Goal: Transaction & Acquisition: Purchase product/service

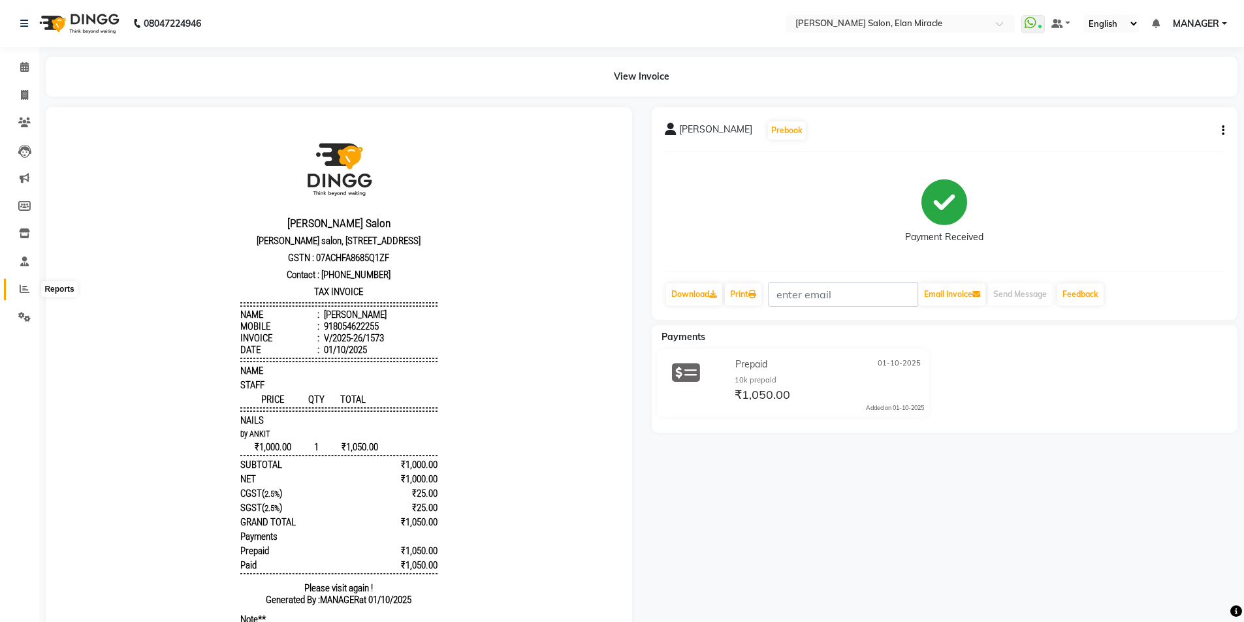
click at [25, 292] on icon at bounding box center [25, 289] width 10 height 10
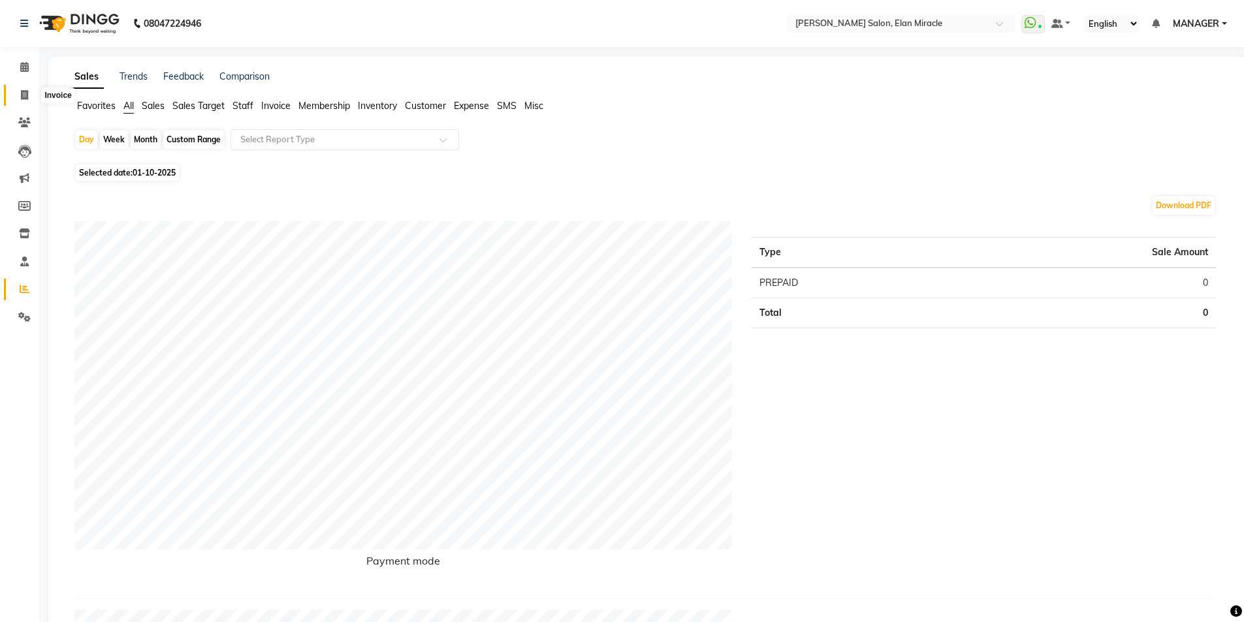
click at [22, 97] on icon at bounding box center [24, 95] width 7 height 10
select select "service"
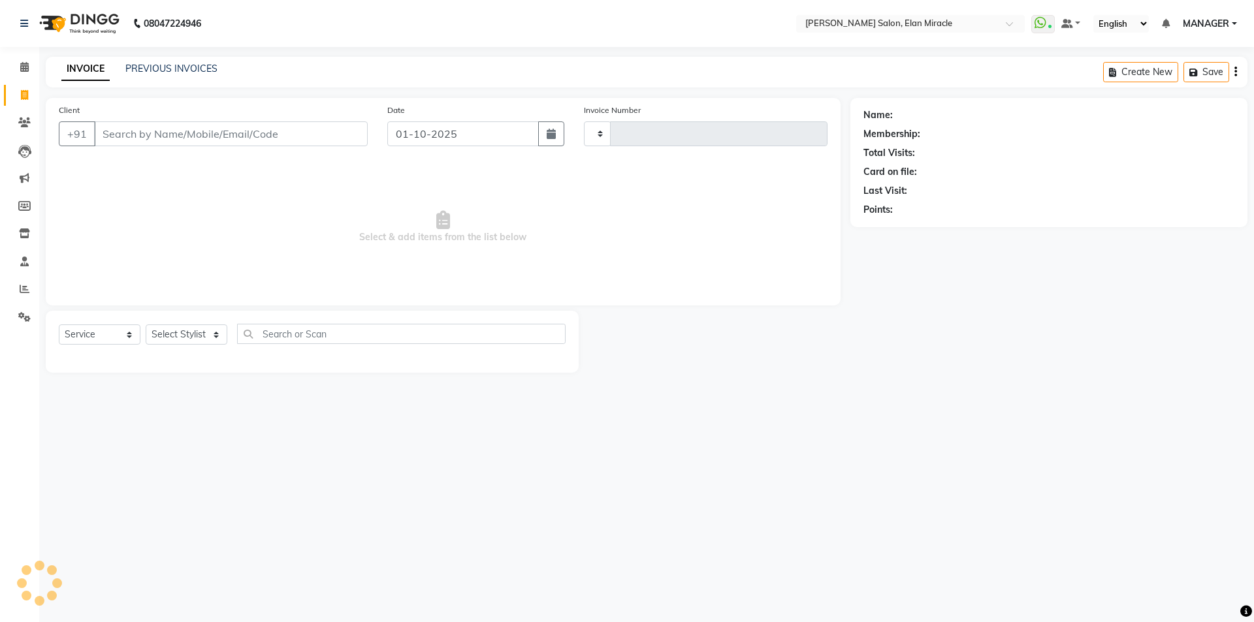
type input "1574"
select select "7738"
click at [170, 70] on link "PREVIOUS INVOICES" at bounding box center [171, 69] width 92 height 12
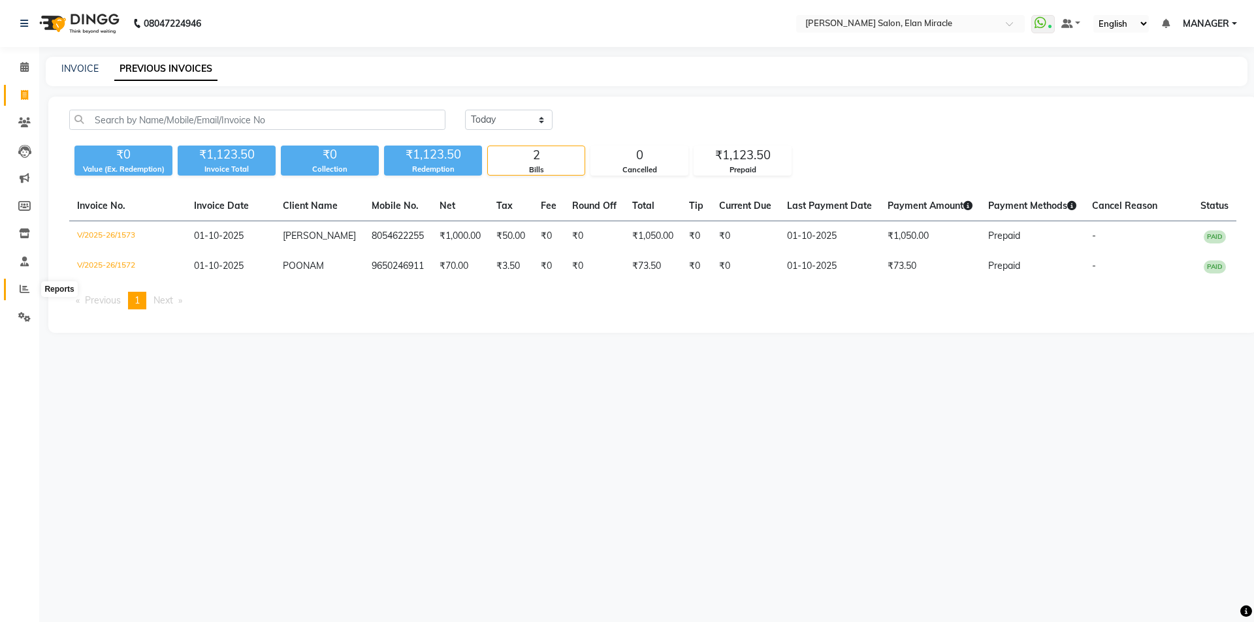
click at [22, 291] on icon at bounding box center [25, 289] width 10 height 10
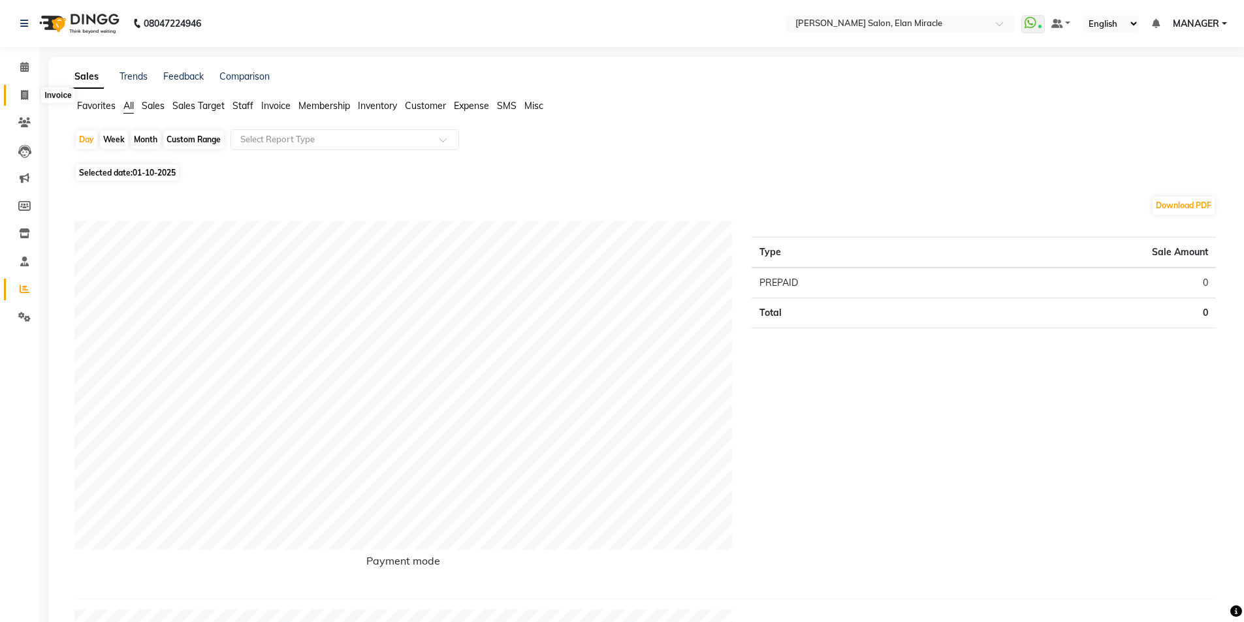
click at [25, 97] on icon at bounding box center [24, 95] width 7 height 10
select select "7738"
select select "service"
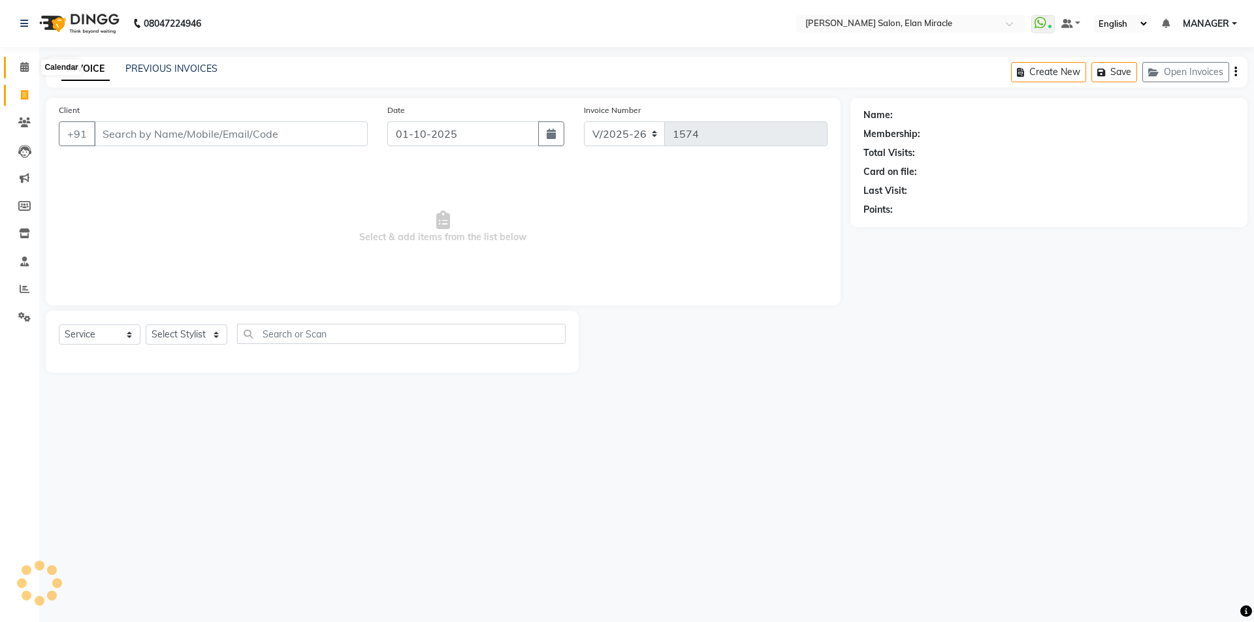
click at [21, 65] on icon at bounding box center [24, 67] width 8 height 10
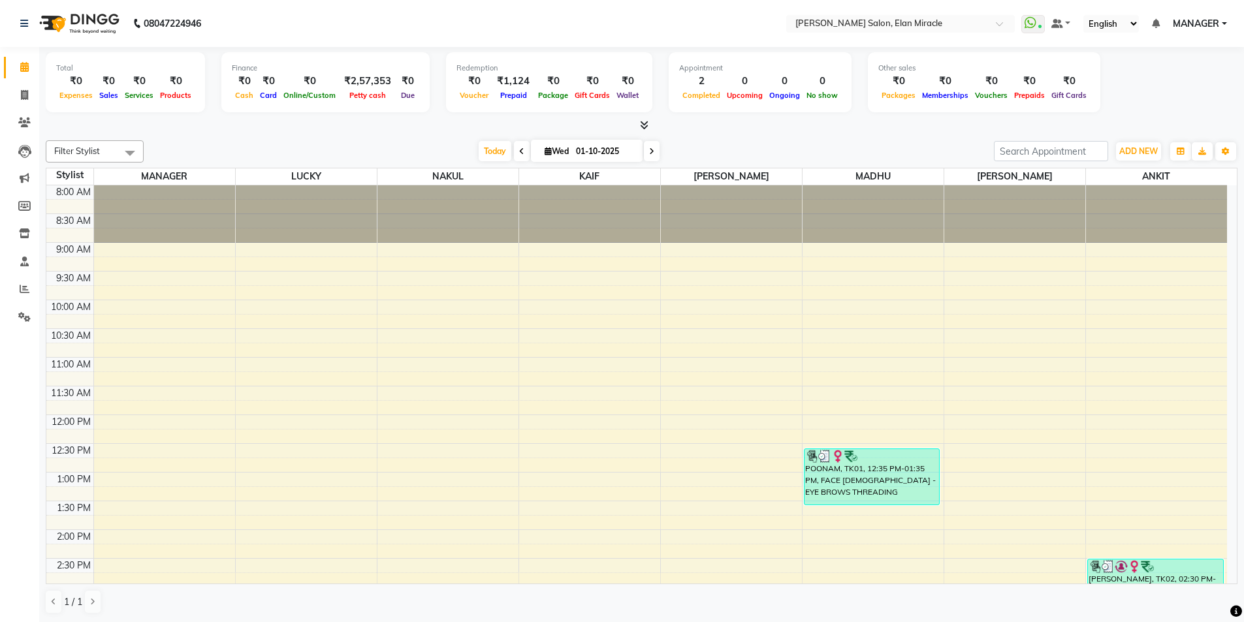
click at [651, 153] on icon at bounding box center [651, 152] width 5 height 8
type input "02-10-2025"
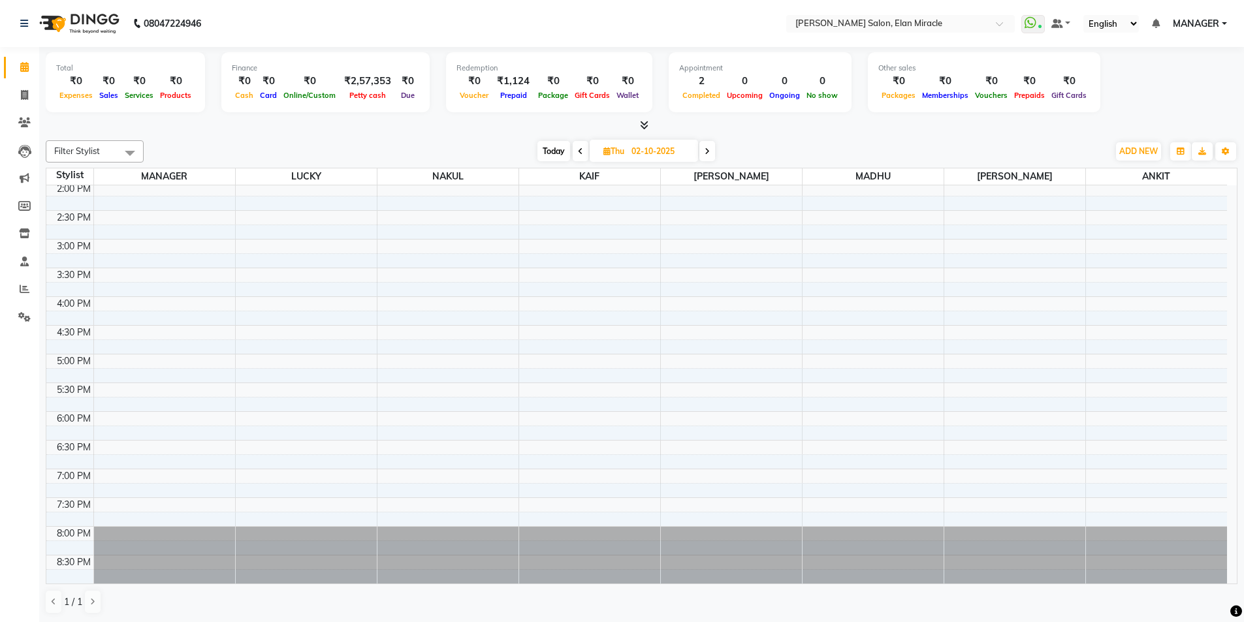
scroll to position [1, 0]
click at [1143, 148] on span "ADD NEW" at bounding box center [1138, 151] width 39 height 10
click at [1122, 174] on button "Add Appointment" at bounding box center [1108, 175] width 103 height 17
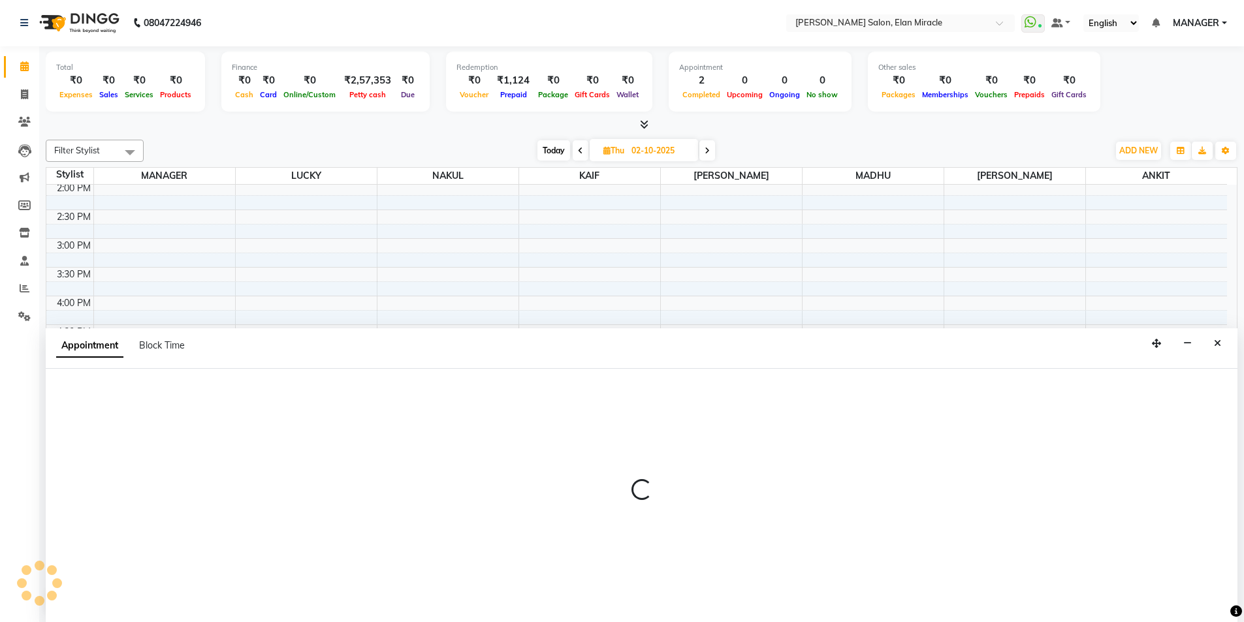
select select "540"
select select "tentative"
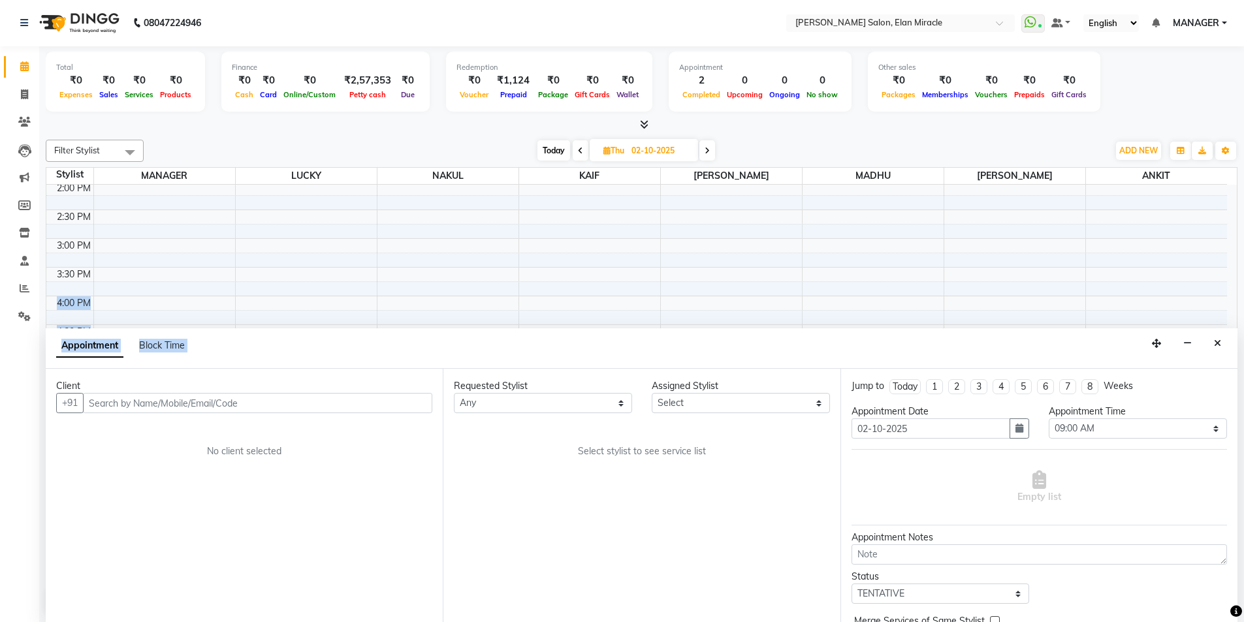
drag, startPoint x: 1107, startPoint y: 340, endPoint x: 1075, endPoint y: 315, distance: 40.4
click at [1096, 285] on div "Filter Stylist Select All ANKIT KAIF KOMAL LUCKY MADHU MANAGER NAKUL SAURAV Tod…" at bounding box center [642, 376] width 1192 height 484
click at [222, 403] on input "text" at bounding box center [257, 403] width 349 height 20
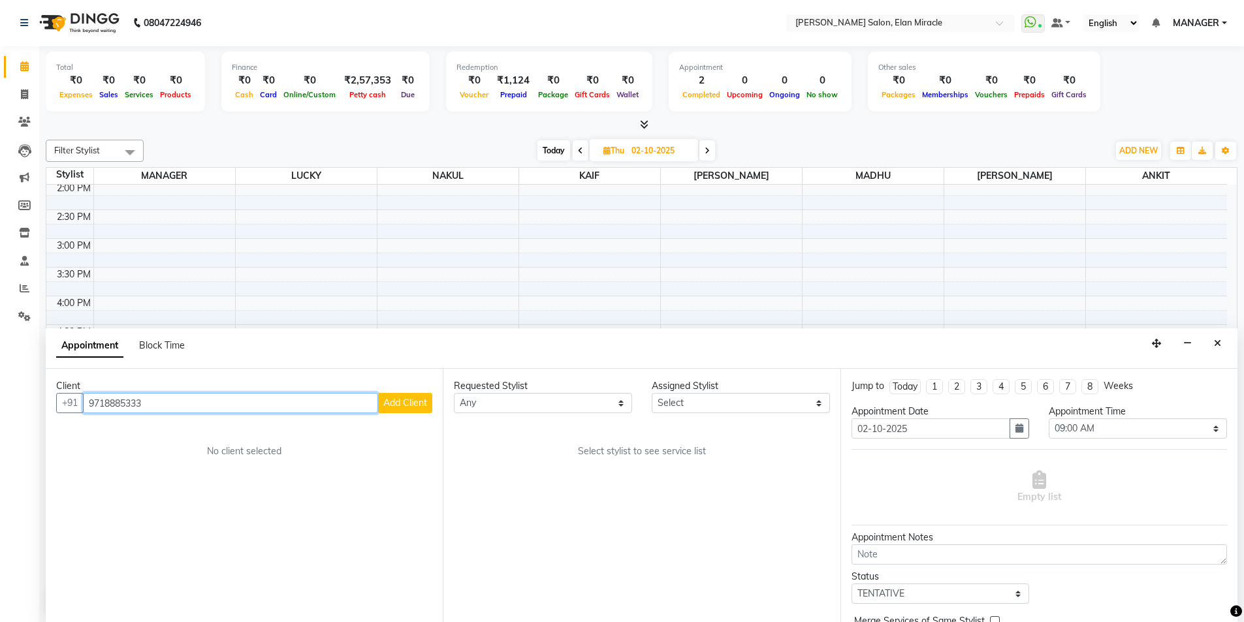
type input "9718885333"
click at [403, 404] on span "Add Client" at bounding box center [405, 403] width 44 height 12
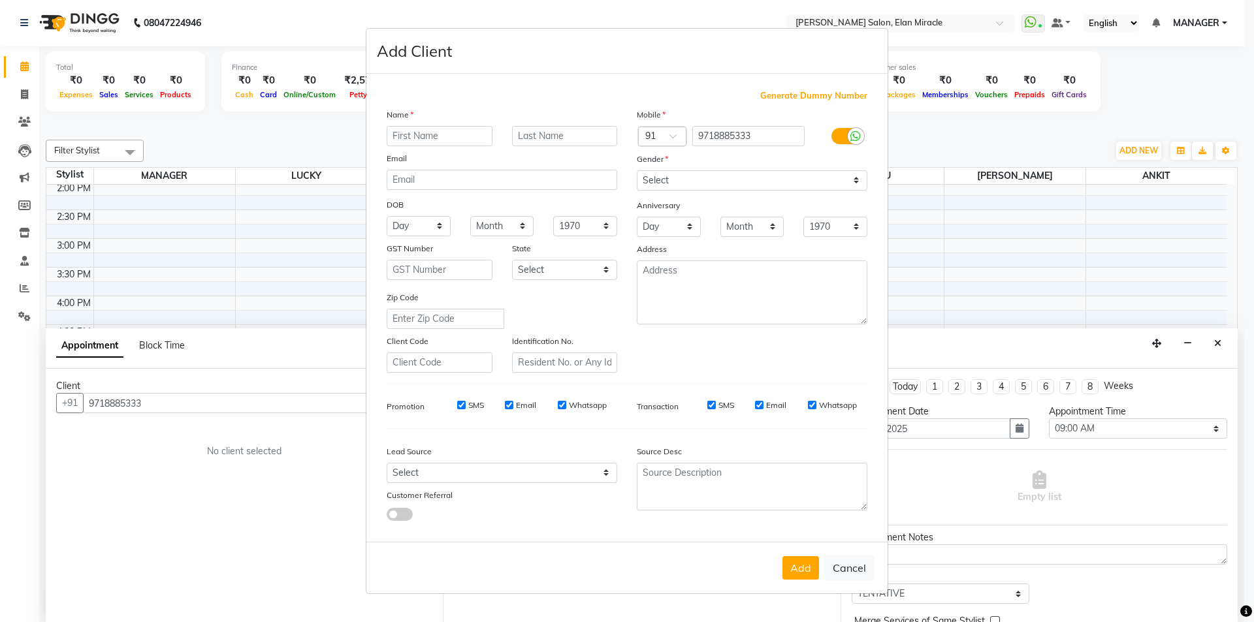
click at [445, 139] on input "text" at bounding box center [440, 136] width 106 height 20
type input "HARLEEN"
type input "SACHDEVA"
click at [823, 185] on select "Select [DEMOGRAPHIC_DATA] [DEMOGRAPHIC_DATA] Other Prefer Not To Say" at bounding box center [752, 180] width 230 height 20
select select "[DEMOGRAPHIC_DATA]"
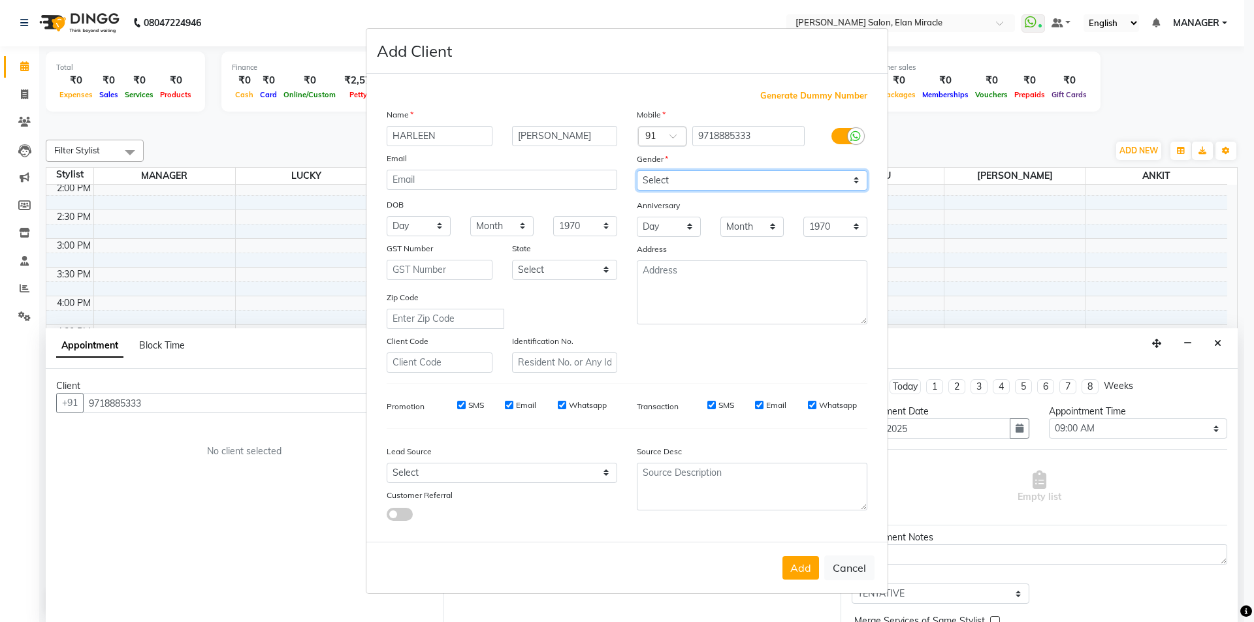
click at [637, 170] on select "Select [DEMOGRAPHIC_DATA] [DEMOGRAPHIC_DATA] Other Prefer Not To Say" at bounding box center [752, 180] width 230 height 20
click at [805, 574] on button "Add" at bounding box center [800, 568] width 37 height 24
select select
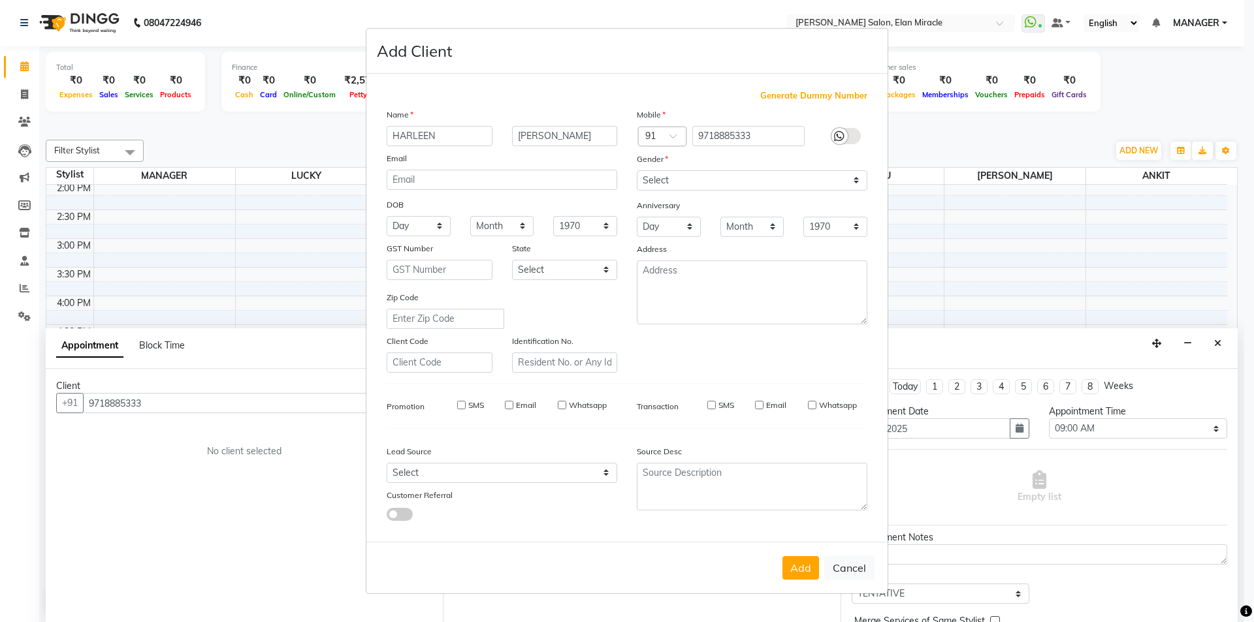
select select
checkbox input "false"
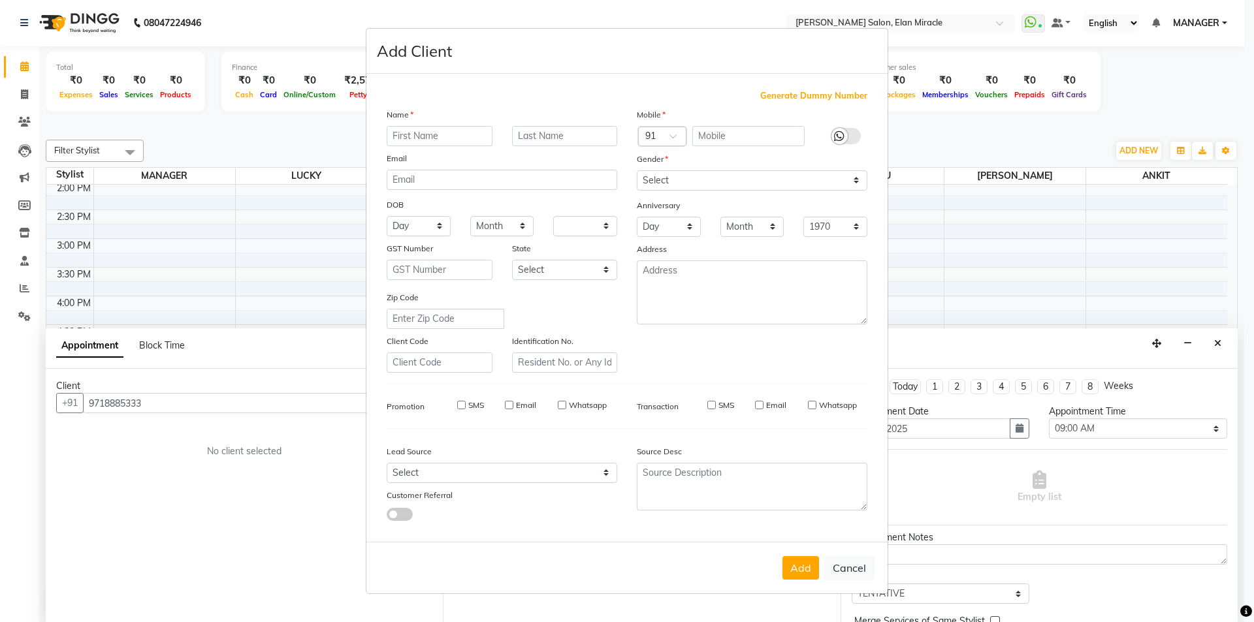
checkbox input "false"
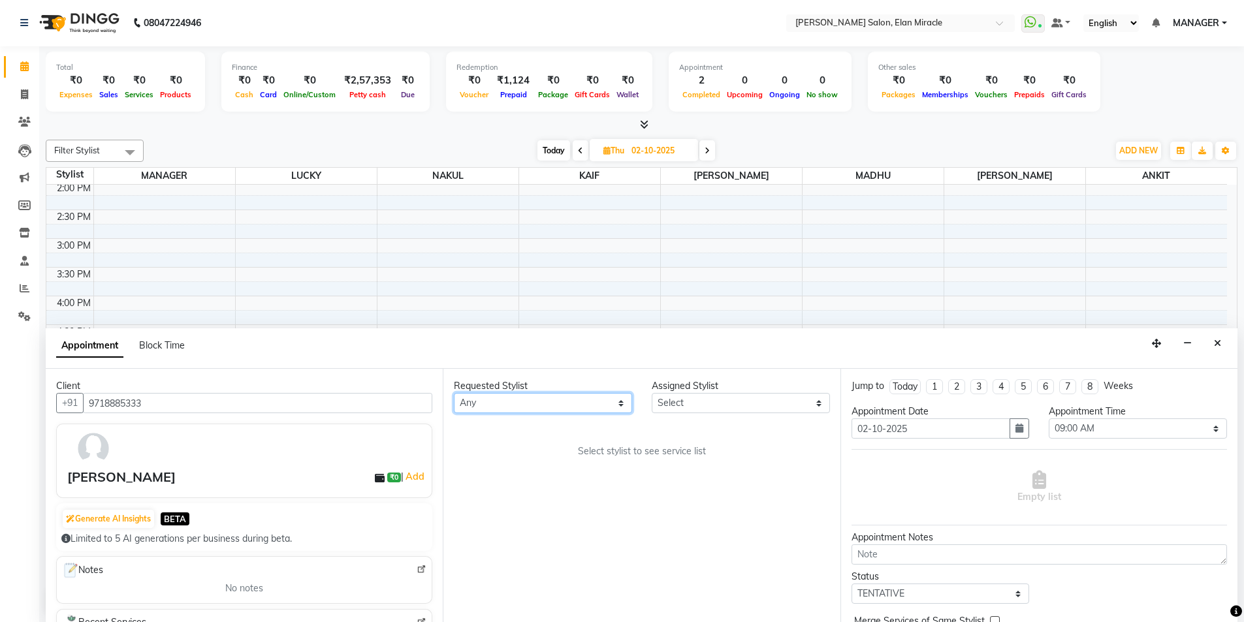
click at [536, 409] on select "Any ANKIT KAIF KOMAL LUCKY MADHU MANAGER NAKUL SAURAV" at bounding box center [543, 403] width 178 height 20
select select "89644"
click at [454, 393] on select "Any ANKIT KAIF KOMAL LUCKY MADHU MANAGER NAKUL SAURAV" at bounding box center [543, 403] width 178 height 20
select select "89644"
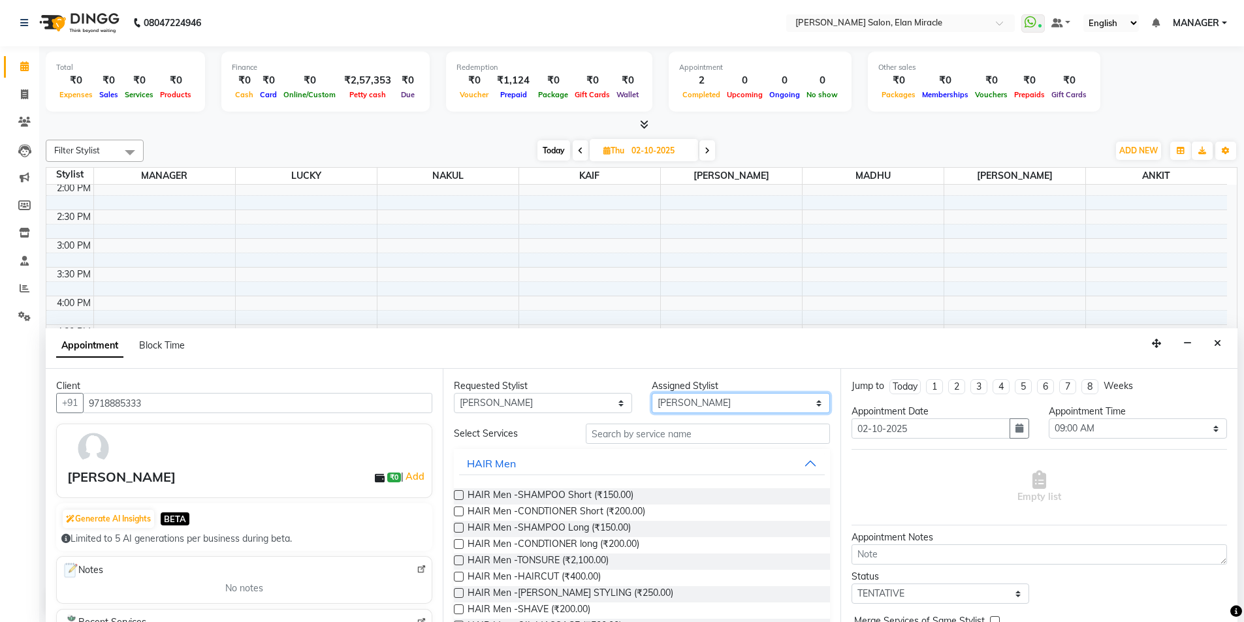
click at [742, 405] on select "Select ANKIT KAIF KOMAL LUCKY MADHU MANAGER NAKUL SAURAV" at bounding box center [741, 403] width 178 height 20
click at [551, 437] on div "Select Services" at bounding box center [510, 434] width 132 height 14
click at [671, 433] on input "text" at bounding box center [708, 434] width 244 height 20
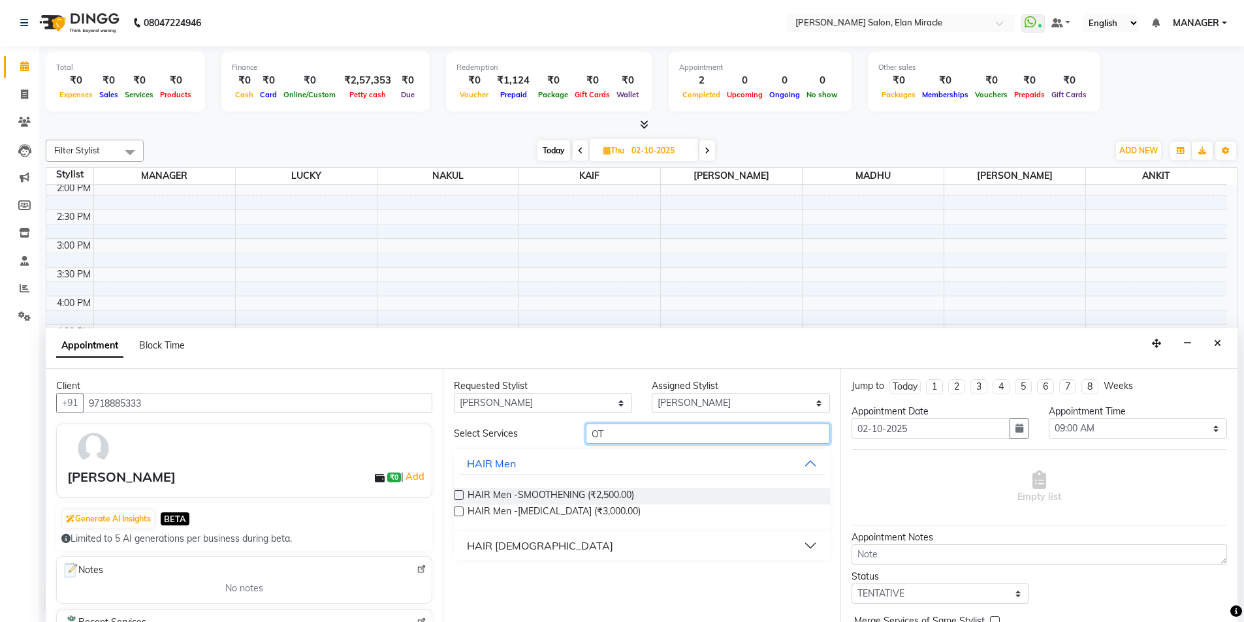
type input "O"
type input "BOTO"
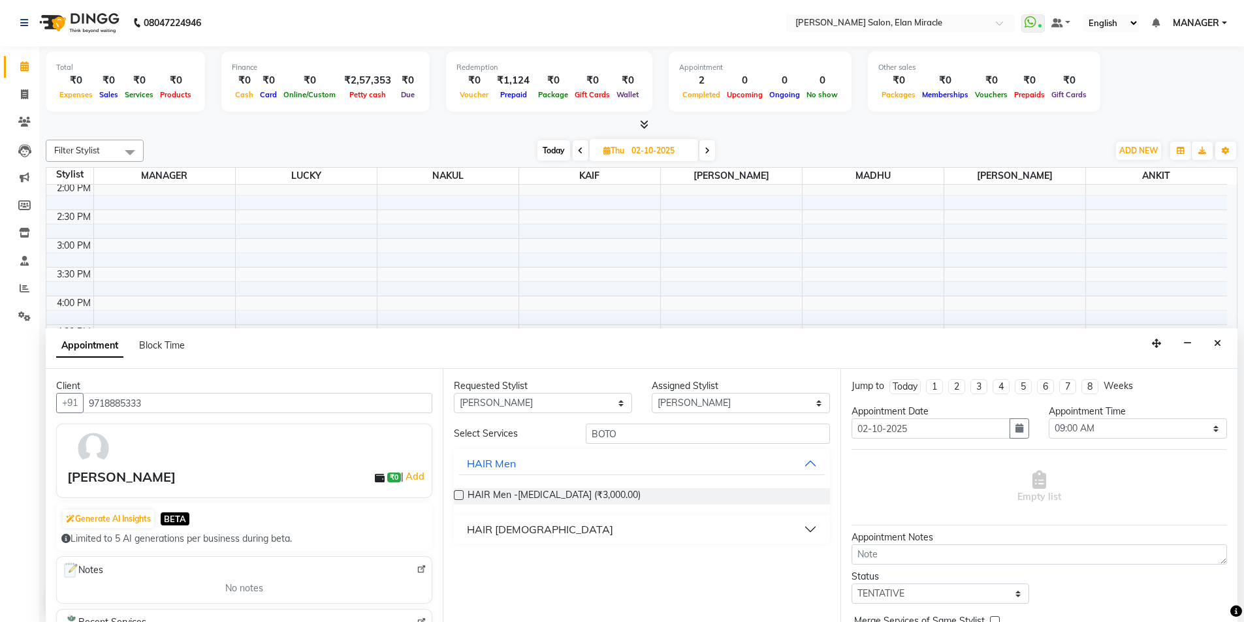
click at [818, 526] on button "HAIR [DEMOGRAPHIC_DATA]" at bounding box center [641, 530] width 365 height 24
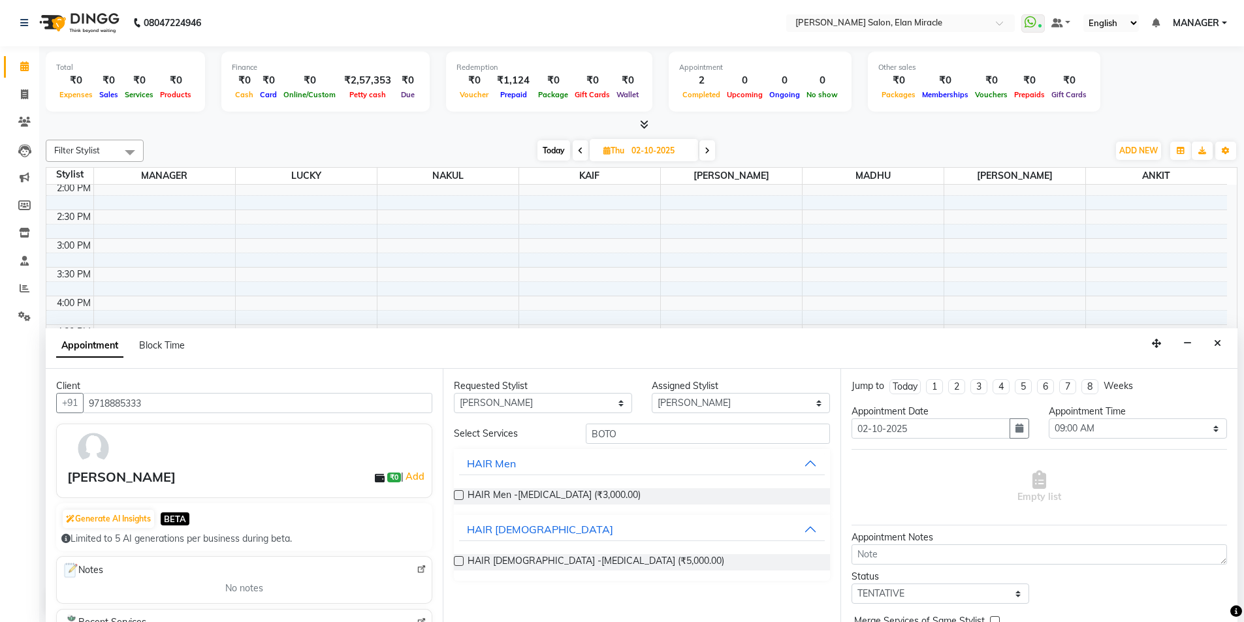
click at [459, 559] on label at bounding box center [459, 561] width 10 height 10
click at [459, 559] on input "checkbox" at bounding box center [458, 562] width 8 height 8
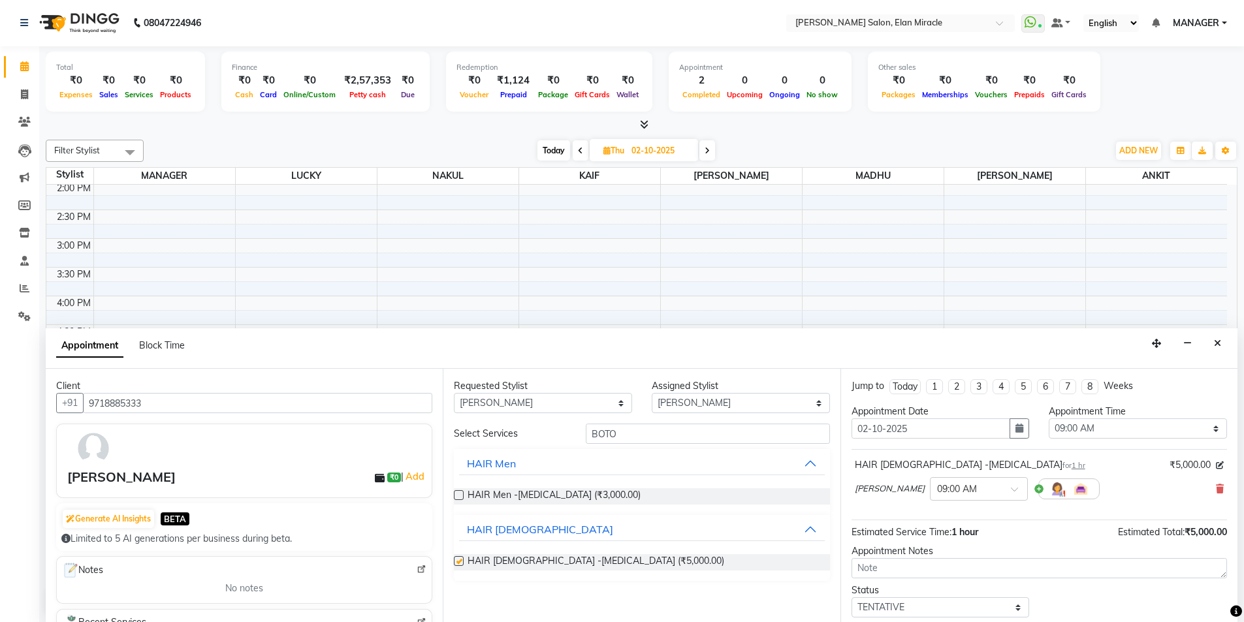
checkbox input "false"
click at [809, 464] on button "HAIR Men" at bounding box center [641, 464] width 365 height 24
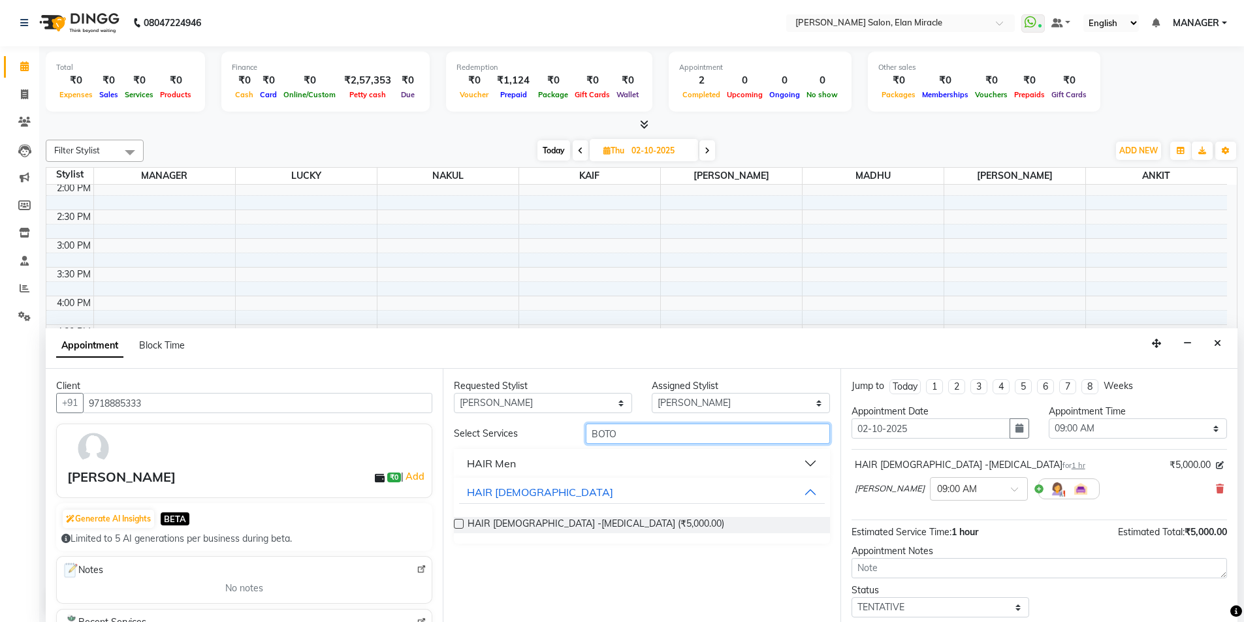
click at [757, 435] on input "BOTO" at bounding box center [708, 434] width 244 height 20
type input "B"
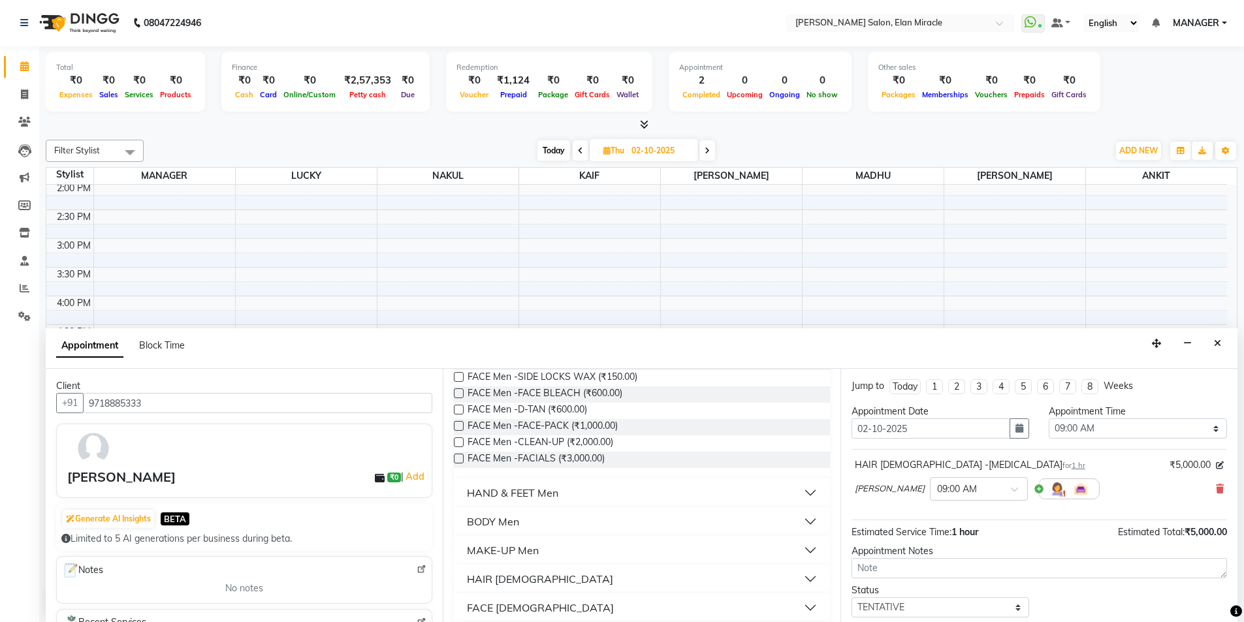
scroll to position [0, 0]
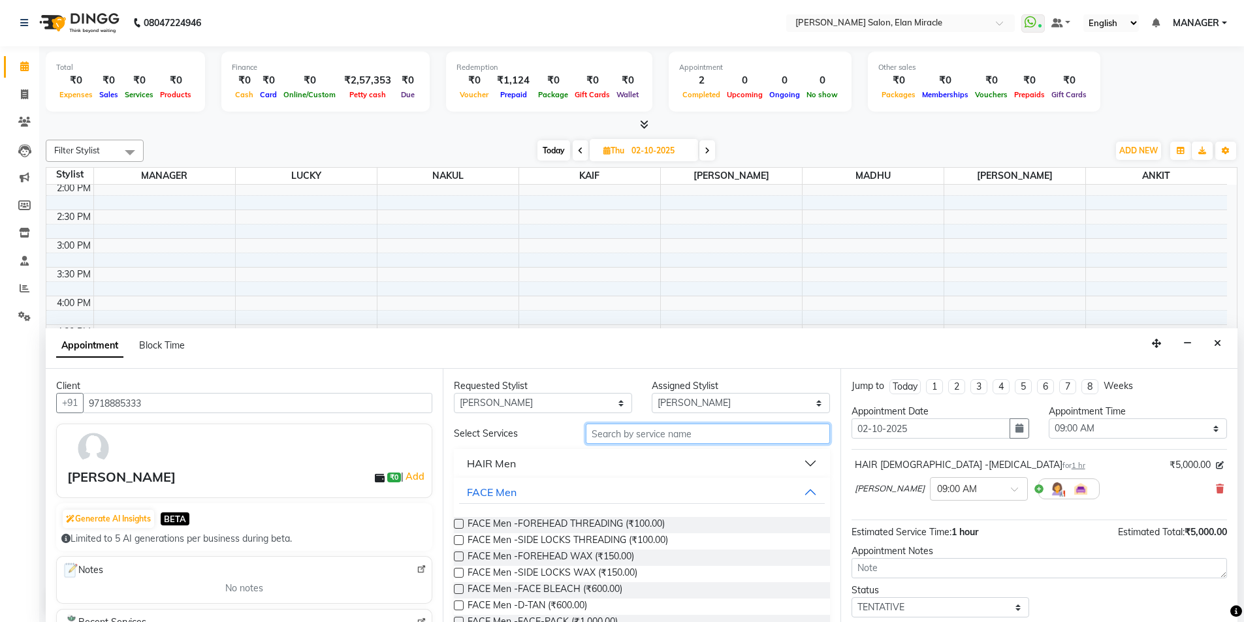
click at [779, 434] on input "text" at bounding box center [708, 434] width 244 height 20
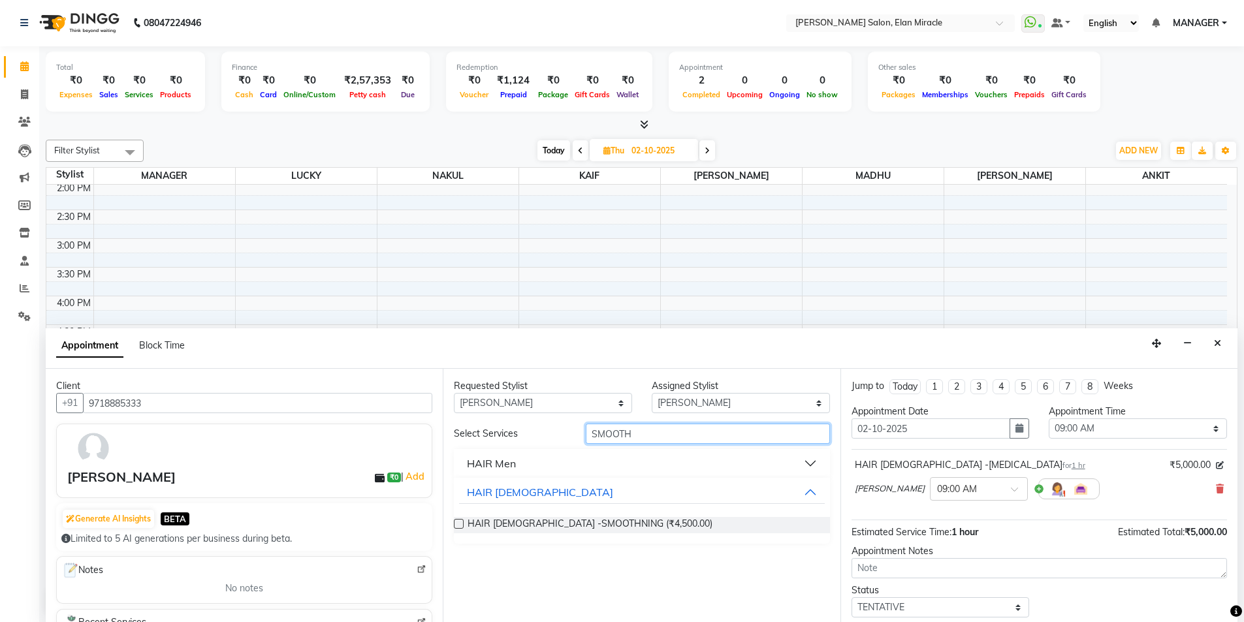
type input "SMOOTH"
click at [458, 529] on div at bounding box center [458, 527] width 8 height 14
click at [459, 525] on label at bounding box center [459, 524] width 10 height 10
click at [459, 525] on input "checkbox" at bounding box center [458, 525] width 8 height 8
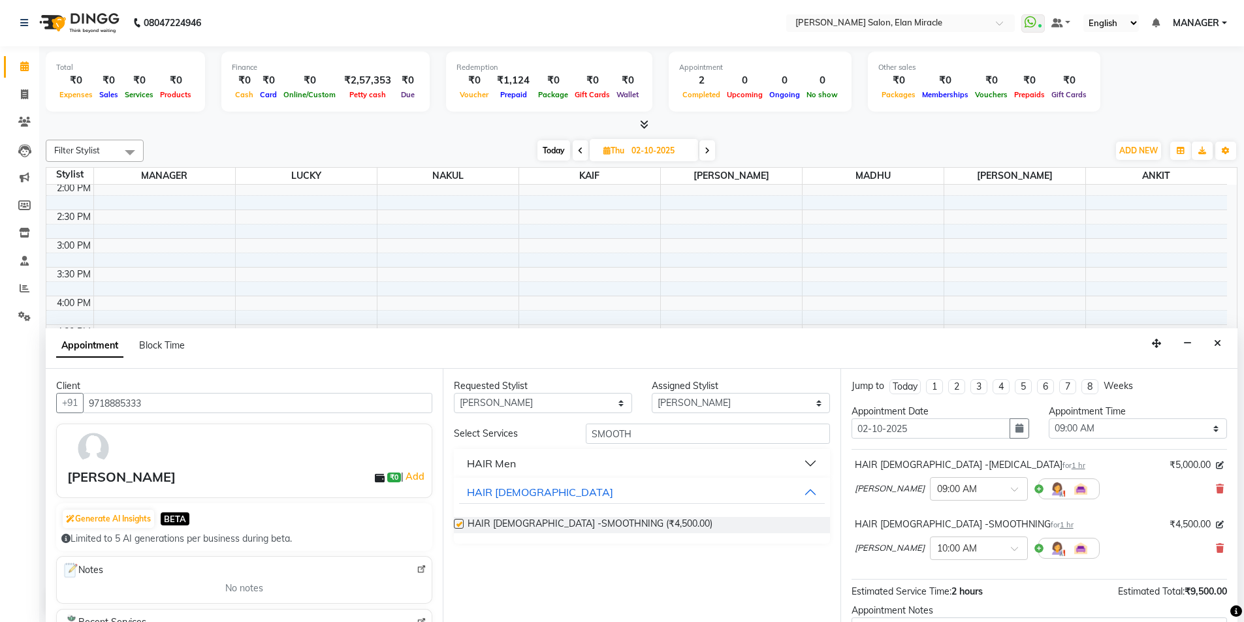
checkbox input "false"
click at [811, 430] on input "SMOOTH" at bounding box center [708, 434] width 244 height 20
type input "S"
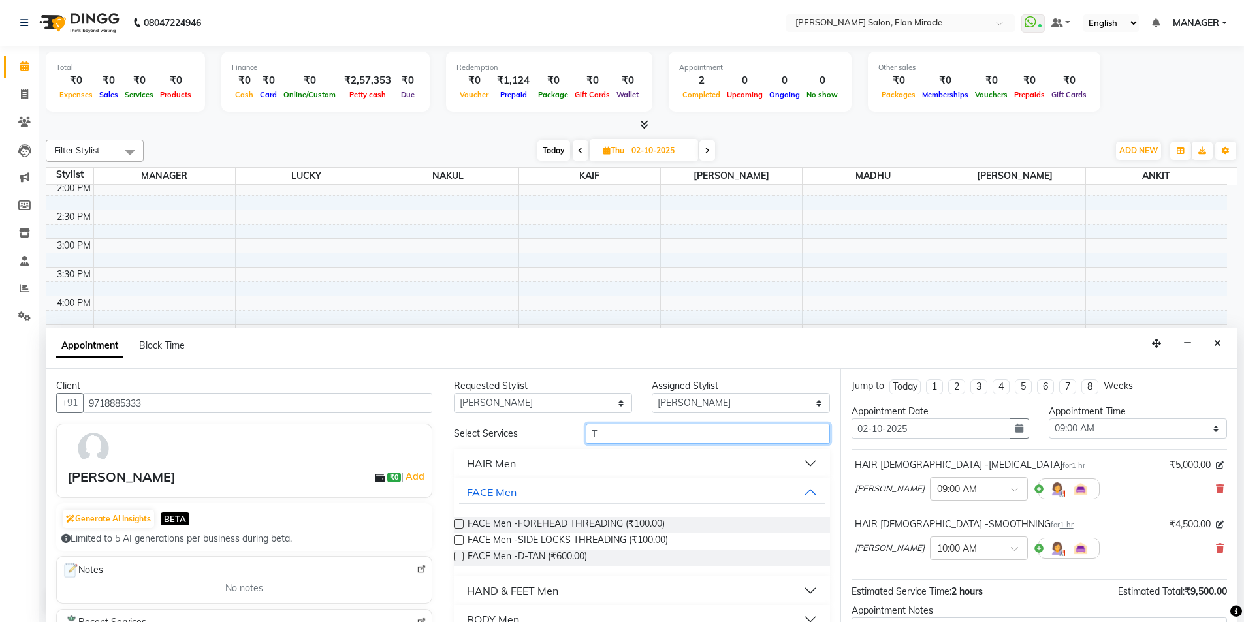
type input "T"
click at [804, 491] on button "FACE Men" at bounding box center [641, 493] width 365 height 24
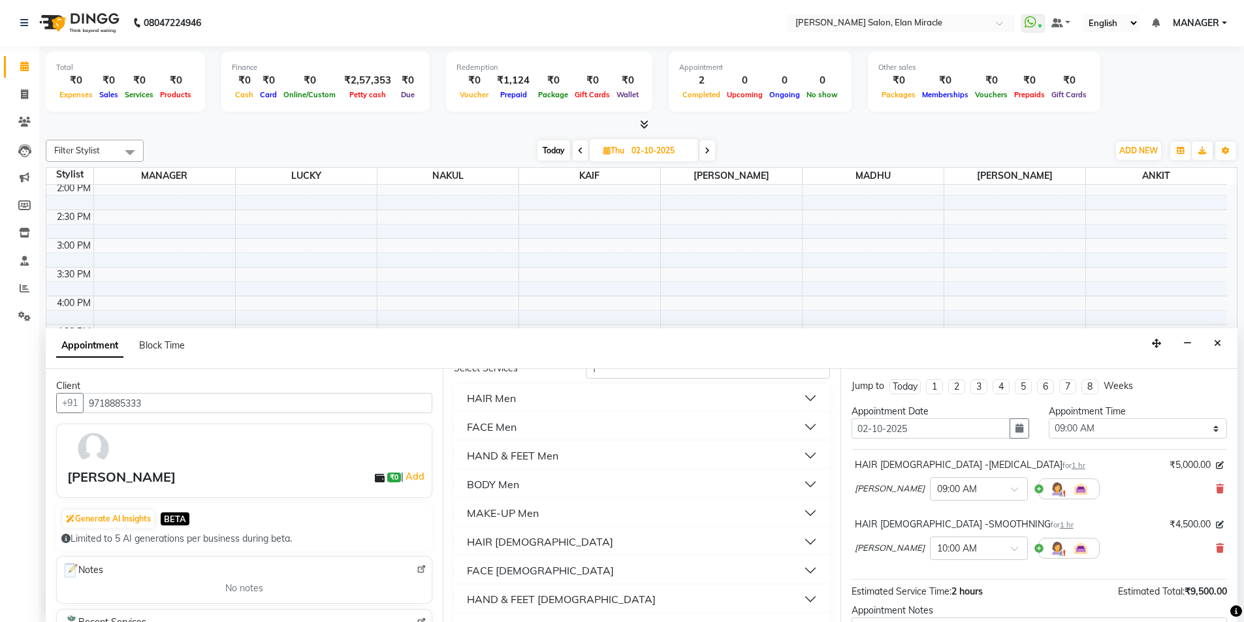
scroll to position [125, 0]
click at [498, 508] on div "FACE [DEMOGRAPHIC_DATA]" at bounding box center [540, 511] width 147 height 16
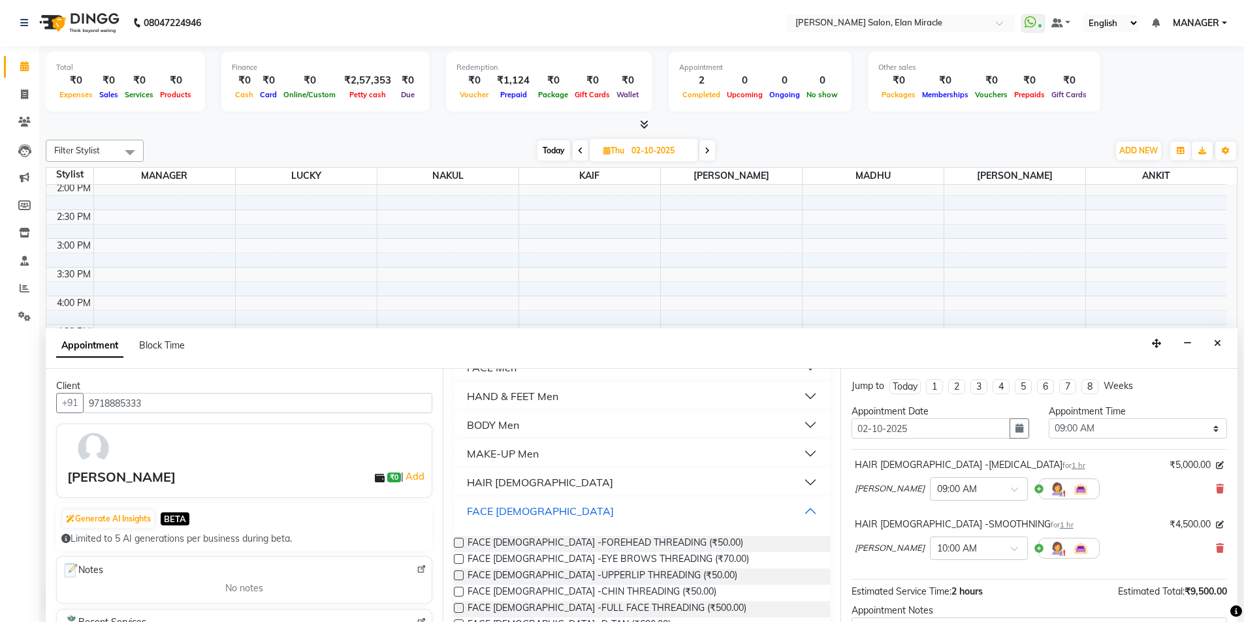
click at [522, 512] on div "FACE [DEMOGRAPHIC_DATA]" at bounding box center [540, 511] width 147 height 16
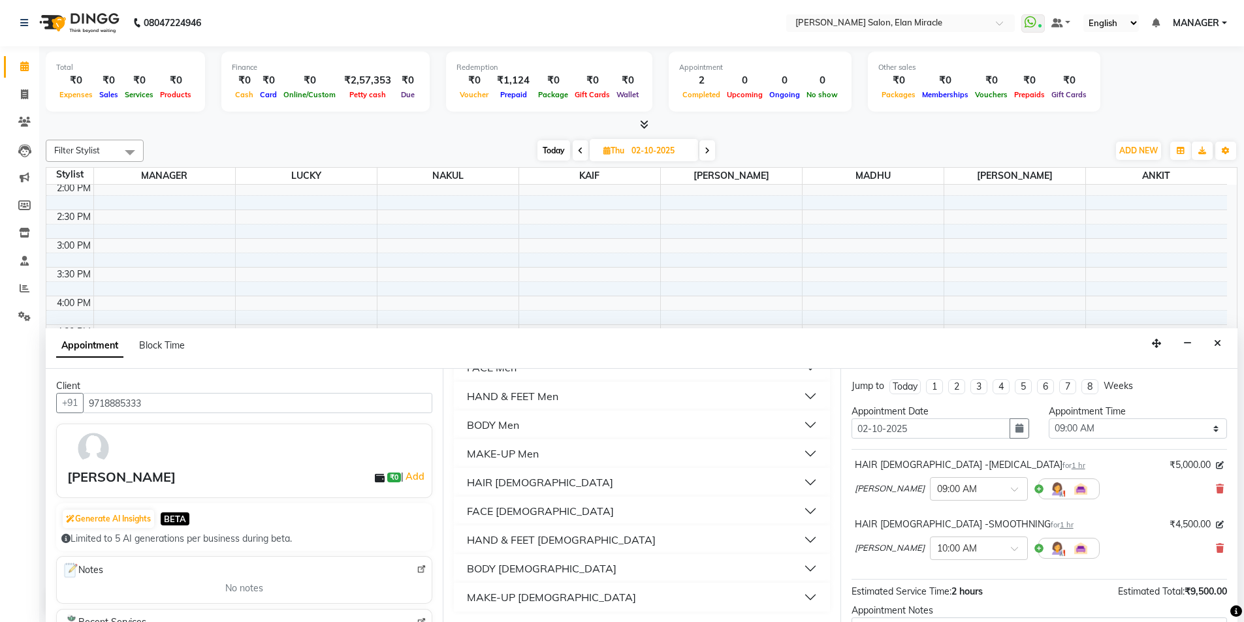
click at [536, 483] on button "HAIR [DEMOGRAPHIC_DATA]" at bounding box center [641, 483] width 365 height 24
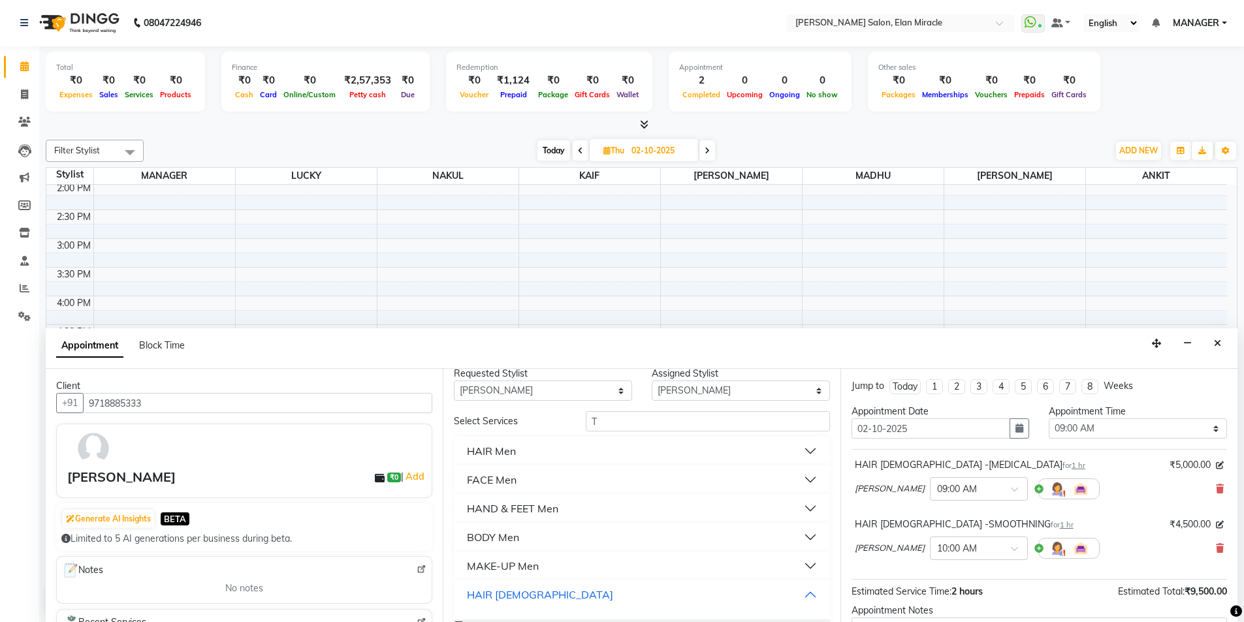
scroll to position [0, 0]
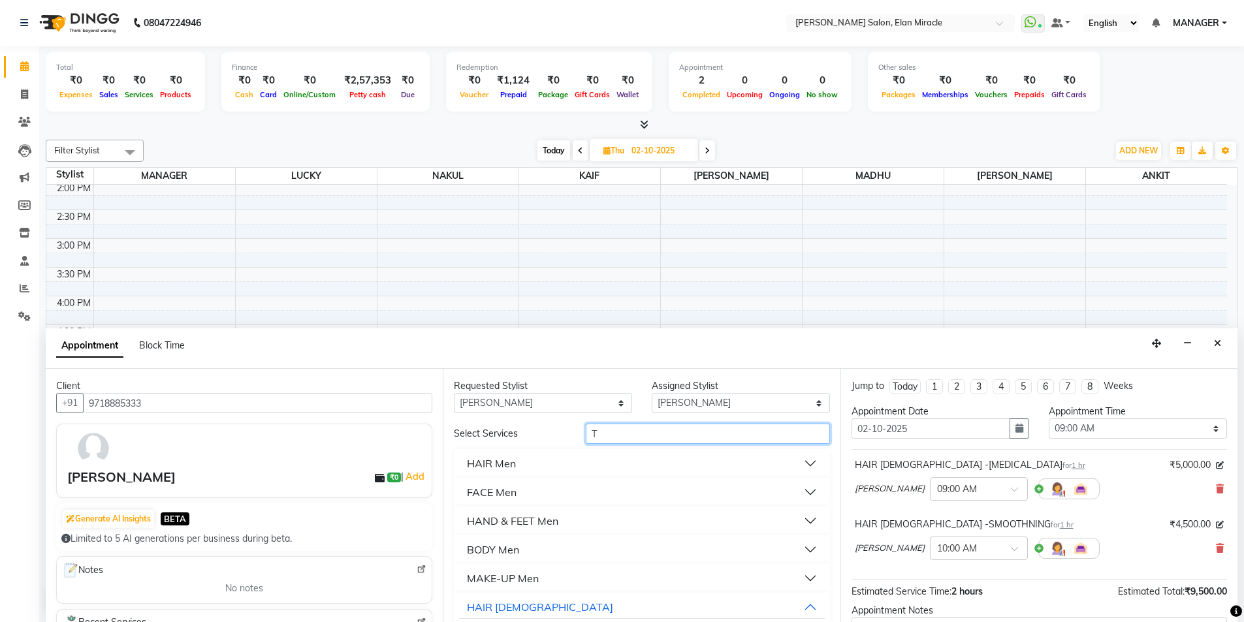
click at [645, 434] on input "T" at bounding box center [708, 434] width 244 height 20
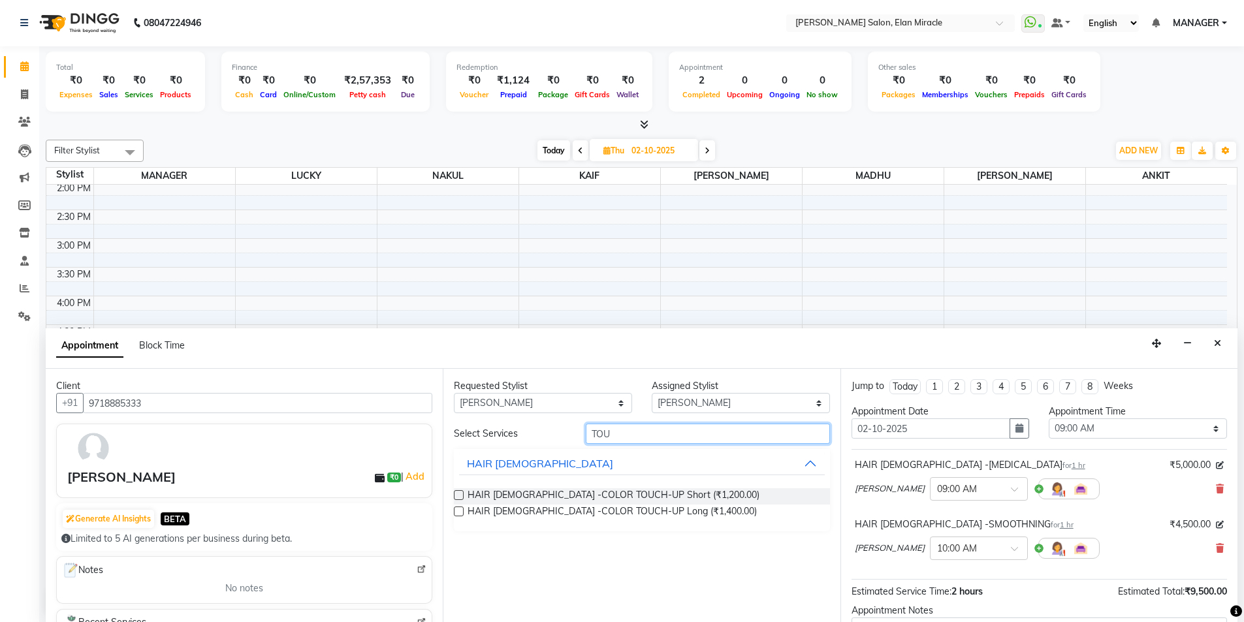
type input "TOU"
click at [457, 509] on label at bounding box center [459, 512] width 10 height 10
click at [457, 509] on input "checkbox" at bounding box center [458, 513] width 8 height 8
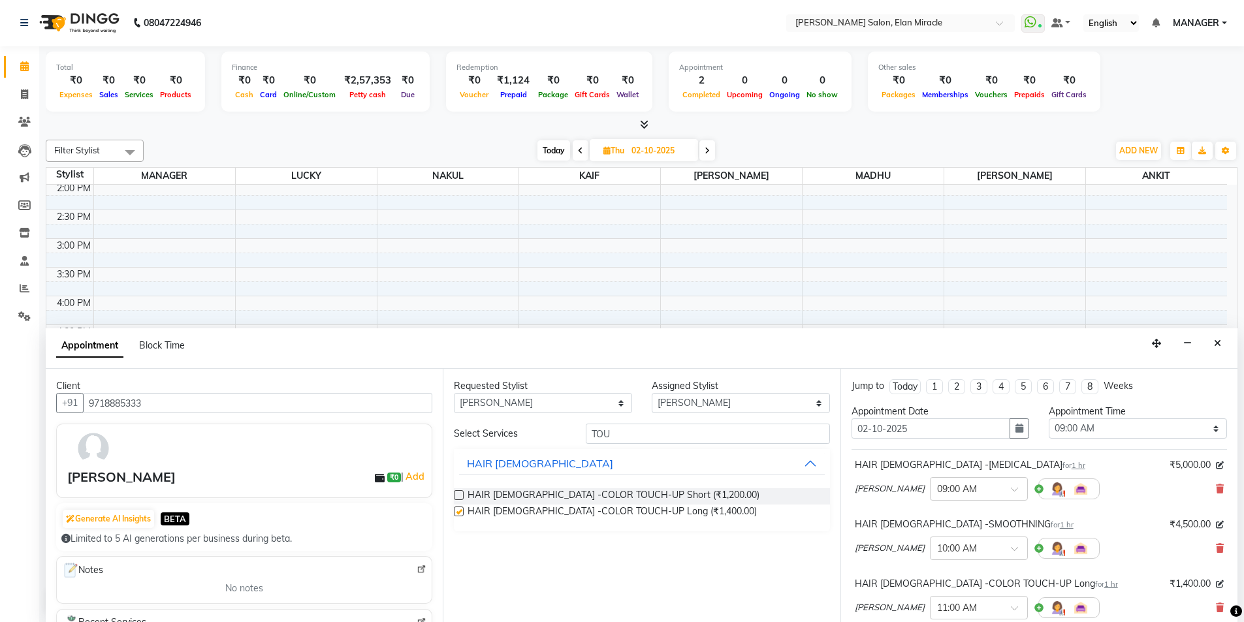
checkbox input "false"
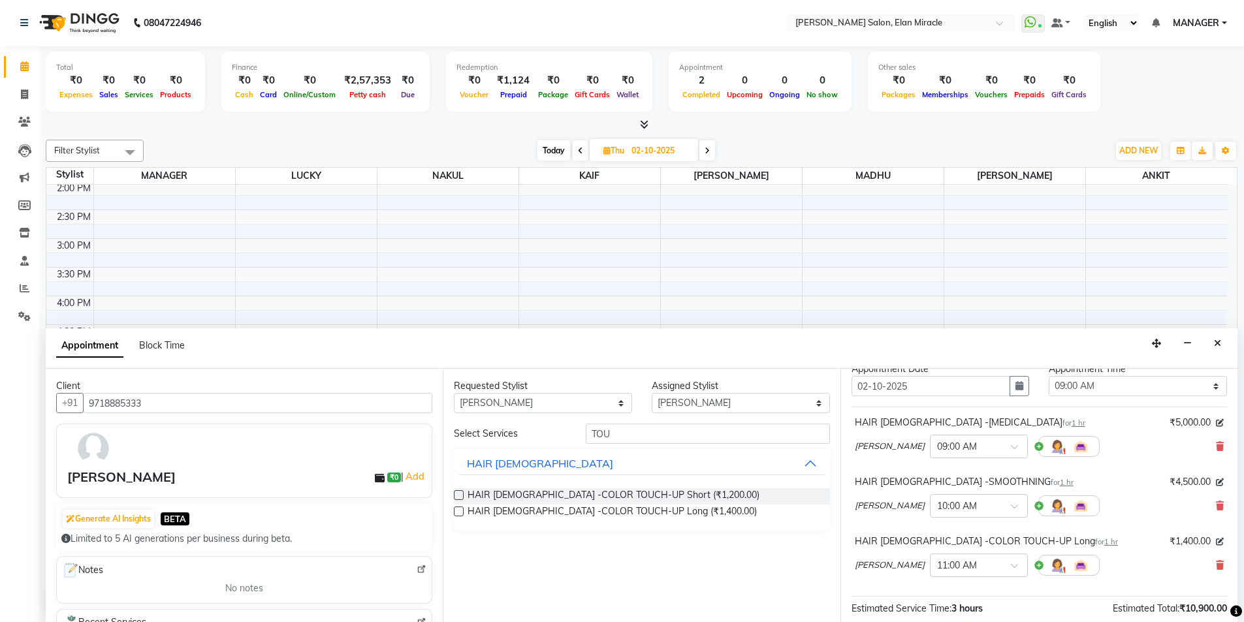
scroll to position [65, 0]
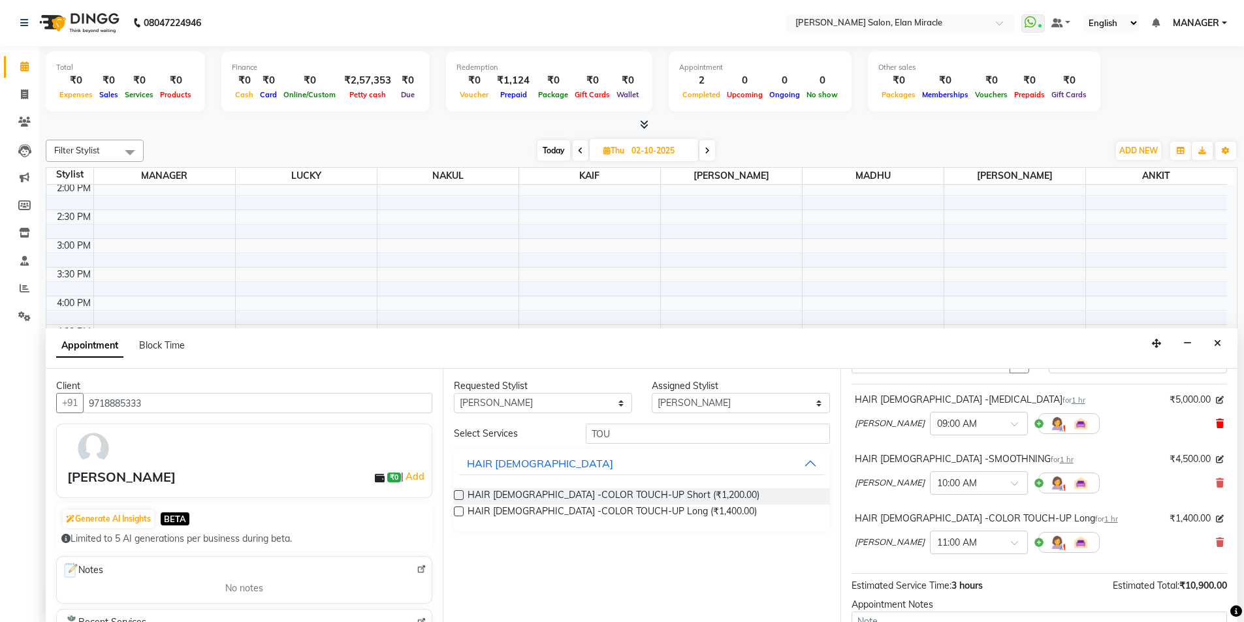
click at [1216, 422] on icon at bounding box center [1220, 423] width 8 height 9
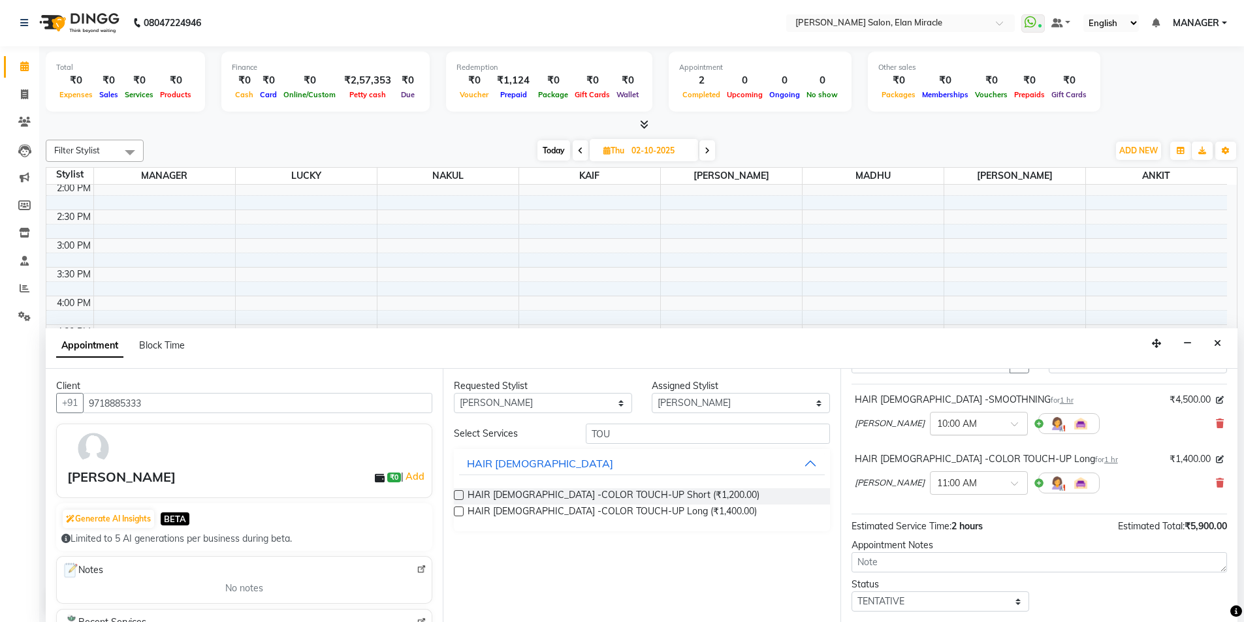
click at [953, 421] on input "text" at bounding box center [965, 423] width 57 height 14
click at [942, 442] on div "11:00 AM" at bounding box center [978, 445] width 97 height 24
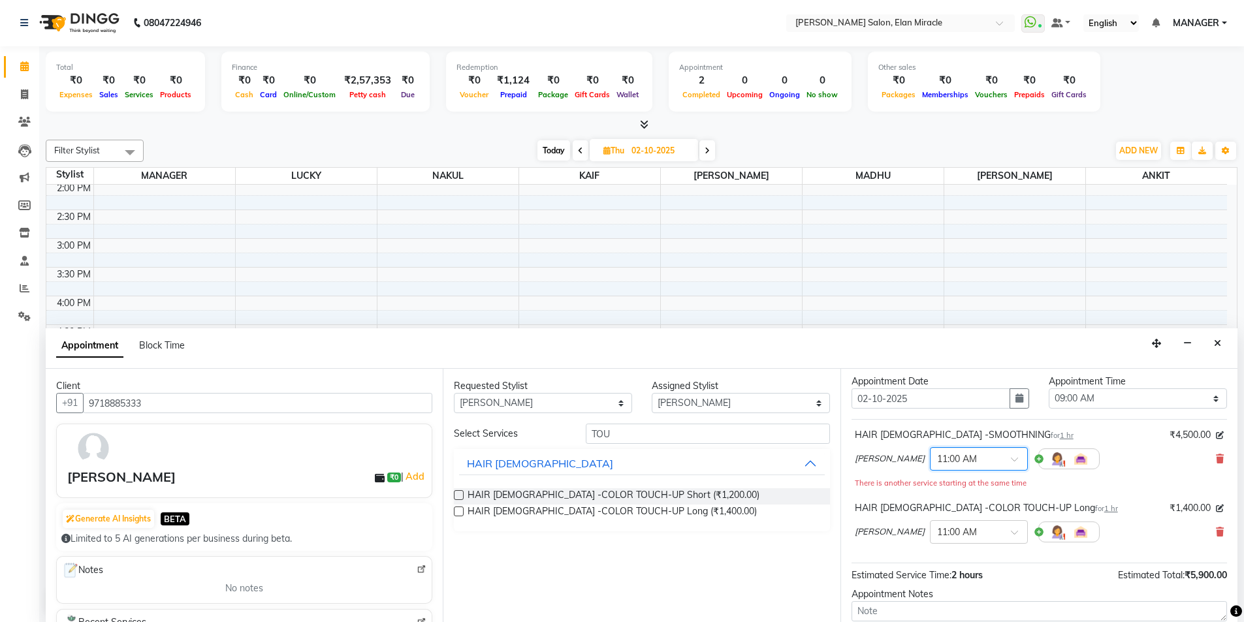
scroll to position [0, 0]
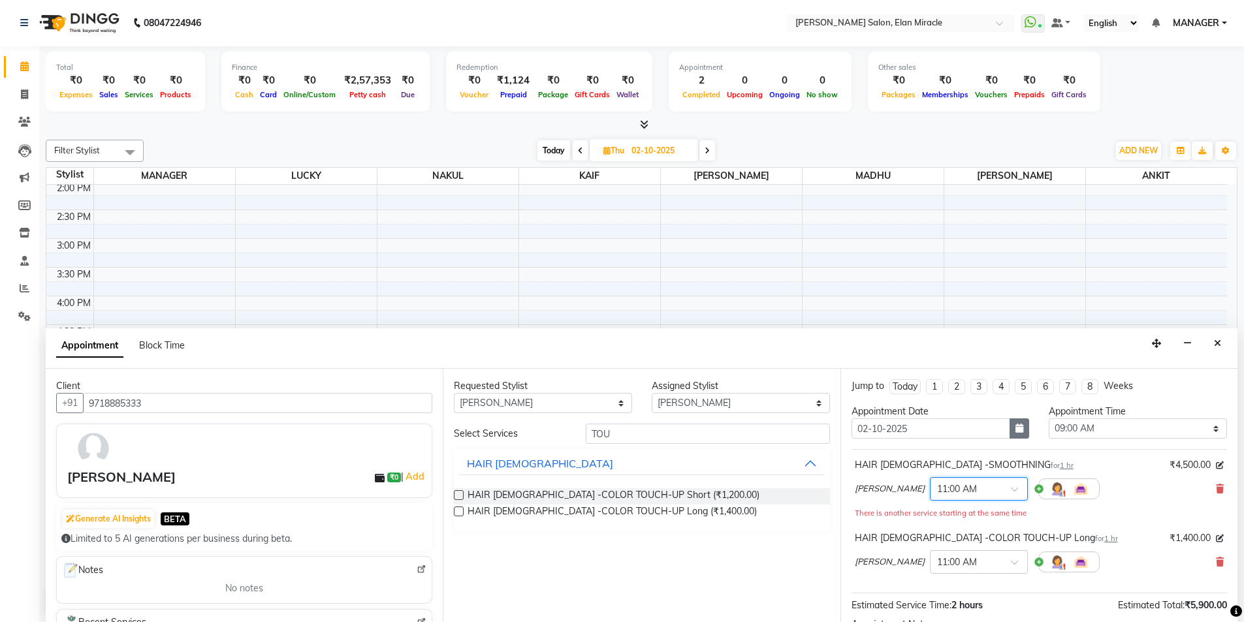
click at [1020, 427] on button "button" at bounding box center [1019, 428] width 20 height 20
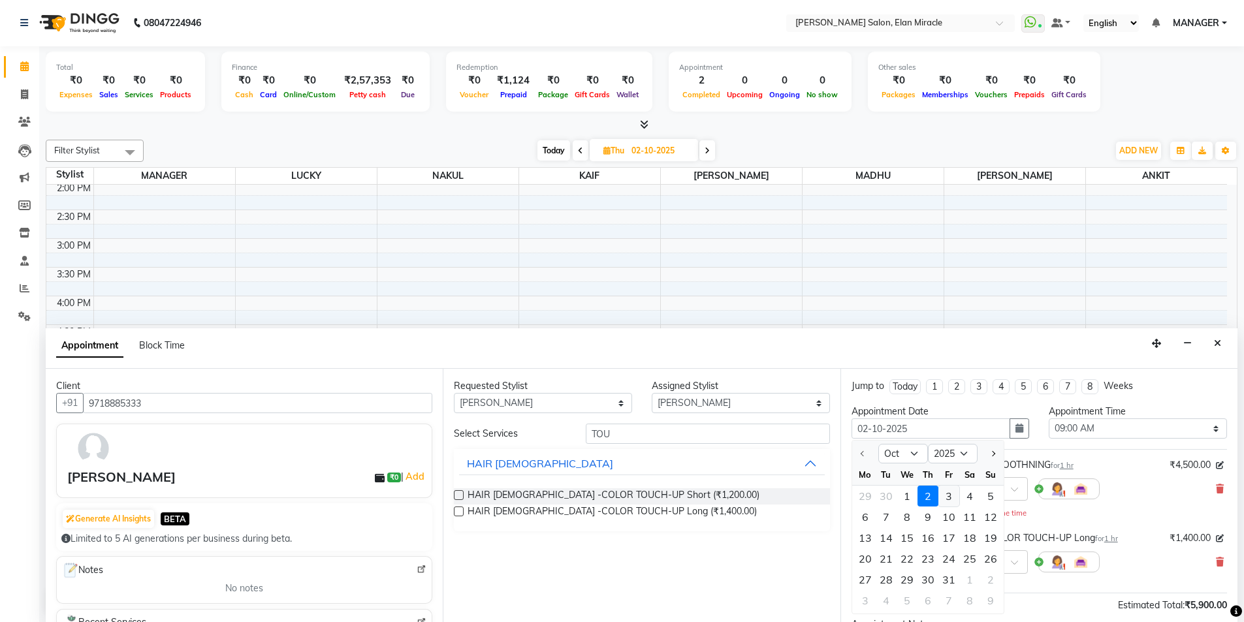
click at [951, 490] on div "3" at bounding box center [948, 496] width 21 height 21
type input "03-10-2025"
select select "540"
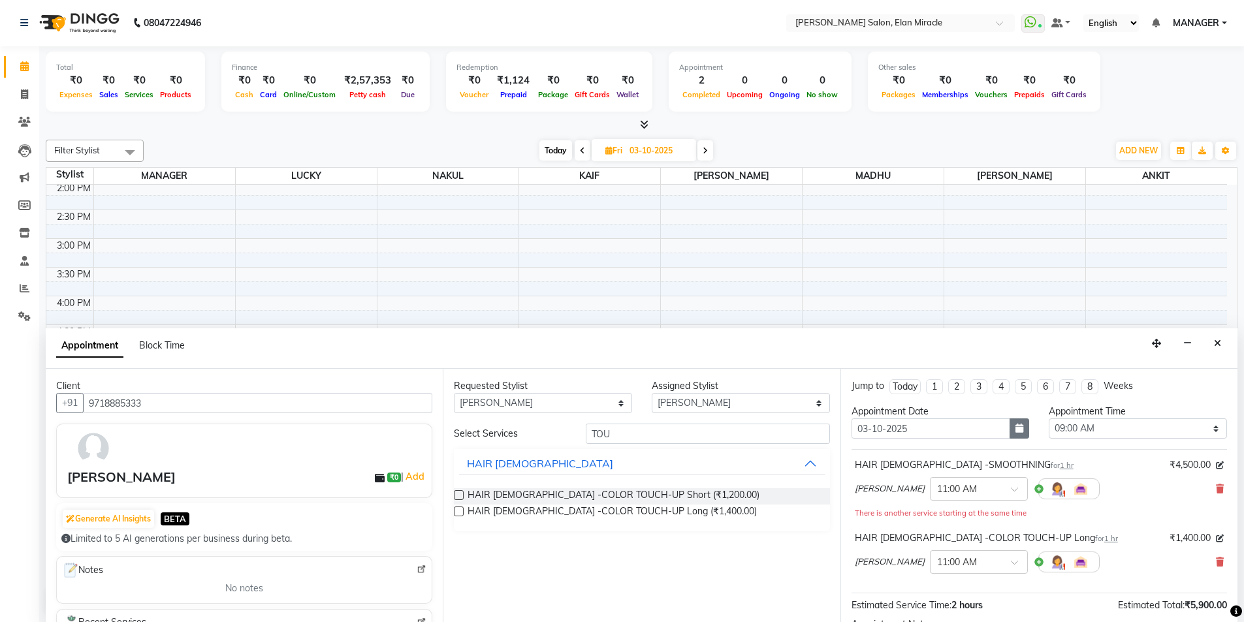
click at [1009, 429] on button "button" at bounding box center [1019, 428] width 20 height 20
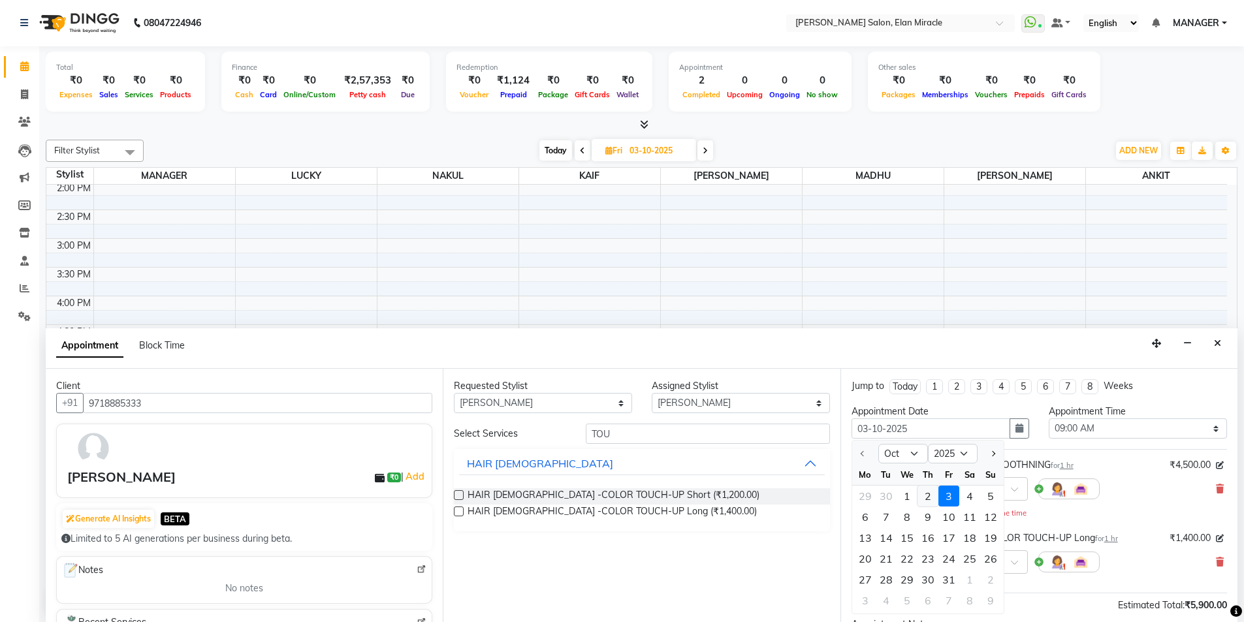
click at [929, 492] on div "2" at bounding box center [927, 496] width 21 height 21
type input "02-10-2025"
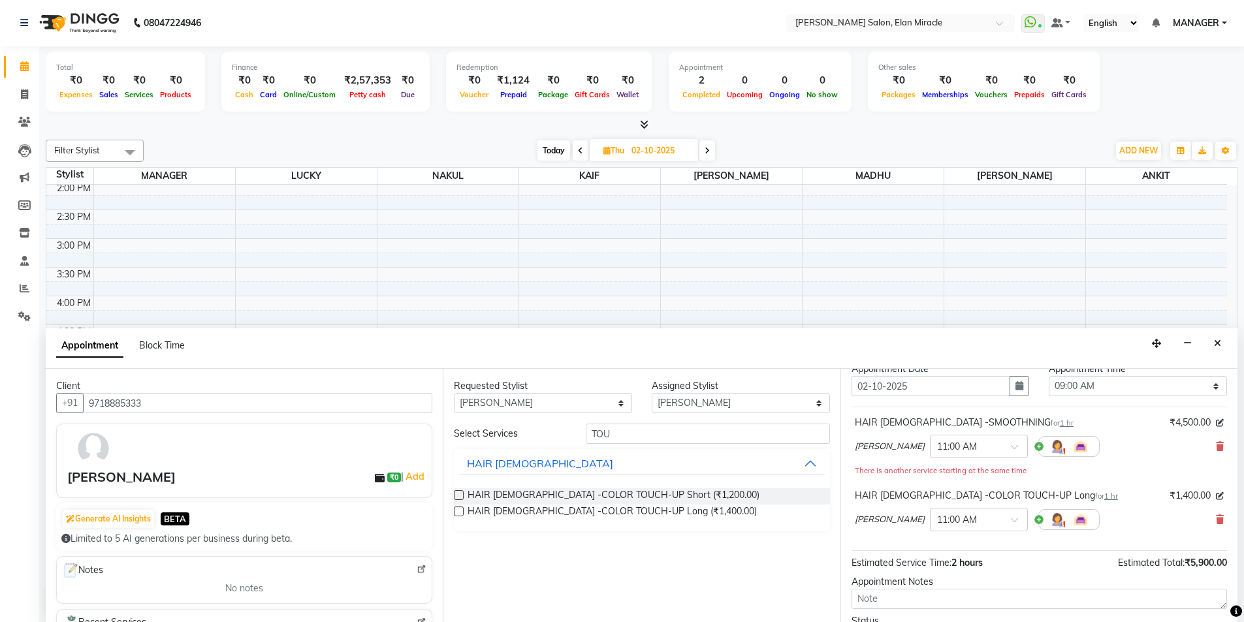
scroll to position [65, 0]
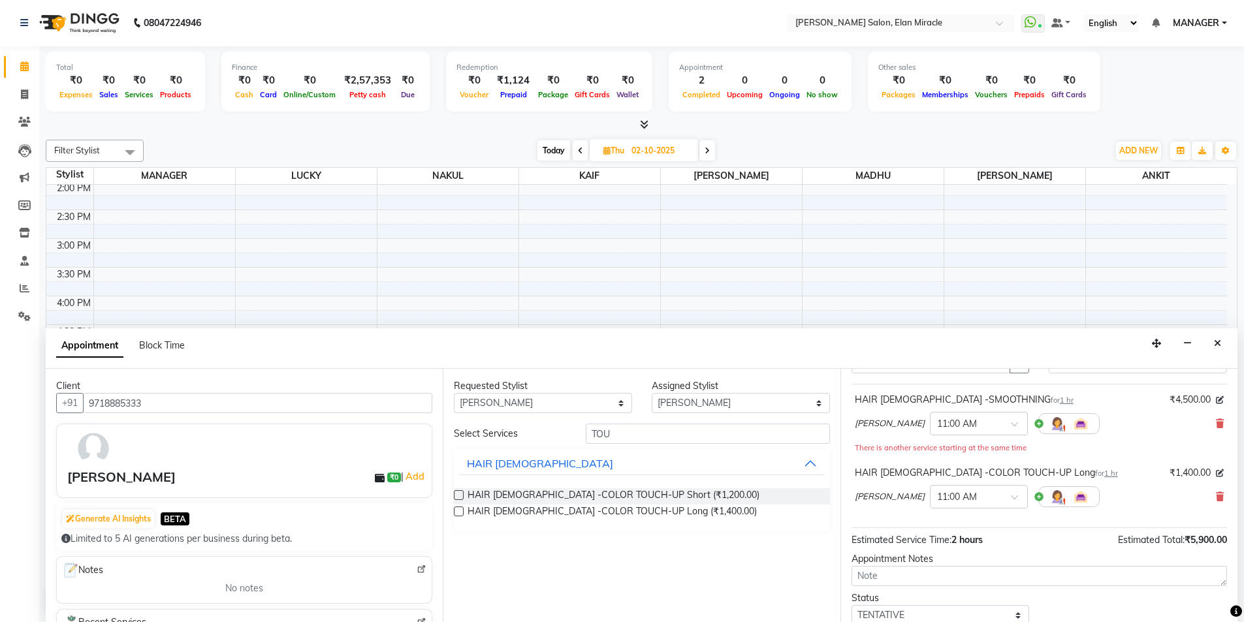
click at [1024, 445] on div "There is another service starting at the same time" at bounding box center [1039, 448] width 369 height 14
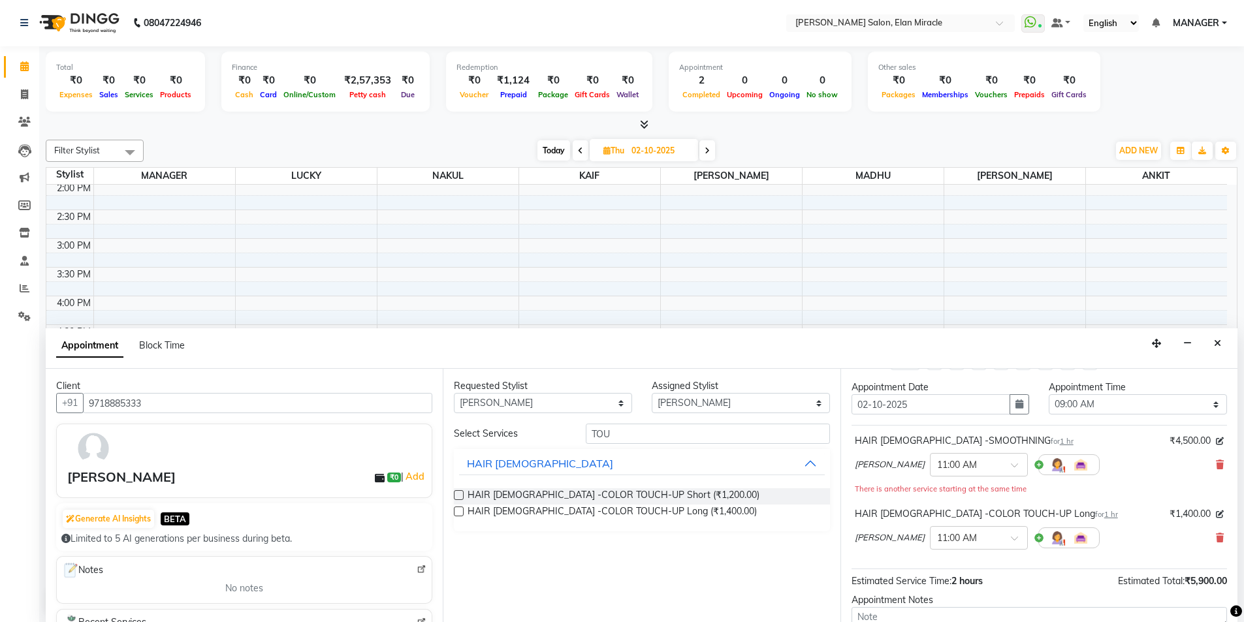
scroll to position [0, 0]
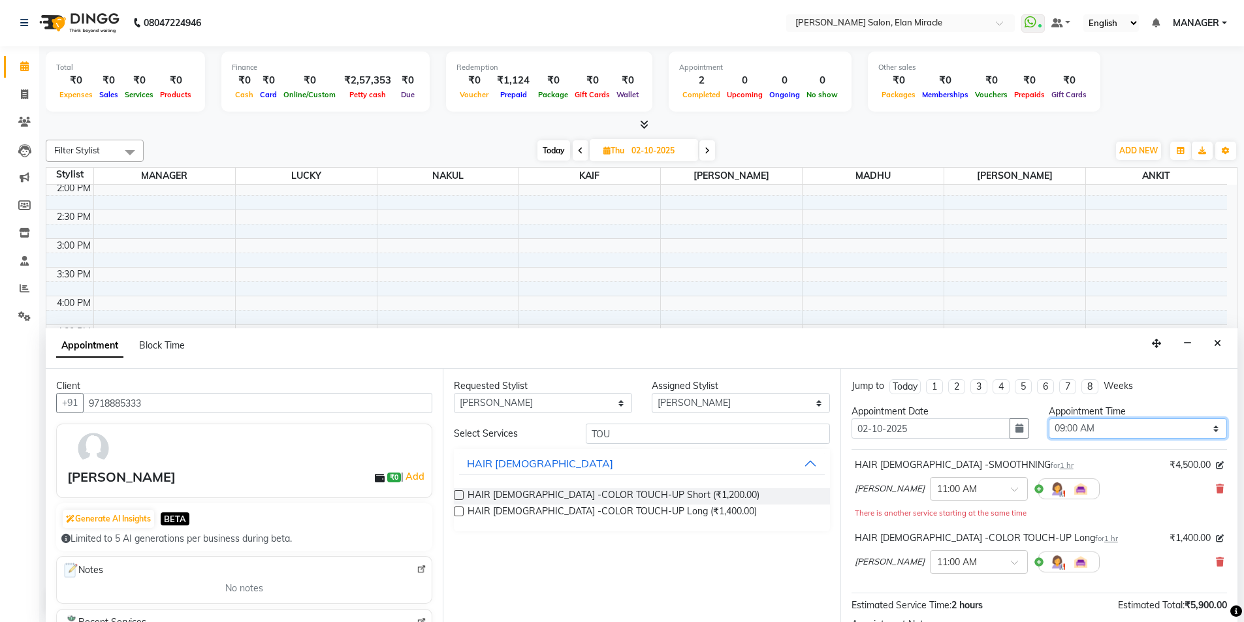
click at [1144, 432] on select "Select 09:00 AM 09:15 AM 09:30 AM 09:45 AM 10:00 AM 10:15 AM 10:30 AM 10:45 AM …" at bounding box center [1138, 428] width 178 height 20
select select "690"
click at [1049, 418] on select "Select 09:00 AM 09:15 AM 09:30 AM 09:45 AM 10:00 AM 10:15 AM 10:30 AM 10:45 AM …" at bounding box center [1138, 428] width 178 height 20
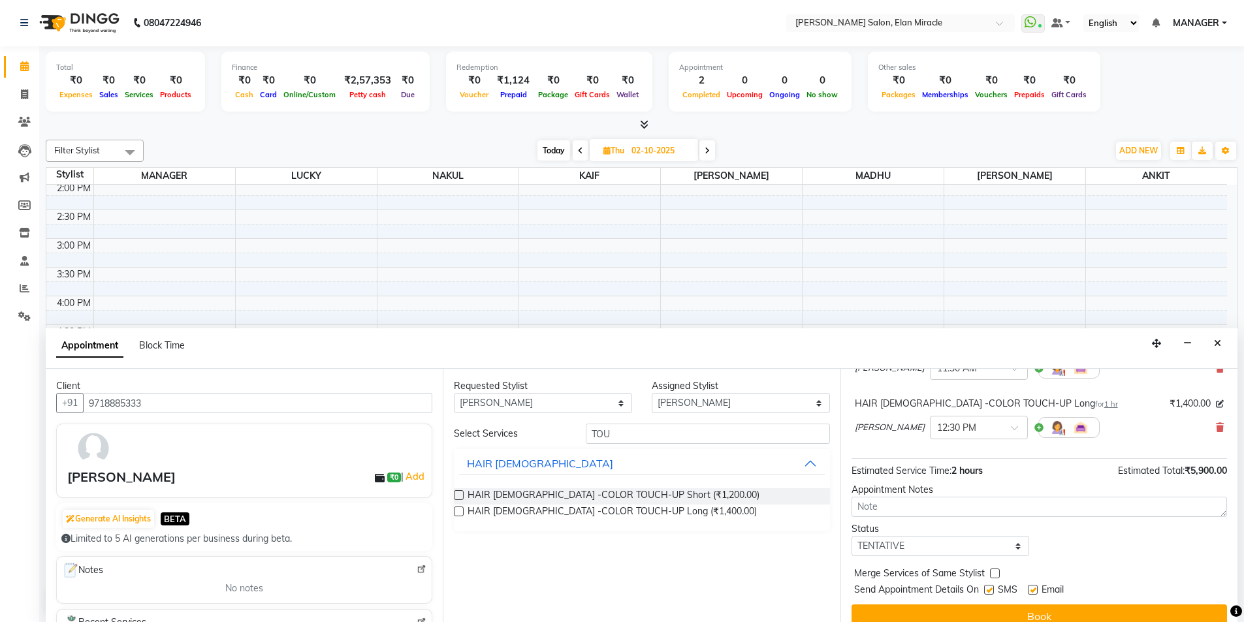
scroll to position [137, 0]
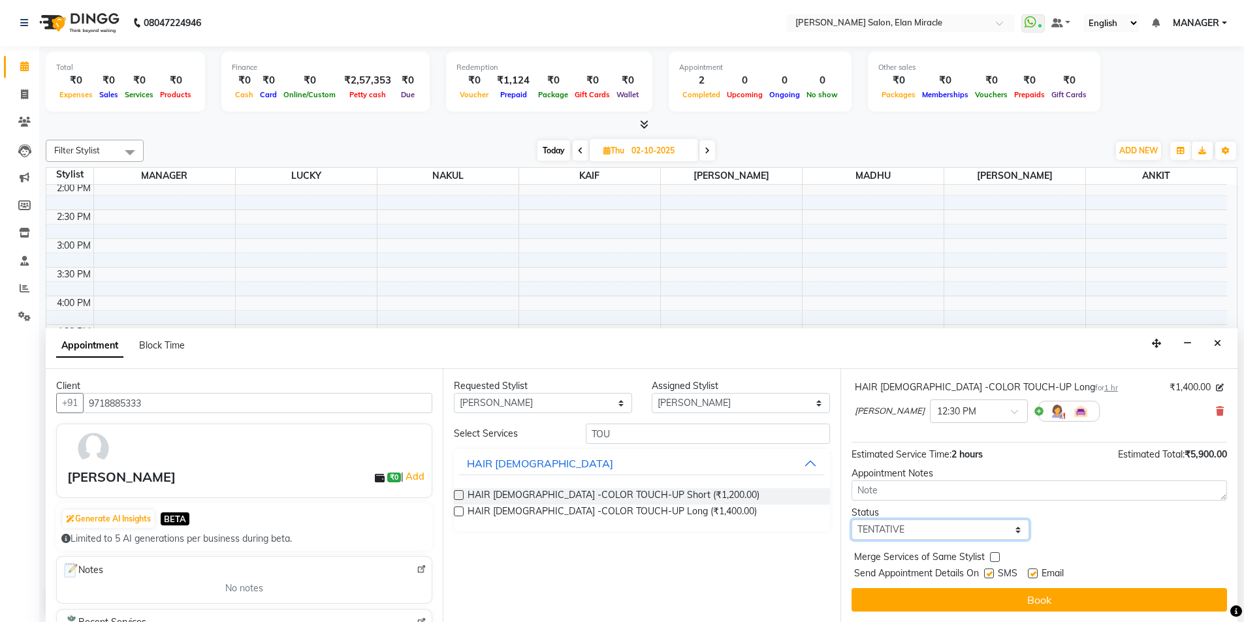
click at [999, 537] on select "Select TENTATIVE CONFIRM UPCOMING" at bounding box center [940, 530] width 178 height 20
select select "upcoming"
click at [851, 520] on select "Select TENTATIVE CONFIRM UPCOMING" at bounding box center [940, 530] width 178 height 20
click at [990, 559] on label at bounding box center [995, 557] width 10 height 10
click at [990, 559] on input "checkbox" at bounding box center [994, 558] width 8 height 8
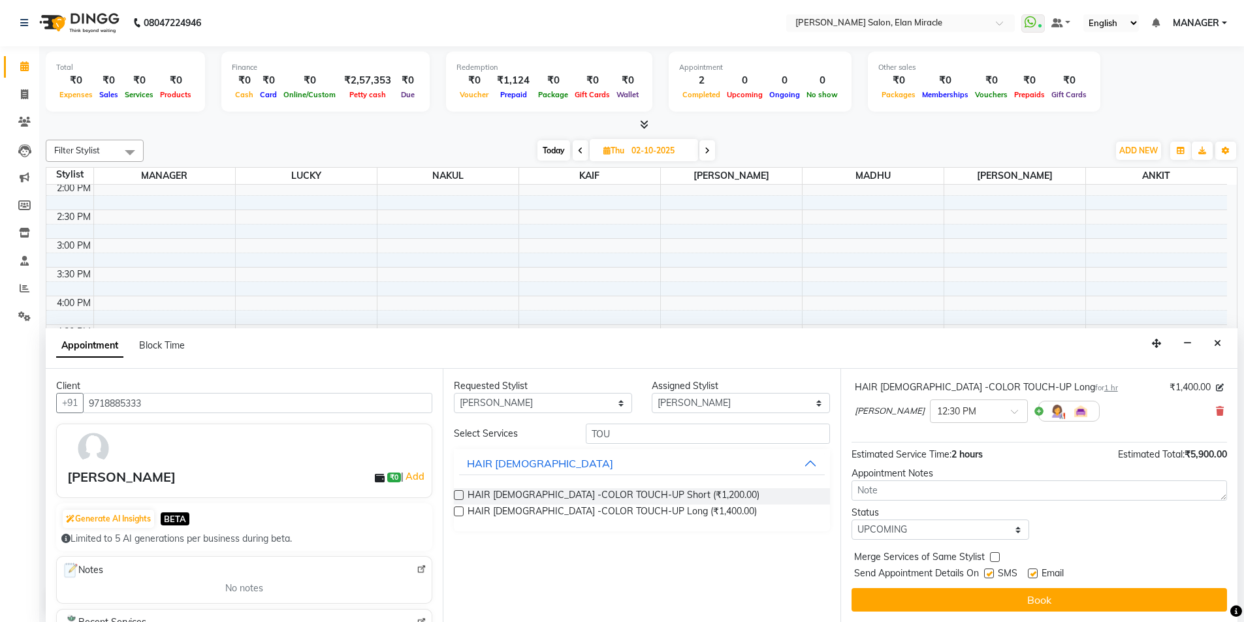
checkbox input "true"
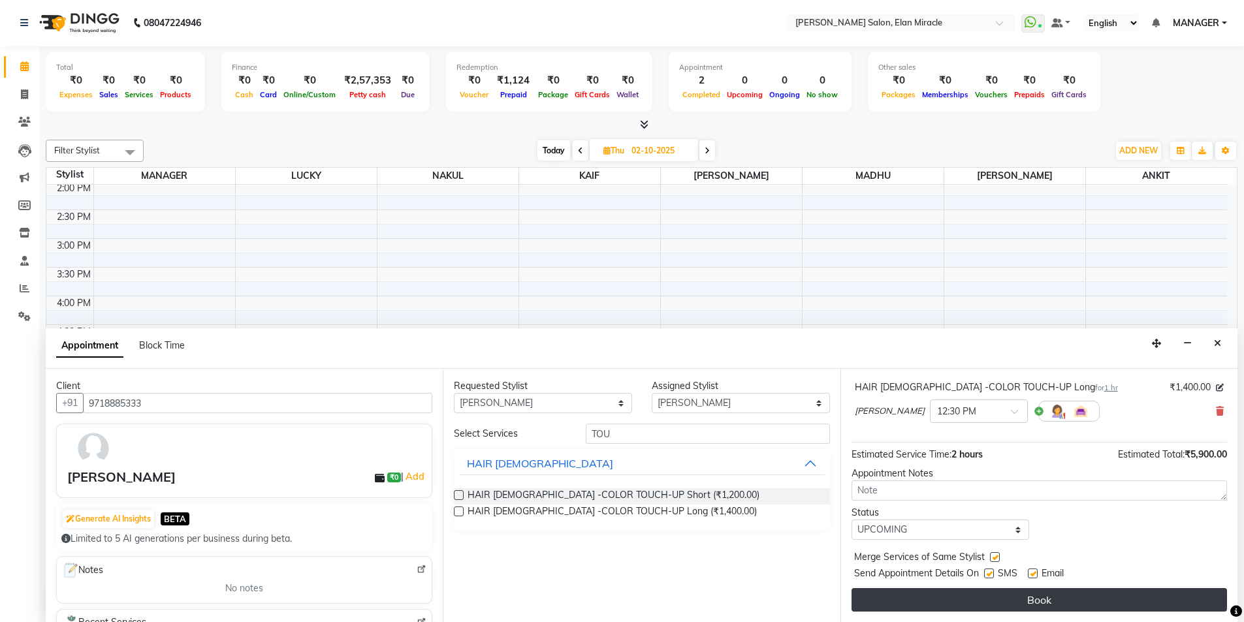
click at [1059, 608] on button "Book" at bounding box center [1038, 600] width 375 height 24
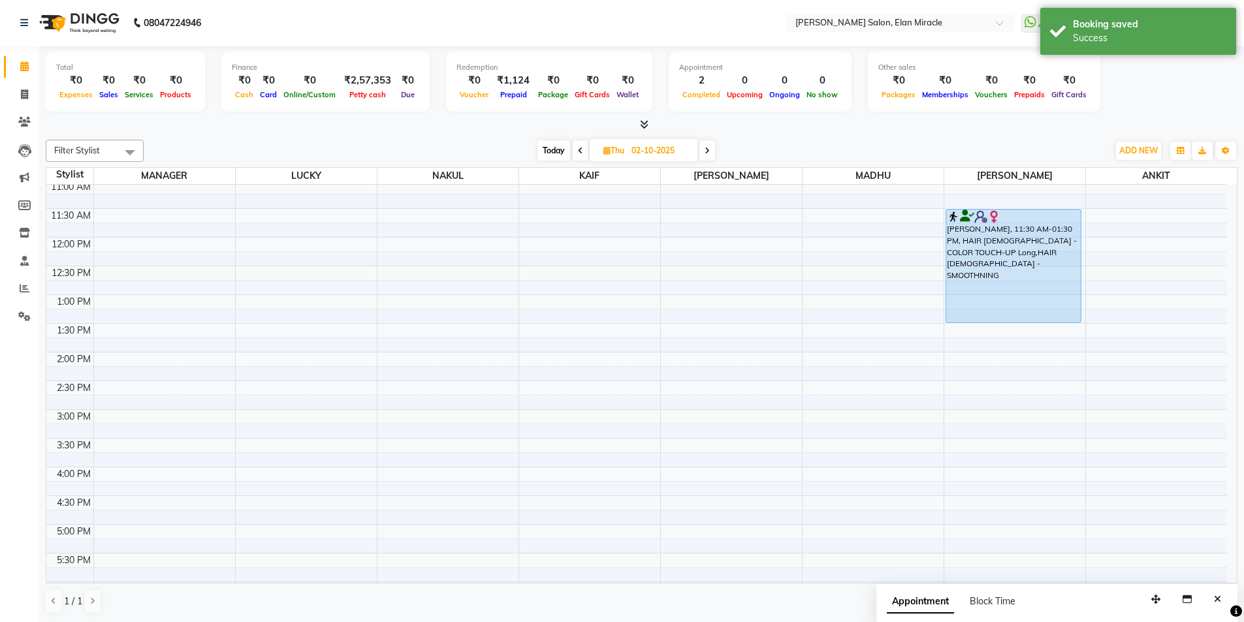
scroll to position [0, 0]
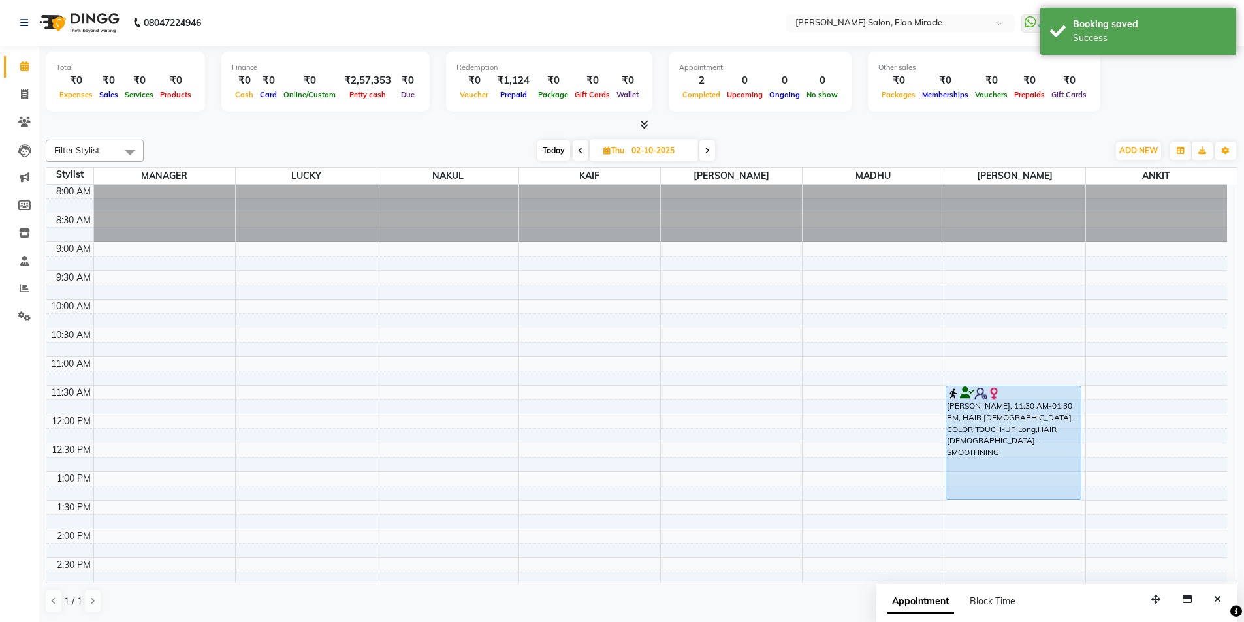
click at [1020, 419] on div "HARLEEN SACHDEVA, 11:30 AM-01:30 PM, HAIR Female -COLOR TOUCH-UP Long,HAIR Fema…" at bounding box center [1013, 443] width 135 height 113
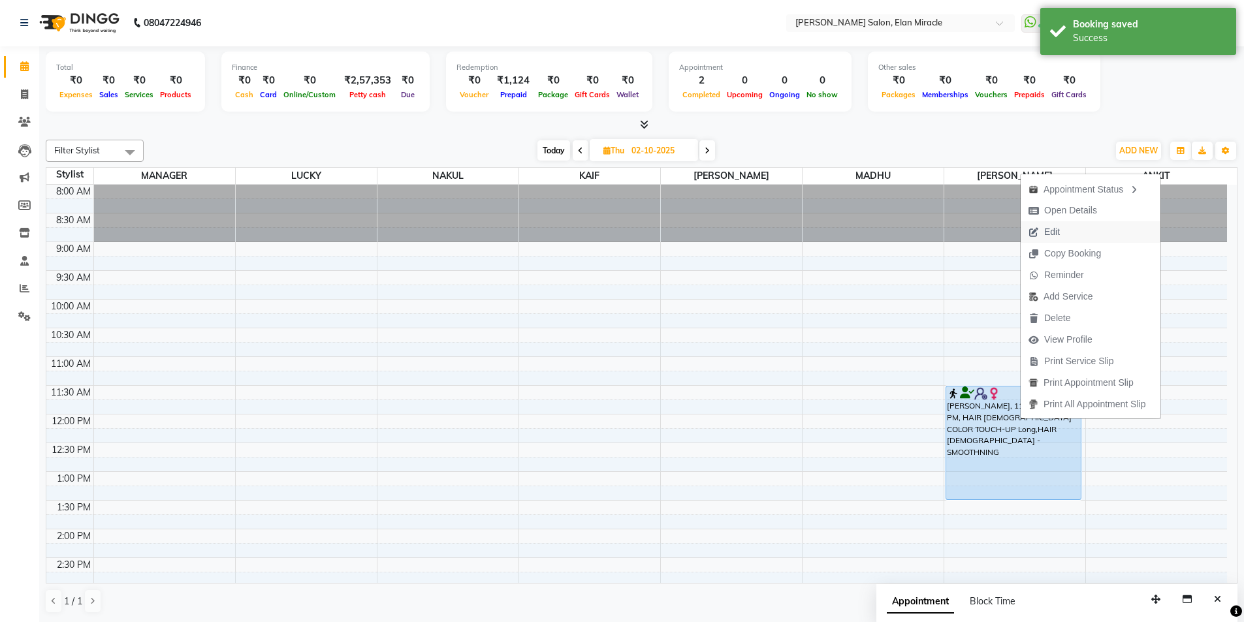
click at [1101, 240] on button "Edit" at bounding box center [1090, 232] width 140 height 22
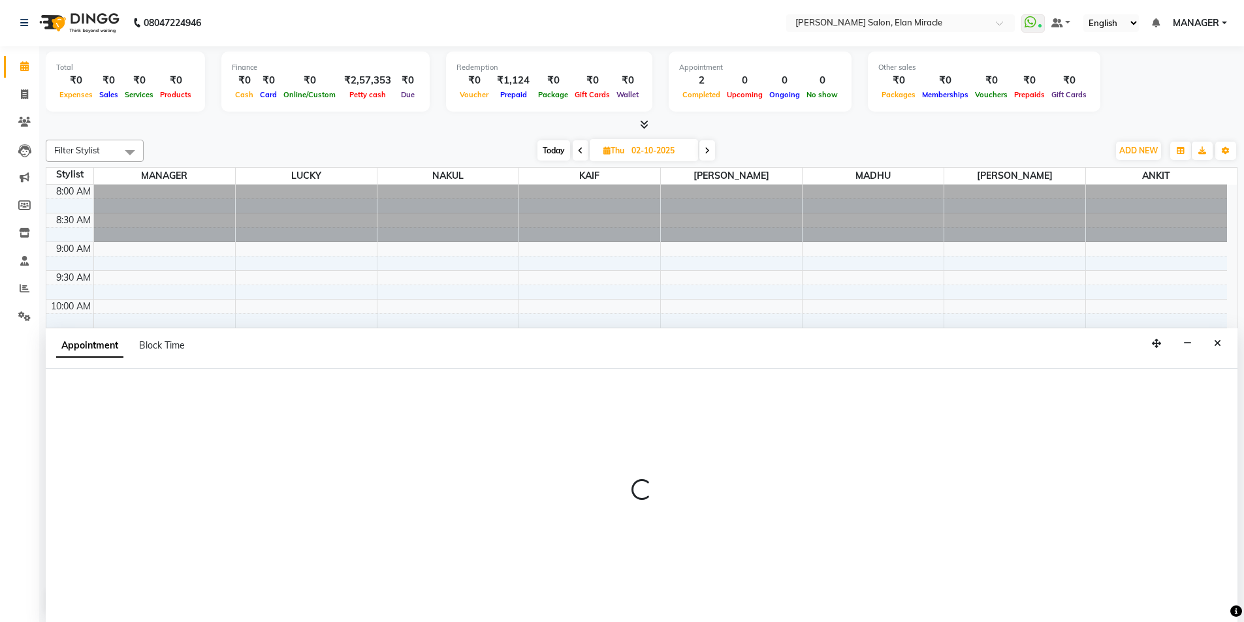
select select "tentative"
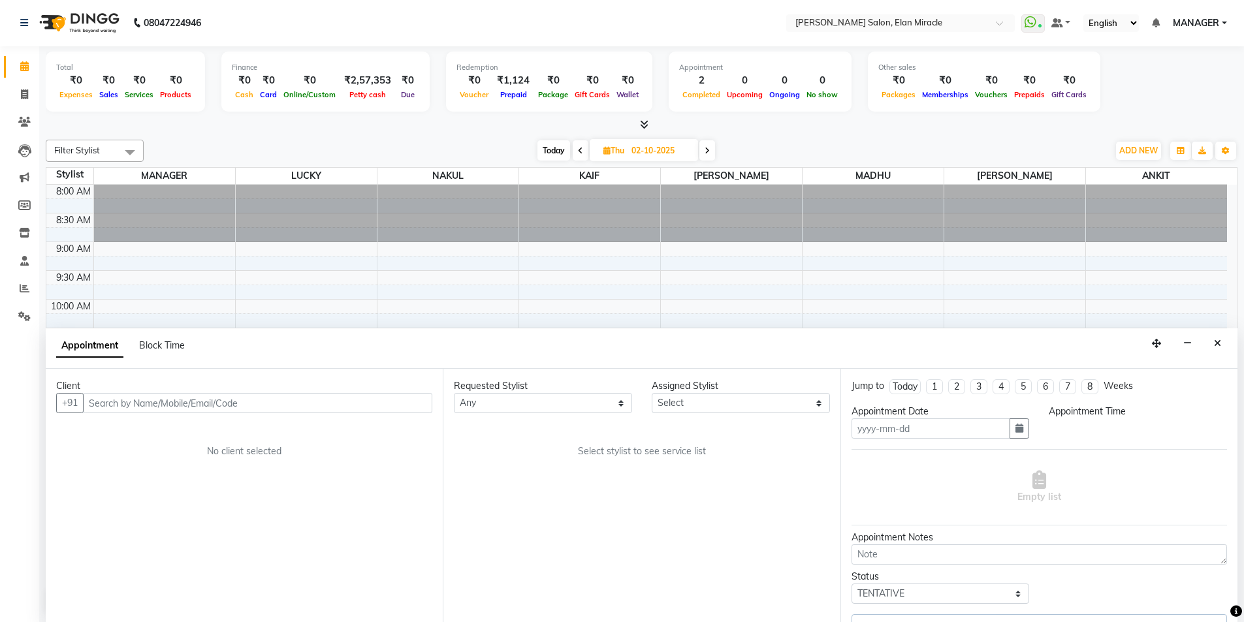
type input "02-10-2025"
select select "89644"
select select "upcoming"
select select "690"
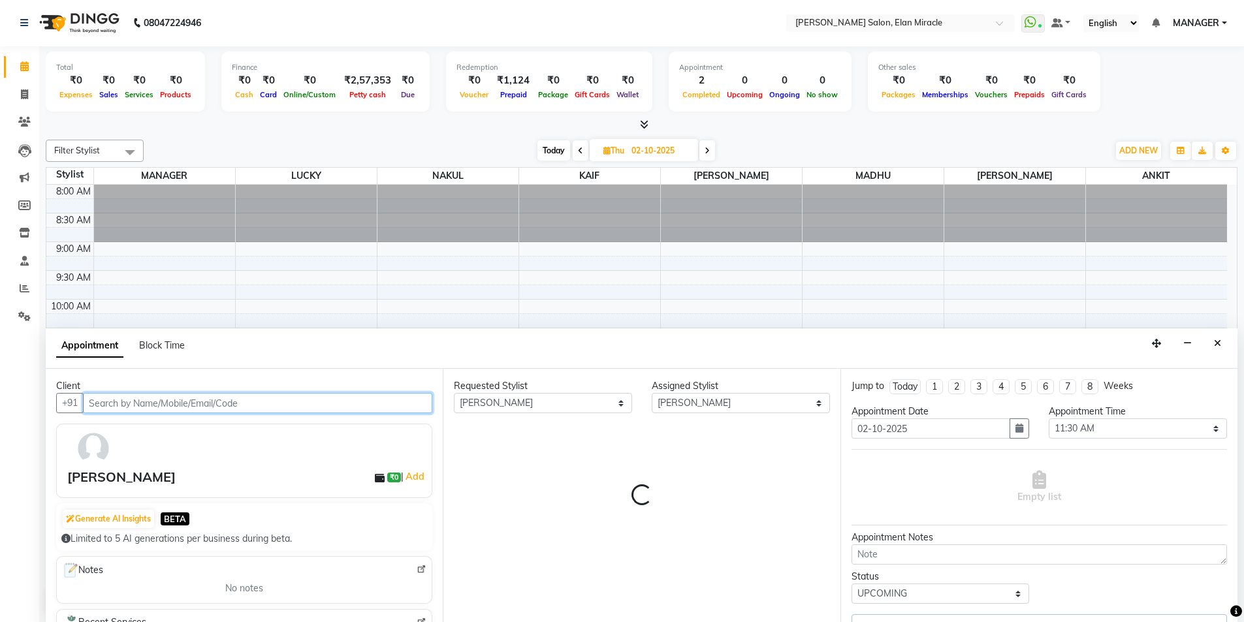
scroll to position [348, 0]
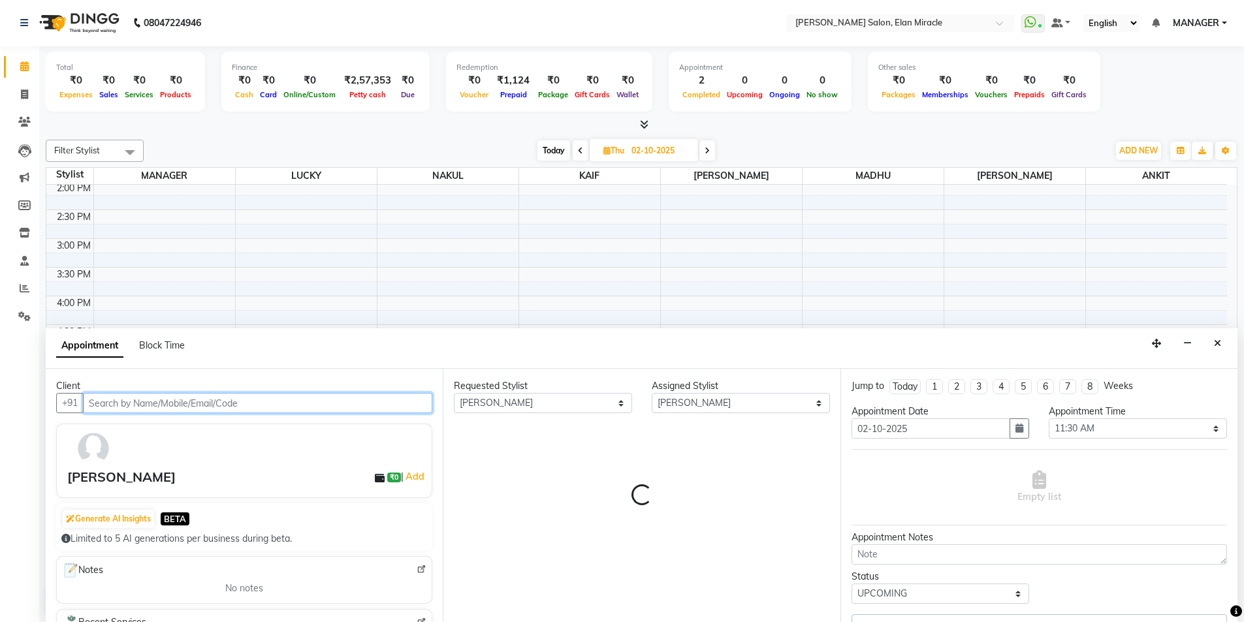
select select "3888"
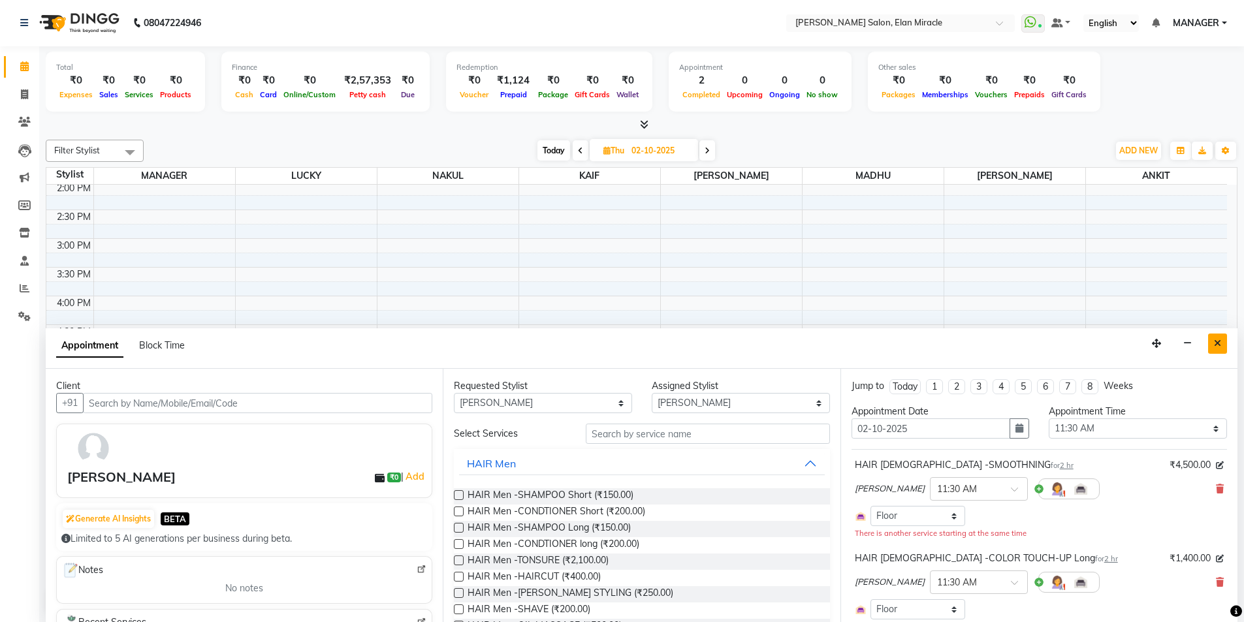
click at [1222, 340] on button "Close" at bounding box center [1217, 344] width 19 height 20
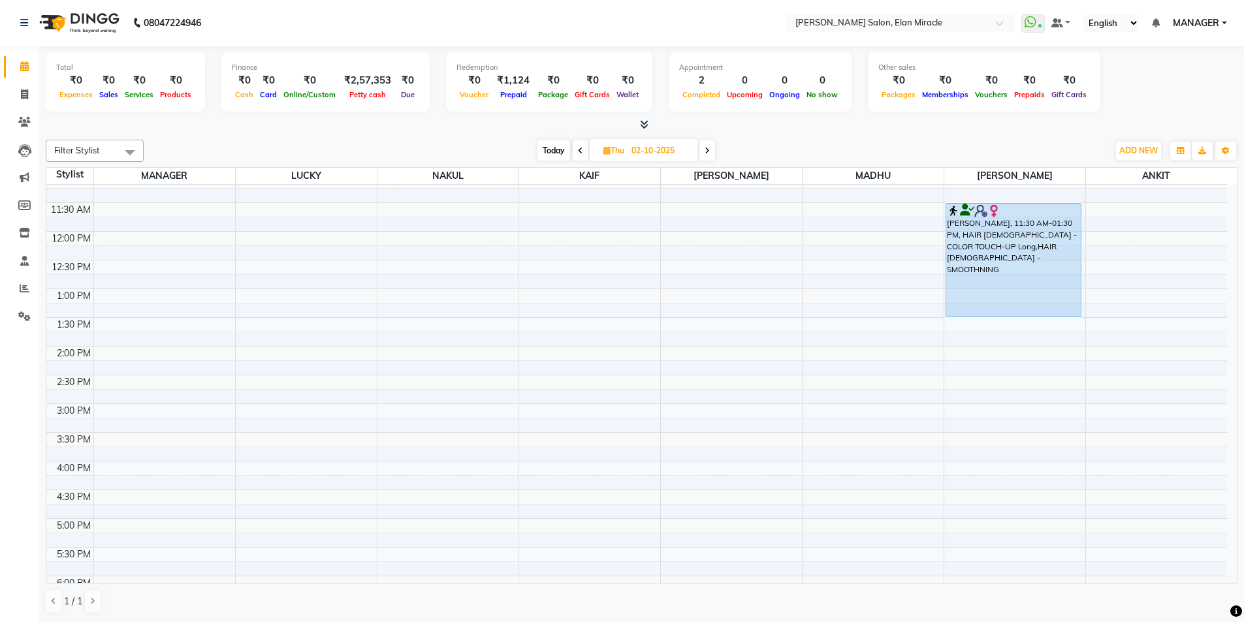
scroll to position [0, 0]
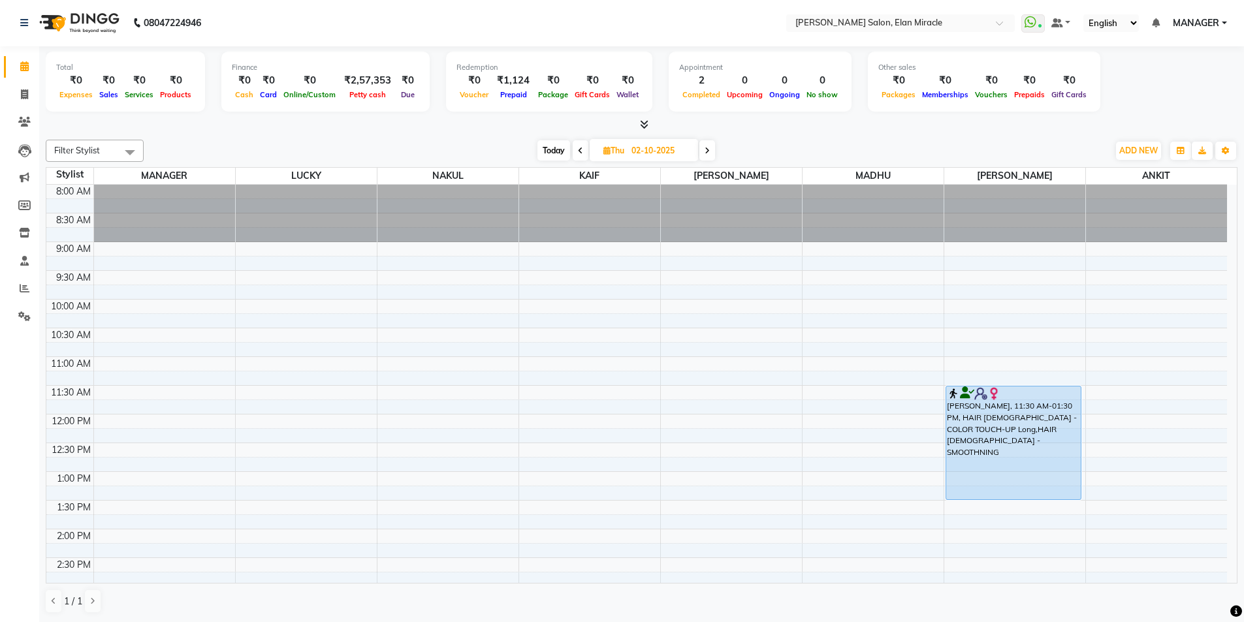
click at [1005, 436] on div "HARLEEN SACHDEVA, 11:30 AM-01:30 PM, HAIR Female -COLOR TOUCH-UP Long,HAIR Fema…" at bounding box center [1013, 443] width 135 height 113
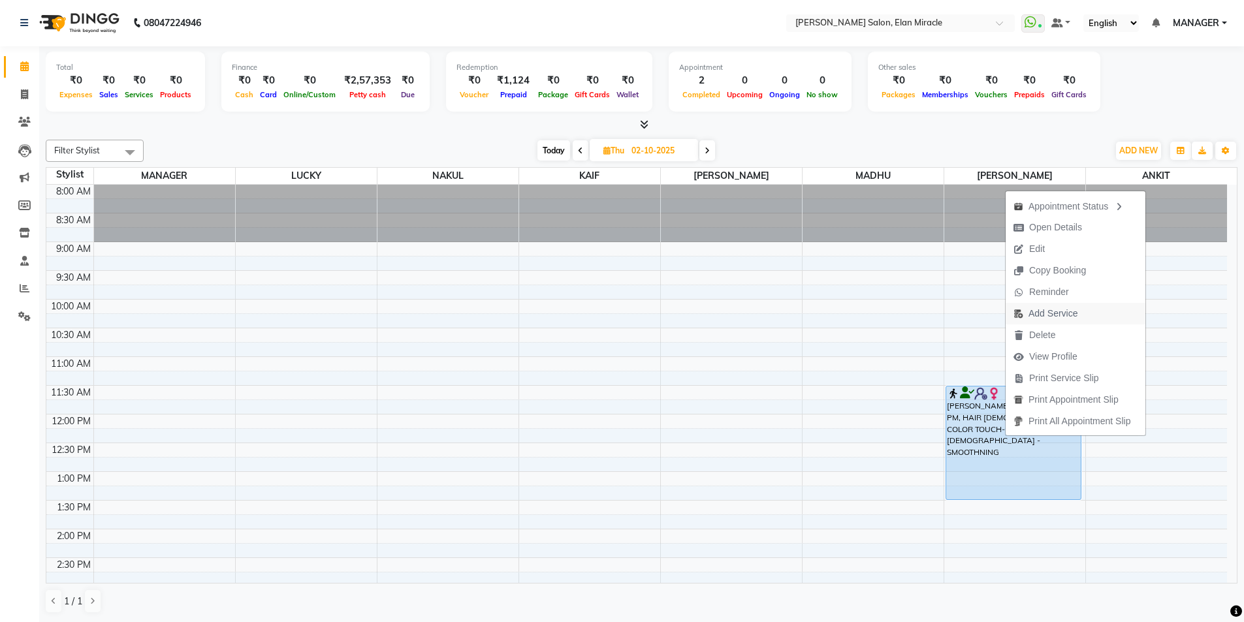
click at [1069, 305] on span "Add Service" at bounding box center [1045, 314] width 80 height 22
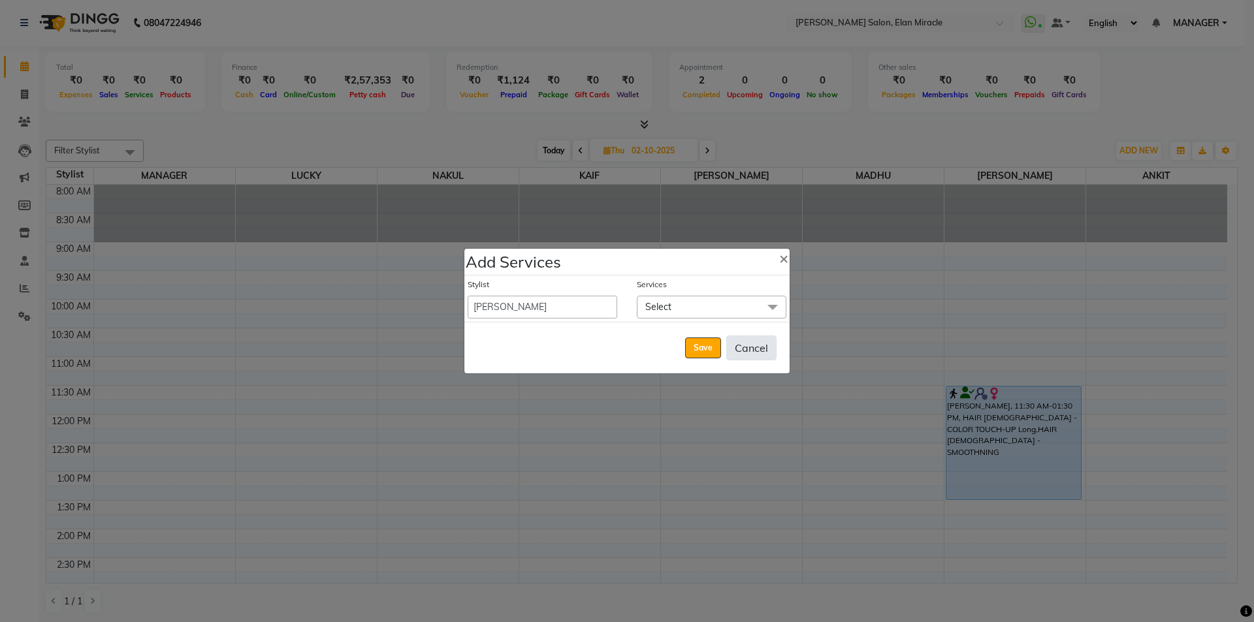
click at [757, 355] on button "Cancel" at bounding box center [751, 348] width 50 height 25
select select "74614"
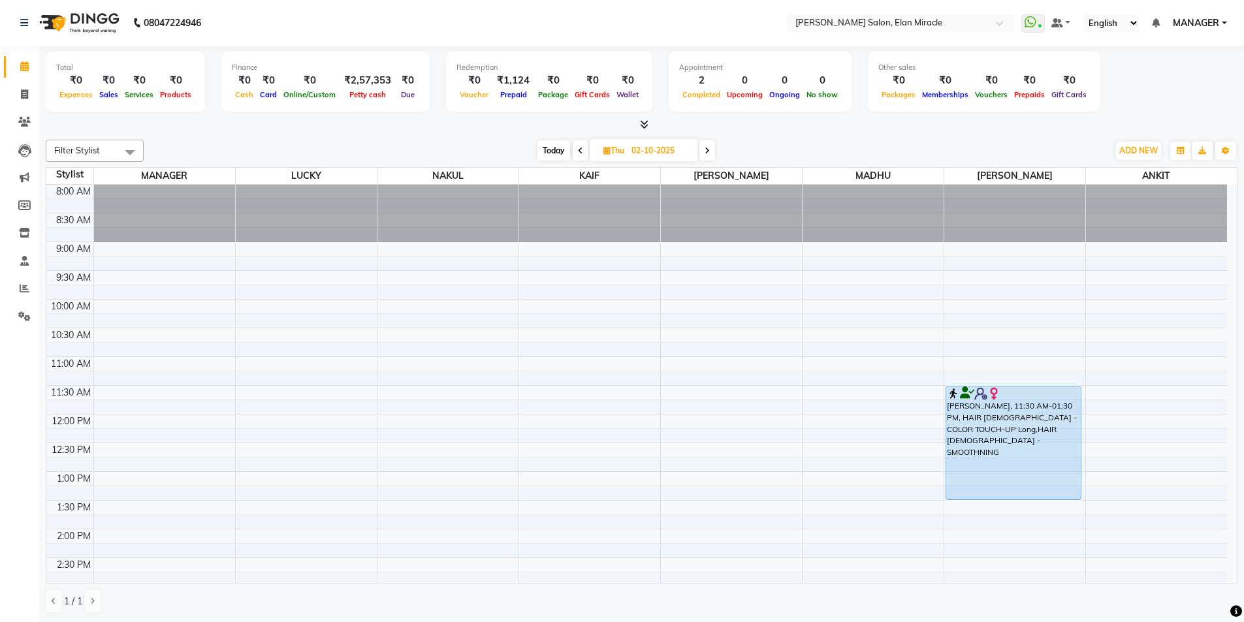
click at [1008, 420] on div "HARLEEN SACHDEVA, 11:30 AM-01:30 PM, HAIR Female -COLOR TOUCH-UP Long,HAIR Fema…" at bounding box center [1013, 443] width 135 height 113
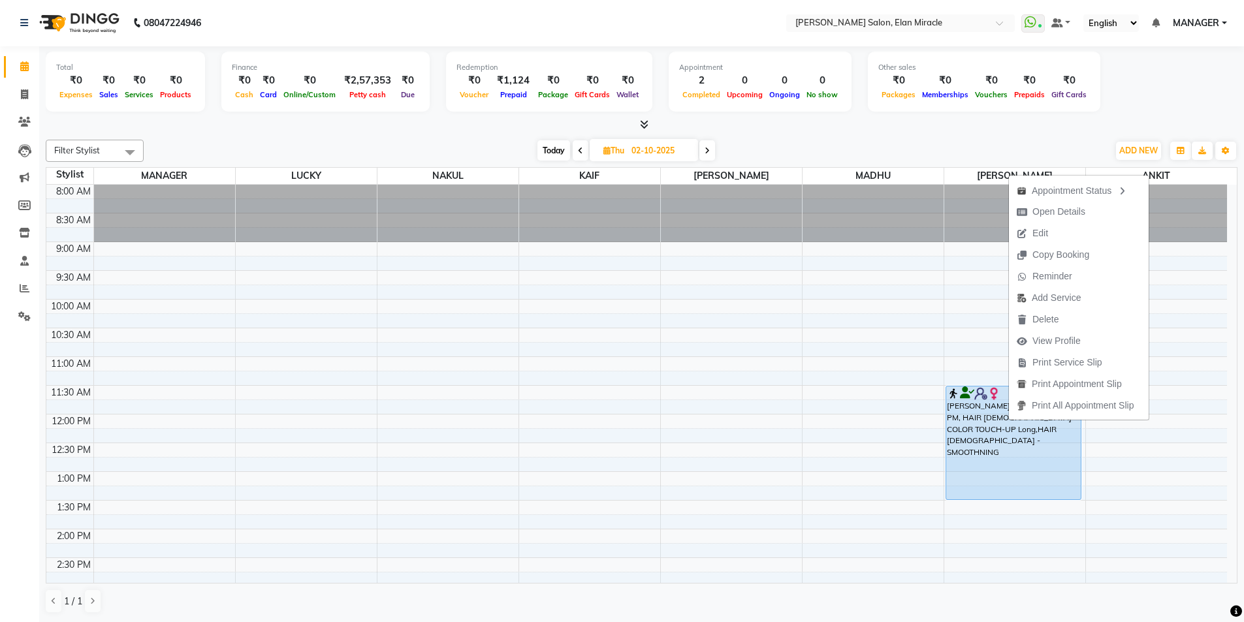
click at [849, 349] on div "8:00 AM 8:30 AM 9:00 AM 9:30 AM 10:00 AM 10:30 AM 11:00 AM 11:30 AM 12:00 PM 12…" at bounding box center [636, 558] width 1180 height 746
select select "84023"
select select "tentative"
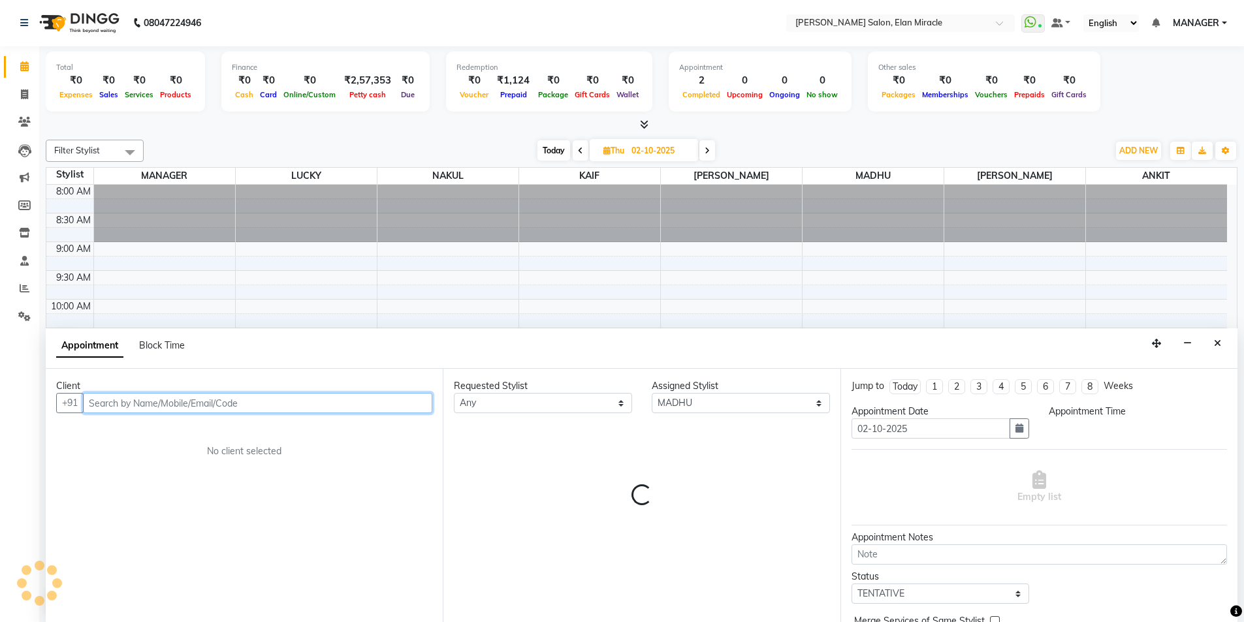
select select "645"
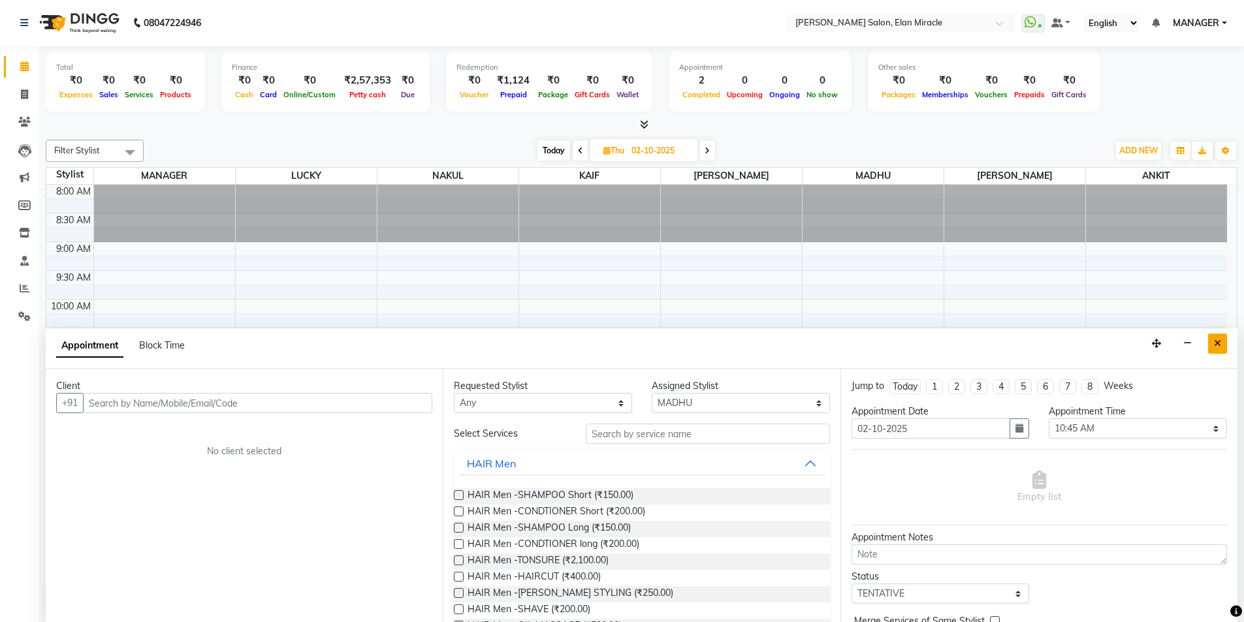
click at [1213, 343] on button "Close" at bounding box center [1217, 344] width 19 height 20
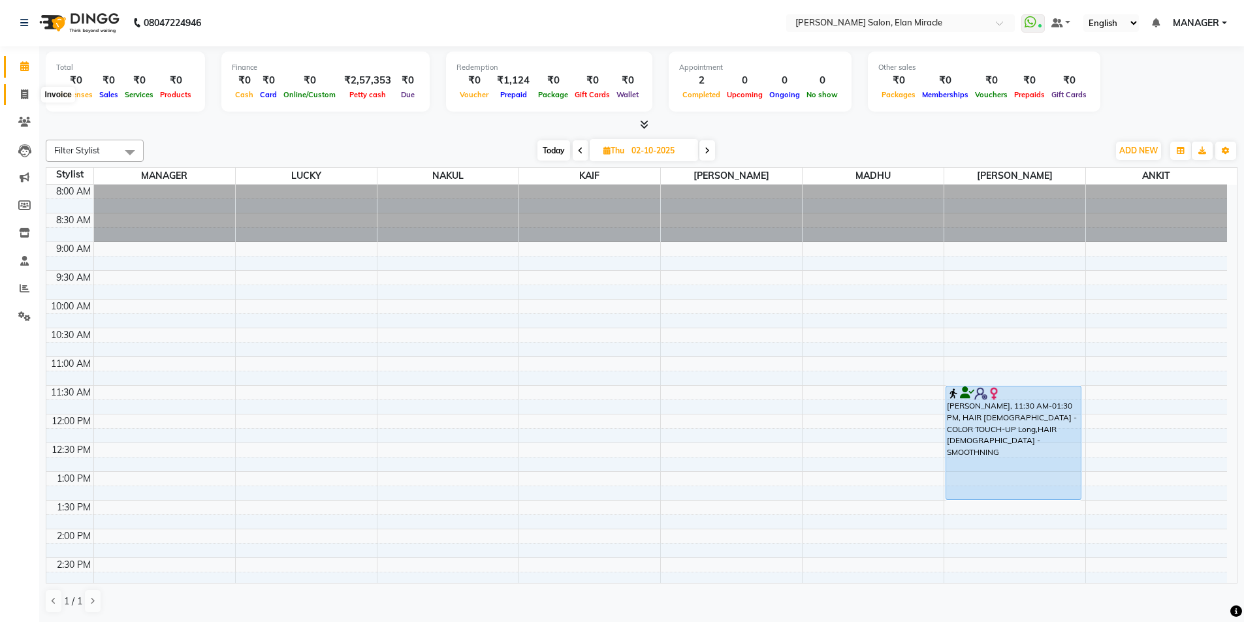
click at [22, 99] on span at bounding box center [24, 94] width 23 height 15
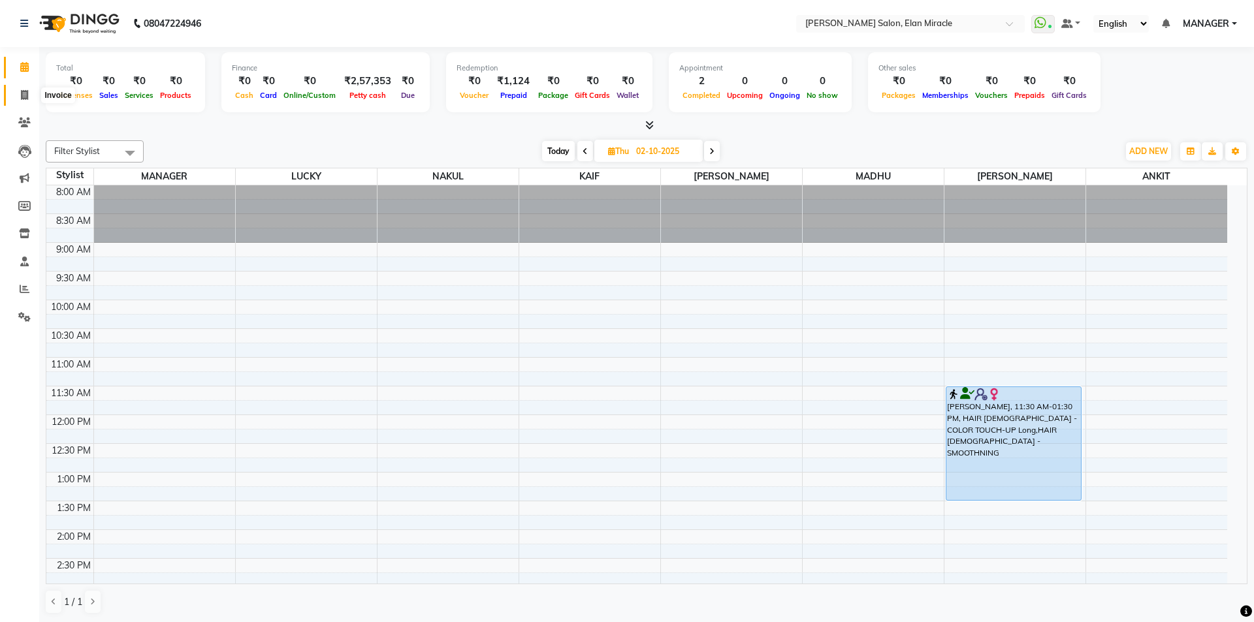
select select "7738"
select select "service"
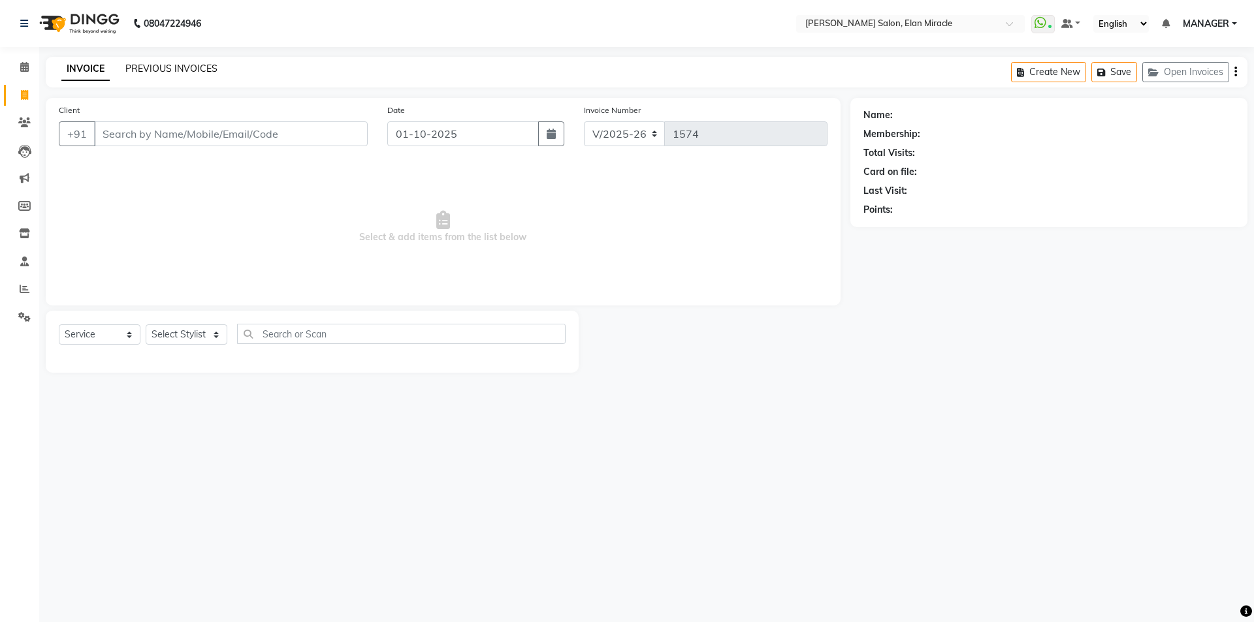
click at [141, 72] on link "PREVIOUS INVOICES" at bounding box center [171, 69] width 92 height 12
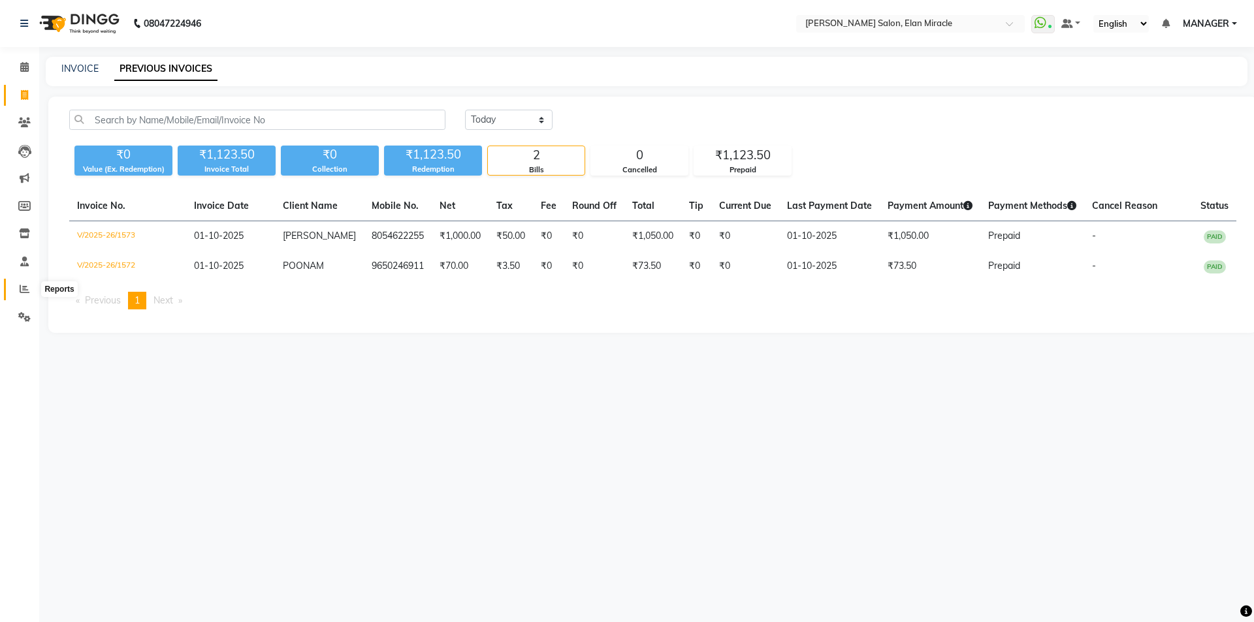
click at [27, 292] on icon at bounding box center [25, 289] width 10 height 10
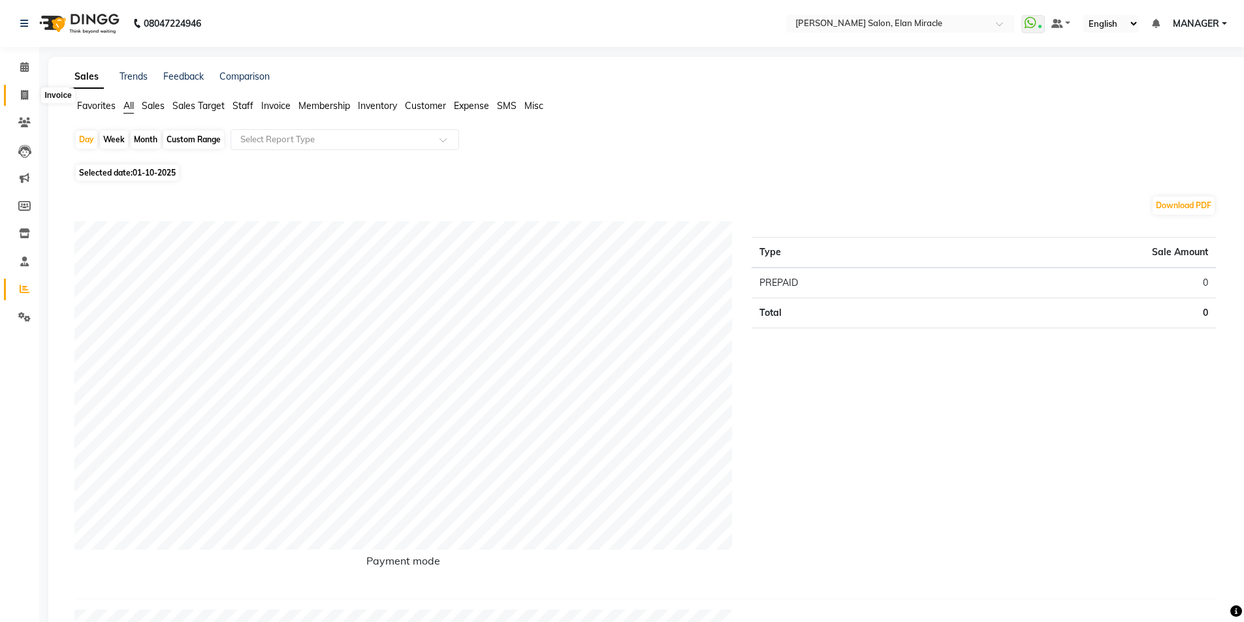
click at [23, 95] on icon at bounding box center [24, 95] width 7 height 10
select select "service"
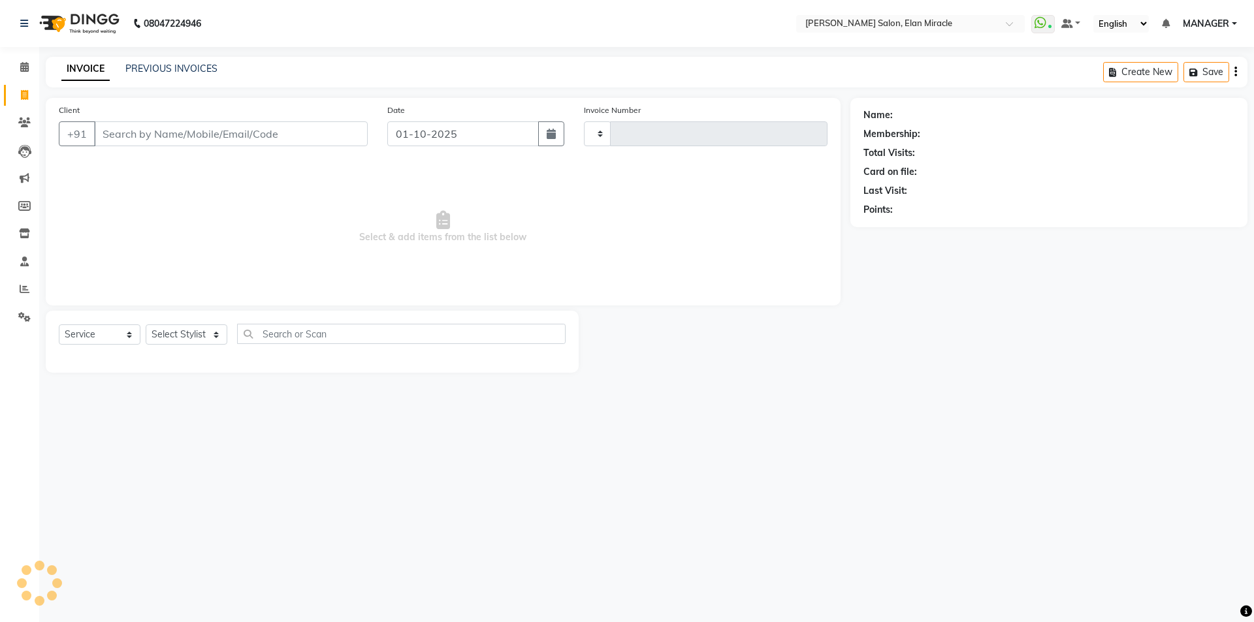
type input "1574"
select select "7738"
click at [184, 343] on select "Select Stylist [PERSON_NAME] ANKIT KAIF [PERSON_NAME] LUCKY MADHU MANAGER [PERS…" at bounding box center [187, 334] width 82 height 20
select select "81685"
click at [146, 324] on select "Select Stylist [PERSON_NAME] ANKIT KAIF [PERSON_NAME] LUCKY MADHU MANAGER [PERS…" at bounding box center [187, 334] width 82 height 20
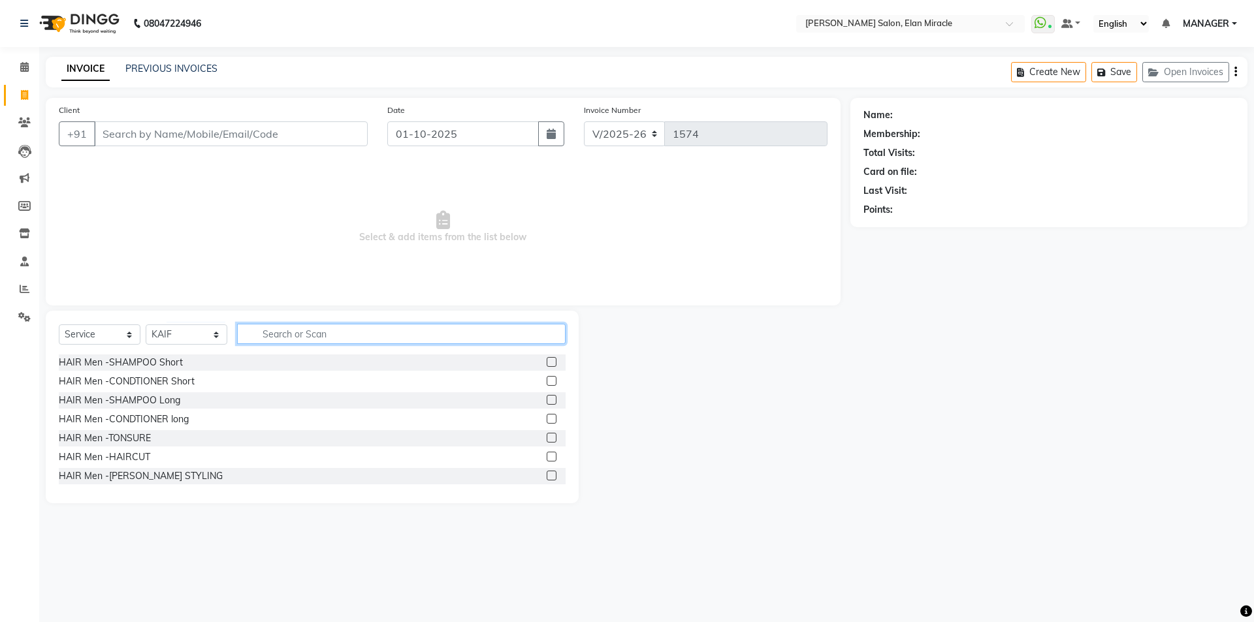
click at [321, 338] on input "text" at bounding box center [401, 334] width 328 height 20
type input "HAIR"
click at [546, 456] on label at bounding box center [551, 457] width 10 height 10
click at [546, 456] on input "checkbox" at bounding box center [550, 457] width 8 height 8
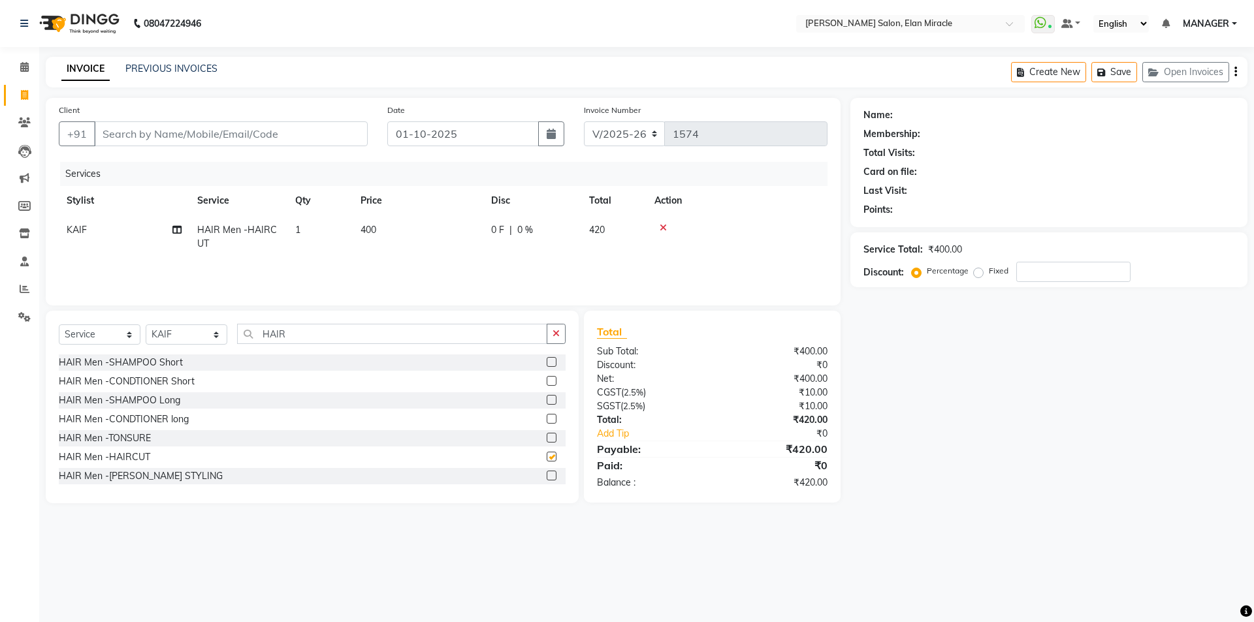
checkbox input "false"
click at [546, 477] on label at bounding box center [551, 476] width 10 height 10
click at [546, 477] on input "checkbox" at bounding box center [550, 476] width 8 height 8
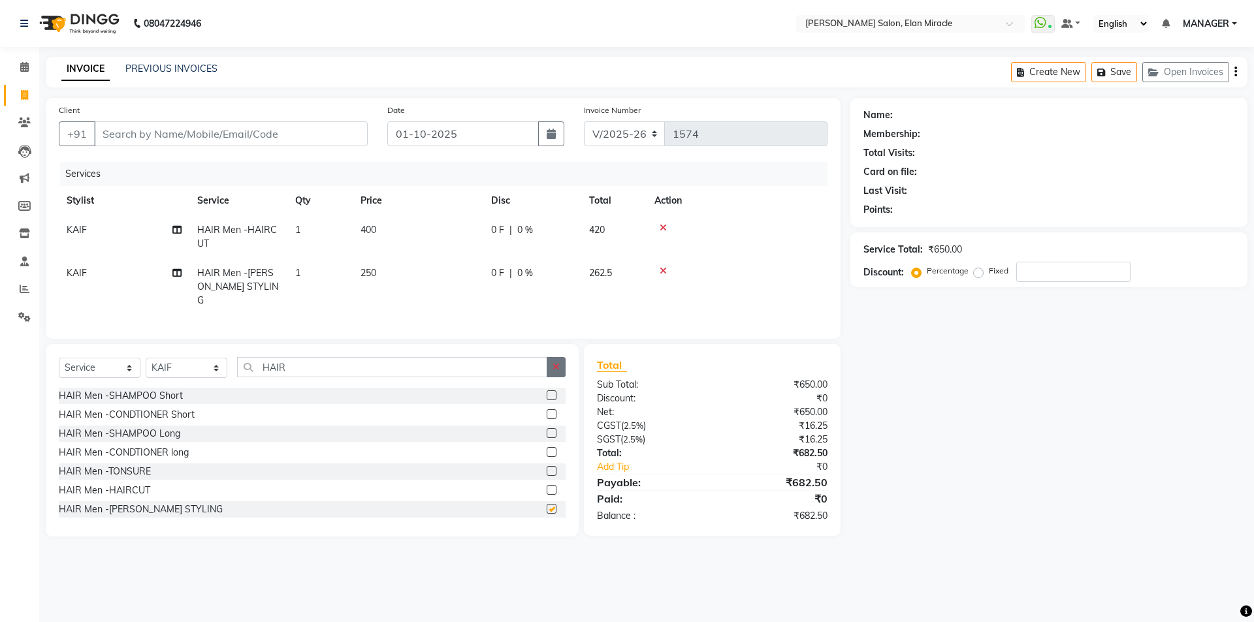
checkbox input "false"
click at [558, 357] on button "button" at bounding box center [555, 367] width 19 height 20
click at [662, 271] on icon at bounding box center [662, 270] width 7 height 9
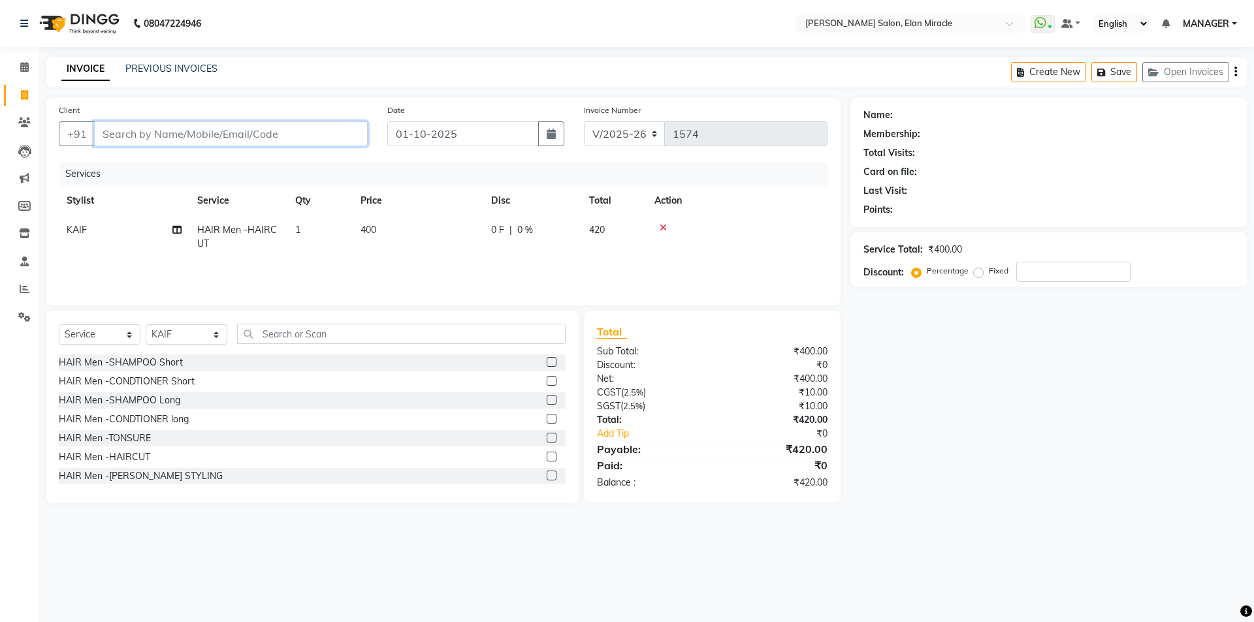
click at [302, 132] on input "Client" at bounding box center [231, 133] width 274 height 25
type input "9"
type input "0"
type input "9711344890"
click at [310, 130] on span "Add Client" at bounding box center [334, 133] width 52 height 13
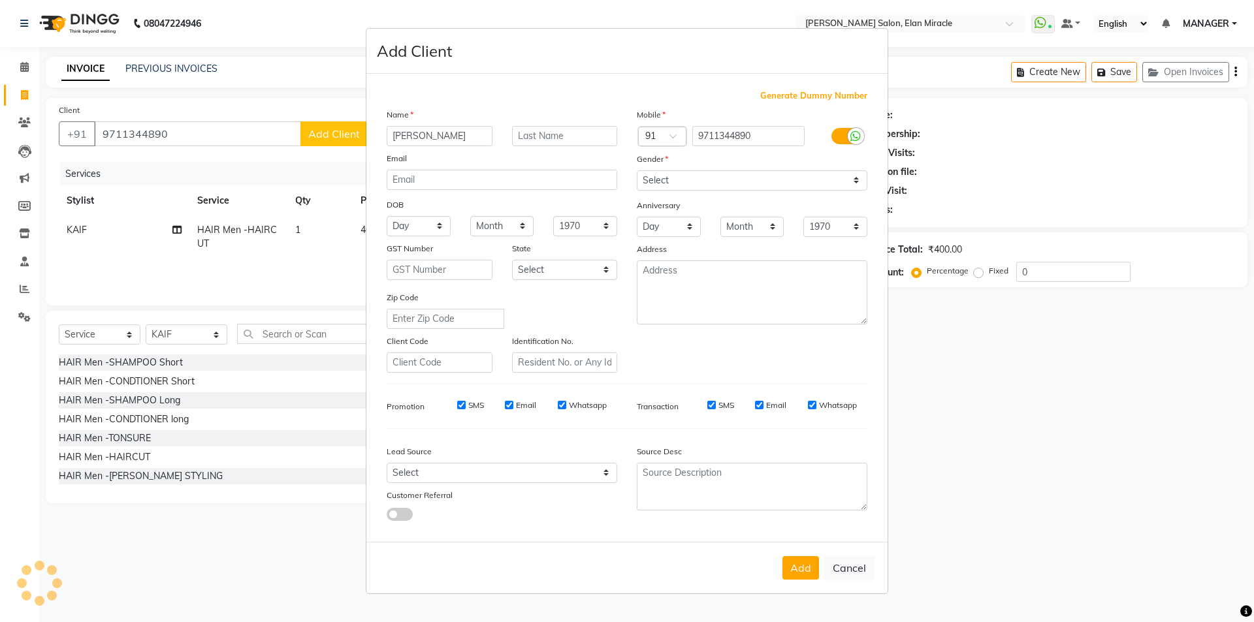
type input "[PERSON_NAME]"
click at [534, 131] on input "text" at bounding box center [565, 136] width 106 height 20
type input "JAISWAL"
drag, startPoint x: 708, startPoint y: 178, endPoint x: 699, endPoint y: 158, distance: 22.2
click at [708, 178] on select "Select [DEMOGRAPHIC_DATA] [DEMOGRAPHIC_DATA] Other Prefer Not To Say" at bounding box center [752, 180] width 230 height 20
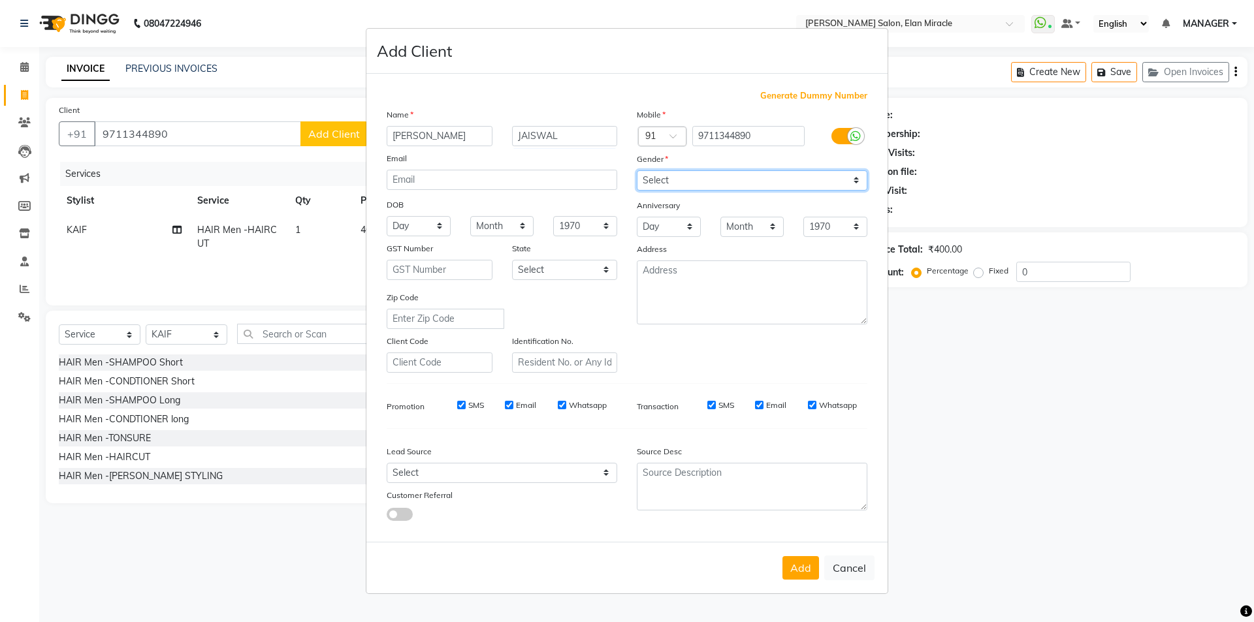
select select "[DEMOGRAPHIC_DATA]"
click at [637, 170] on select "Select [DEMOGRAPHIC_DATA] [DEMOGRAPHIC_DATA] Other Prefer Not To Say" at bounding box center [752, 180] width 230 height 20
click at [803, 567] on button "Add" at bounding box center [800, 568] width 37 height 24
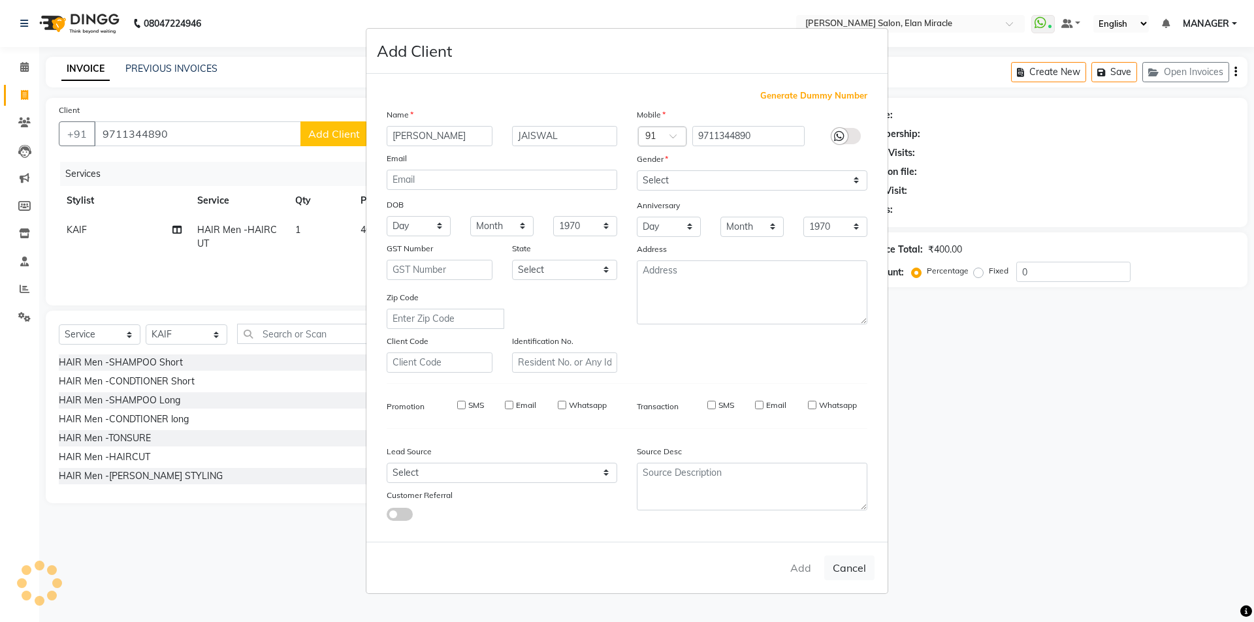
select select
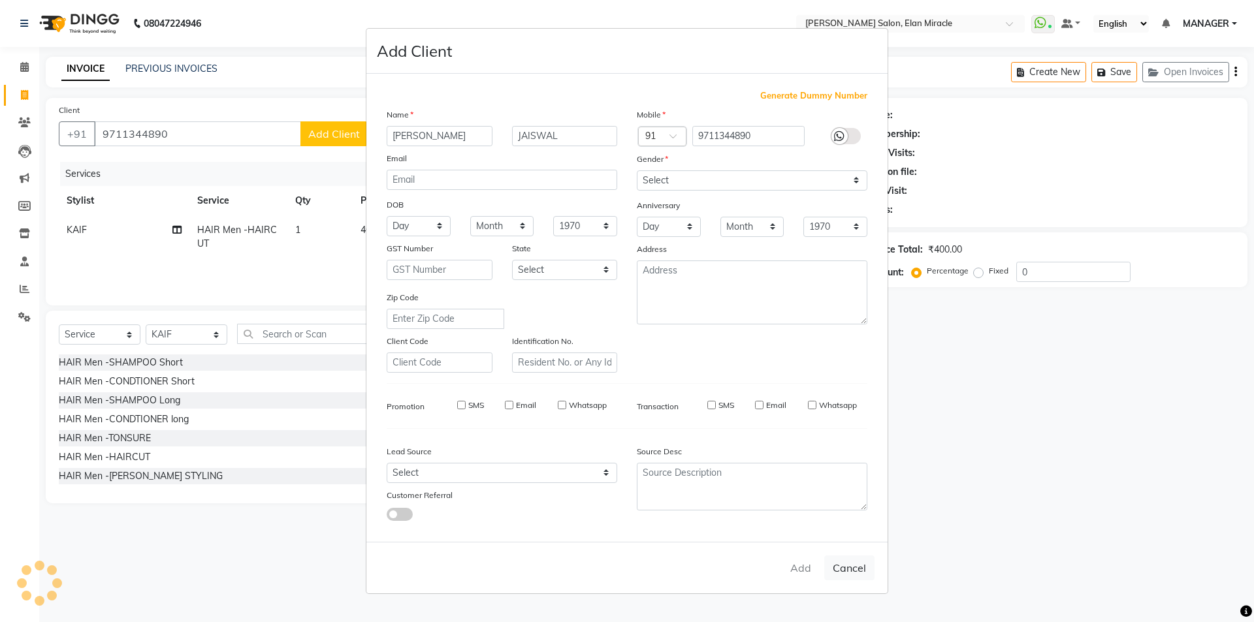
select select
checkbox input "false"
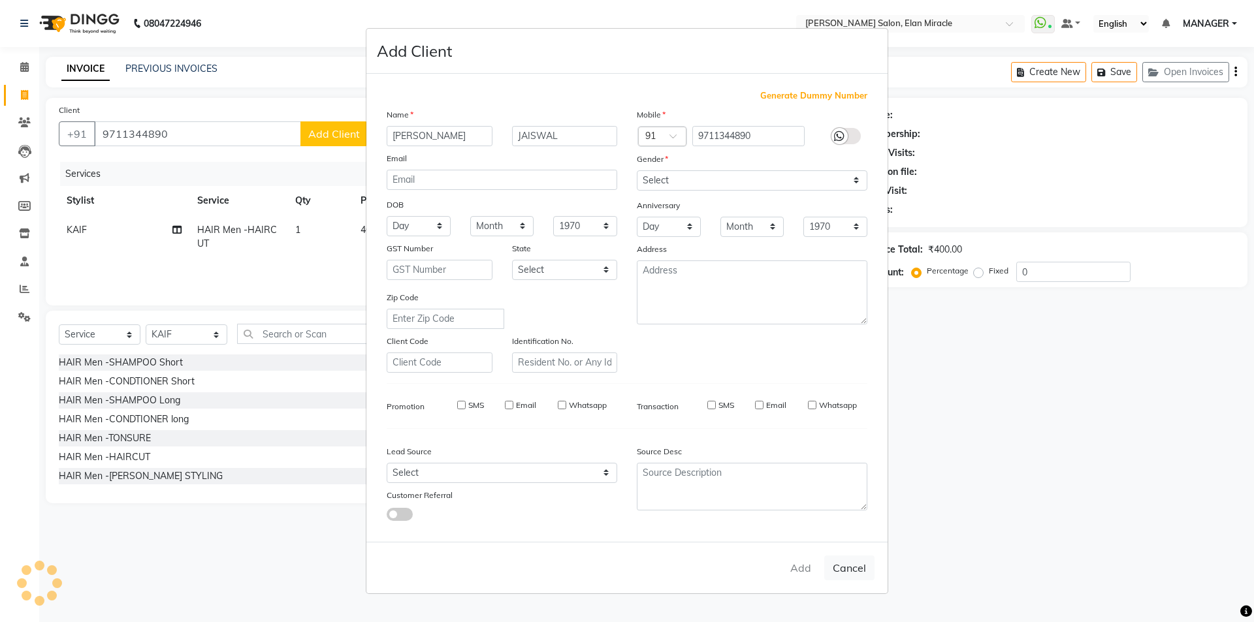
checkbox input "false"
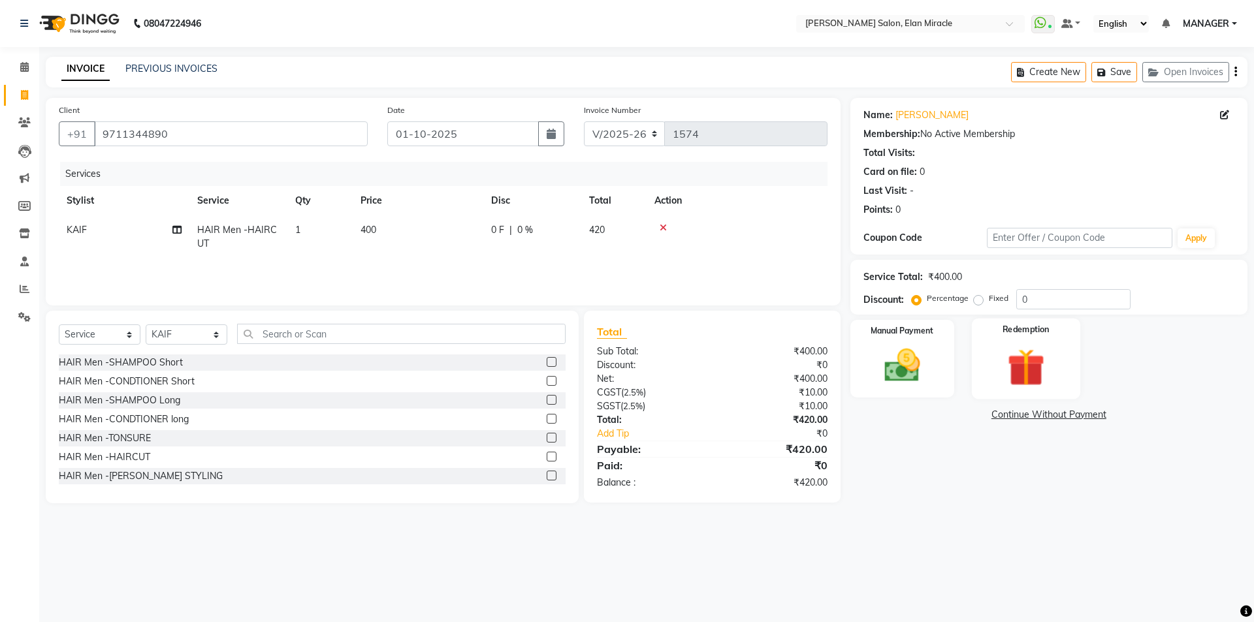
click at [1020, 392] on div "Redemption" at bounding box center [1025, 359] width 108 height 80
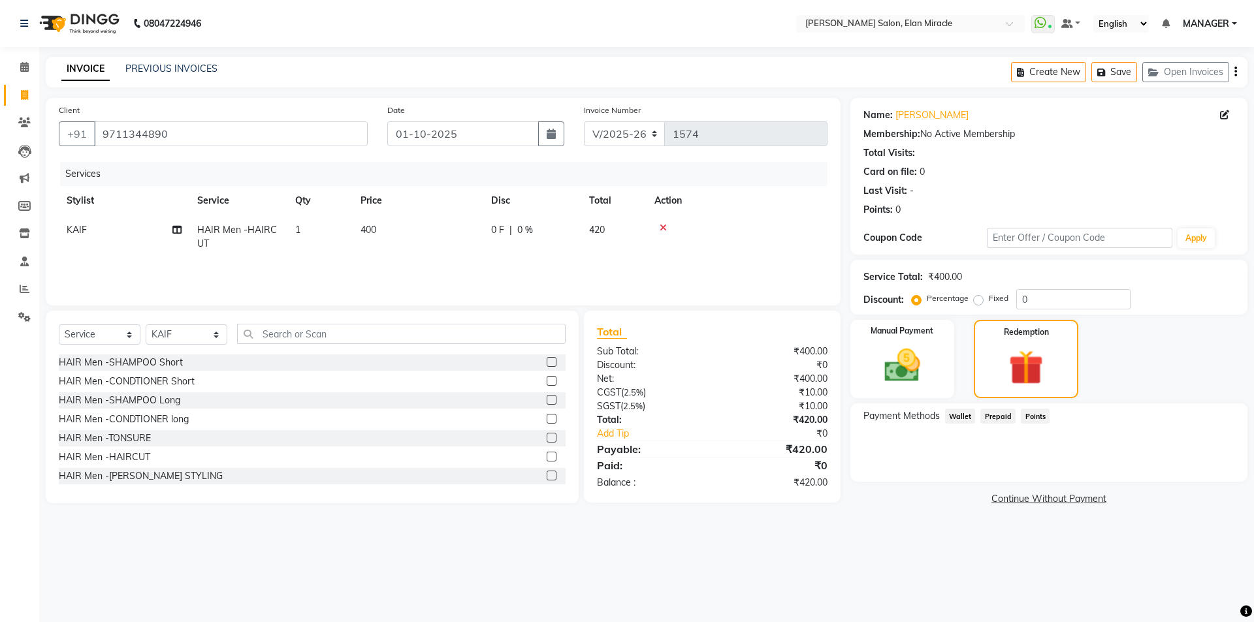
click at [993, 414] on span "Prepaid" at bounding box center [997, 416] width 35 height 15
click at [969, 416] on span "Wallet" at bounding box center [960, 416] width 31 height 15
click at [923, 375] on img at bounding box center [902, 365] width 61 height 43
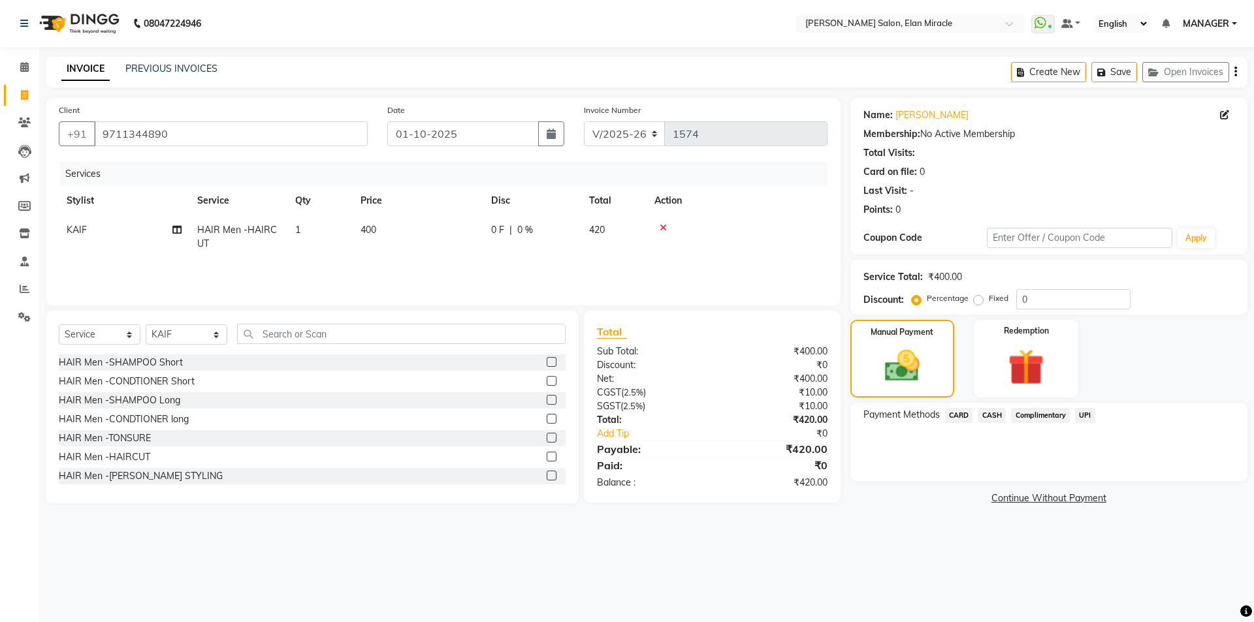
click at [1088, 417] on span "UPI" at bounding box center [1085, 415] width 20 height 15
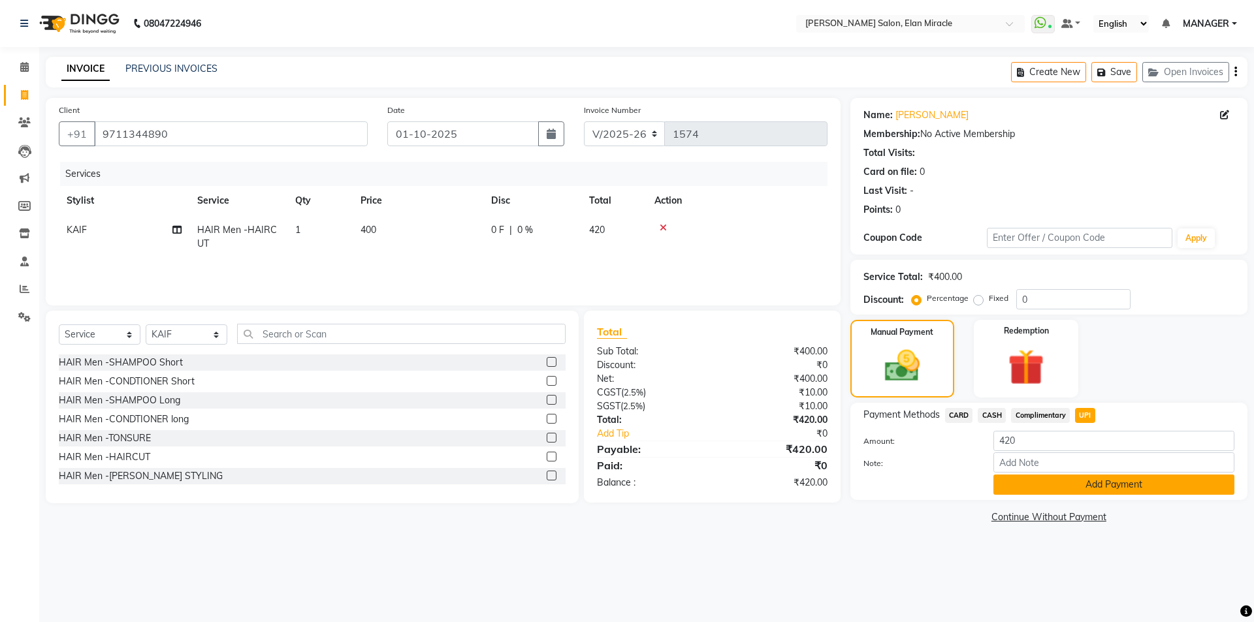
click at [1062, 488] on button "Add Payment" at bounding box center [1113, 485] width 241 height 20
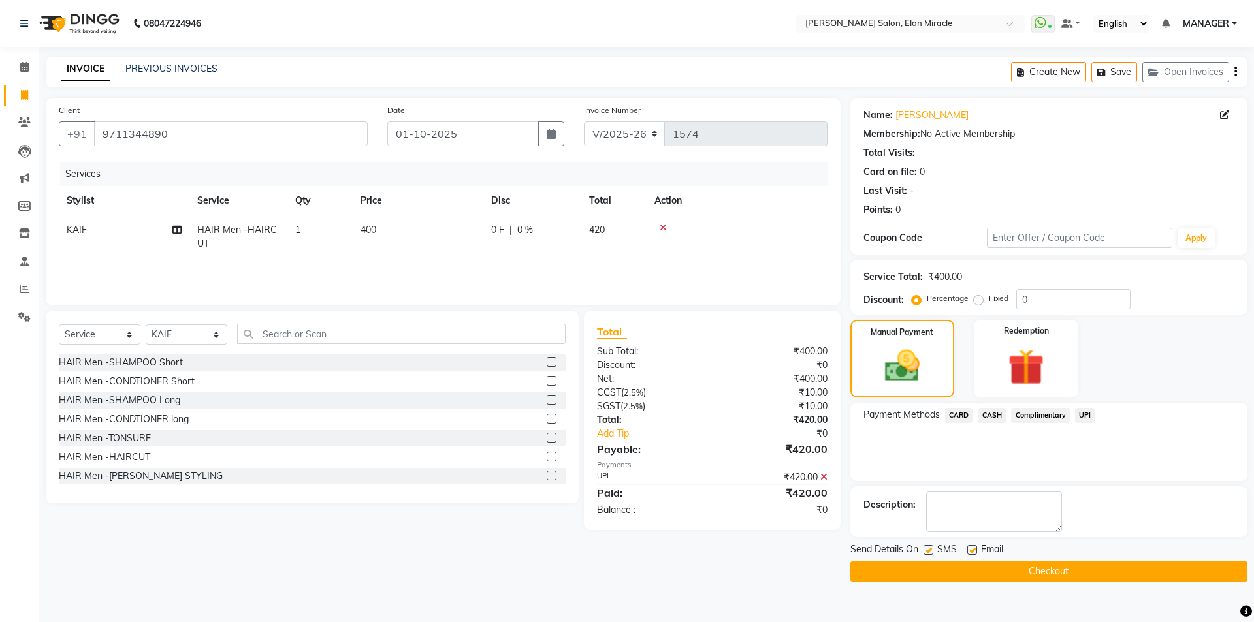
click at [1082, 572] on button "Checkout" at bounding box center [1048, 571] width 397 height 20
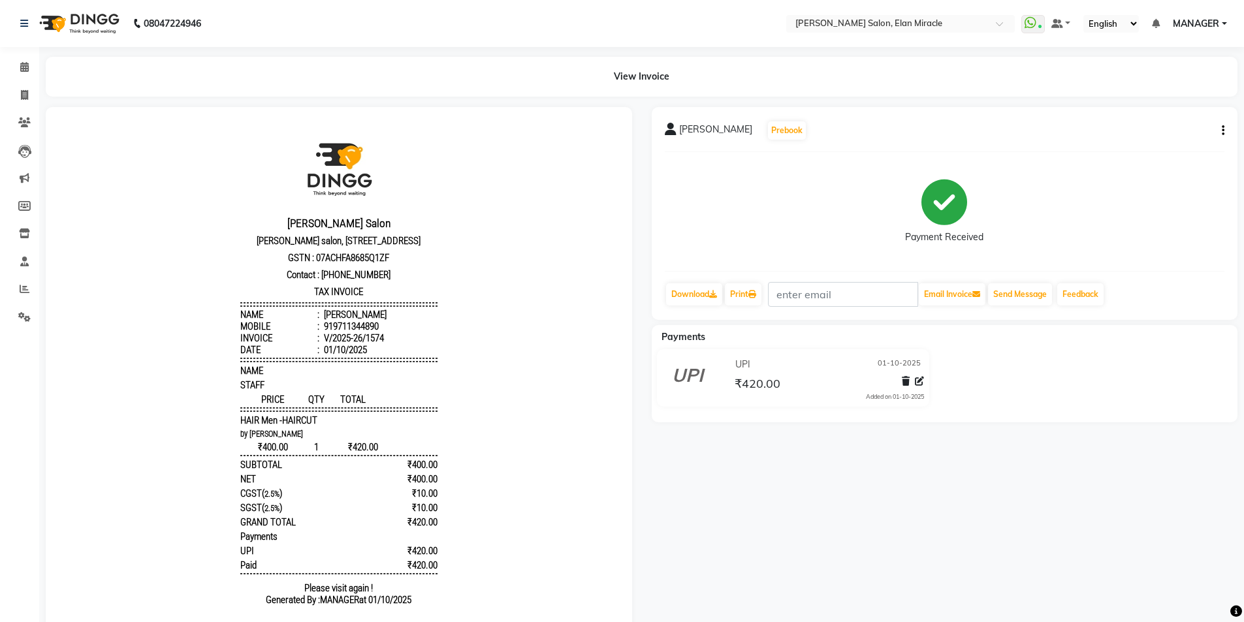
click at [0, 358] on div "Calendar Invoice Clients Leads Marketing Members Inventory Staff Reports Settin…" at bounding box center [88, 346] width 176 height 618
click at [1224, 133] on div "SAURAV JAISWAL Prebook Payment Received Download Print Email Invoice Send Messa…" at bounding box center [945, 213] width 586 height 213
click at [1221, 133] on button "button" at bounding box center [1220, 131] width 8 height 14
click at [1139, 152] on div "Edit Invoice" at bounding box center [1157, 147] width 89 height 16
select select "service"
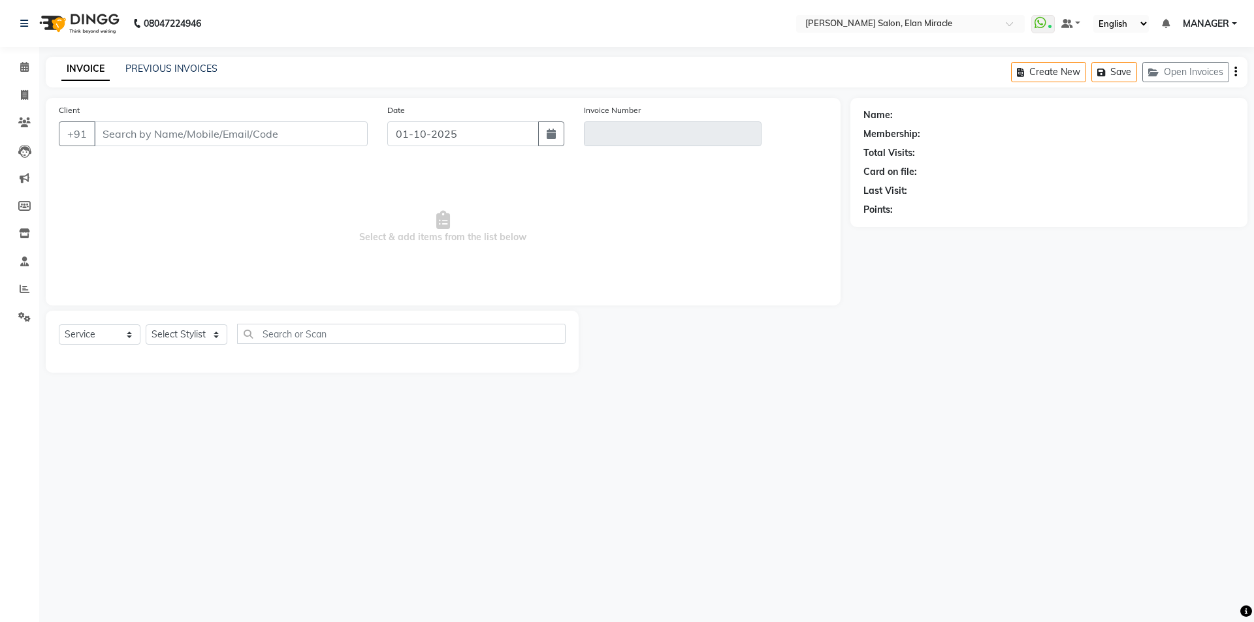
type input "9711344890"
type input "V/2025-26/1574"
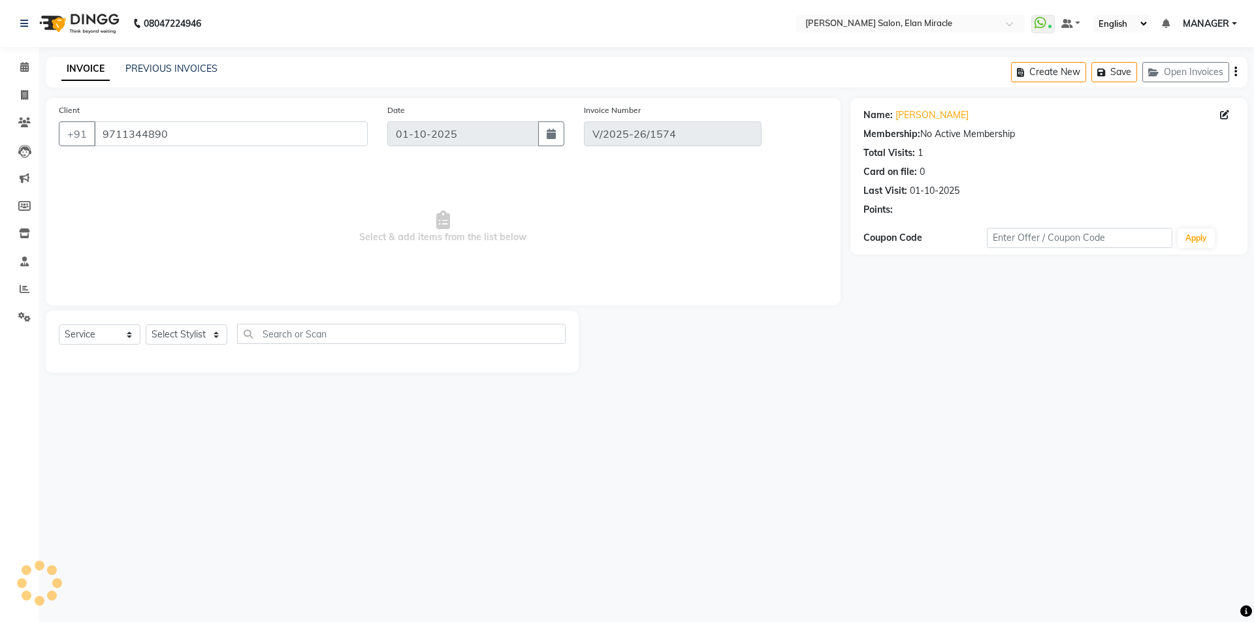
select select "select"
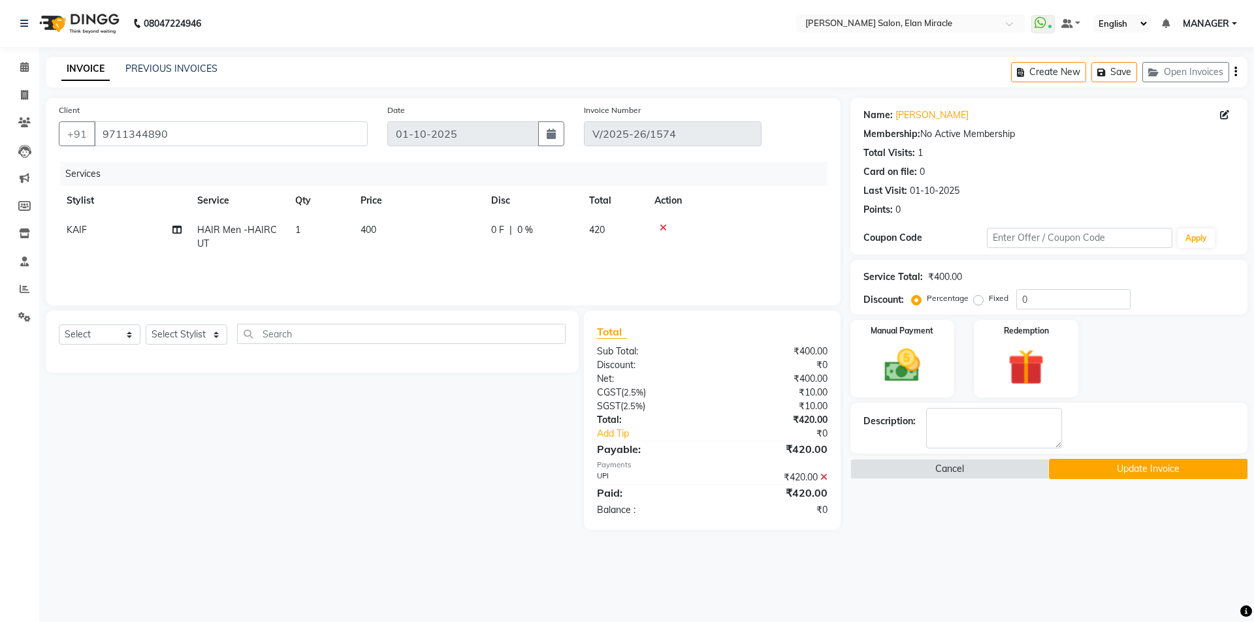
click at [821, 479] on icon at bounding box center [823, 477] width 7 height 9
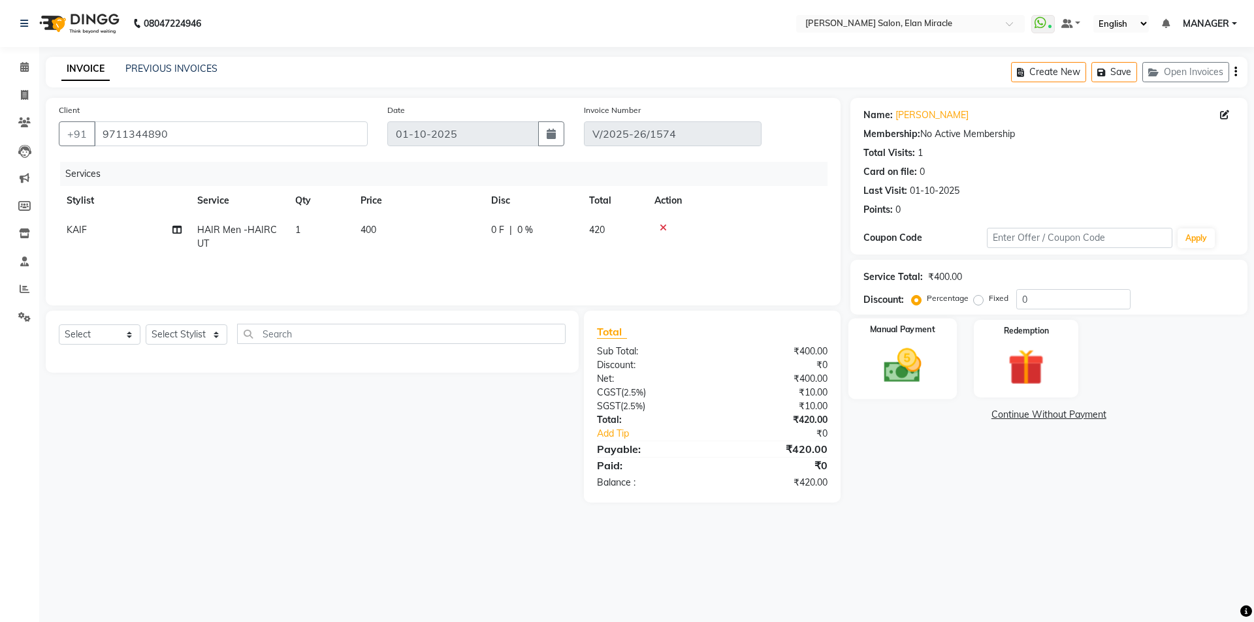
click at [900, 371] on img at bounding box center [902, 365] width 61 height 43
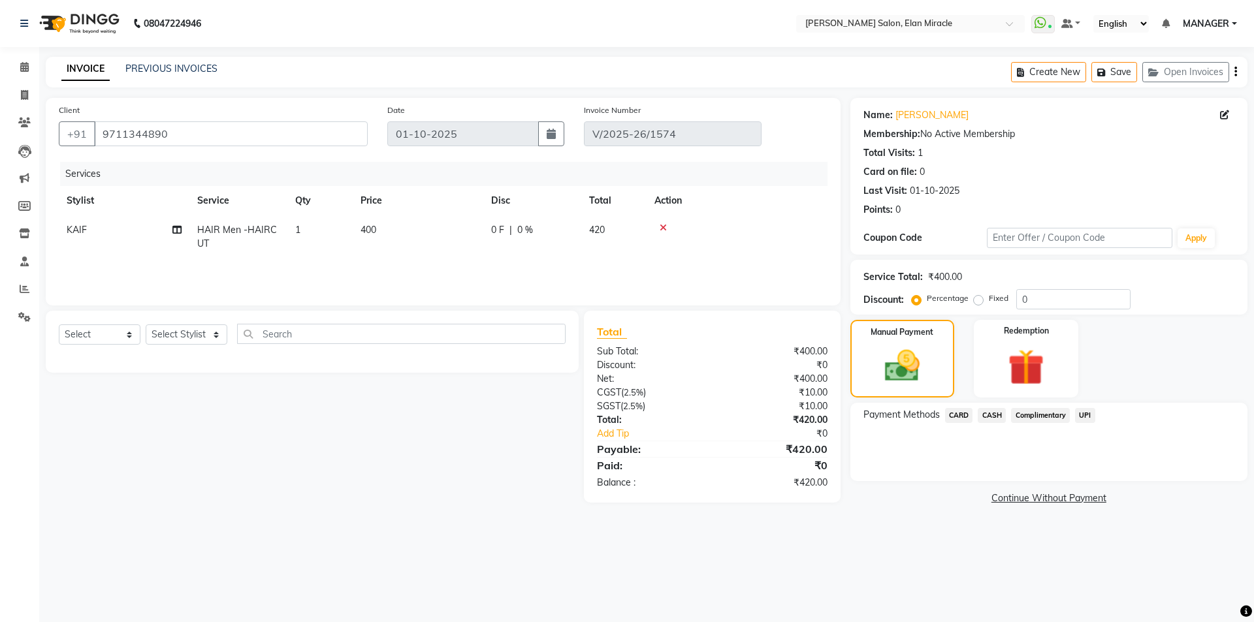
drag, startPoint x: 960, startPoint y: 418, endPoint x: 968, endPoint y: 428, distance: 12.0
click at [960, 419] on span "CARD" at bounding box center [959, 415] width 28 height 15
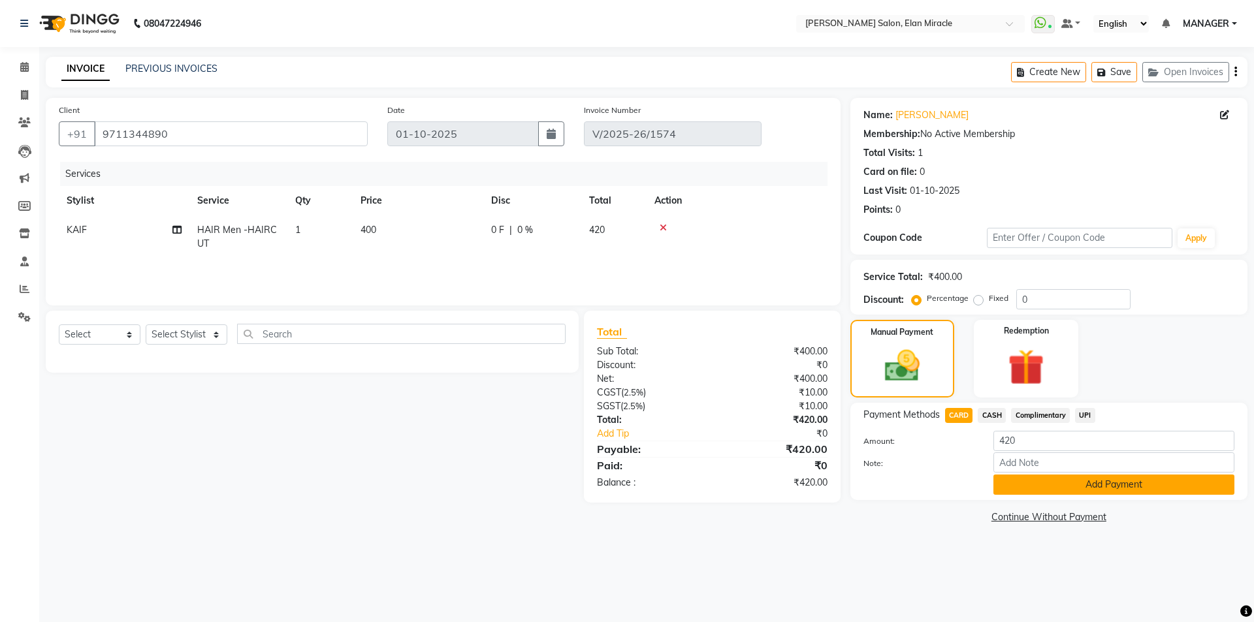
click at [1145, 492] on button "Add Payment" at bounding box center [1113, 485] width 241 height 20
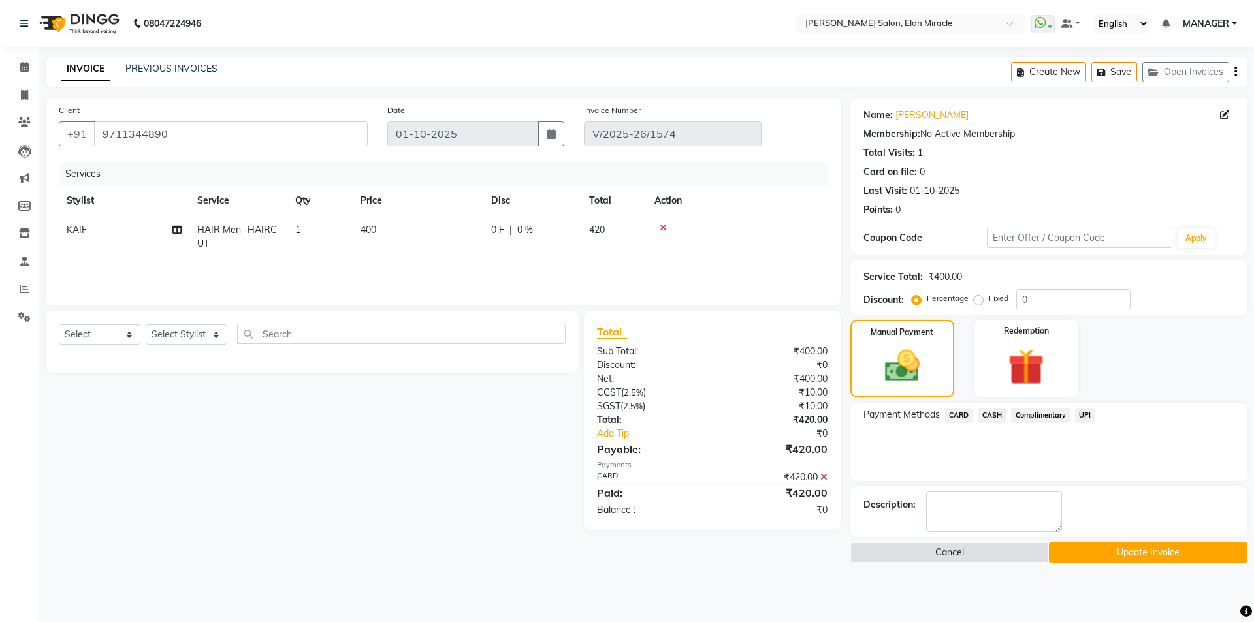
click at [1090, 549] on button "Update Invoice" at bounding box center [1148, 553] width 198 height 20
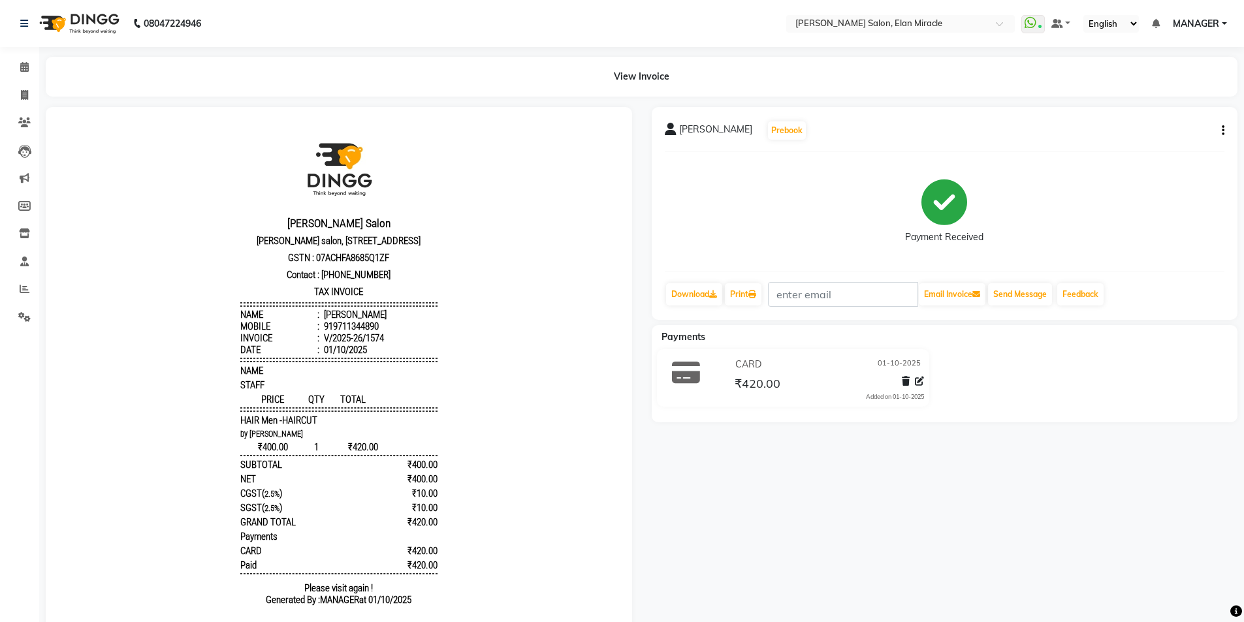
click at [486, 431] on body "Madonna Salon Madonna salon, 1st floor Elan Miracle, Northern Peripheral Rd, Se…" at bounding box center [339, 372] width 550 height 494
click at [28, 96] on icon at bounding box center [24, 95] width 7 height 10
select select "service"
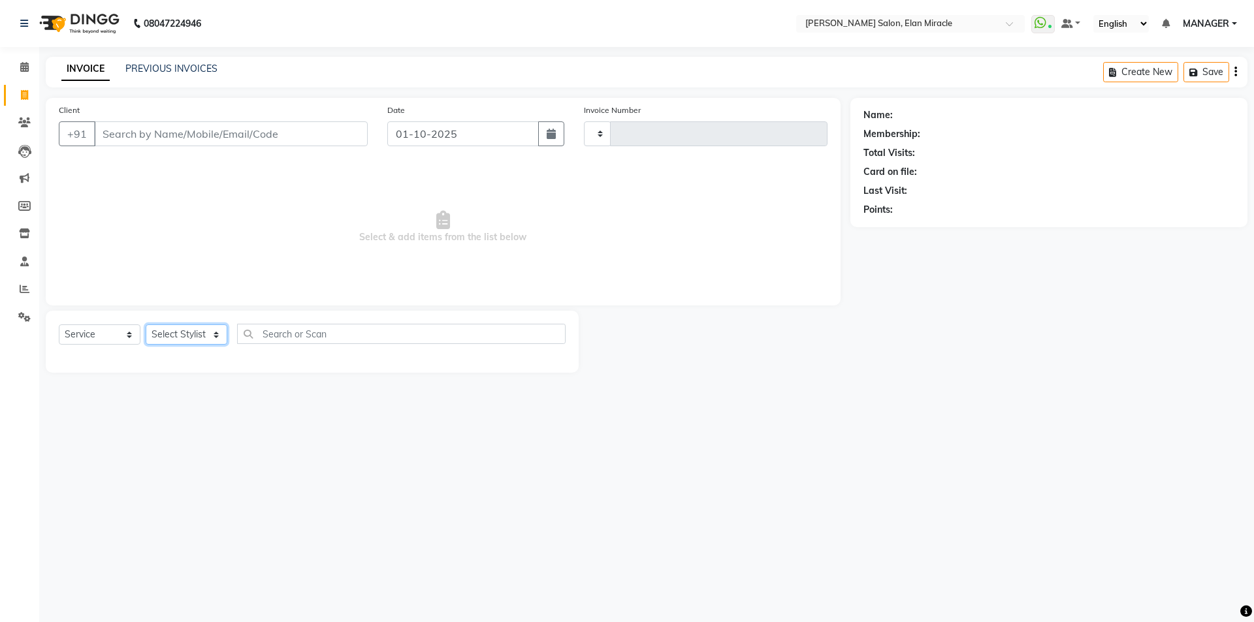
click at [195, 336] on select "Select Stylist" at bounding box center [187, 334] width 82 height 20
click at [213, 335] on select "Select Stylist" at bounding box center [187, 334] width 82 height 20
click at [146, 324] on select "Select Stylist" at bounding box center [187, 334] width 82 height 20
click at [212, 337] on select "Select Stylist" at bounding box center [187, 334] width 82 height 20
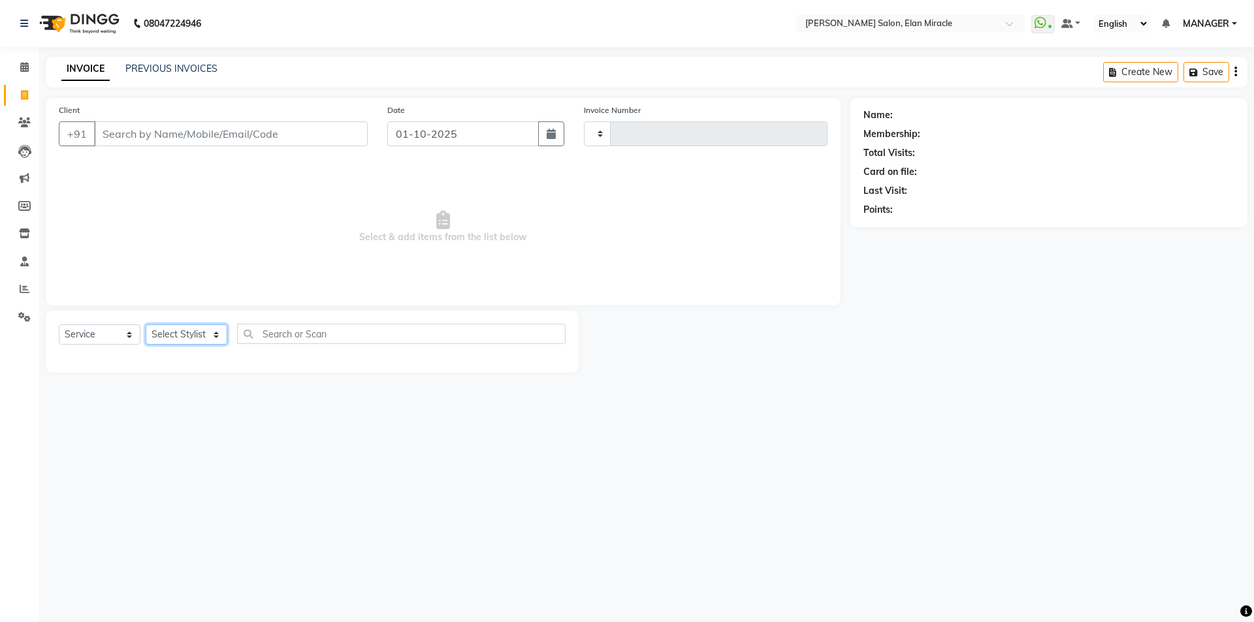
click at [212, 337] on select "Select Stylist" at bounding box center [187, 334] width 82 height 20
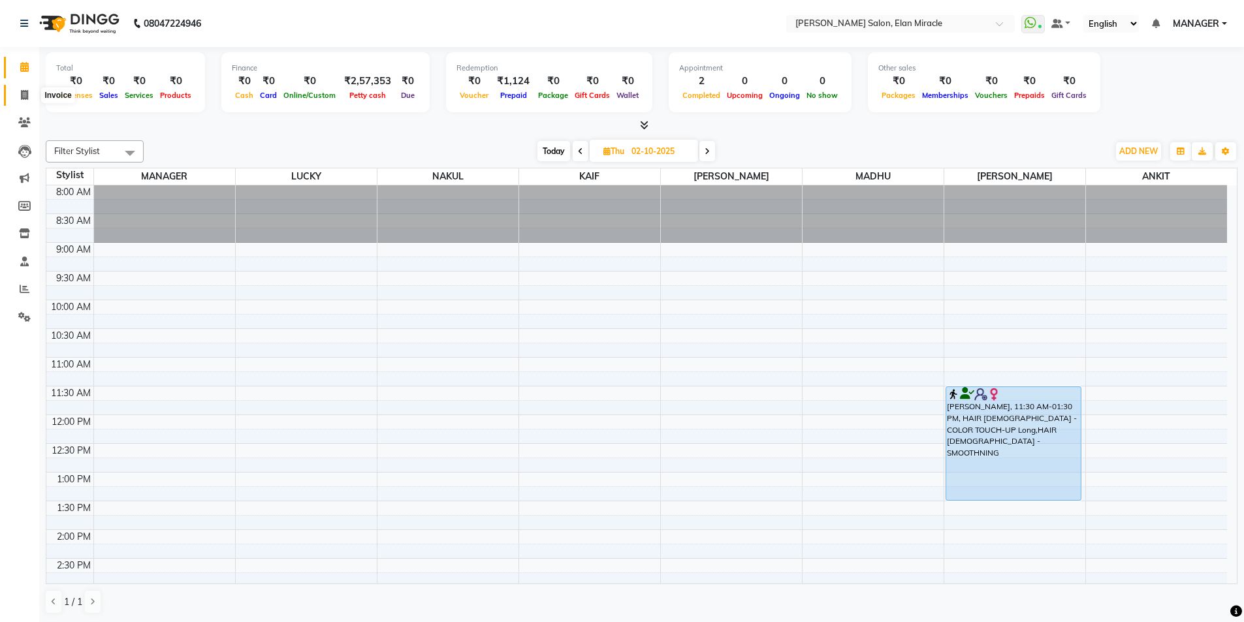
click at [31, 99] on span at bounding box center [24, 95] width 23 height 15
select select "7738"
select select "service"
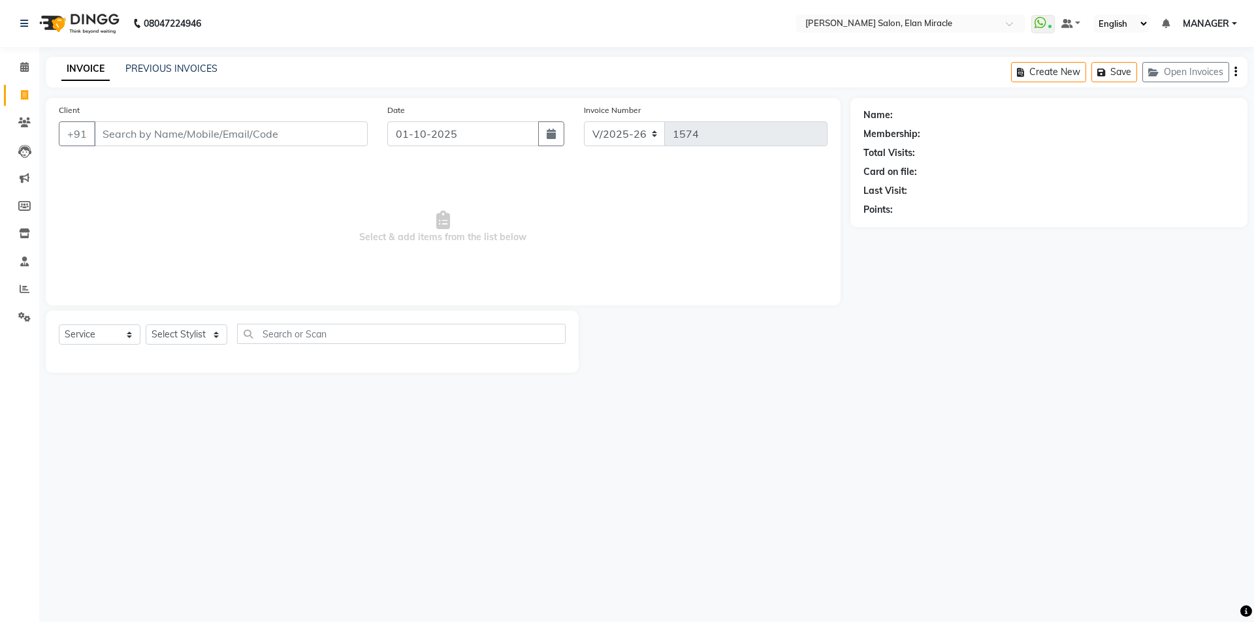
select select "7738"
select select "service"
click at [193, 324] on div "Select Service Product Membership Package Voucher Prepaid Gift Card Select Styl…" at bounding box center [312, 339] width 507 height 31
click at [193, 331] on select "Select Stylist [PERSON_NAME] ANKIT KAIF [PERSON_NAME] LUCKY MADHU MANAGER [PERS…" at bounding box center [187, 334] width 82 height 20
select select "84023"
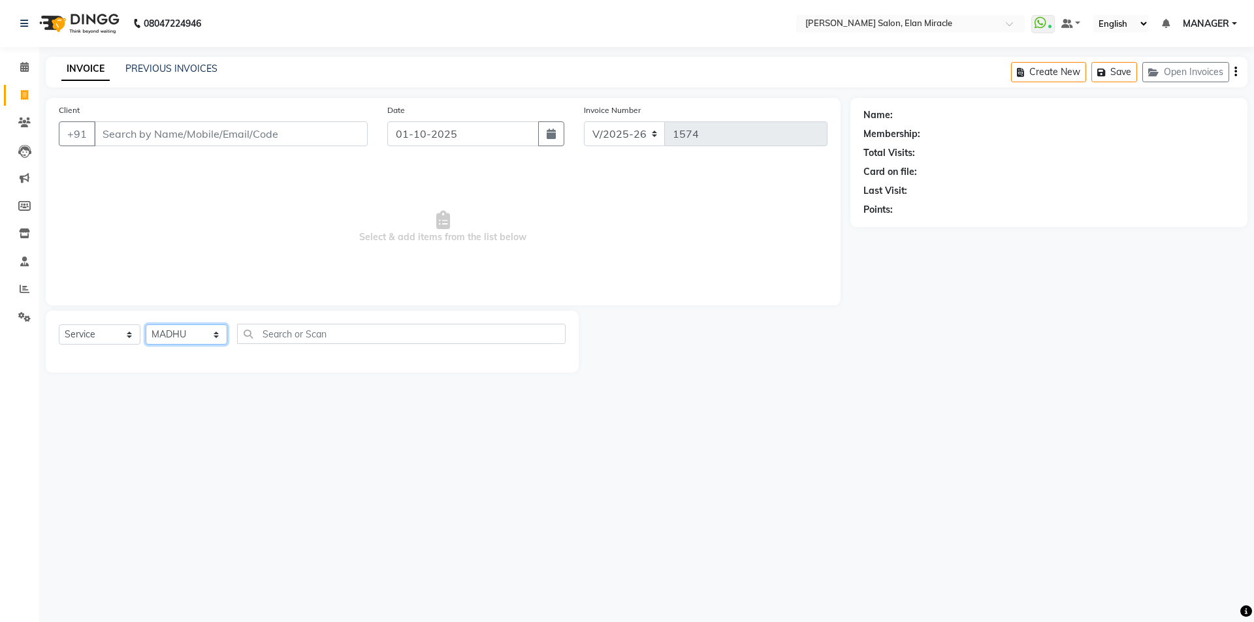
click at [146, 324] on select "Select Stylist [PERSON_NAME] ANKIT KAIF [PERSON_NAME] LUCKY MADHU MANAGER [PERS…" at bounding box center [187, 334] width 82 height 20
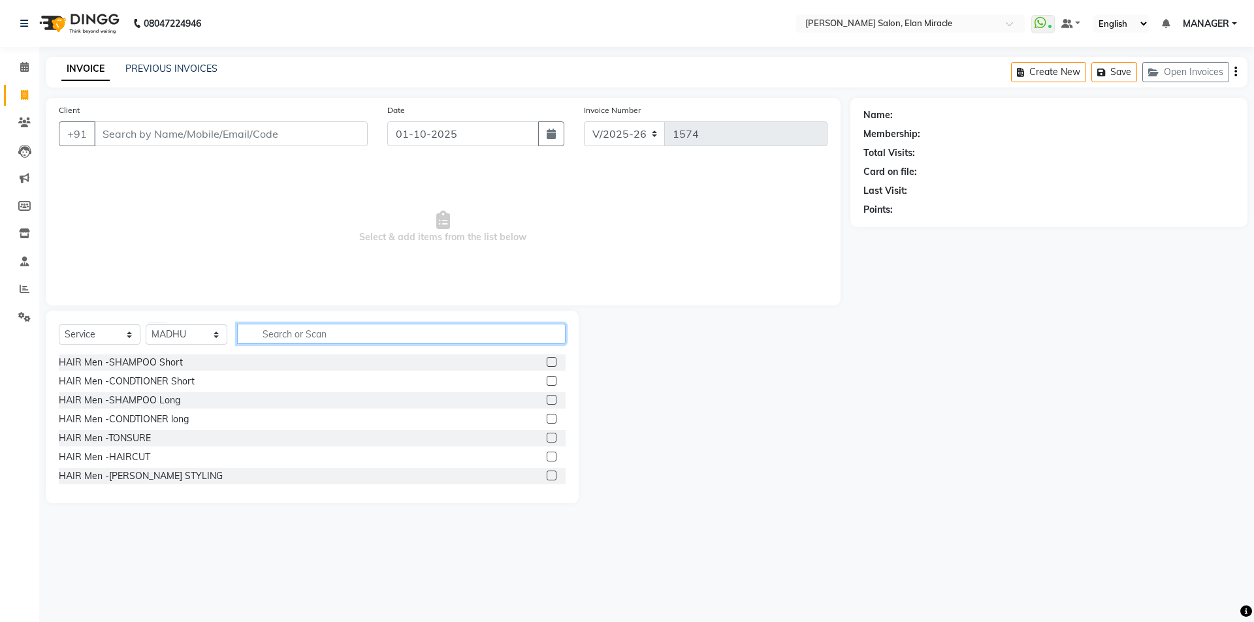
click at [309, 335] on input "text" at bounding box center [401, 334] width 328 height 20
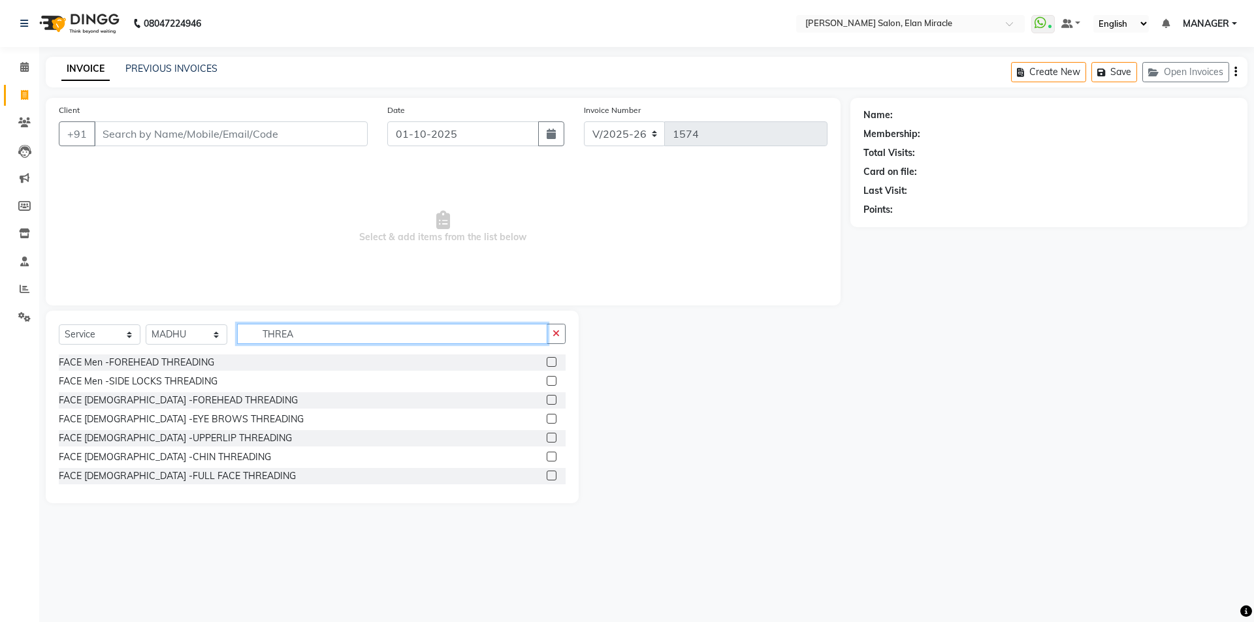
type input "THREA"
click at [546, 417] on label at bounding box center [551, 419] width 10 height 10
click at [546, 417] on input "checkbox" at bounding box center [550, 419] width 8 height 8
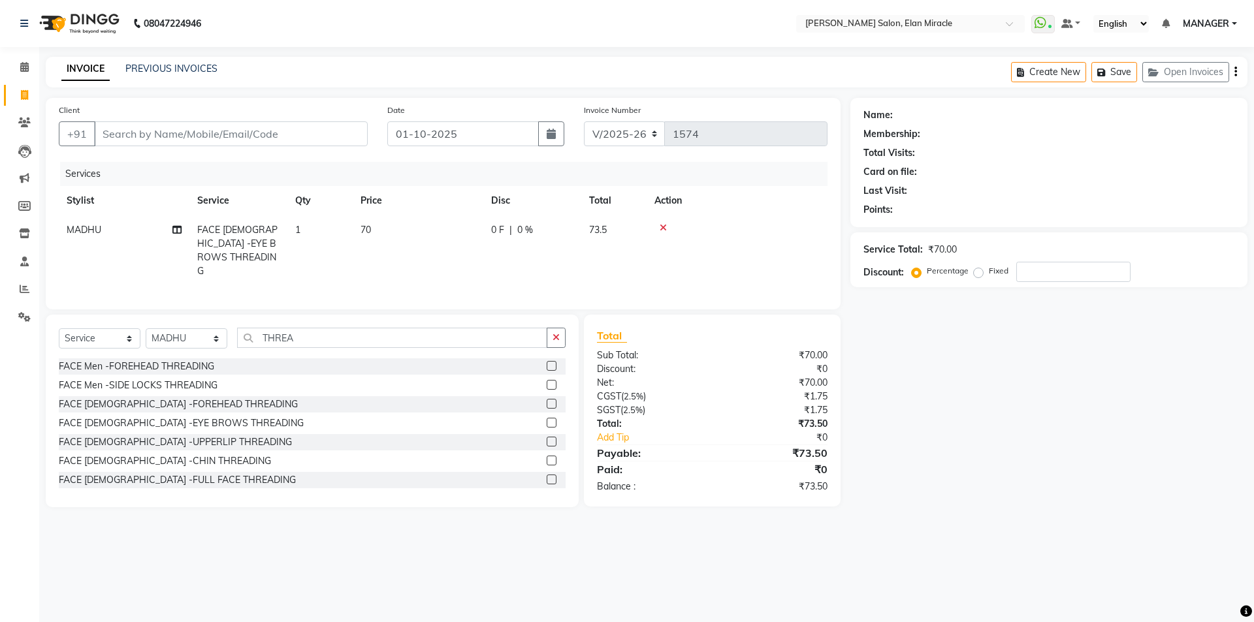
checkbox input "false"
click at [546, 437] on label at bounding box center [551, 442] width 10 height 10
click at [546, 438] on input "checkbox" at bounding box center [550, 442] width 8 height 8
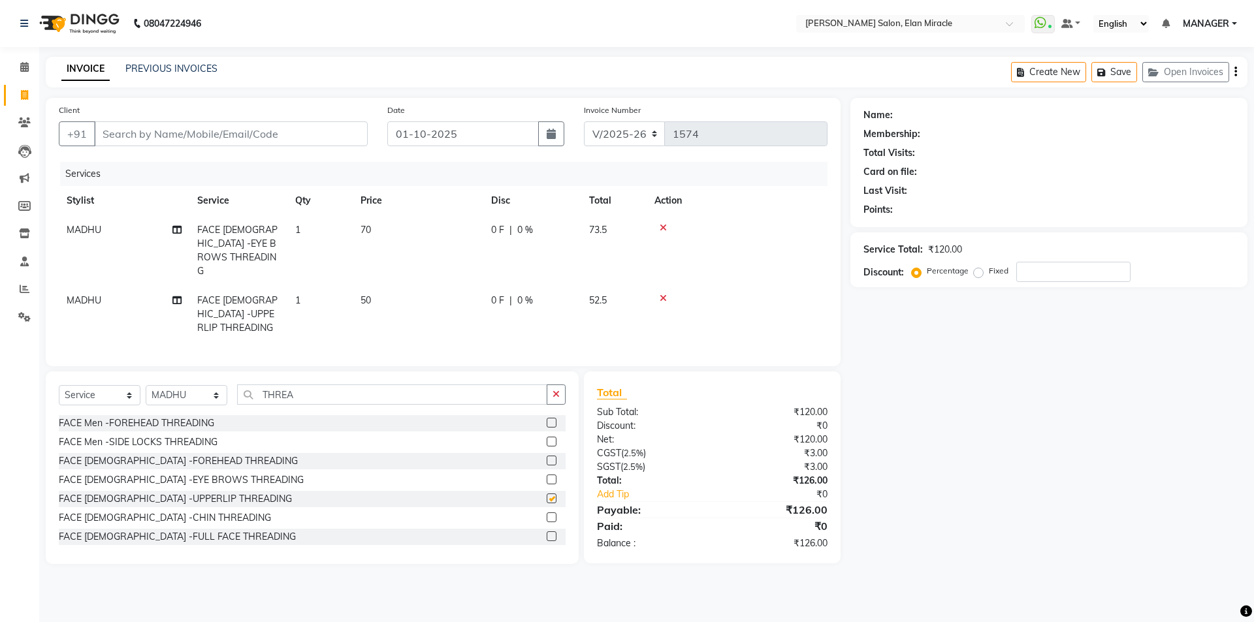
checkbox input "false"
click at [313, 125] on input "Client" at bounding box center [231, 133] width 274 height 25
type input "7"
type input "0"
type input "7011569391"
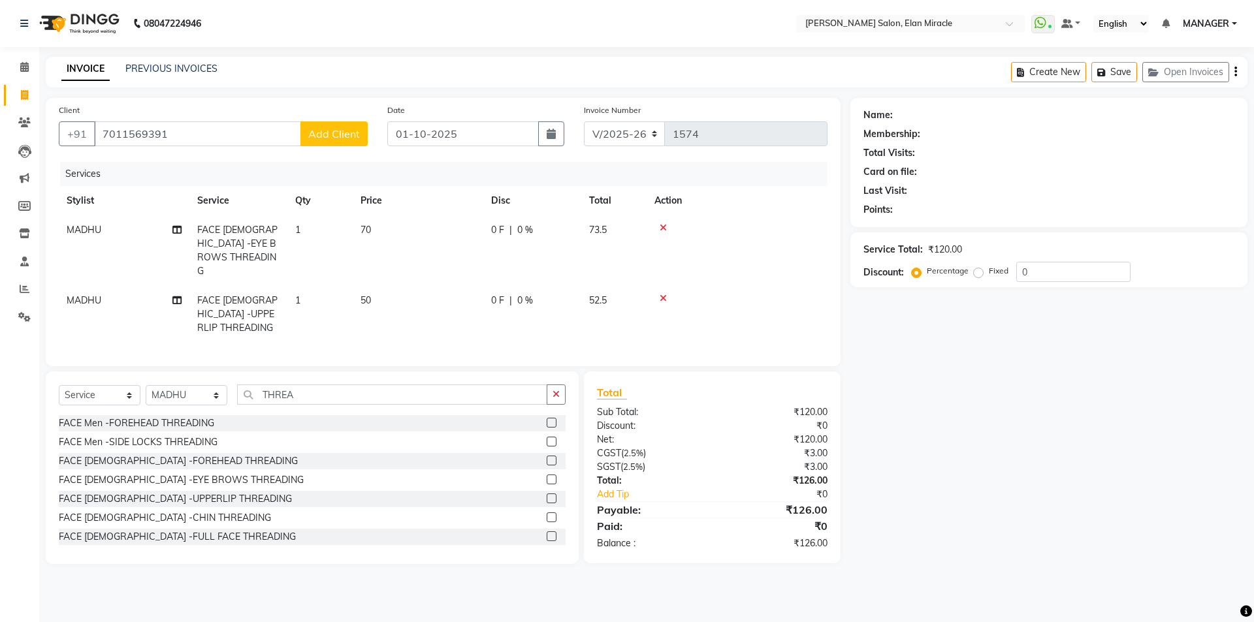
click at [333, 122] on button "Add Client" at bounding box center [333, 133] width 67 height 25
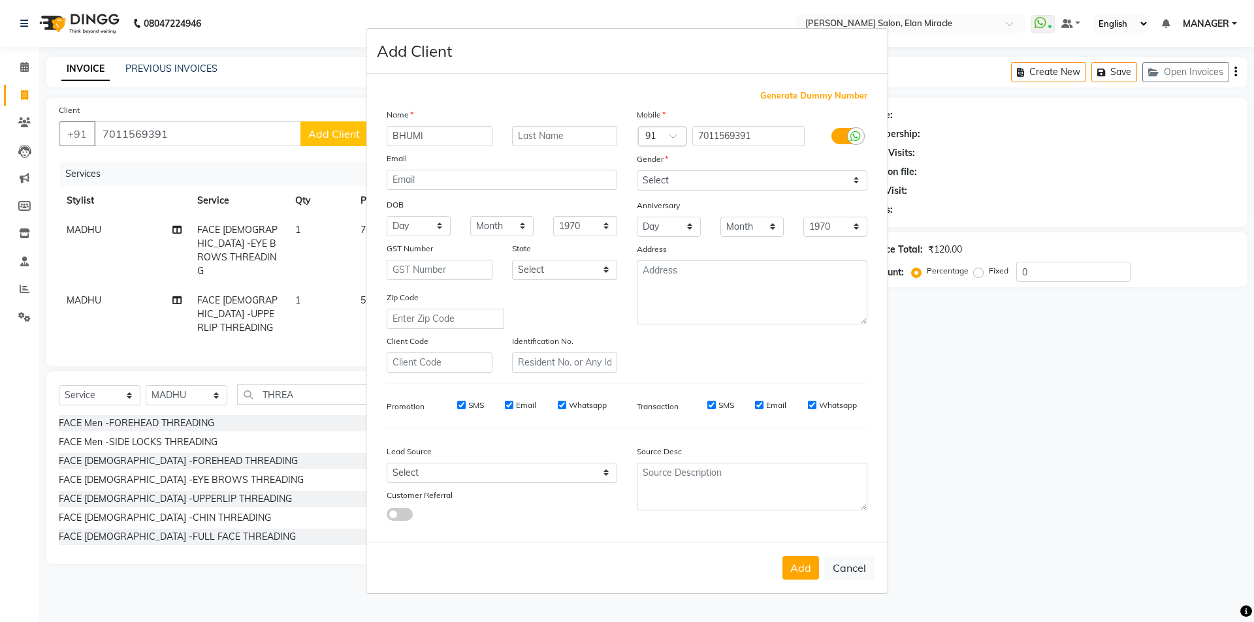
type input "BHUMI"
click at [532, 132] on input "text" at bounding box center [565, 136] width 106 height 20
type input "NAG"
click at [673, 176] on select "Select [DEMOGRAPHIC_DATA] [DEMOGRAPHIC_DATA] Other Prefer Not To Say" at bounding box center [752, 180] width 230 height 20
select select "[DEMOGRAPHIC_DATA]"
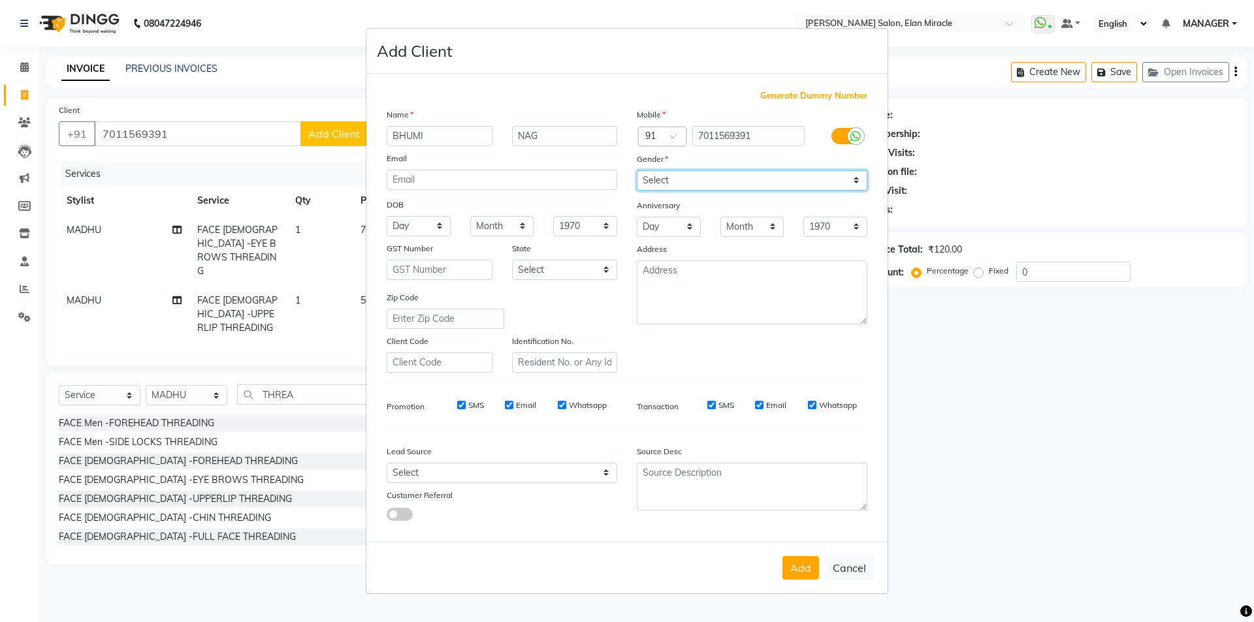
click at [637, 170] on select "Select [DEMOGRAPHIC_DATA] [DEMOGRAPHIC_DATA] Other Prefer Not To Say" at bounding box center [752, 180] width 230 height 20
click at [814, 562] on button "Add" at bounding box center [800, 568] width 37 height 24
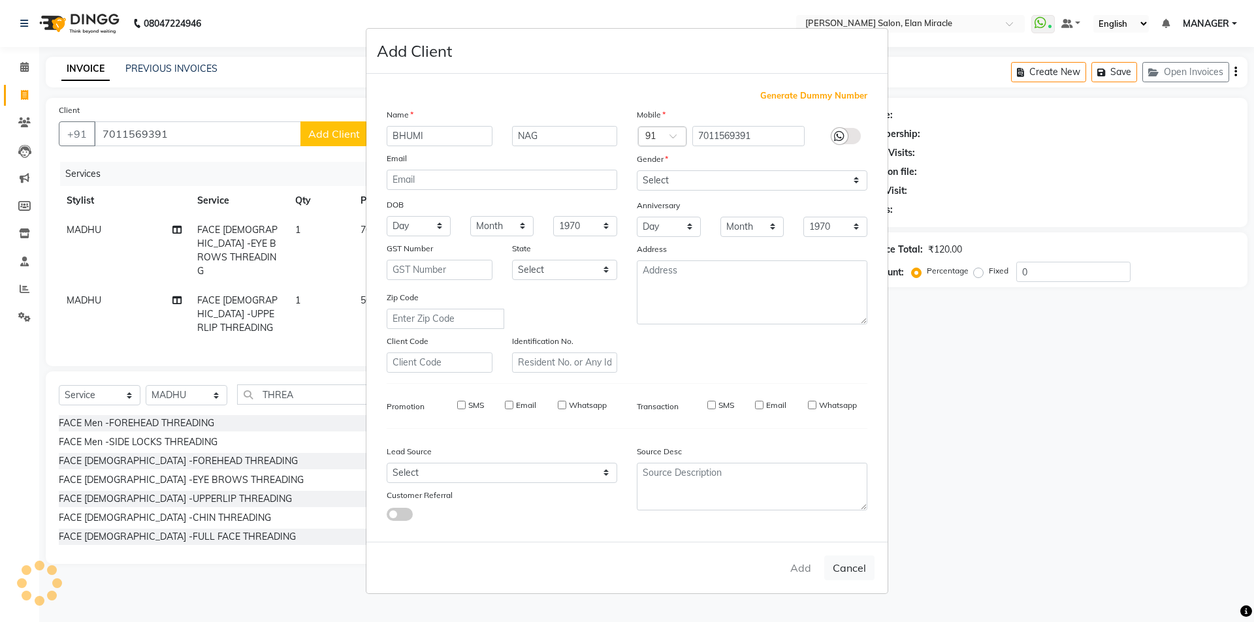
select select
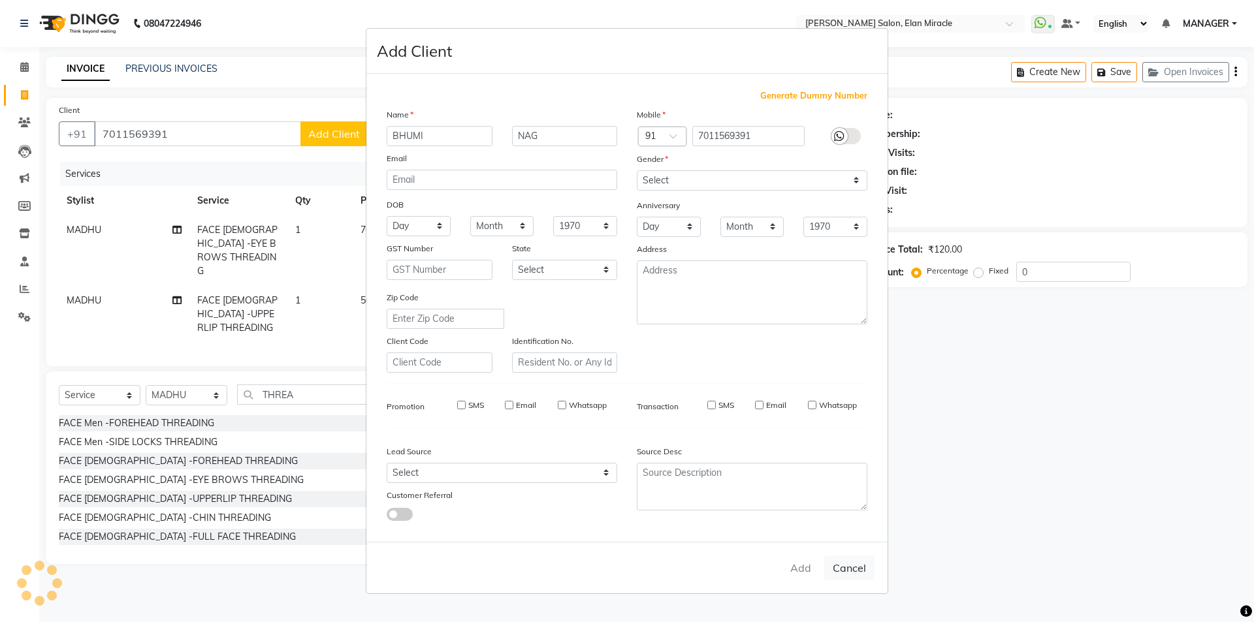
select select
checkbox input "false"
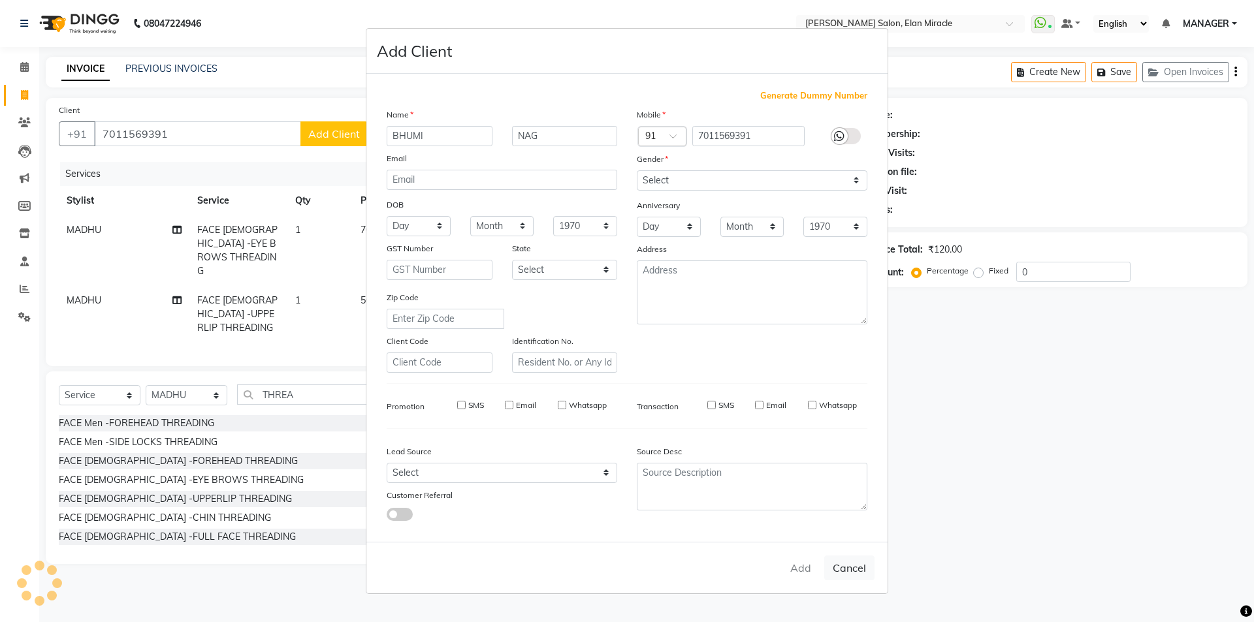
checkbox input "false"
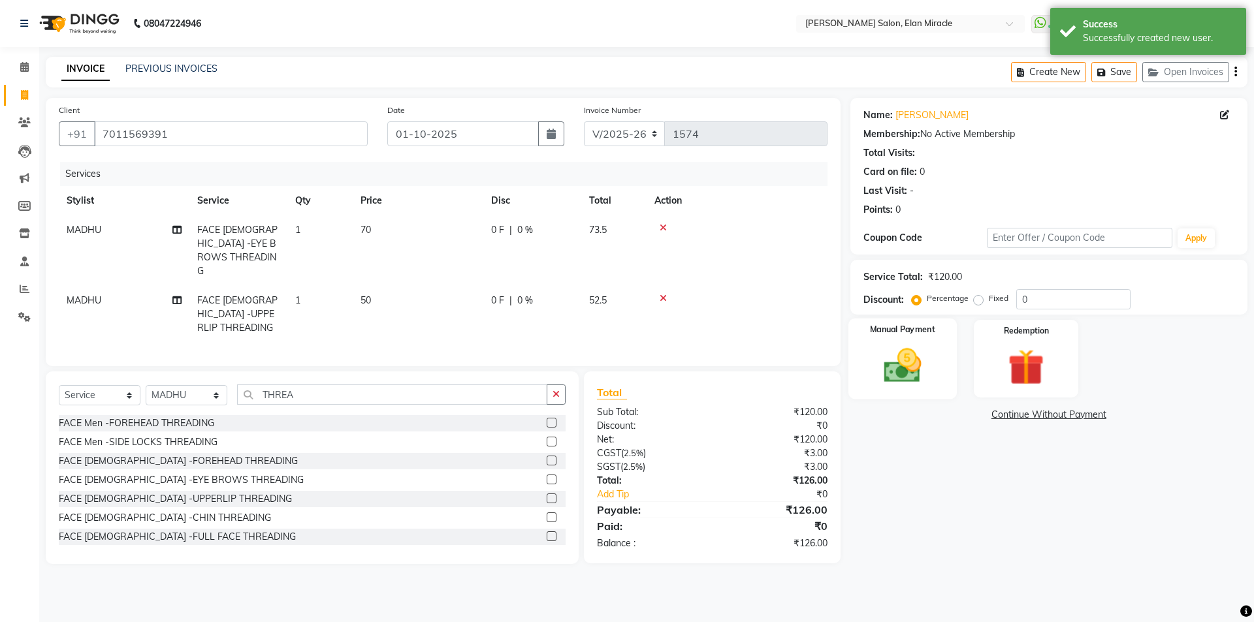
click at [909, 364] on img at bounding box center [902, 365] width 61 height 43
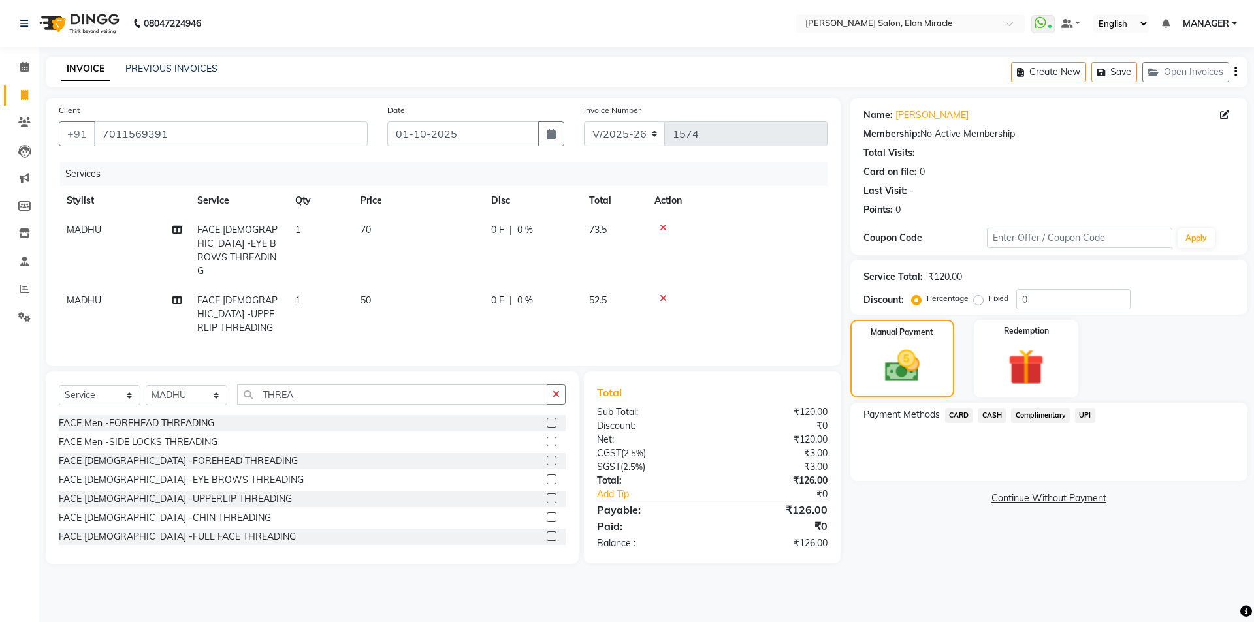
click at [1249, 590] on div "08047224946 Select Location × [PERSON_NAME] Salon, Elan Miracle WhatsApp Status…" at bounding box center [627, 311] width 1254 height 622
click at [1086, 412] on span "UPI" at bounding box center [1085, 415] width 20 height 15
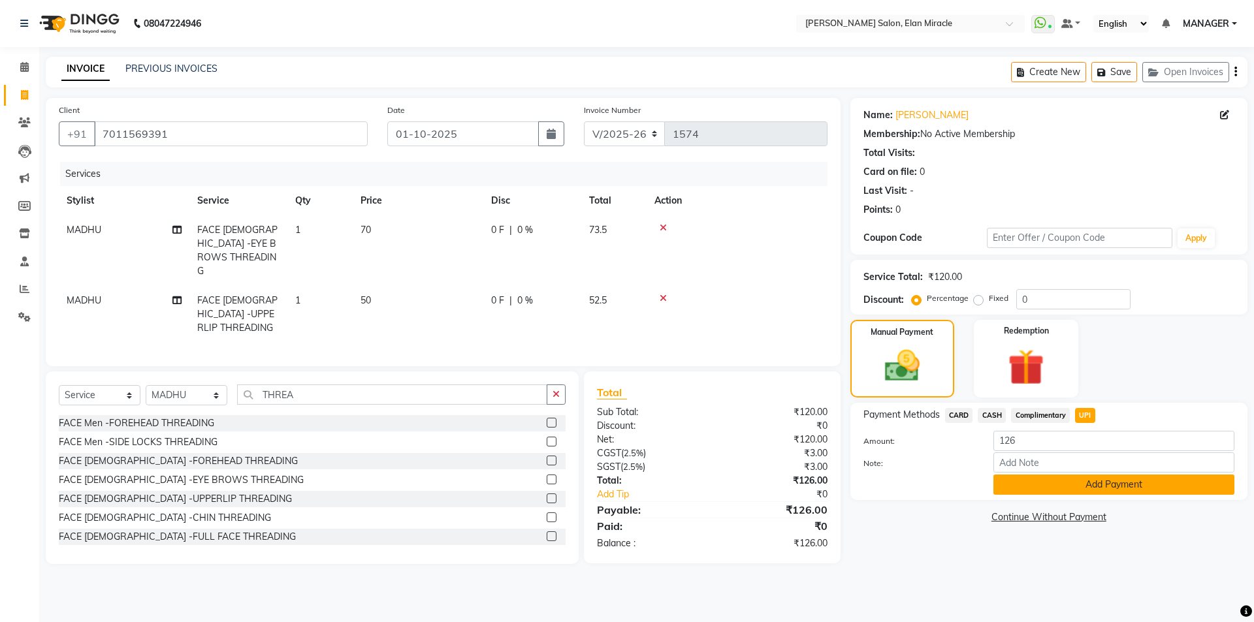
click at [1083, 488] on button "Add Payment" at bounding box center [1113, 485] width 241 height 20
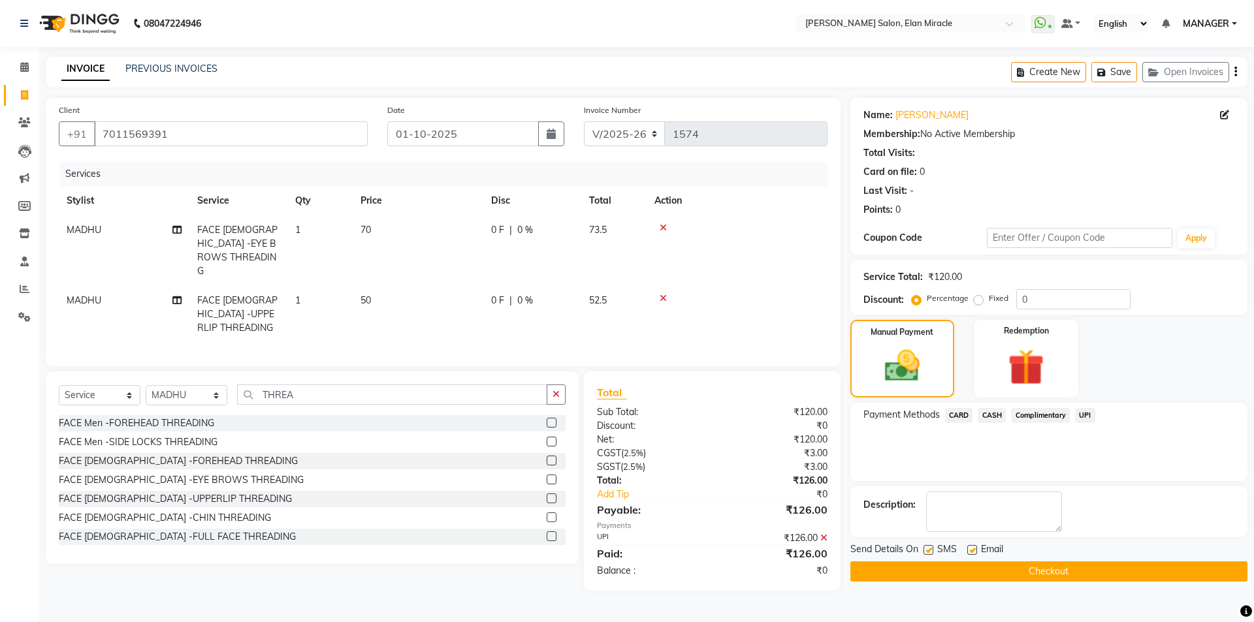
click at [1062, 574] on button "Checkout" at bounding box center [1048, 571] width 397 height 20
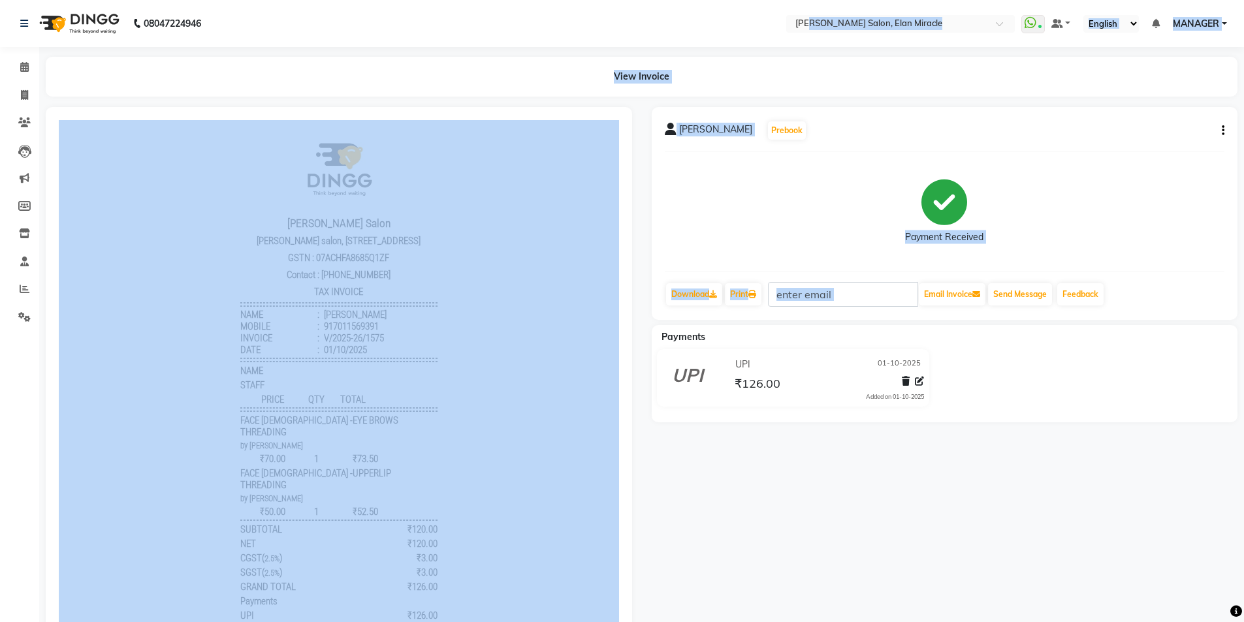
click at [539, 0] on html "08047224946 Select Location × [PERSON_NAME] Salon, Elan Miracle WhatsApp Status…" at bounding box center [622, 311] width 1244 height 622
click at [27, 93] on icon at bounding box center [24, 95] width 7 height 10
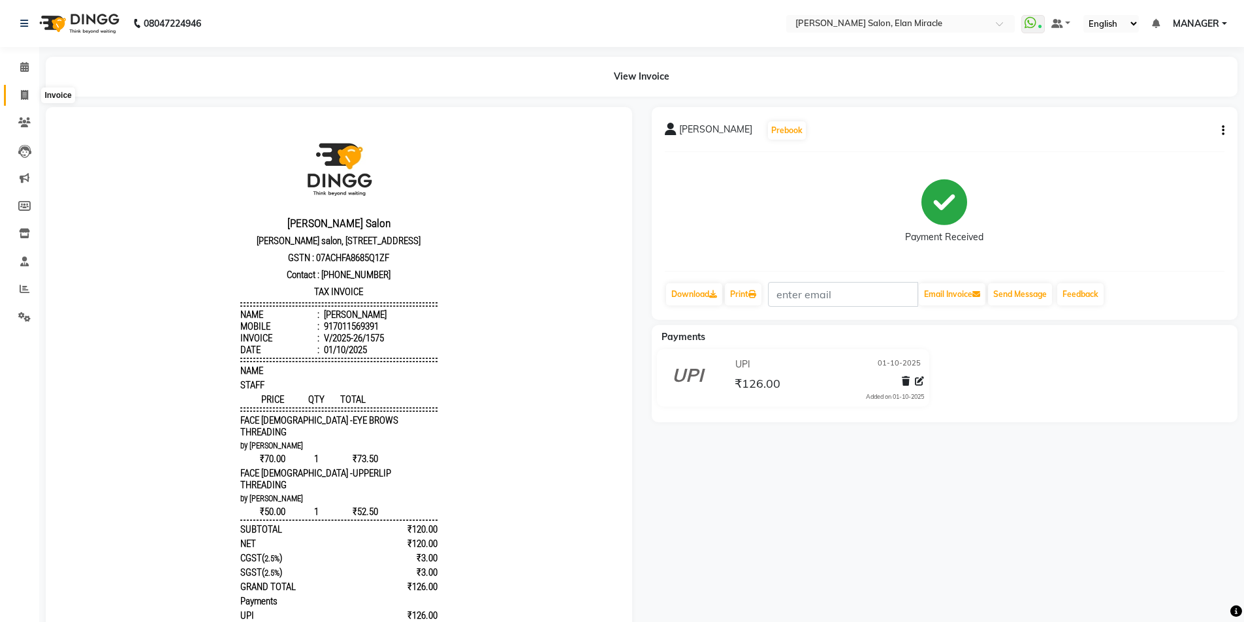
select select "service"
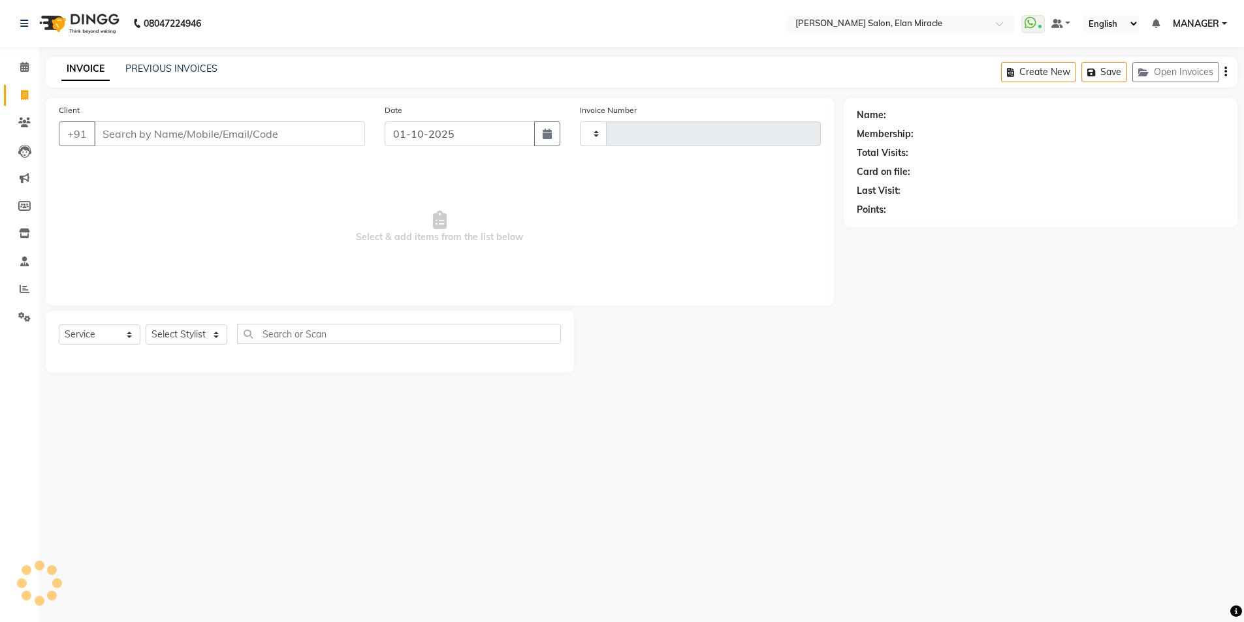
type input "1576"
select select "7738"
click at [187, 333] on select "Select Stylist [PERSON_NAME] ANKIT KAIF [PERSON_NAME] LUCKY MADHU MANAGER [PERS…" at bounding box center [187, 334] width 82 height 20
select select "89644"
click at [146, 324] on select "Select Stylist [PERSON_NAME] ANKIT KAIF [PERSON_NAME] LUCKY MADHU MANAGER [PERS…" at bounding box center [187, 334] width 82 height 20
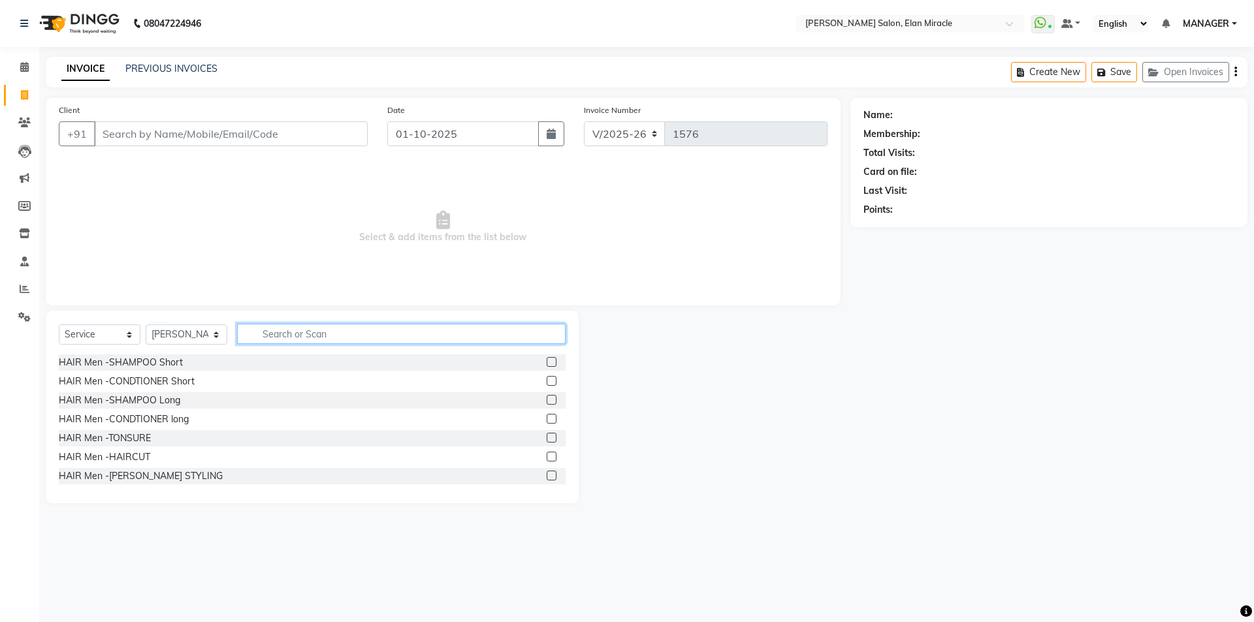
click at [361, 331] on input "text" at bounding box center [401, 334] width 328 height 20
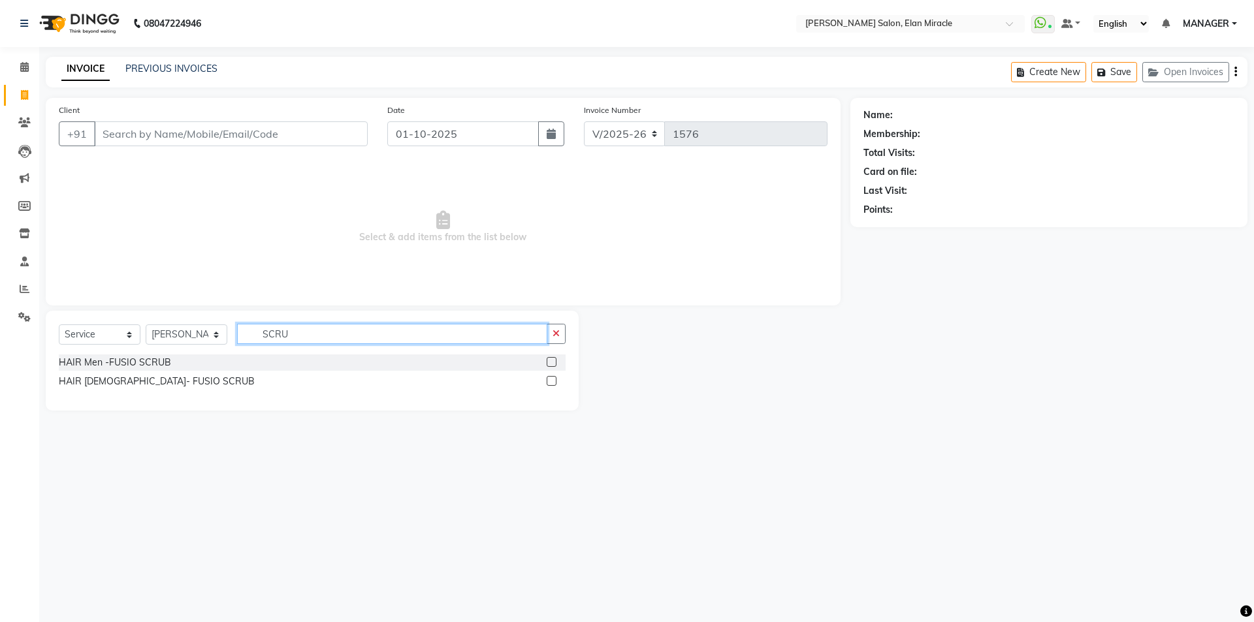
type input "SCRU"
click at [552, 381] on label at bounding box center [551, 381] width 10 height 10
click at [552, 381] on input "checkbox" at bounding box center [550, 381] width 8 height 8
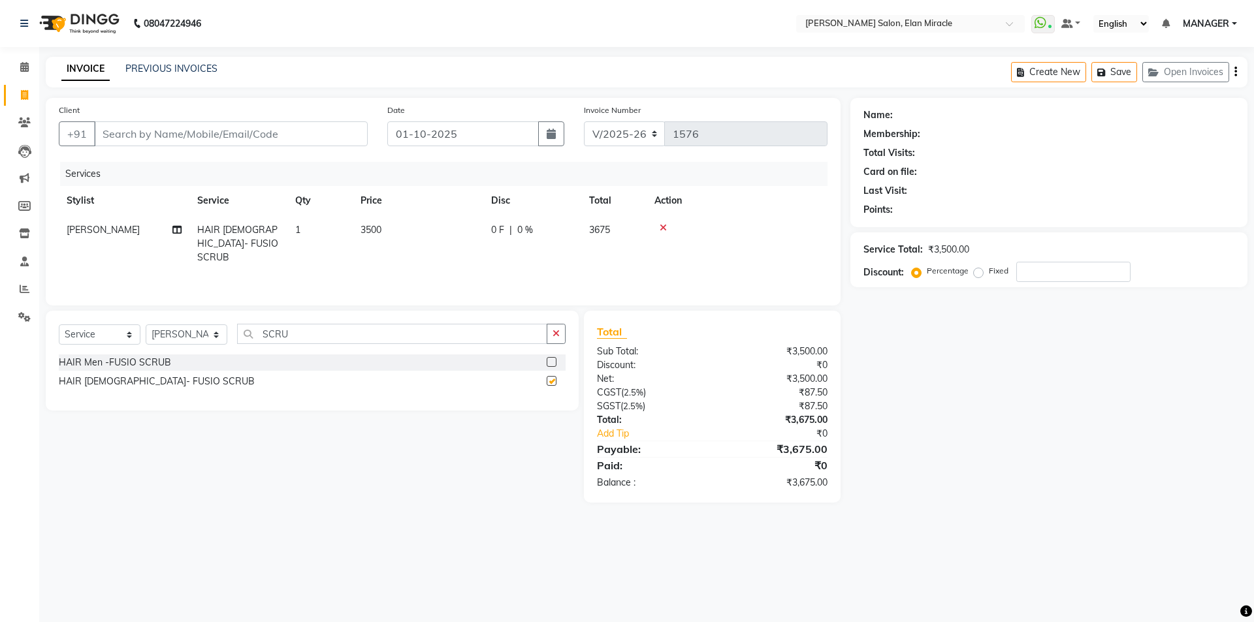
checkbox input "false"
click at [257, 129] on input "Client" at bounding box center [231, 133] width 274 height 25
type input "8"
type input "0"
type input "8105177900"
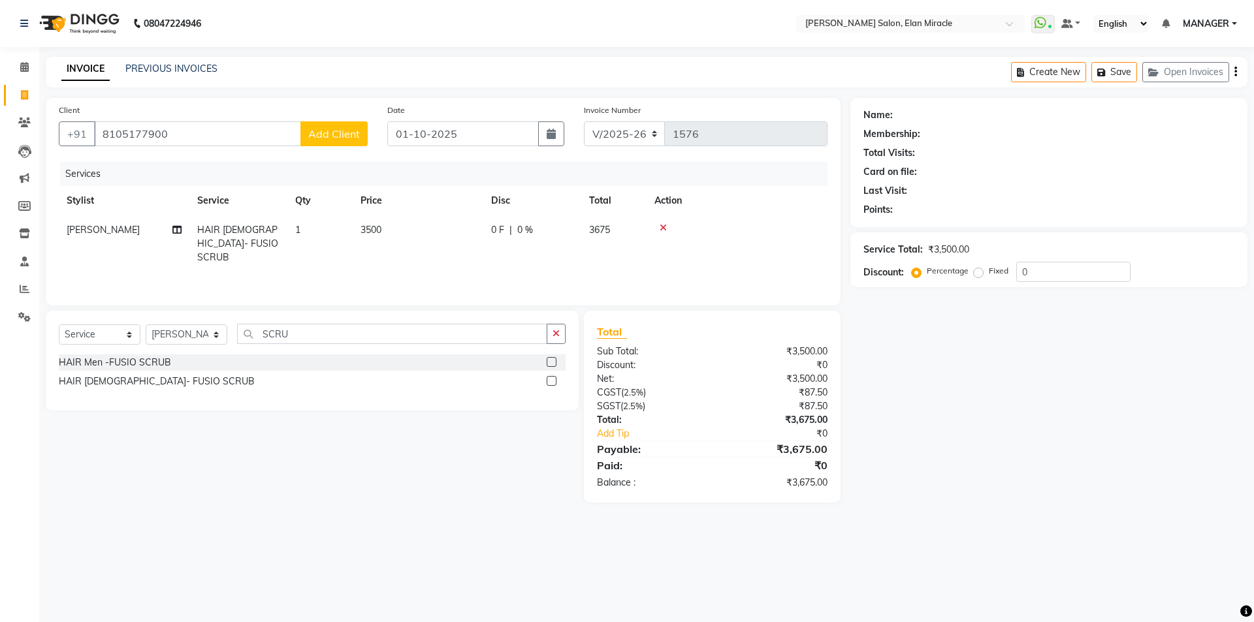
click at [342, 136] on span "Add Client" at bounding box center [334, 133] width 52 height 13
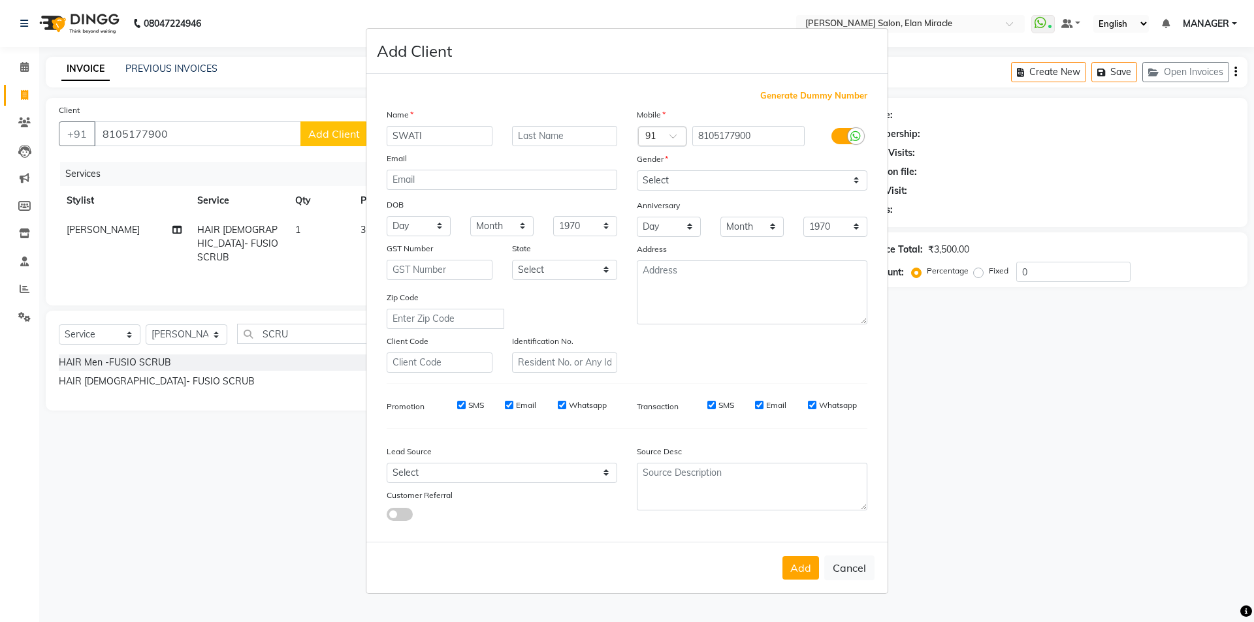
type input "SWATI"
click at [699, 179] on select "Select [DEMOGRAPHIC_DATA] [DEMOGRAPHIC_DATA] Other Prefer Not To Say" at bounding box center [752, 180] width 230 height 20
select select "[DEMOGRAPHIC_DATA]"
click at [637, 170] on select "Select [DEMOGRAPHIC_DATA] [DEMOGRAPHIC_DATA] Other Prefer Not To Say" at bounding box center [752, 180] width 230 height 20
click at [798, 564] on button "Add" at bounding box center [800, 568] width 37 height 24
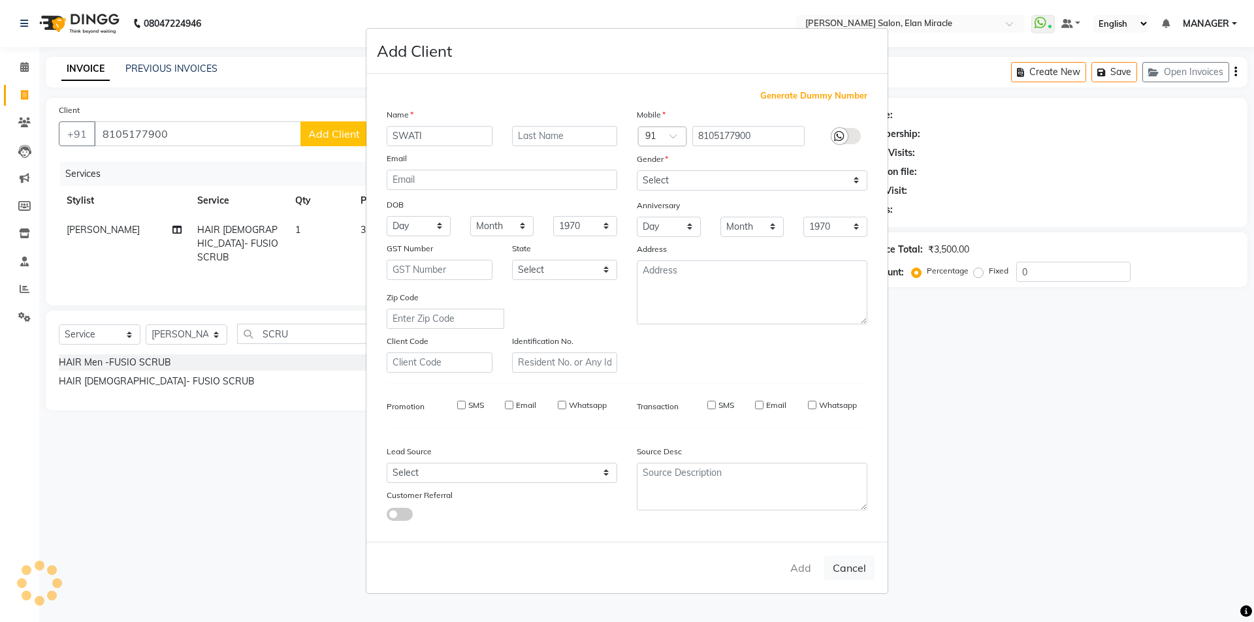
select select
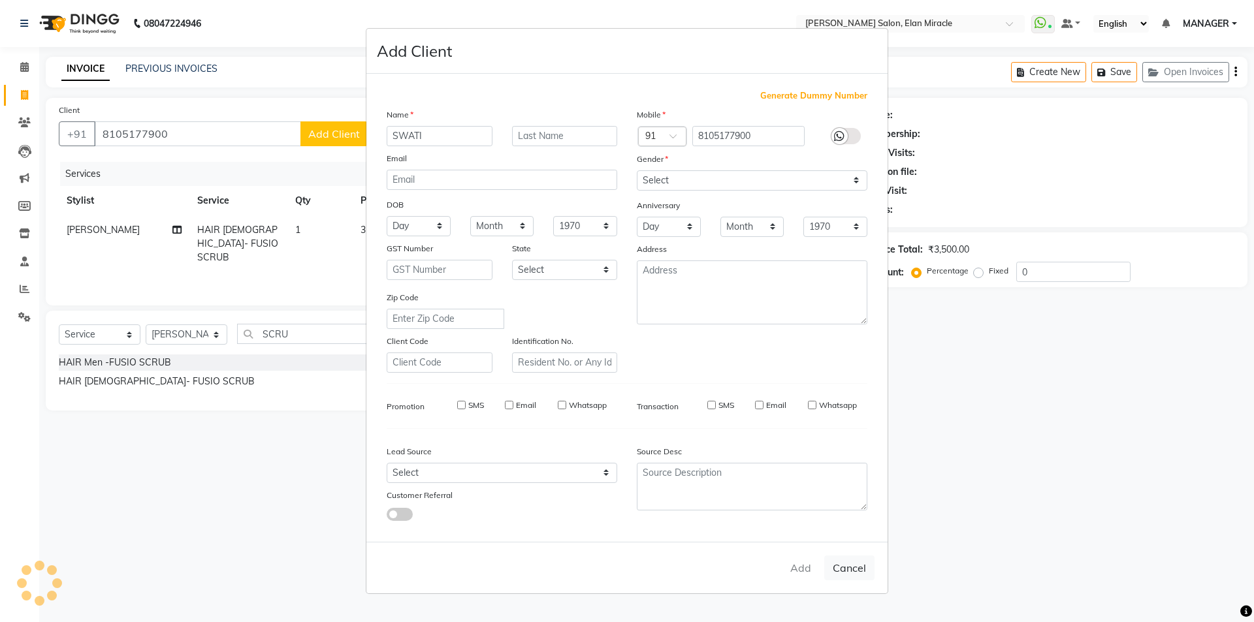
select select
checkbox input "false"
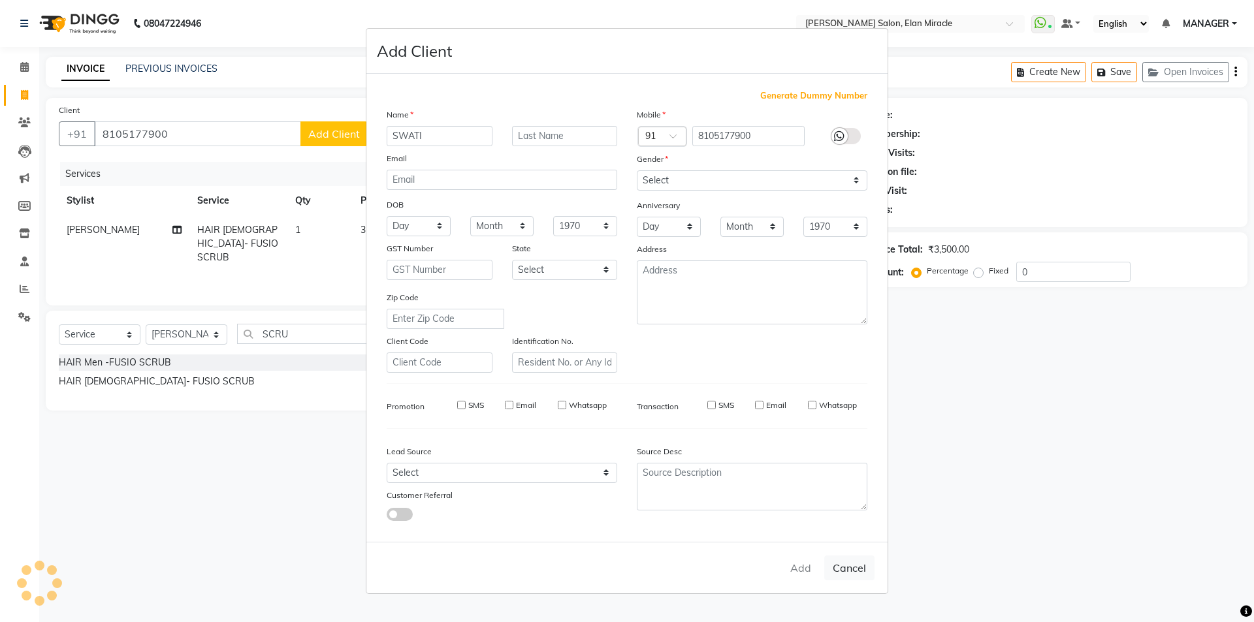
checkbox input "false"
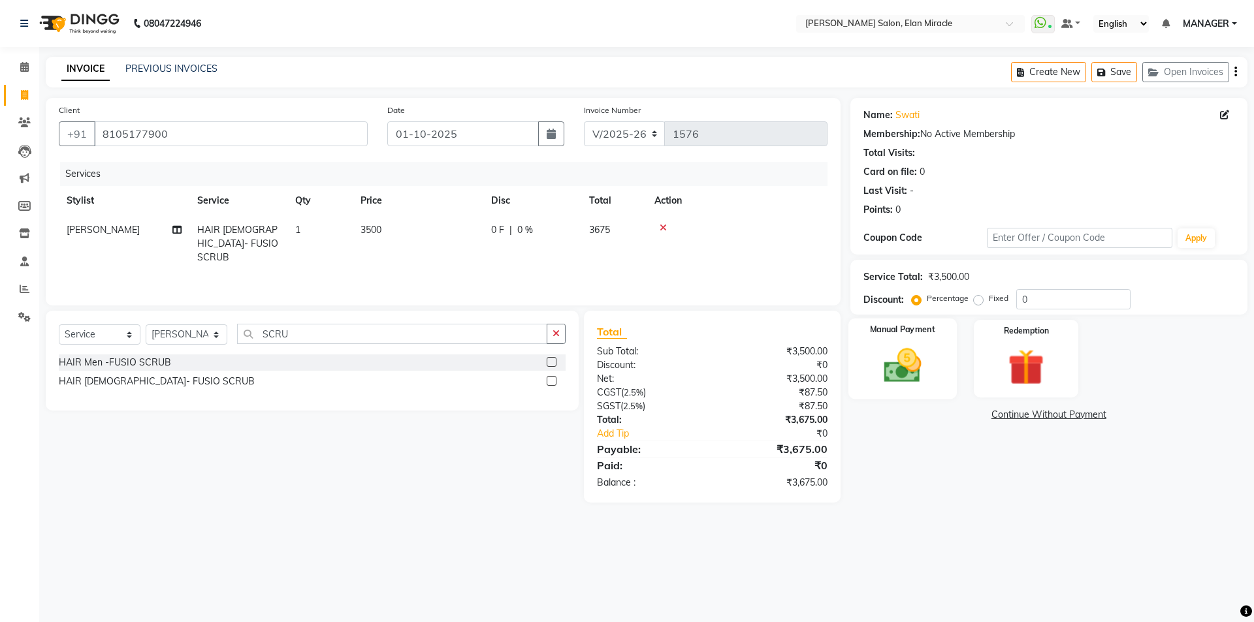
click at [942, 386] on div "Manual Payment" at bounding box center [901, 359] width 108 height 80
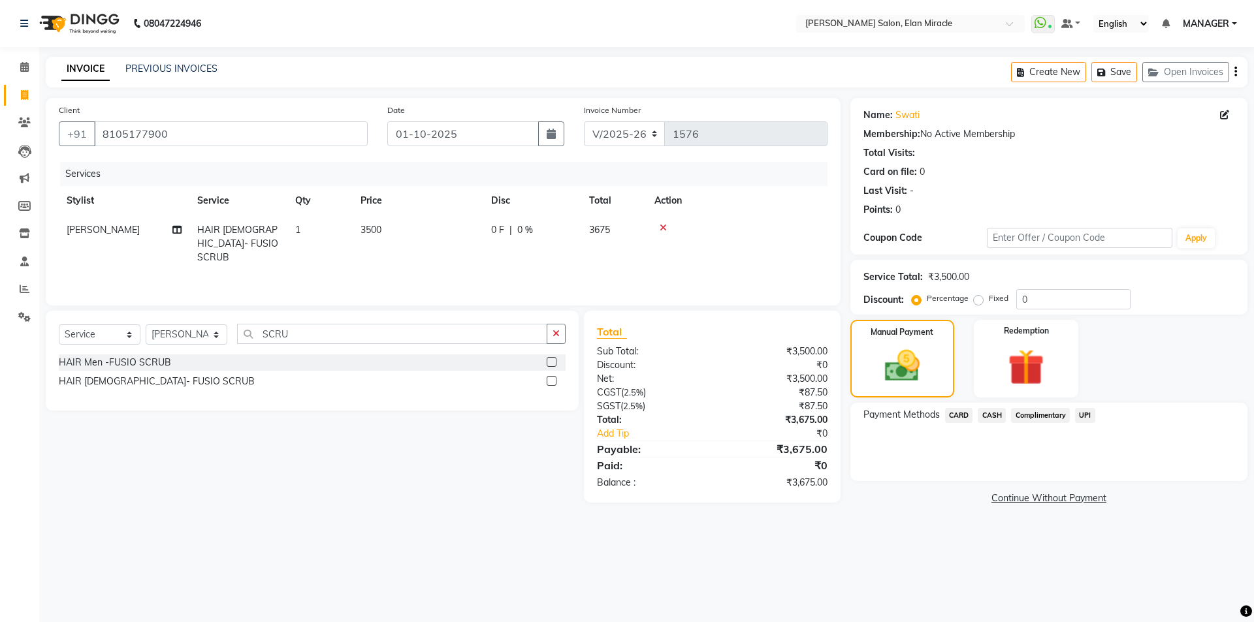
click at [1086, 414] on span "UPI" at bounding box center [1085, 415] width 20 height 15
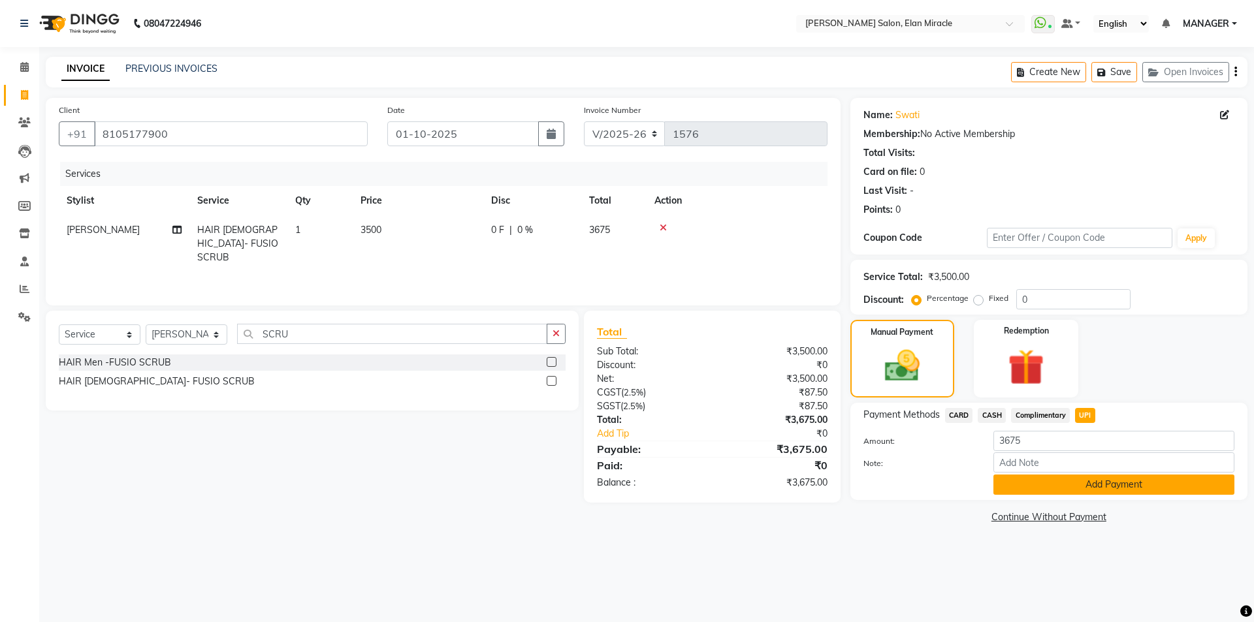
click at [1079, 492] on button "Add Payment" at bounding box center [1113, 485] width 241 height 20
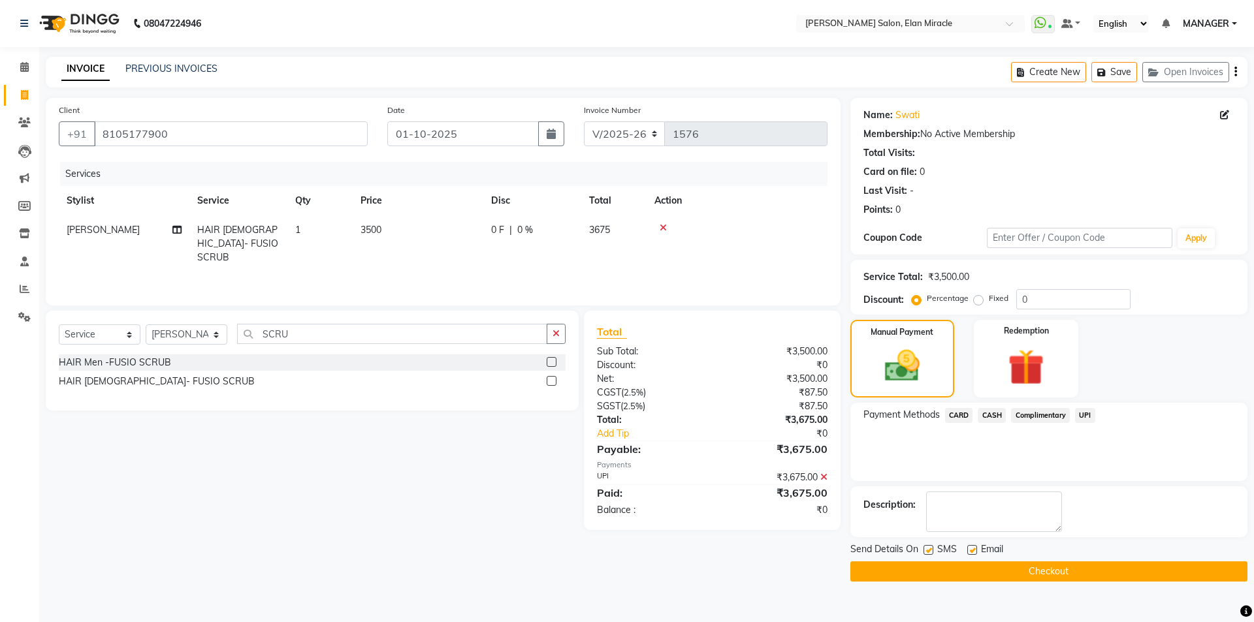
click at [1092, 578] on button "Checkout" at bounding box center [1048, 571] width 397 height 20
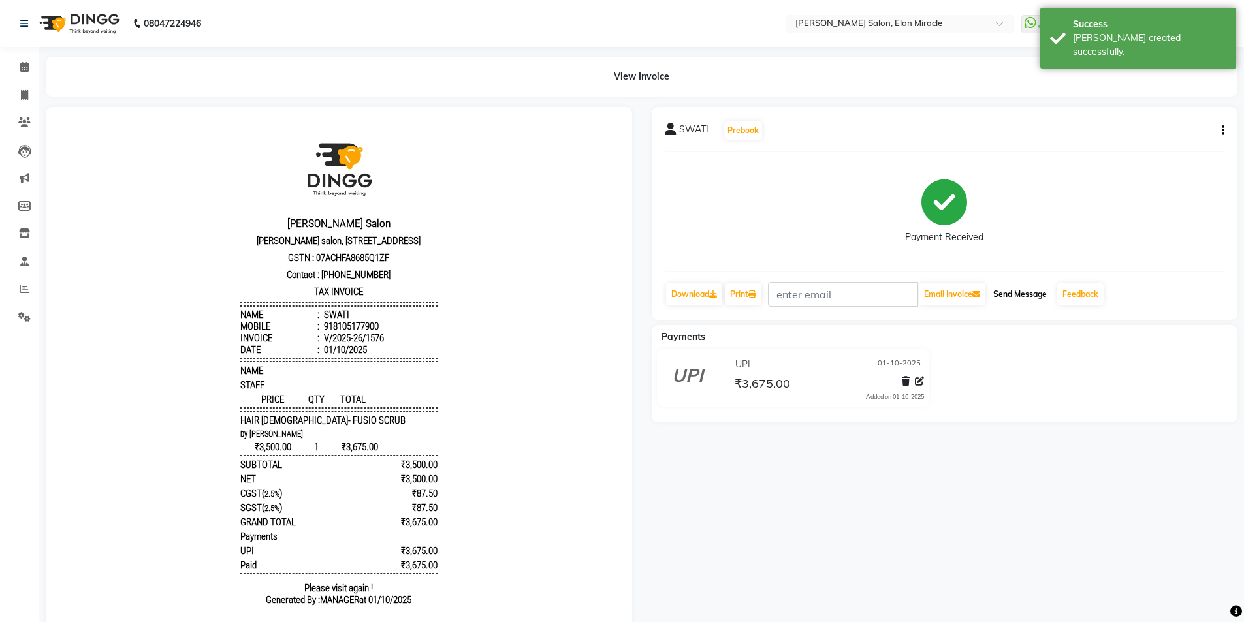
click at [1051, 287] on button "Send Message" at bounding box center [1020, 294] width 64 height 22
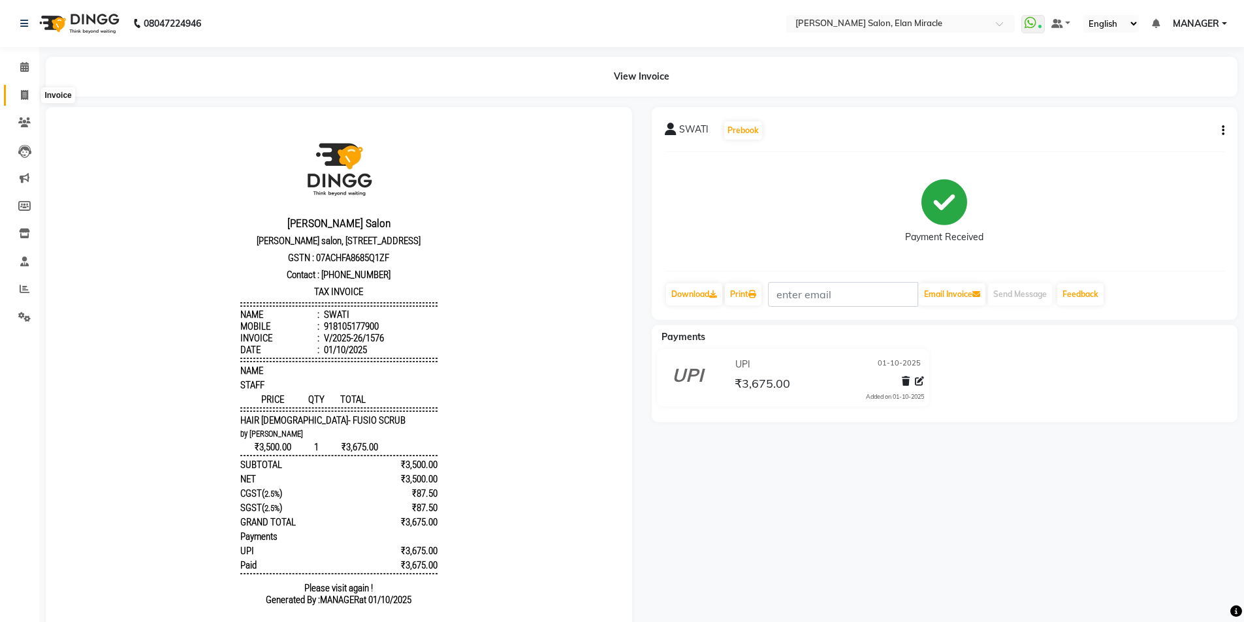
drag, startPoint x: 28, startPoint y: 99, endPoint x: 48, endPoint y: 94, distance: 20.9
click at [28, 99] on icon at bounding box center [24, 95] width 7 height 10
select select "7738"
select select "service"
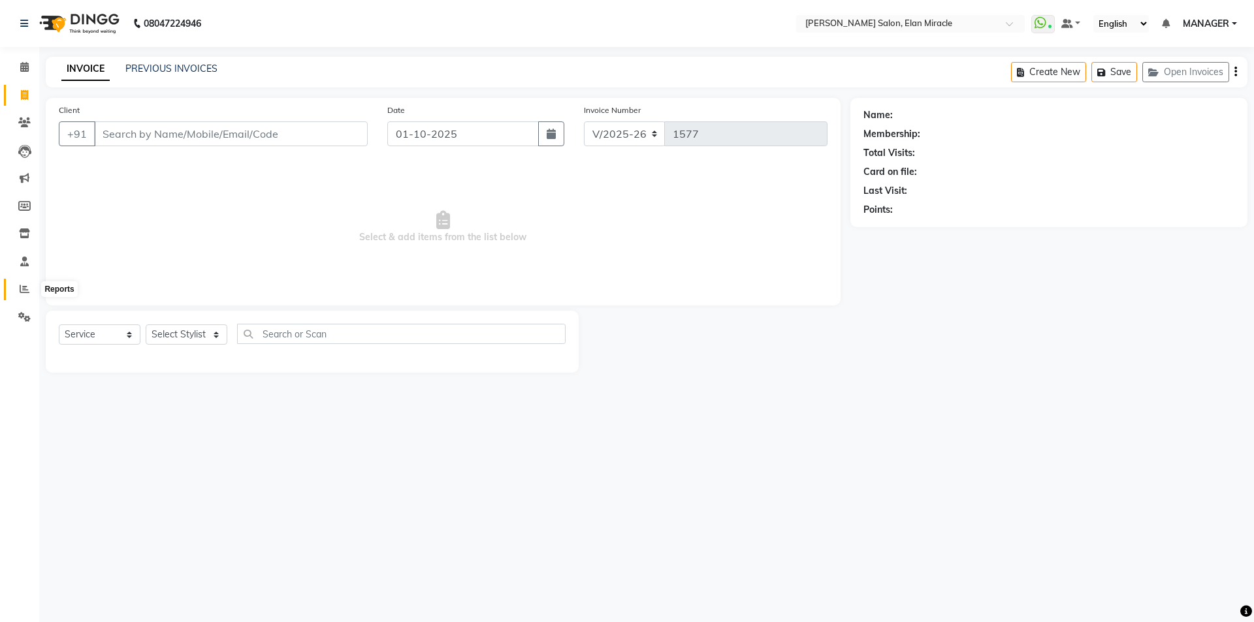
click at [22, 288] on icon at bounding box center [25, 289] width 10 height 10
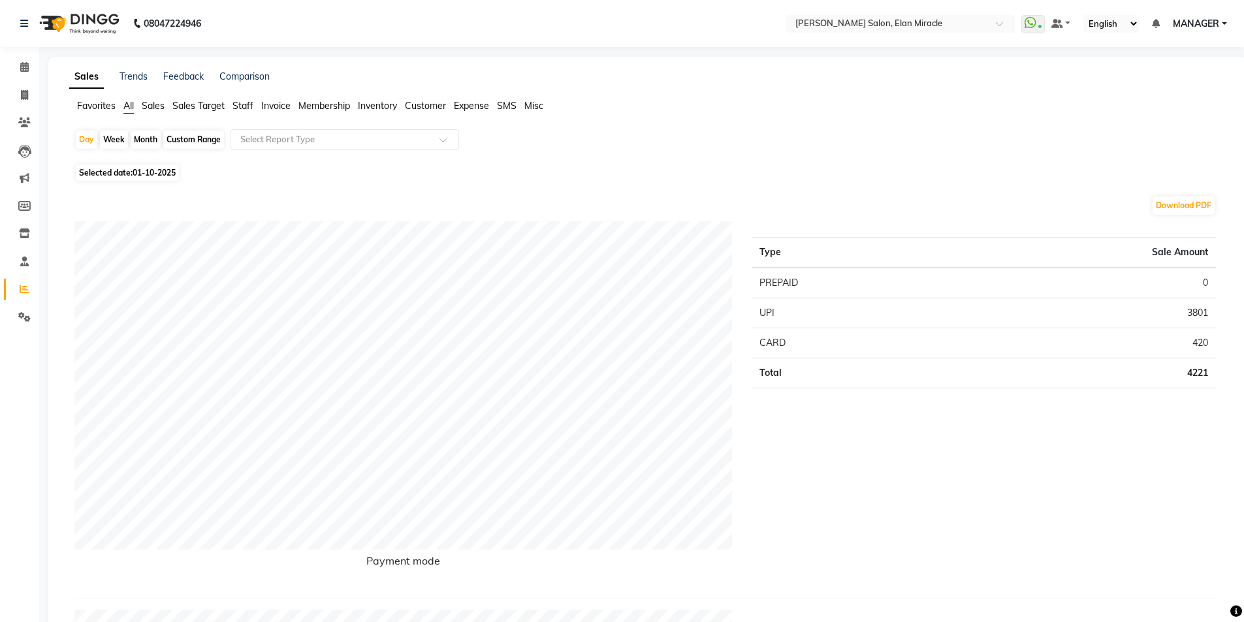
click at [242, 103] on span "Staff" at bounding box center [242, 106] width 21 height 12
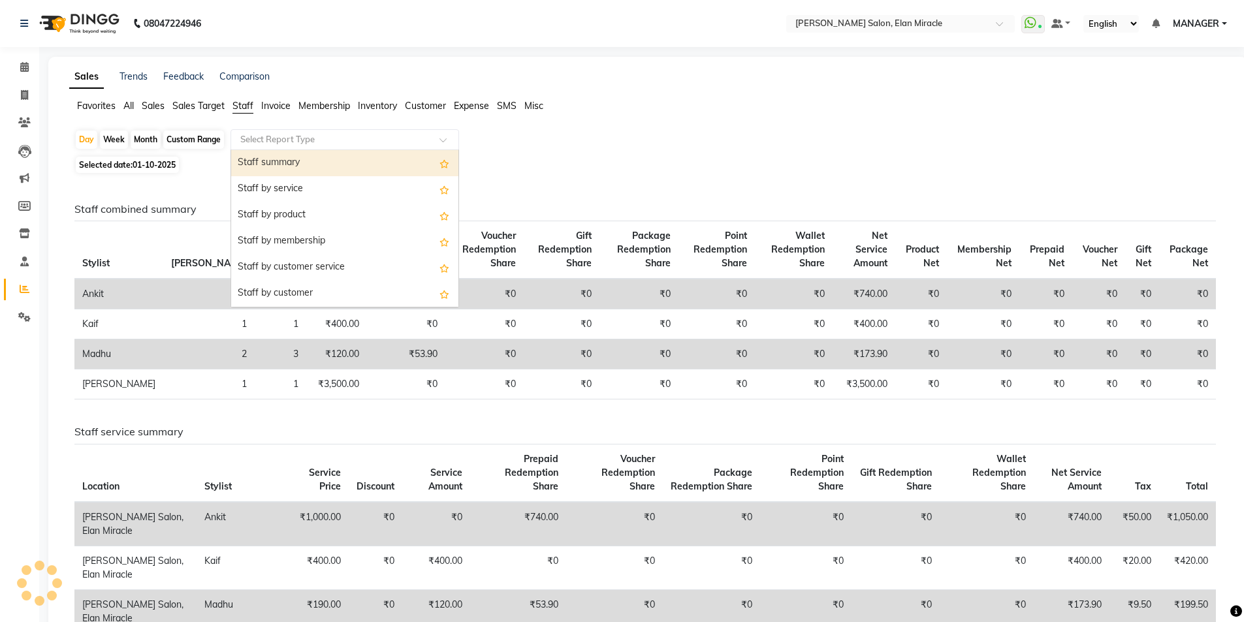
click at [283, 142] on input "text" at bounding box center [332, 139] width 188 height 13
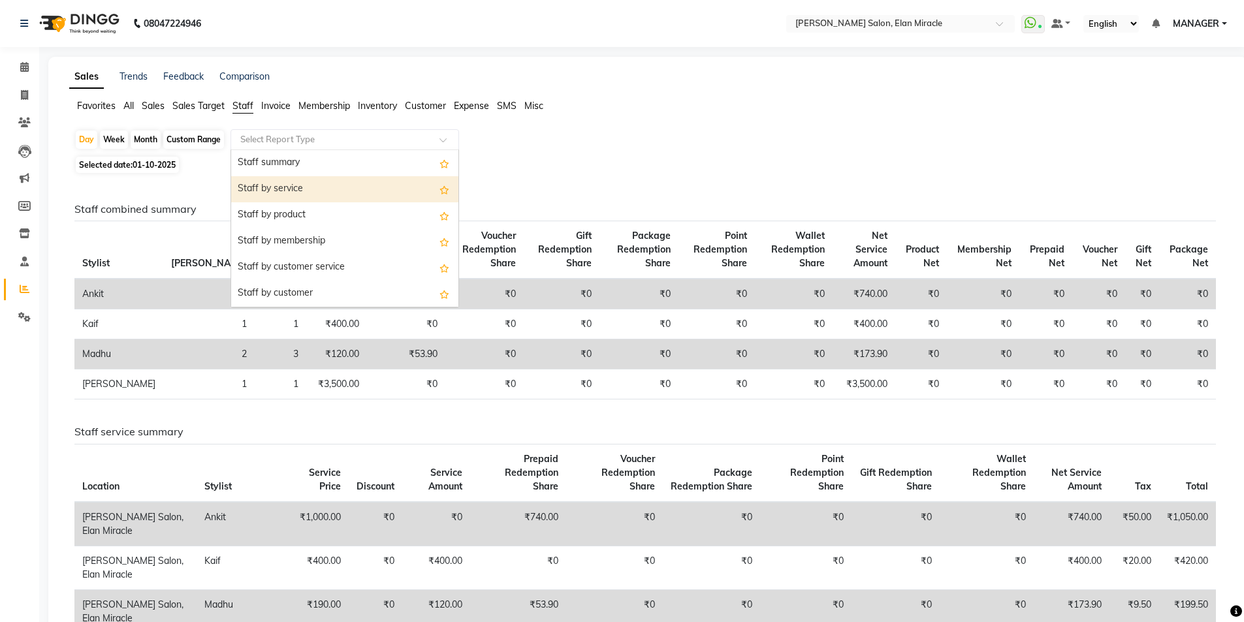
click at [289, 190] on div "Staff by service" at bounding box center [344, 189] width 227 height 26
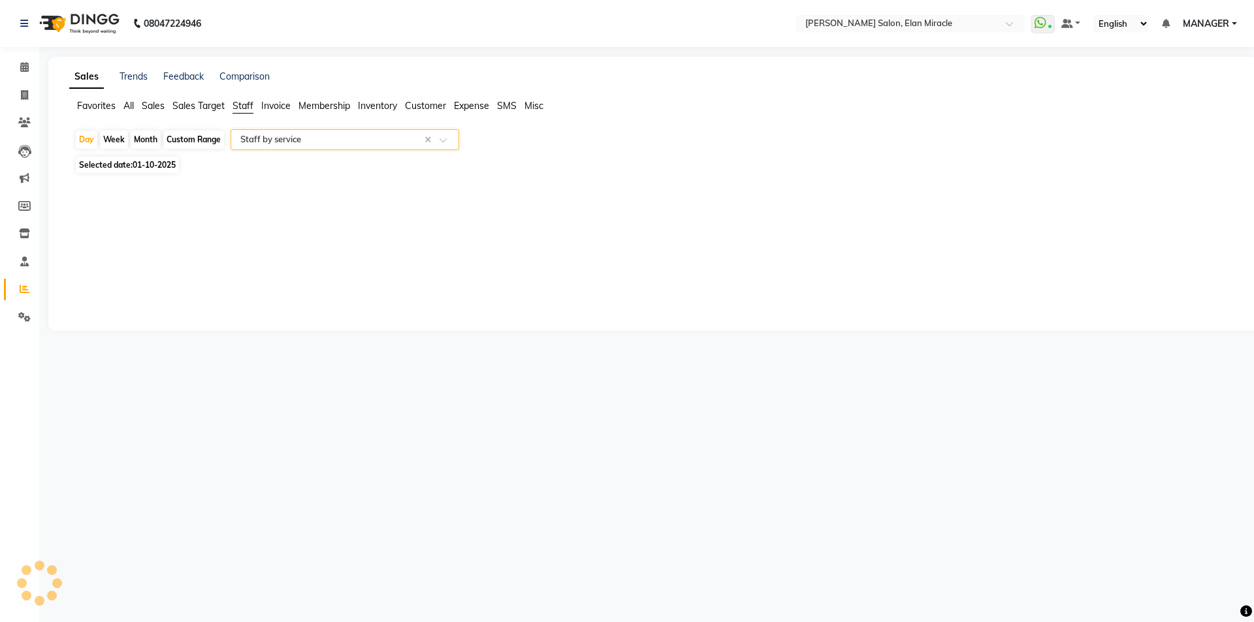
select select "full_report"
select select "csv"
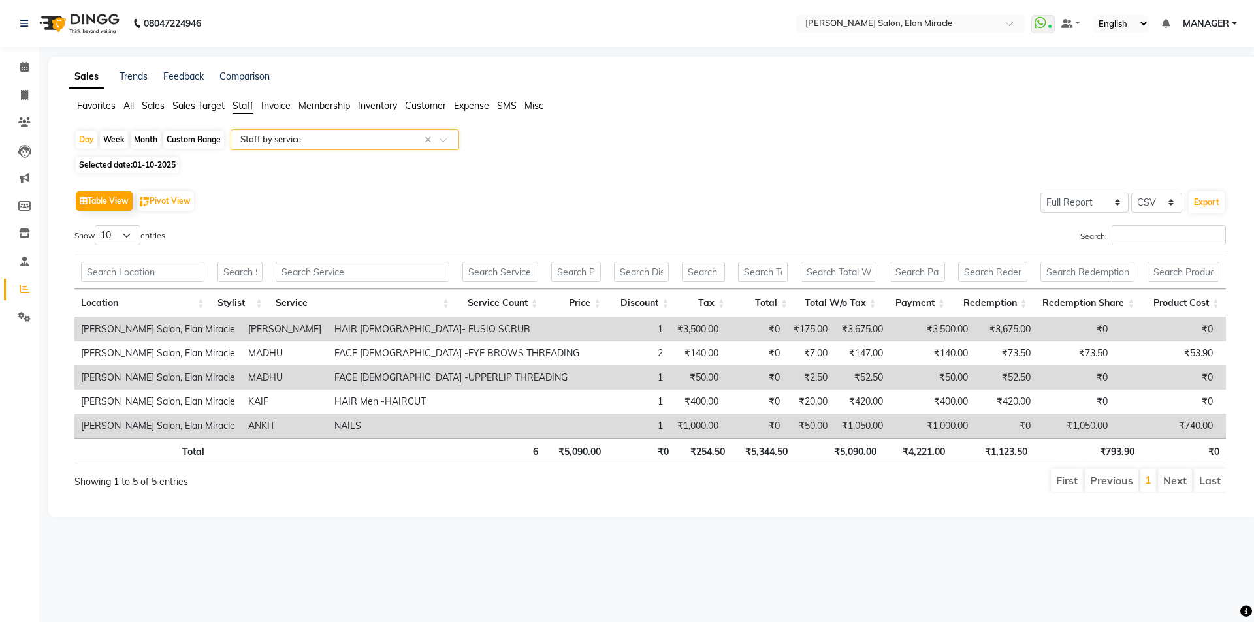
drag, startPoint x: 89, startPoint y: 405, endPoint x: 118, endPoint y: 380, distance: 38.9
click at [103, 390] on td "[PERSON_NAME] Salon, Elan Miracle" at bounding box center [157, 402] width 167 height 24
click at [158, 165] on span "01-10-2025" at bounding box center [154, 165] width 43 height 10
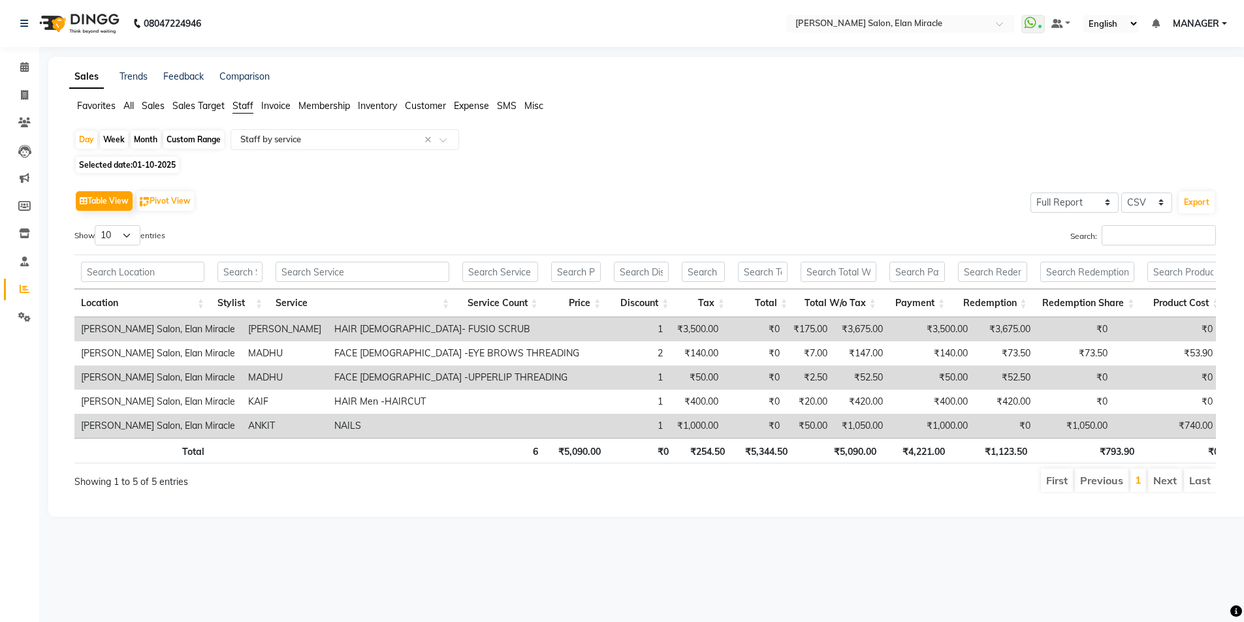
select select "10"
select select "2025"
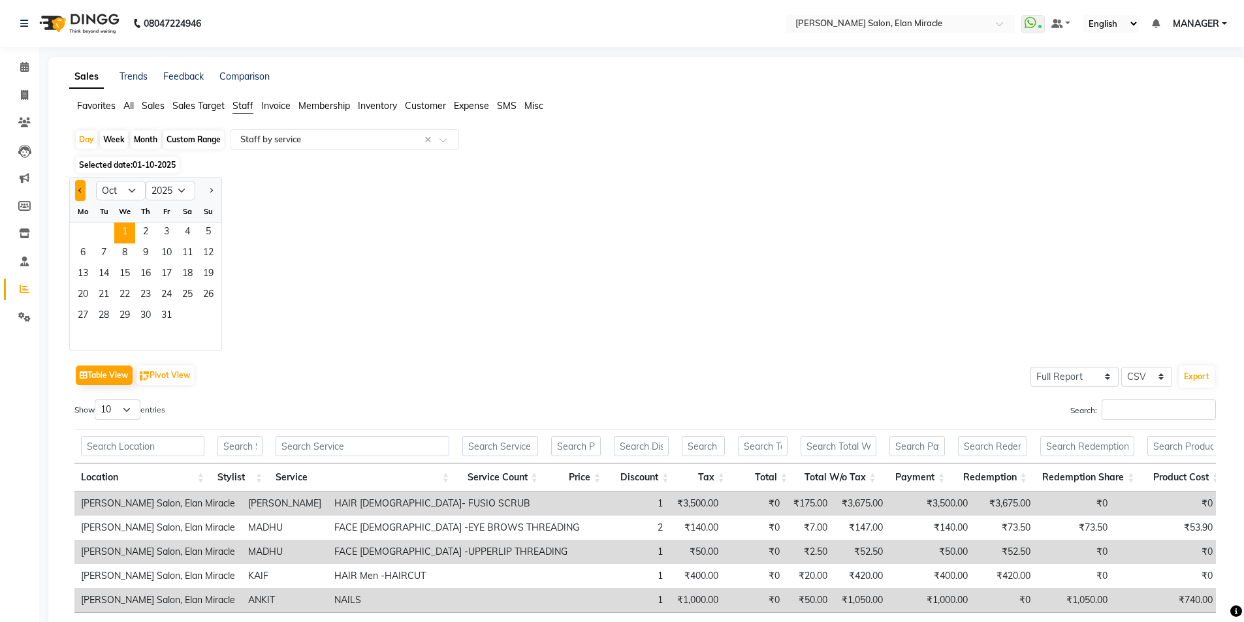
click at [84, 191] on button "Previous month" at bounding box center [80, 190] width 10 height 21
select select "9"
click at [106, 317] on span "30" at bounding box center [103, 316] width 21 height 21
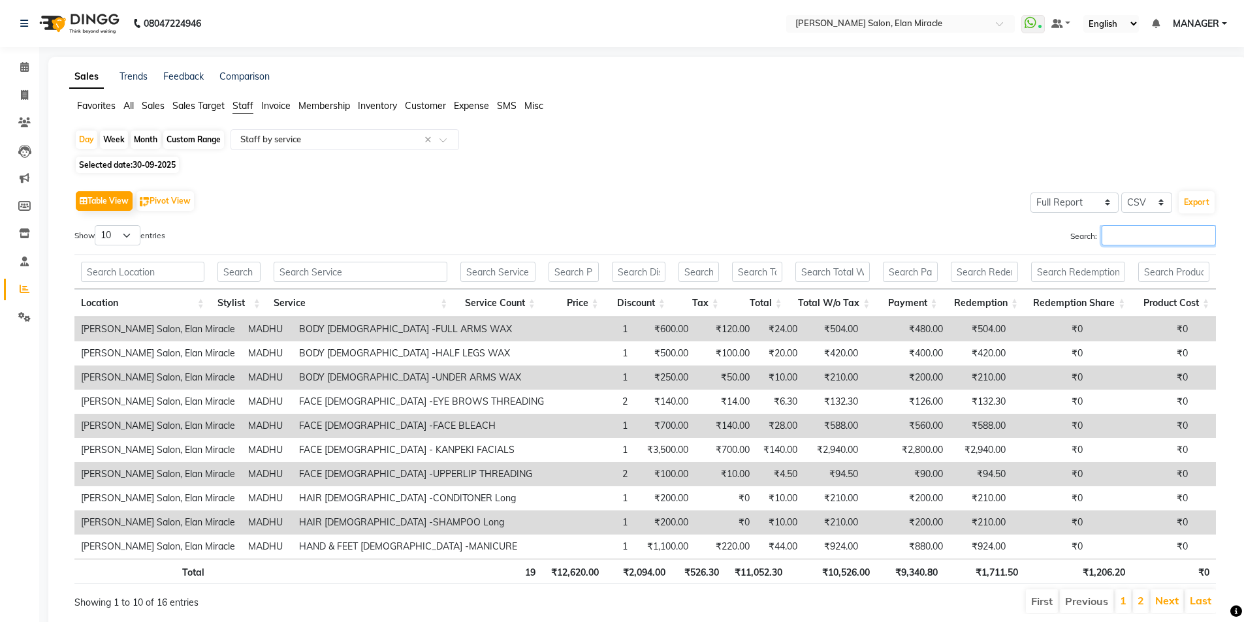
click at [1137, 240] on input "Search:" at bounding box center [1158, 235] width 114 height 20
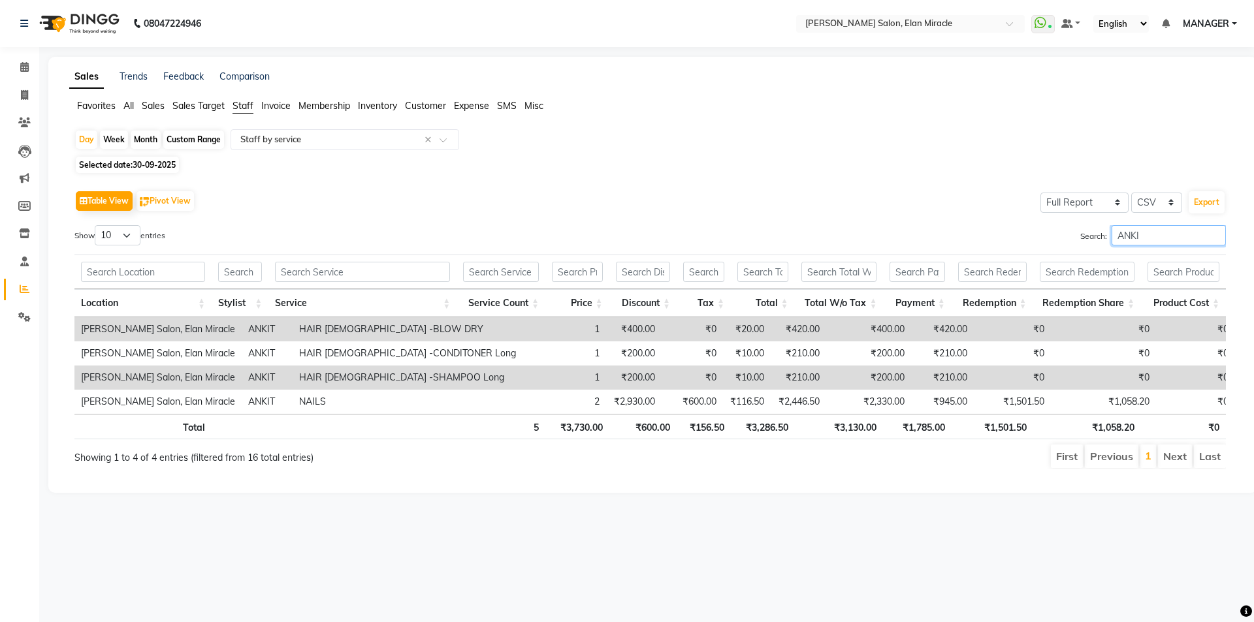
type input "ANKI"
drag, startPoint x: 1196, startPoint y: 286, endPoint x: 633, endPoint y: 70, distance: 603.5
click at [1201, 279] on thead "Location Stylist Service Service Count Price Discount Tax Total Total W/o Tax P…" at bounding box center [649, 286] width 1151 height 63
click at [21, 291] on icon at bounding box center [25, 289] width 10 height 10
click at [28, 95] on icon at bounding box center [24, 95] width 7 height 10
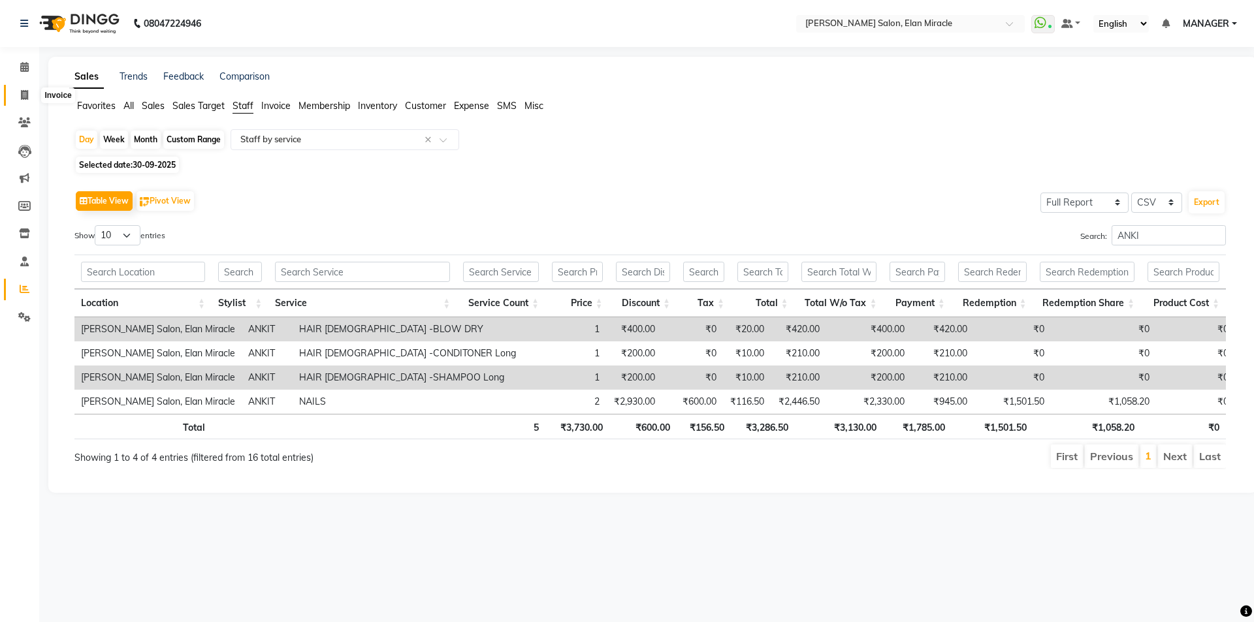
select select "service"
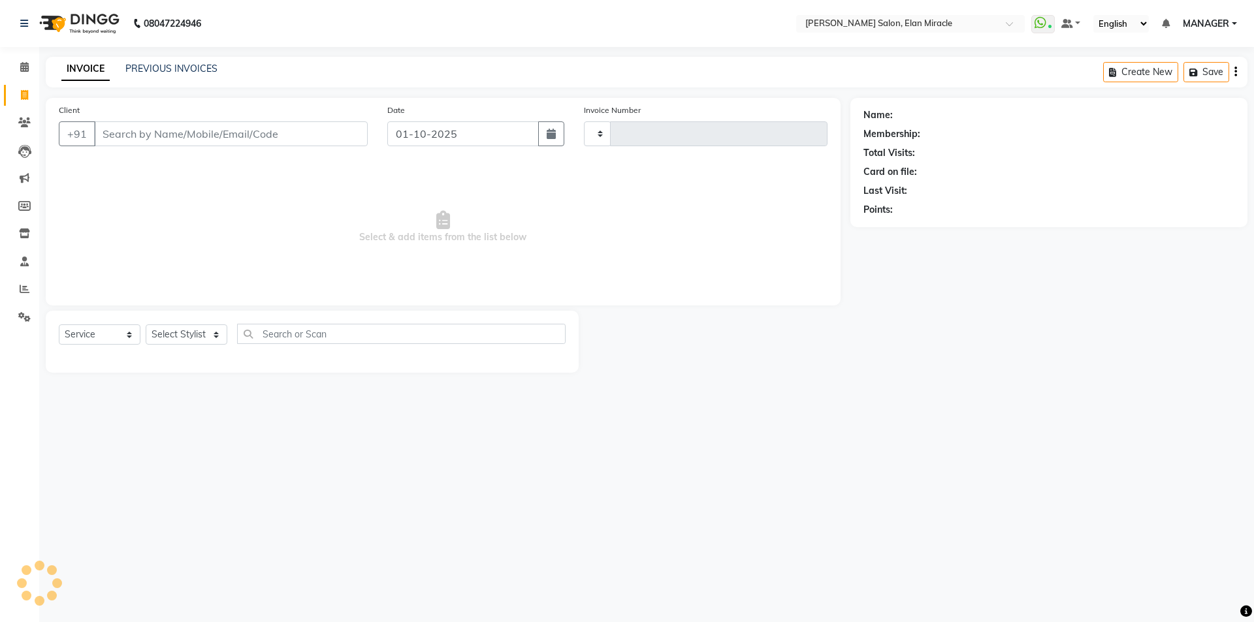
type input "1577"
select select "7738"
click at [191, 76] on div "INVOICE PREVIOUS INVOICES" at bounding box center [139, 69] width 187 height 15
click at [33, 282] on span at bounding box center [24, 289] width 23 height 15
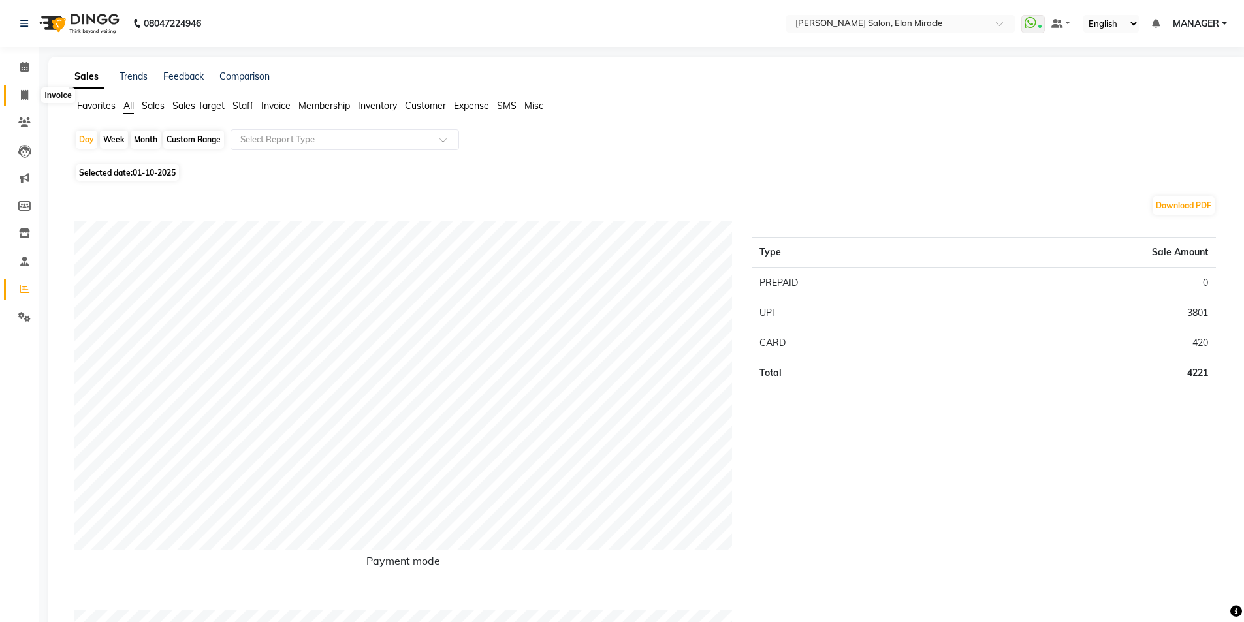
click at [26, 94] on icon at bounding box center [24, 95] width 7 height 10
select select "service"
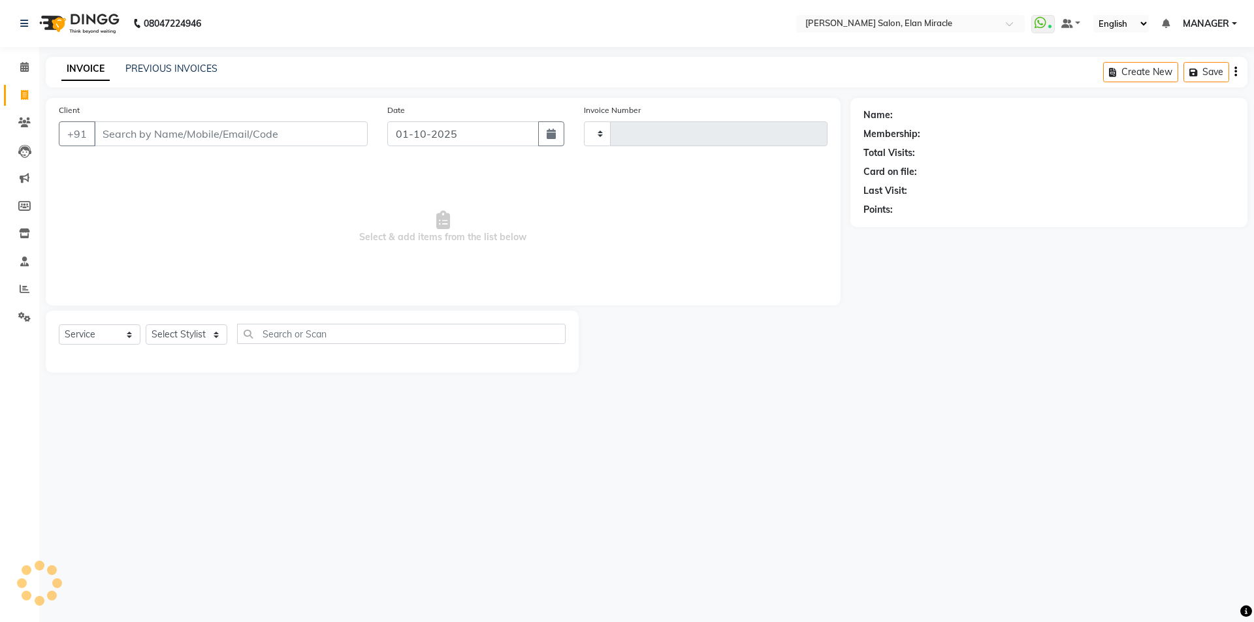
type input "1577"
select select "7738"
click at [209, 331] on select "Select Stylist [PERSON_NAME] ANKIT KAIF [PERSON_NAME] LUCKY MADHU MANAGER [PERS…" at bounding box center [187, 334] width 82 height 20
select select "89644"
click at [146, 324] on select "Select Stylist [PERSON_NAME] ANKIT KAIF [PERSON_NAME] LUCKY MADHU MANAGER [PERS…" at bounding box center [187, 334] width 82 height 20
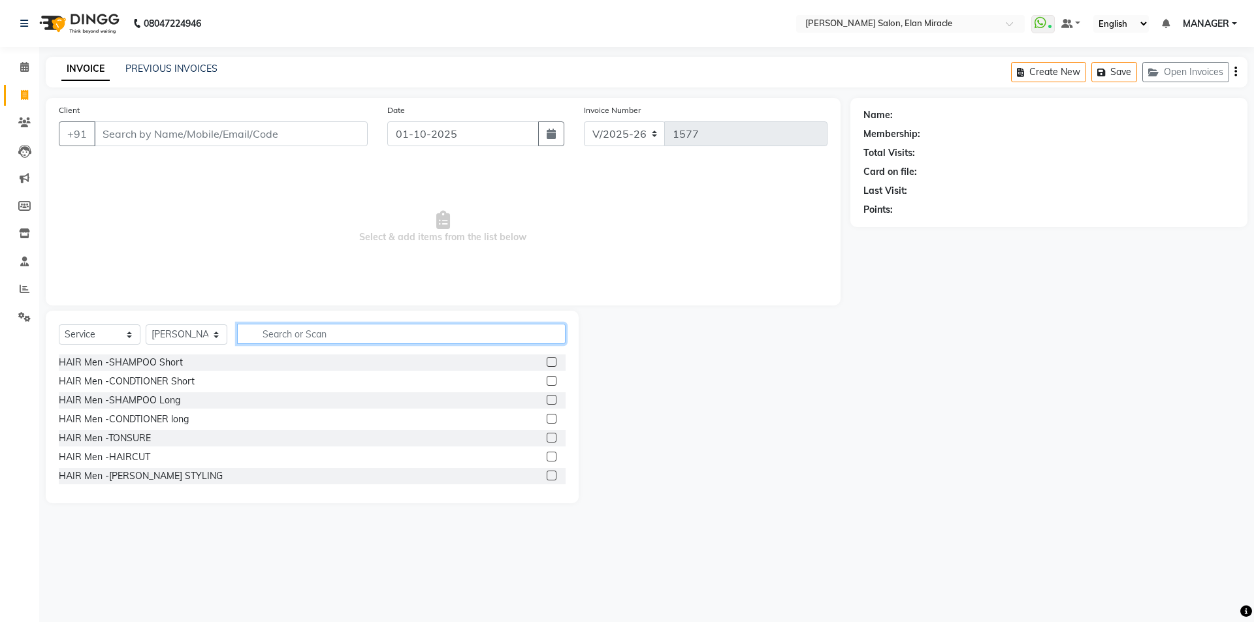
click at [400, 336] on input "text" at bounding box center [401, 334] width 328 height 20
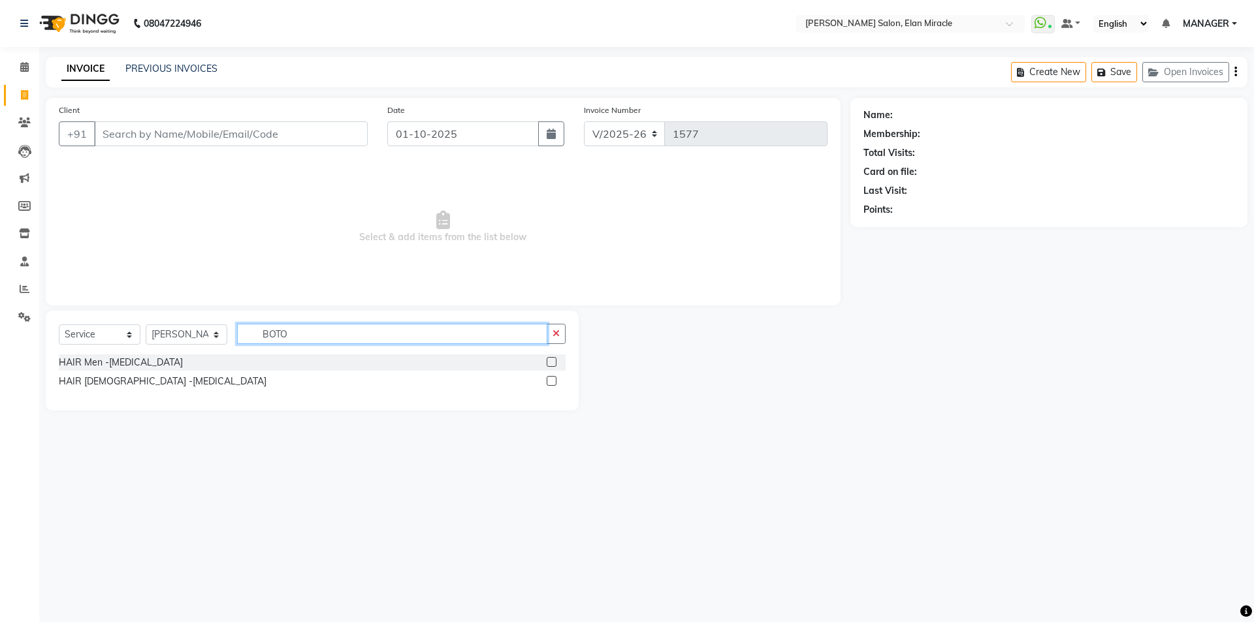
type input "BOTO"
click at [556, 365] on label at bounding box center [551, 362] width 10 height 10
click at [555, 365] on input "checkbox" at bounding box center [550, 362] width 8 height 8
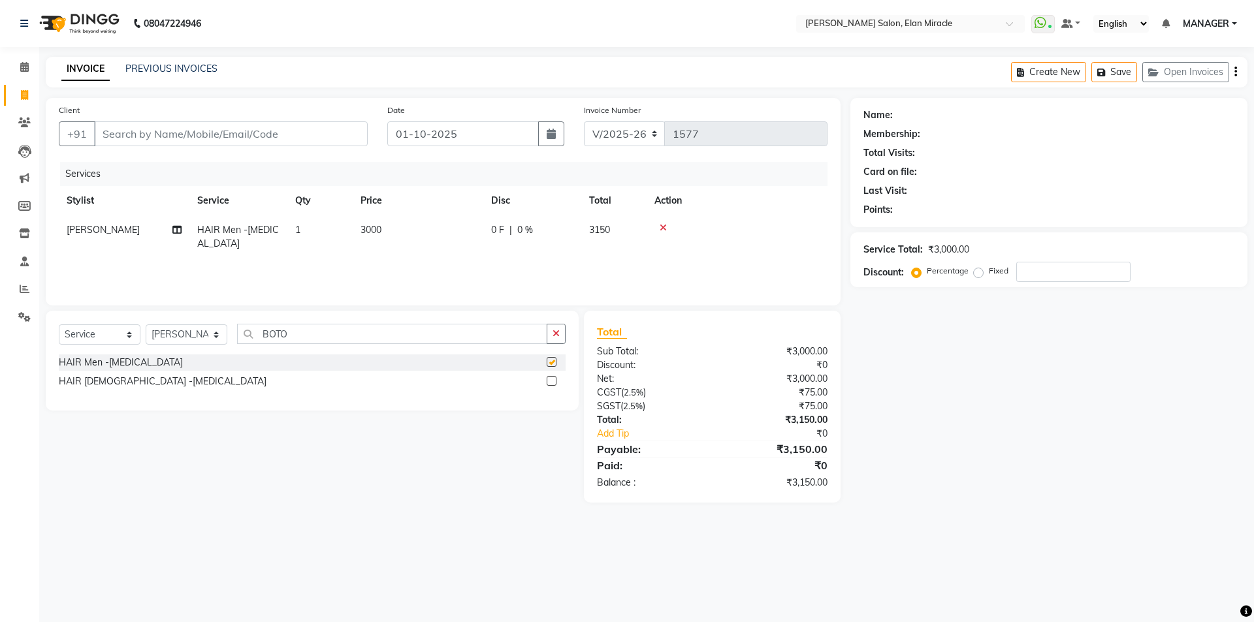
checkbox input "false"
click at [563, 338] on button "button" at bounding box center [555, 334] width 19 height 20
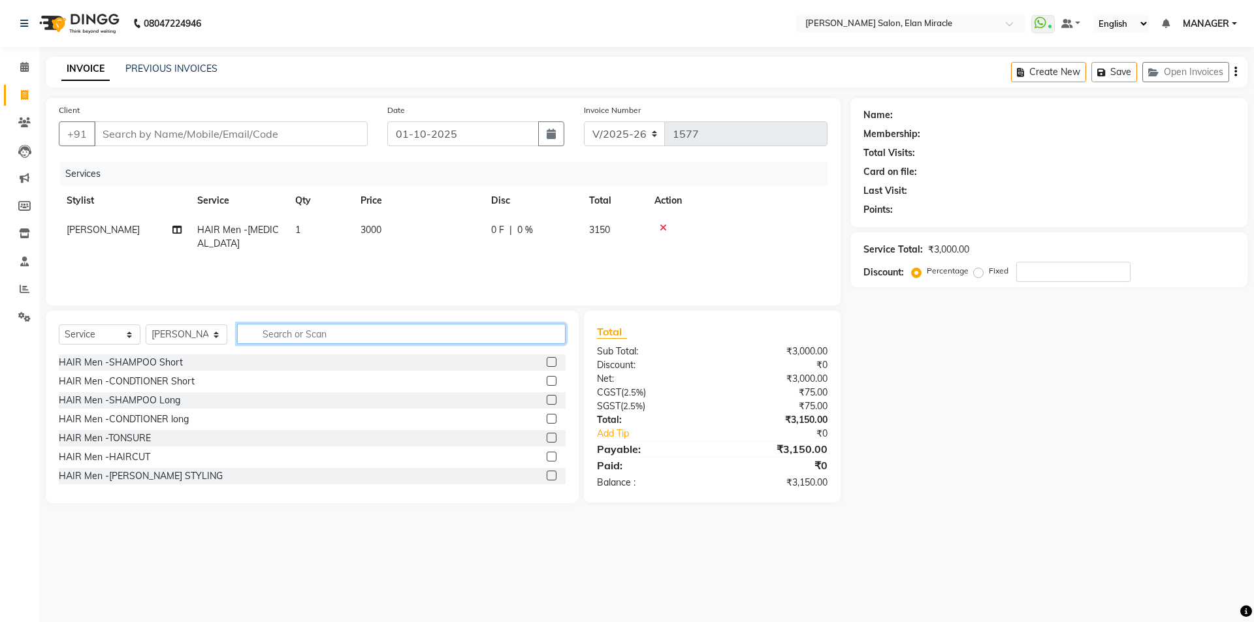
click at [431, 337] on input "text" at bounding box center [401, 334] width 328 height 20
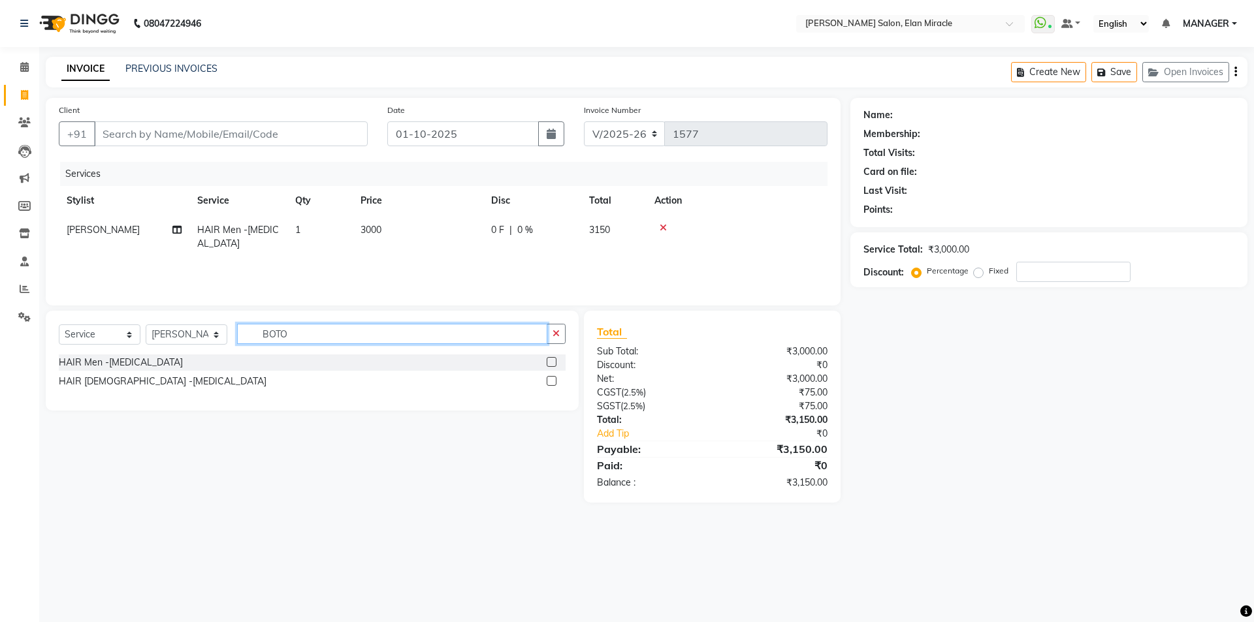
type input "BOTO"
drag, startPoint x: 552, startPoint y: 383, endPoint x: 555, endPoint y: 368, distance: 14.6
click at [552, 383] on label at bounding box center [551, 381] width 10 height 10
click at [552, 383] on input "checkbox" at bounding box center [550, 381] width 8 height 8
checkbox input "true"
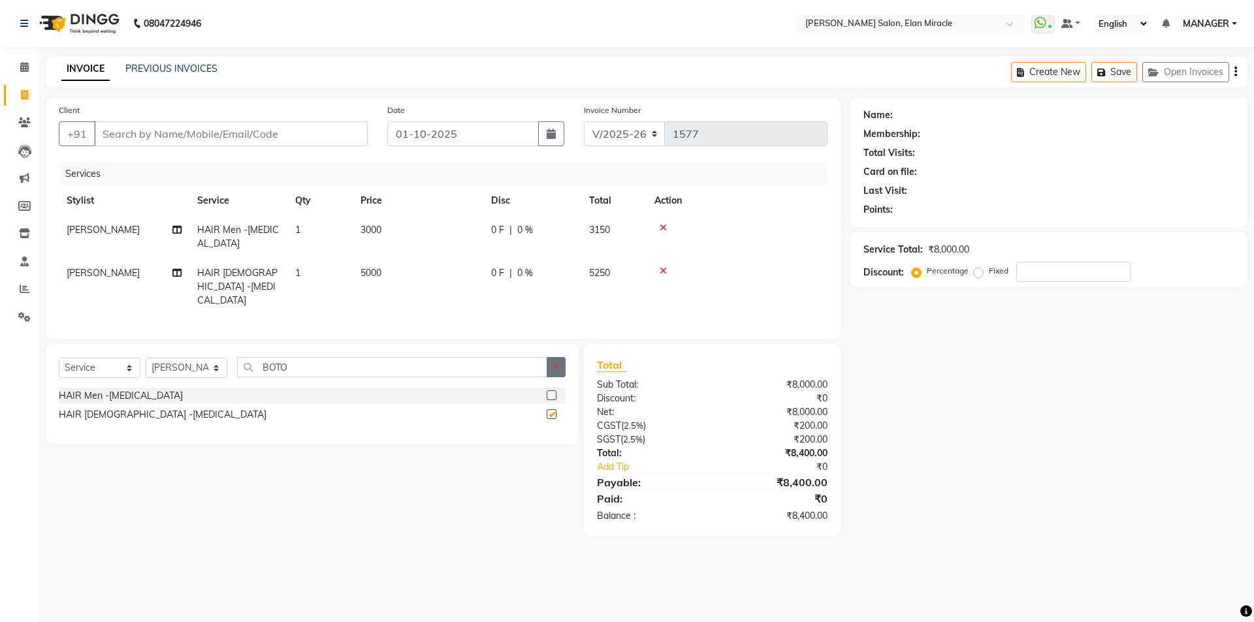
click at [557, 362] on icon "button" at bounding box center [555, 366] width 7 height 9
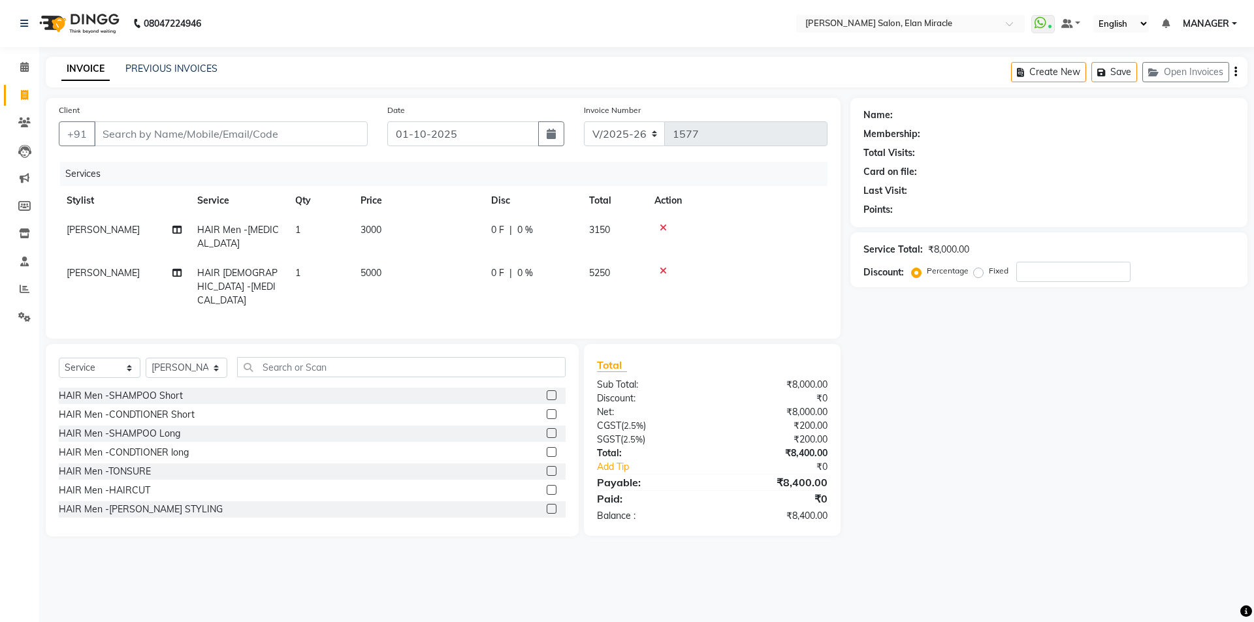
click at [665, 227] on icon at bounding box center [662, 227] width 7 height 9
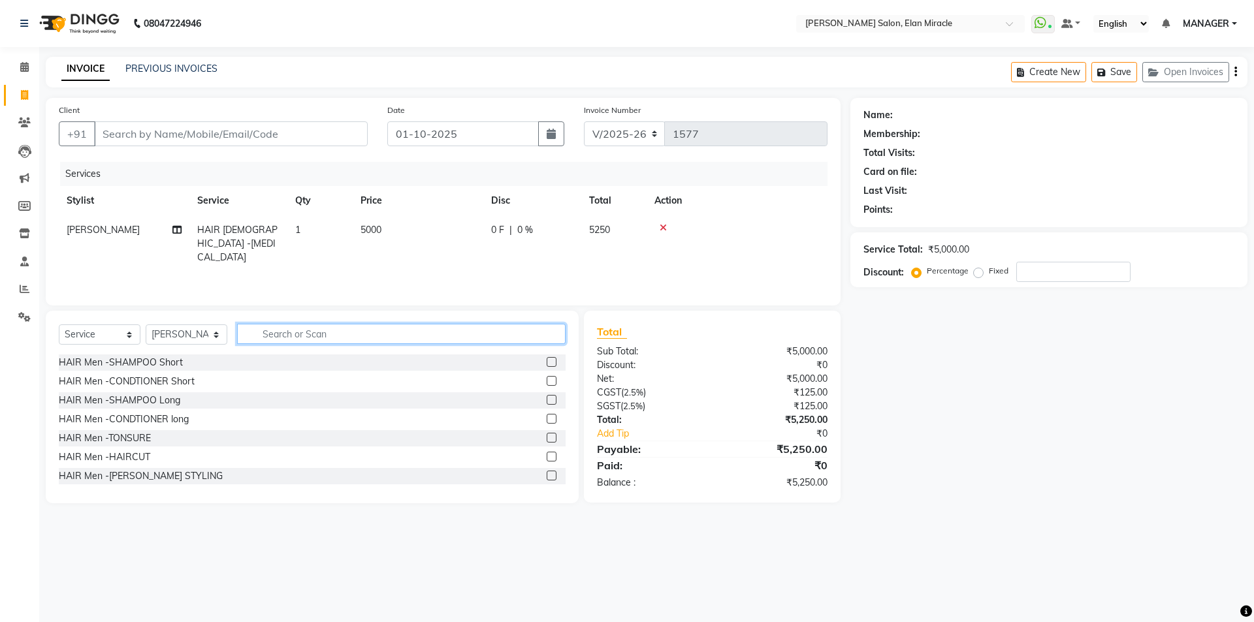
click at [464, 336] on input "text" at bounding box center [401, 334] width 328 height 20
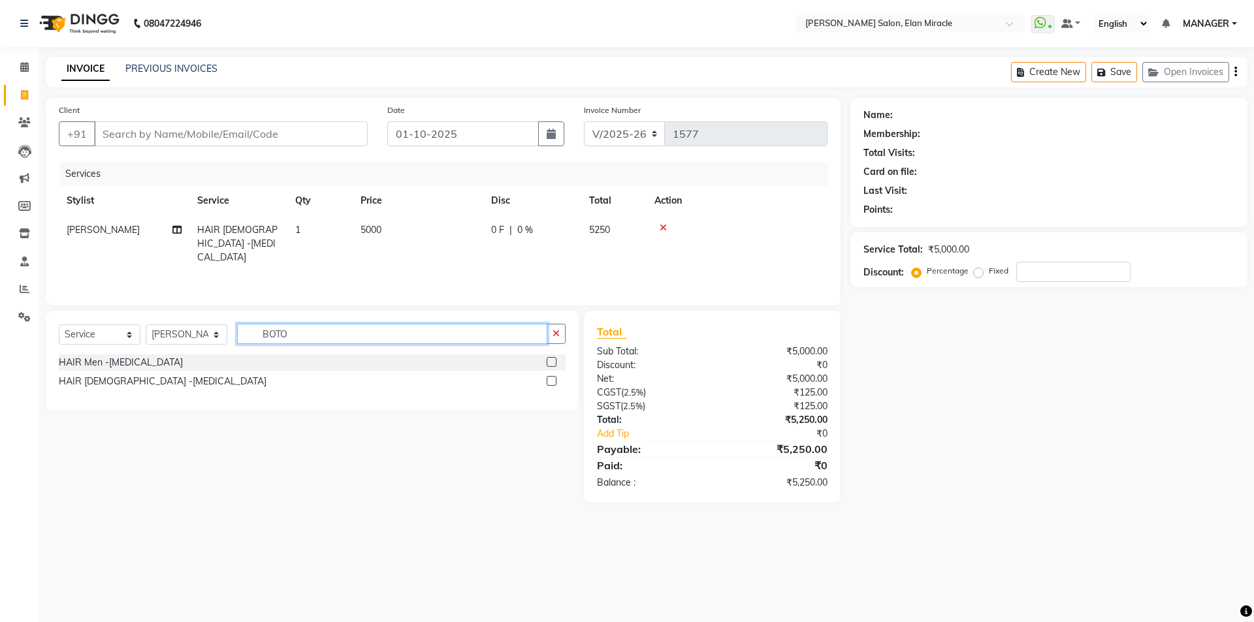
type input "BOTO"
click at [548, 384] on label at bounding box center [551, 381] width 10 height 10
click at [548, 384] on input "checkbox" at bounding box center [550, 381] width 8 height 8
checkbox input "true"
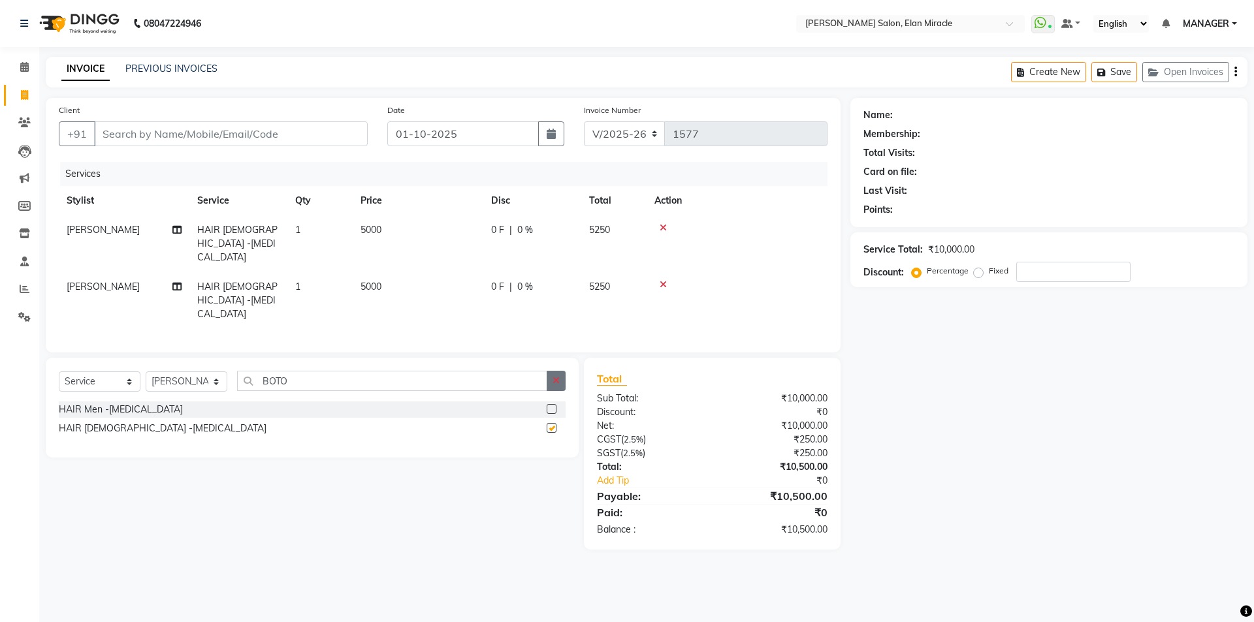
click at [558, 376] on icon "button" at bounding box center [555, 380] width 7 height 9
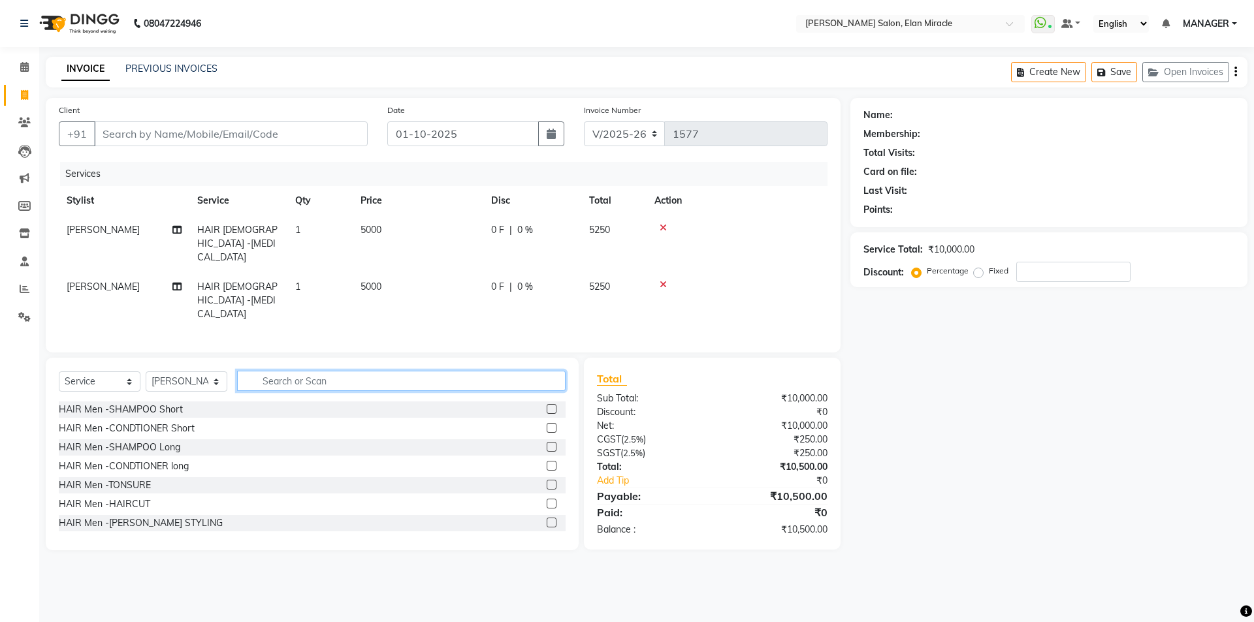
click at [546, 371] on input "text" at bounding box center [401, 381] width 328 height 20
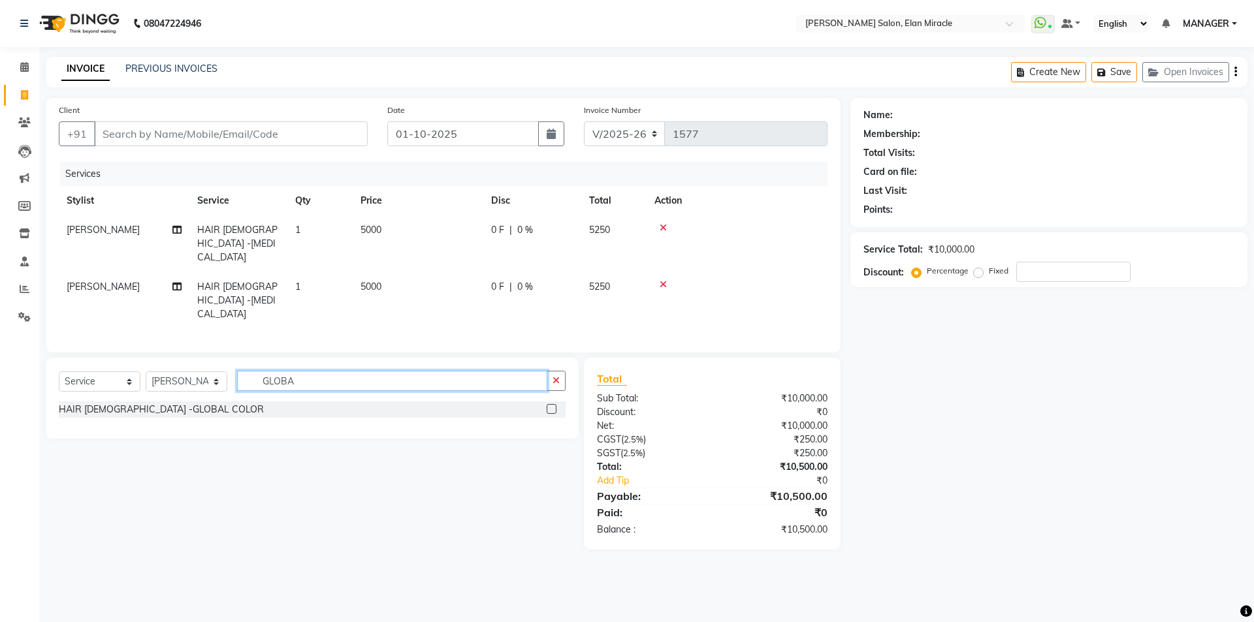
type input "GLOBA"
click at [554, 404] on label at bounding box center [551, 409] width 10 height 10
click at [554, 405] on input "checkbox" at bounding box center [550, 409] width 8 height 8
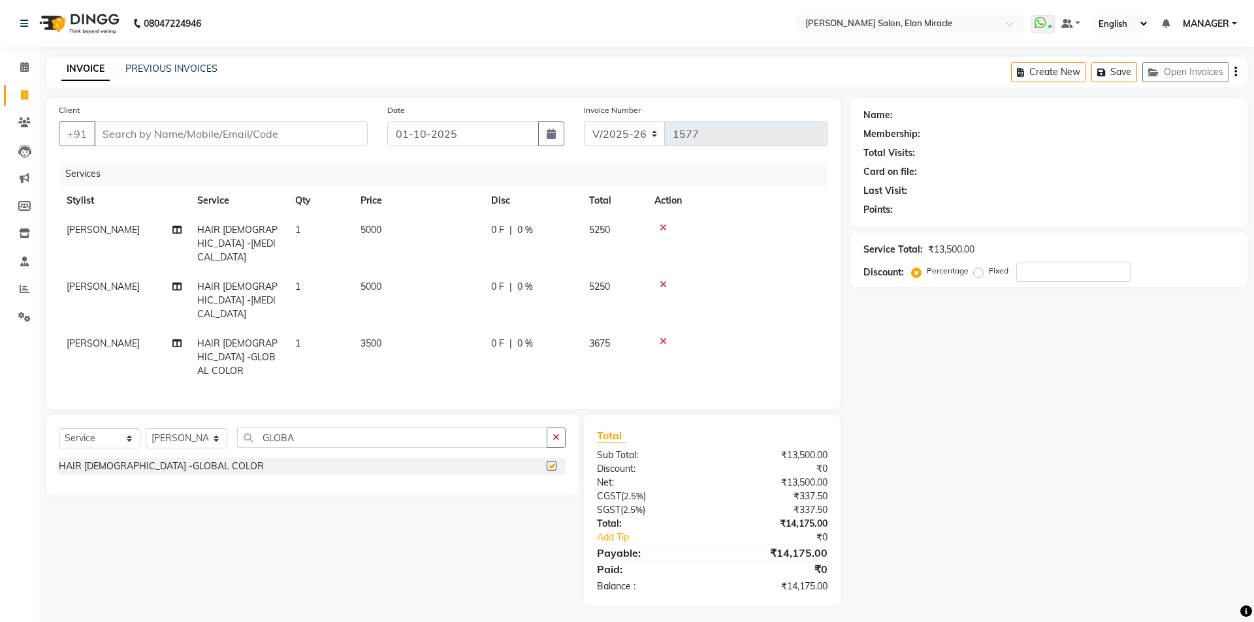
checkbox input "false"
click at [440, 329] on td "3500" at bounding box center [418, 357] width 131 height 57
select select "89644"
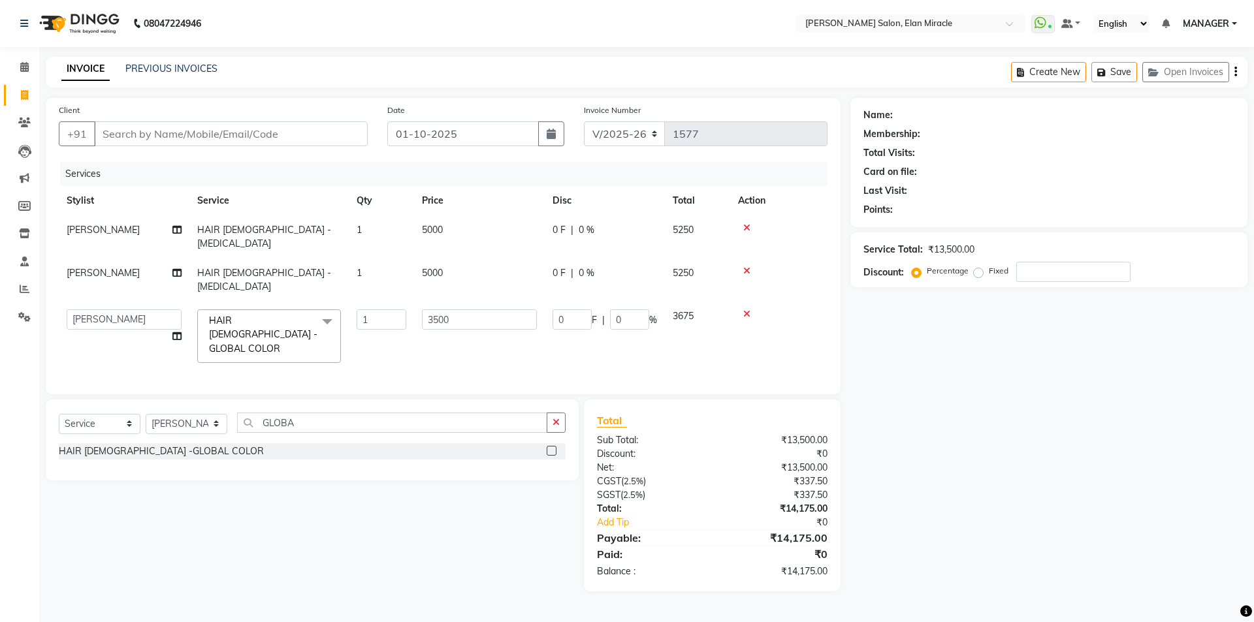
click at [475, 267] on td "5000" at bounding box center [479, 280] width 131 height 43
select select "89644"
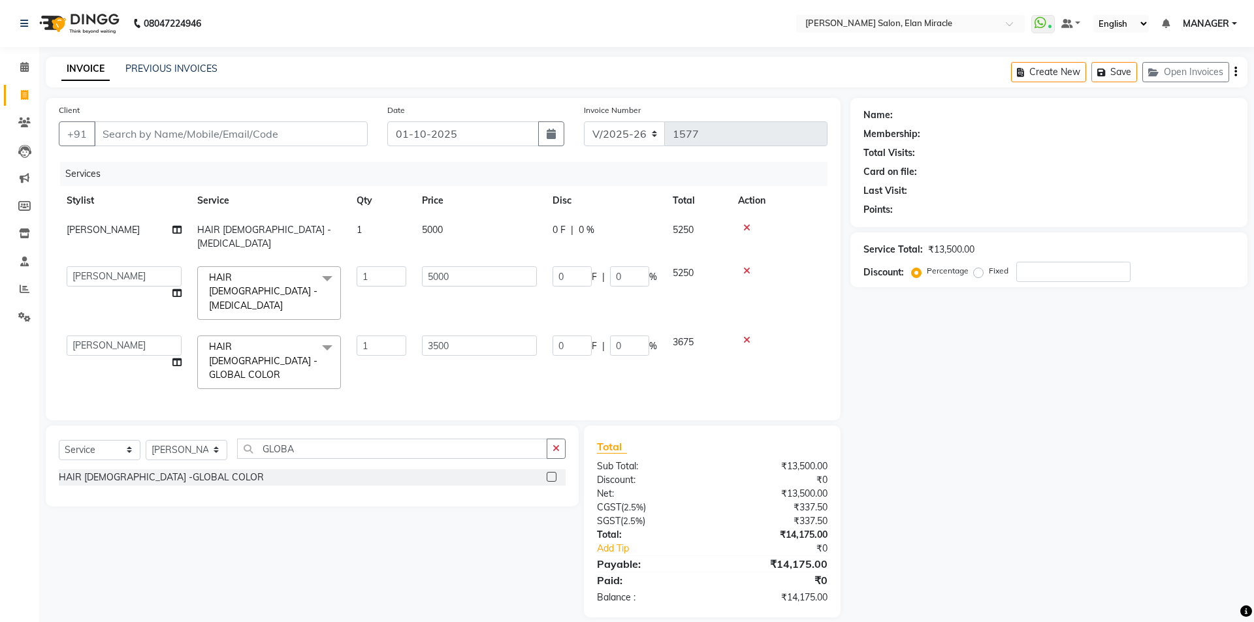
click at [475, 229] on td "5000" at bounding box center [479, 236] width 131 height 43
select select "89644"
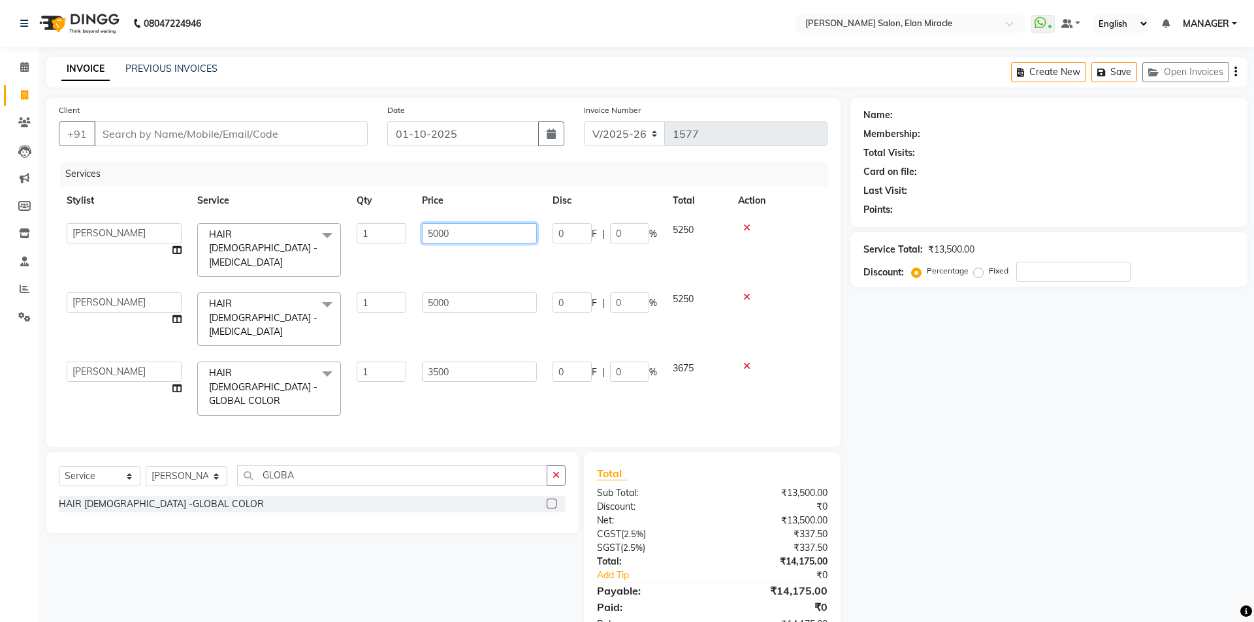
click at [499, 227] on input "5000" at bounding box center [479, 233] width 115 height 20
type input "5"
type input "6500"
click at [1034, 524] on div "Name: Membership: Total Visits: Card on file: Last Visit: Points: Service Total…" at bounding box center [1053, 371] width 407 height 546
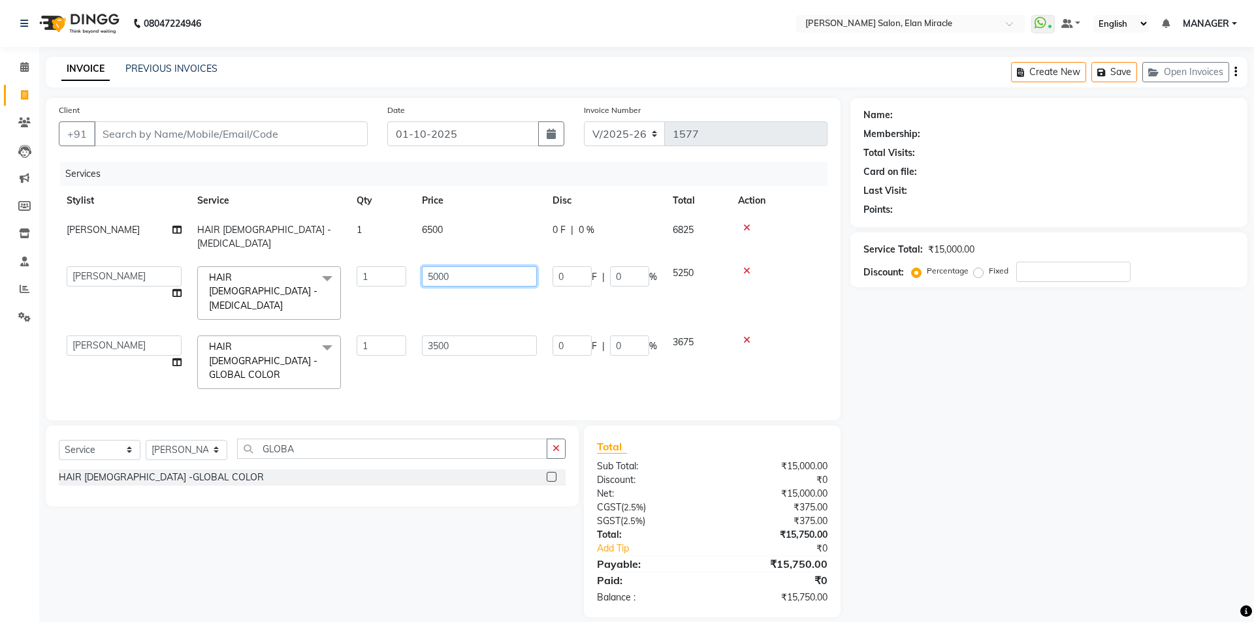
click at [474, 266] on input "5000" at bounding box center [479, 276] width 115 height 20
type input "5"
type input "4500"
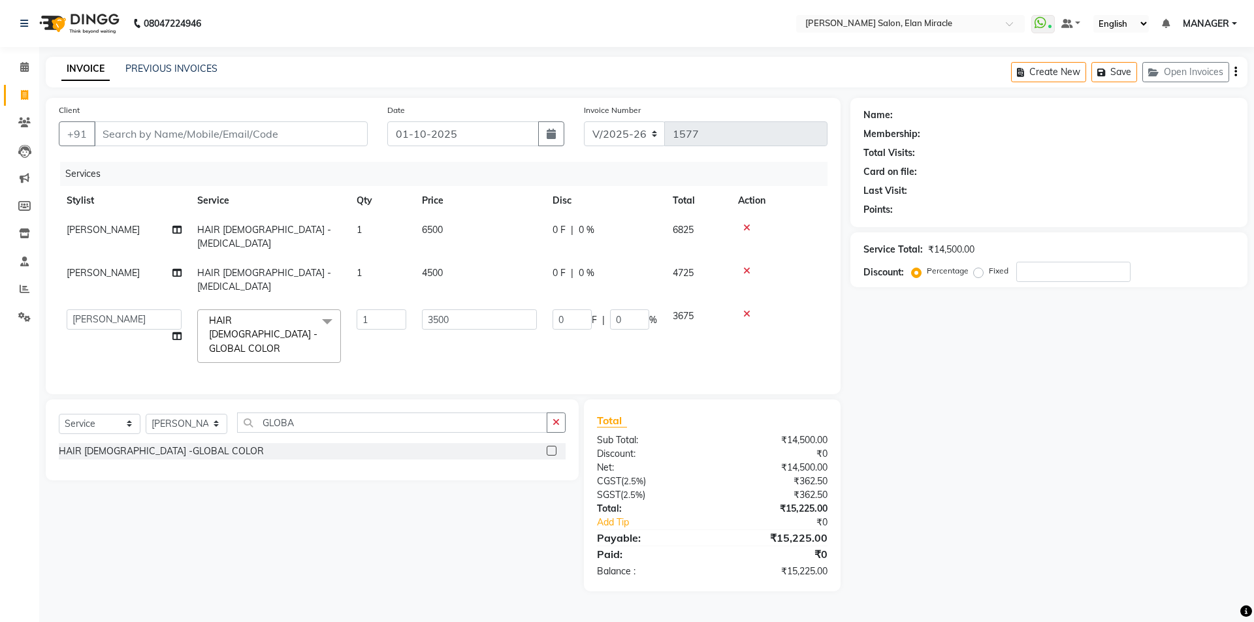
click at [926, 503] on div "Name: Membership: Total Visits: Card on file: Last Visit: Points: Service Total…" at bounding box center [1053, 345] width 407 height 494
click at [864, 55] on div "08047224946 Select Location × [PERSON_NAME] Salon, Elan Miracle WhatsApp Status…" at bounding box center [627, 311] width 1254 height 622
click at [493, 272] on td "4500" at bounding box center [479, 280] width 131 height 43
select select "89644"
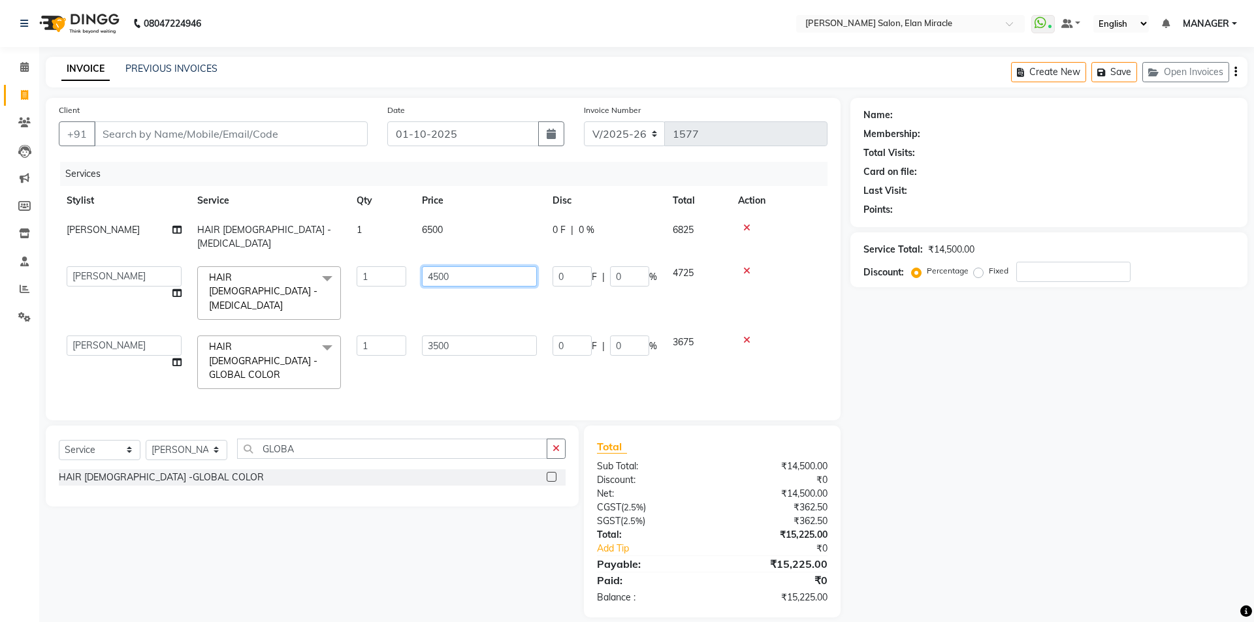
click at [501, 267] on input "4500" at bounding box center [479, 276] width 115 height 20
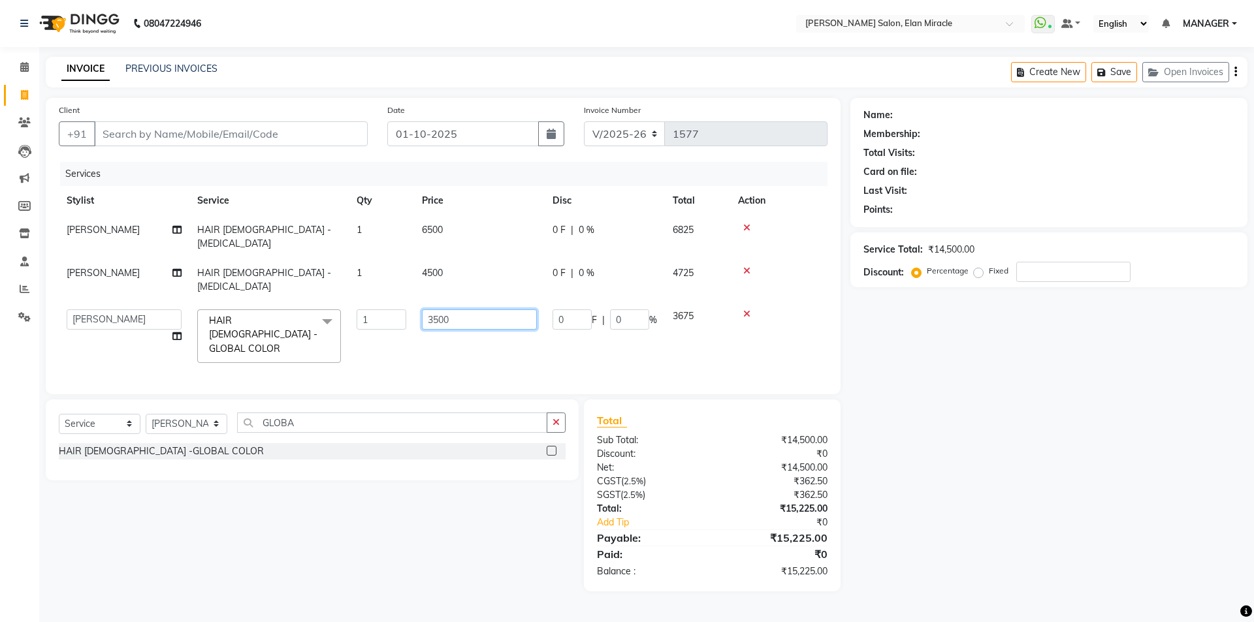
click at [497, 313] on td "3500" at bounding box center [479, 336] width 131 height 69
click at [497, 309] on input "3500" at bounding box center [479, 319] width 115 height 20
type input "3"
type input "4"
click at [503, 309] on input "number" at bounding box center [479, 319] width 115 height 20
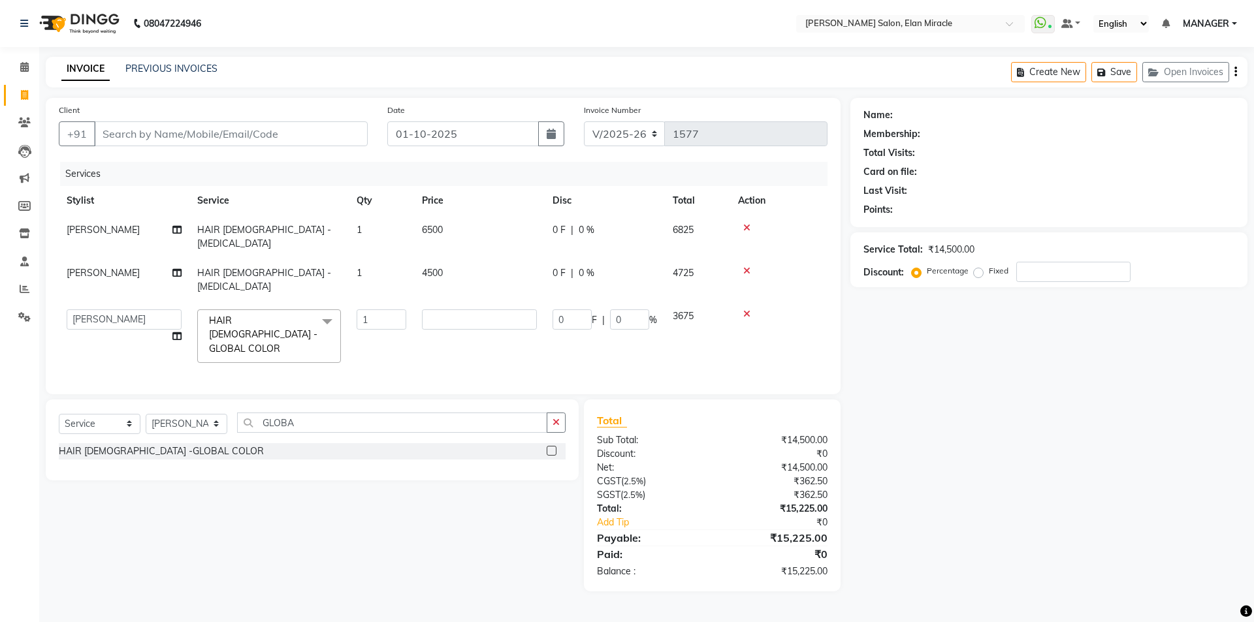
click at [998, 396] on div "Name: Membership: Total Visits: Card on file: Last Visit: Points: Service Total…" at bounding box center [1053, 345] width 407 height 494
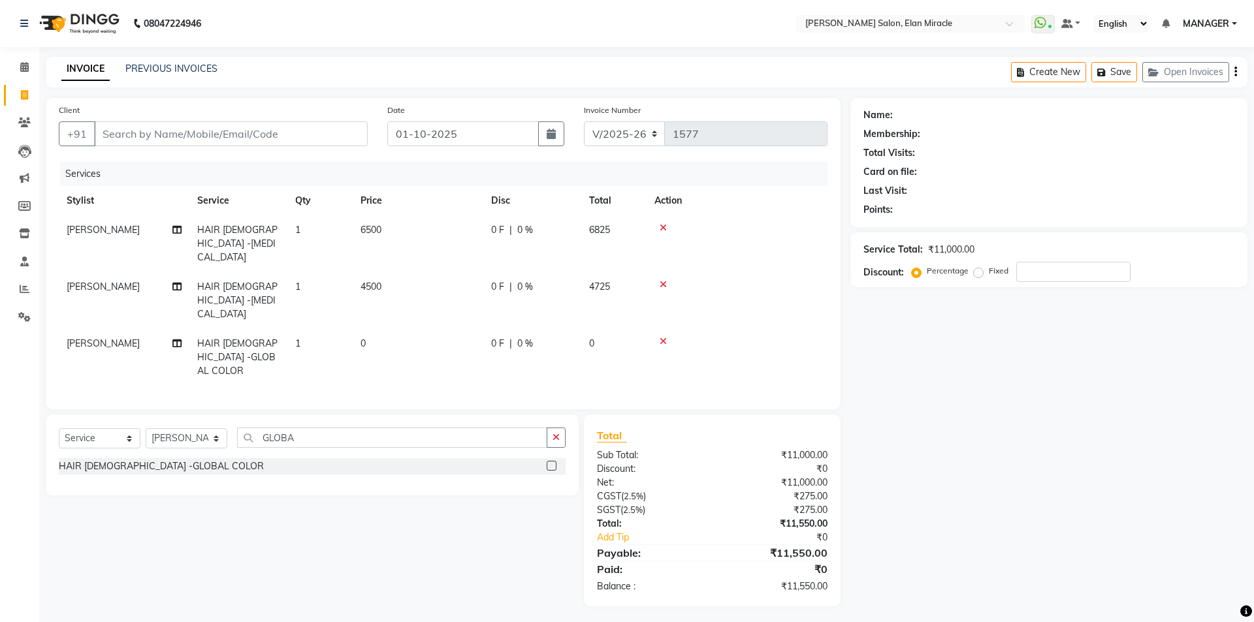
click at [403, 329] on td "0" at bounding box center [418, 357] width 131 height 57
select select "89644"
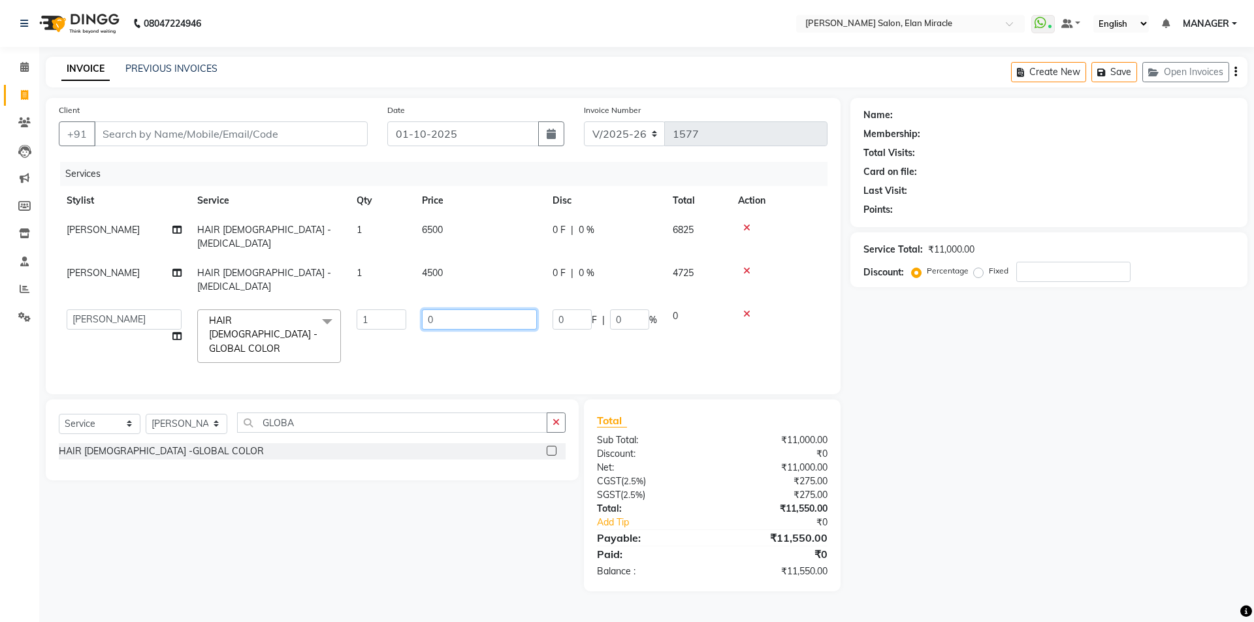
click at [496, 309] on input "0" at bounding box center [479, 319] width 115 height 20
type input "3000"
click at [897, 462] on div "Name: Membership: Total Visits: Card on file: Last Visit: Points: Service Total…" at bounding box center [1053, 345] width 407 height 494
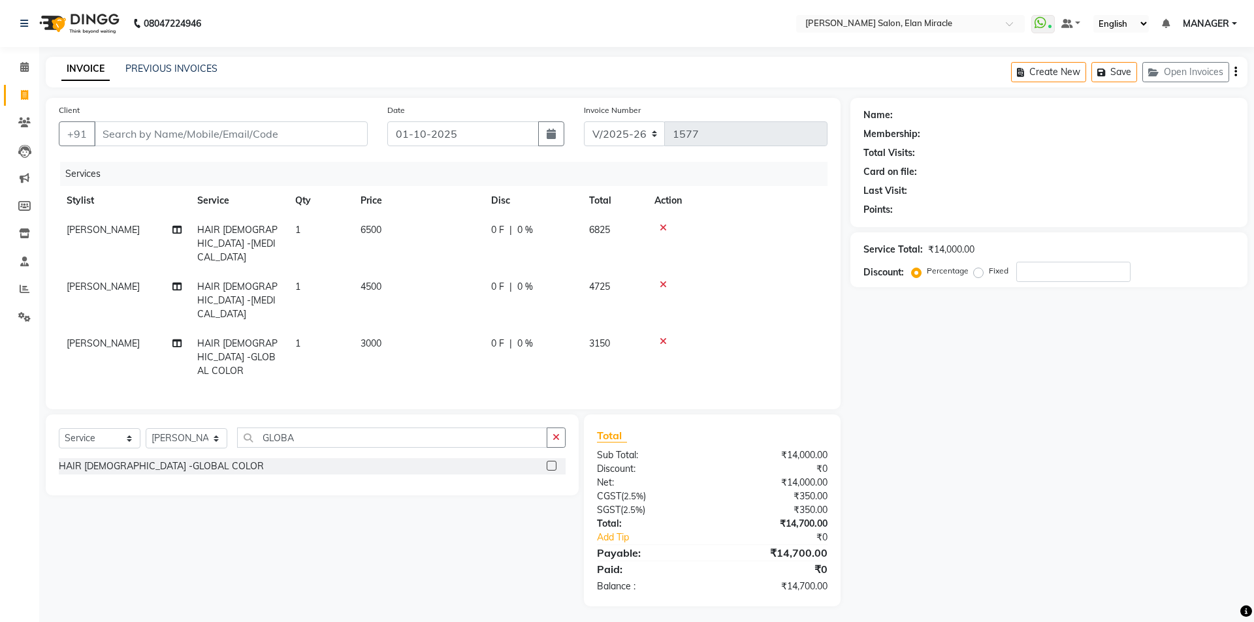
click at [396, 329] on td "3000" at bounding box center [418, 357] width 131 height 57
select select "89644"
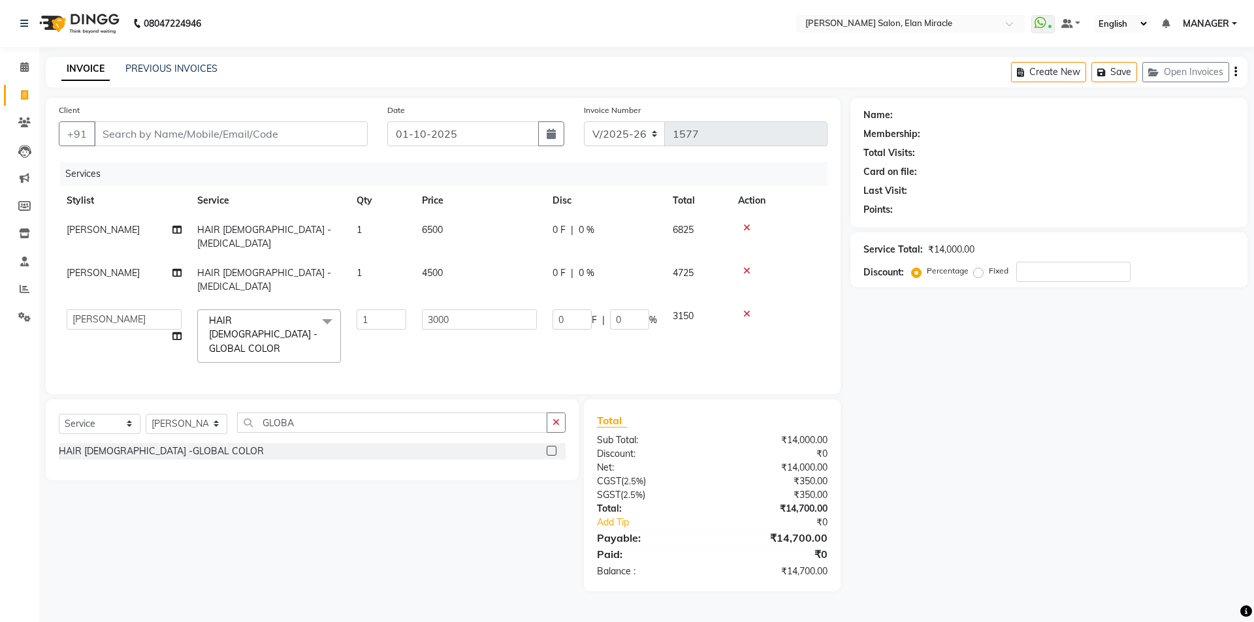
click at [480, 259] on td "4500" at bounding box center [479, 280] width 131 height 43
select select "89644"
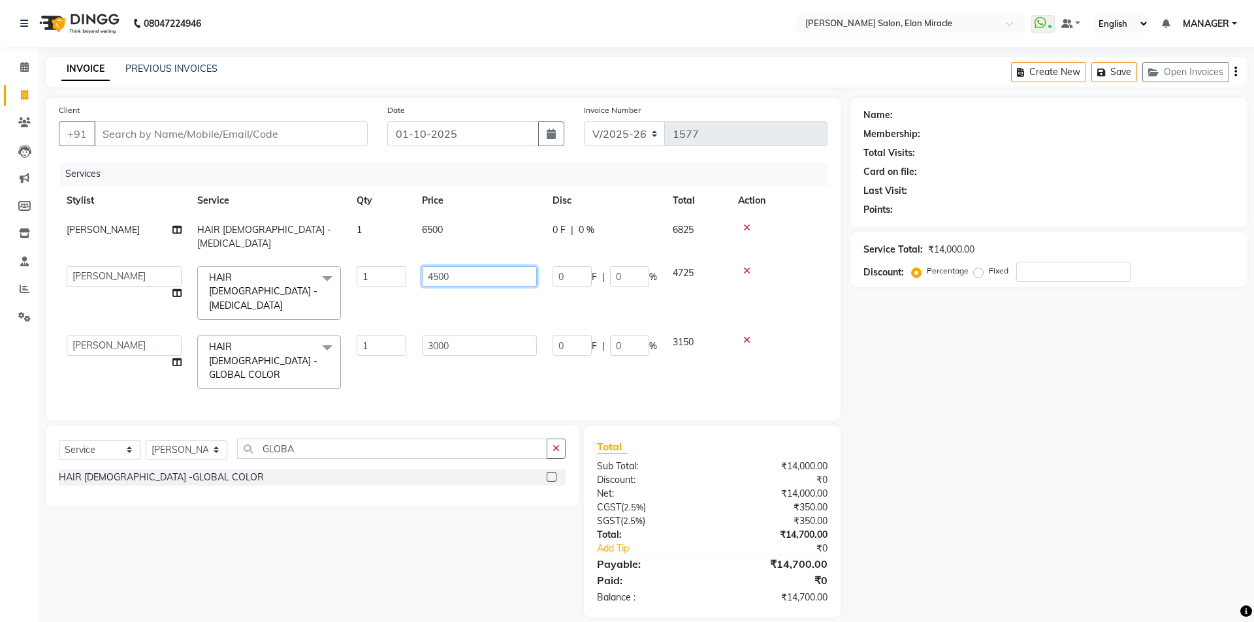
click at [514, 266] on input "4500" at bounding box center [479, 276] width 115 height 20
click at [463, 328] on td "3000" at bounding box center [479, 362] width 131 height 69
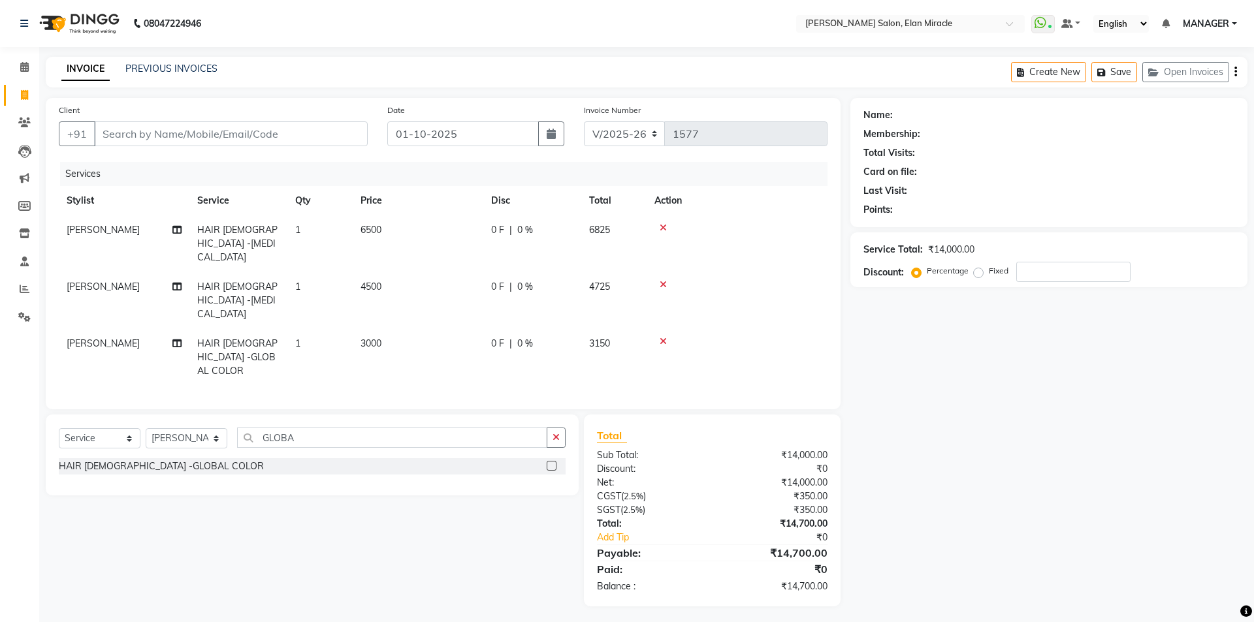
click at [995, 420] on div "Name: Membership: Total Visits: Card on file: Last Visit: Points: Service Total…" at bounding box center [1053, 352] width 407 height 509
click at [450, 329] on td "3000" at bounding box center [418, 357] width 131 height 57
select select "89644"
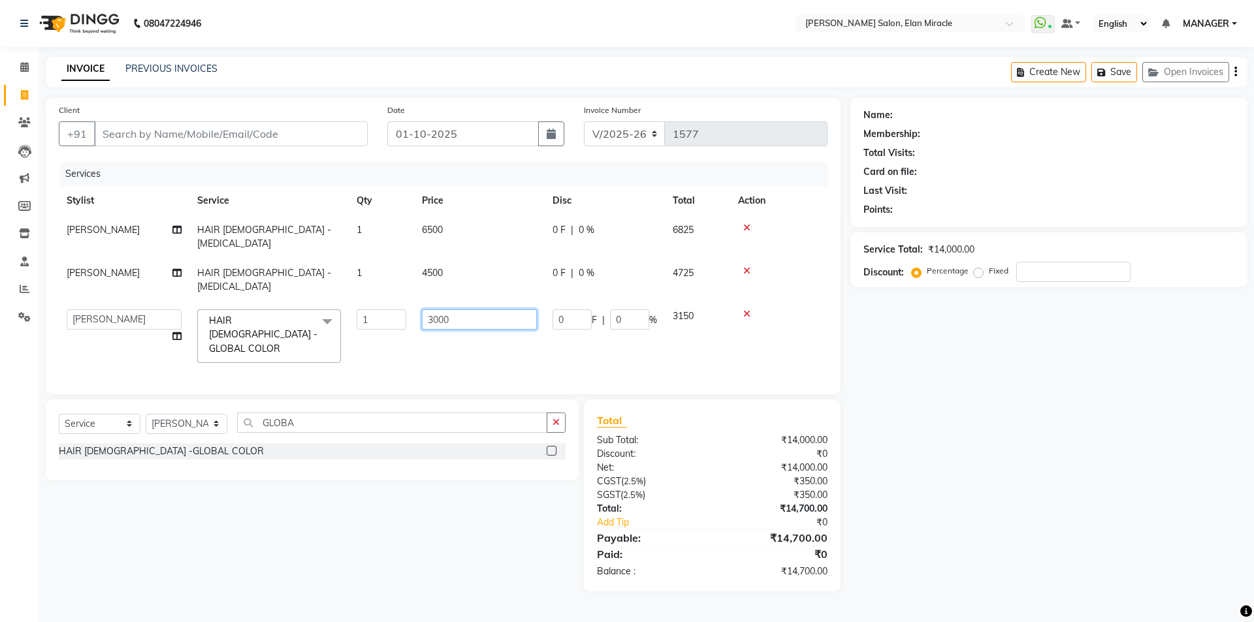
click at [491, 309] on input "3000" at bounding box center [479, 319] width 115 height 20
type input "3200"
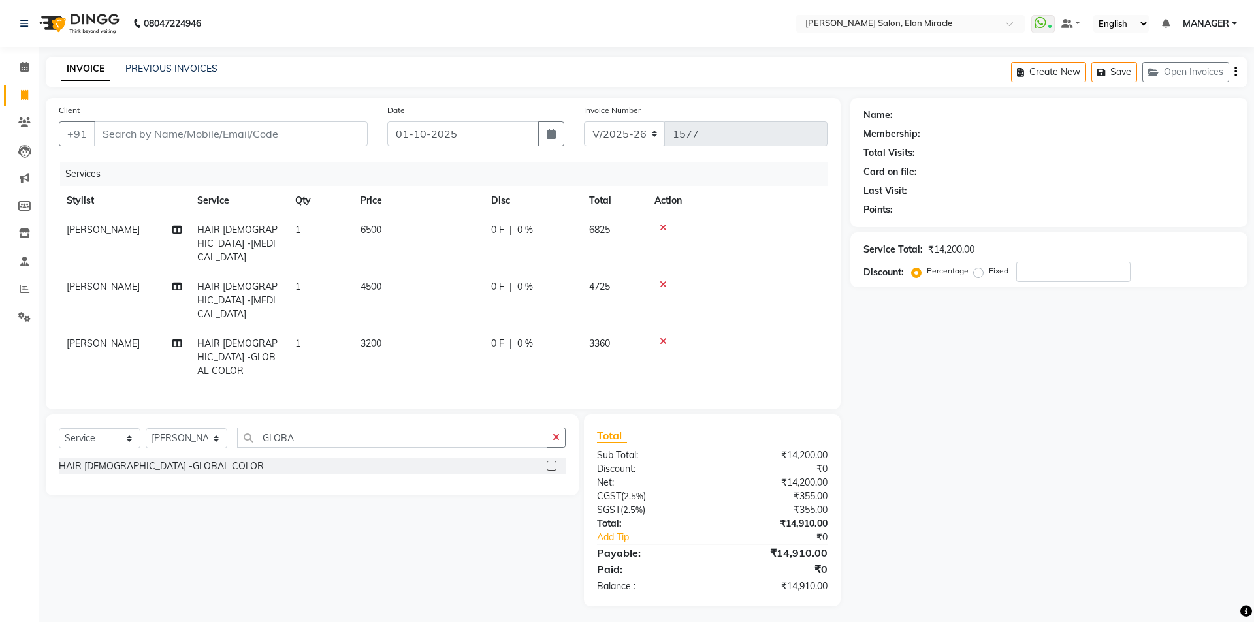
click at [1049, 479] on div "Name: Membership: Total Visits: Card on file: Last Visit: Points: Service Total…" at bounding box center [1053, 352] width 407 height 509
click at [394, 329] on td "3200" at bounding box center [418, 357] width 131 height 57
select select "89644"
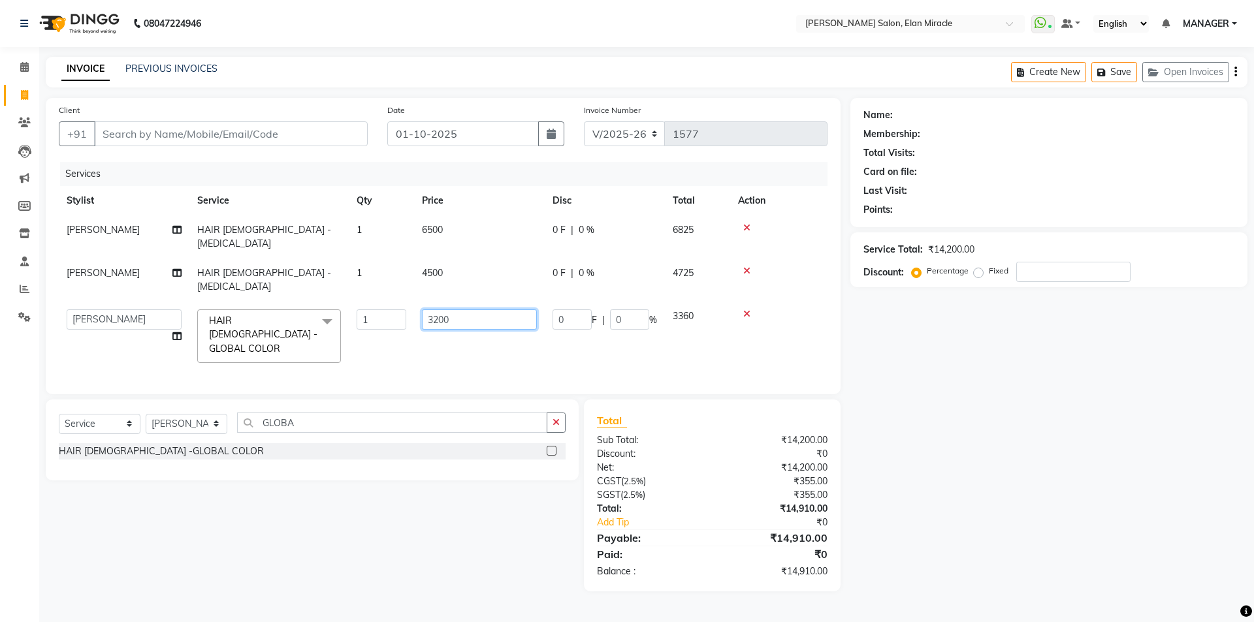
click at [465, 309] on input "3200" at bounding box center [479, 319] width 115 height 20
type input "3250"
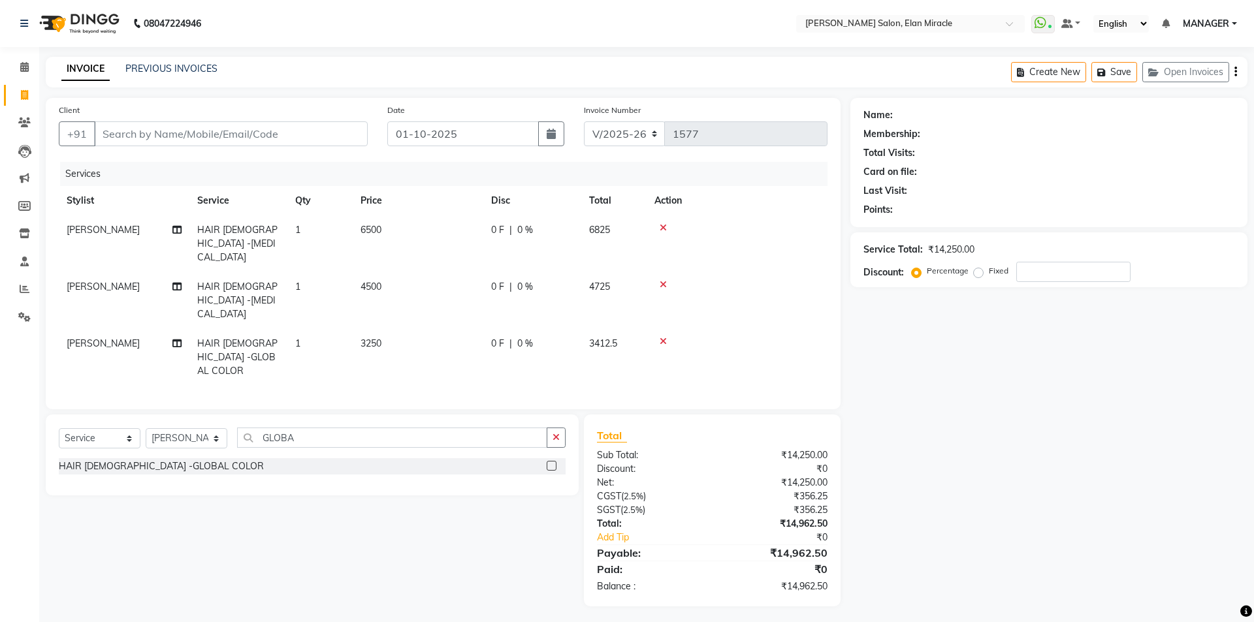
click at [971, 439] on div "Name: Membership: Total Visits: Card on file: Last Visit: Points: Service Total…" at bounding box center [1053, 352] width 407 height 509
click at [416, 329] on td "3250" at bounding box center [418, 357] width 131 height 57
select select "89644"
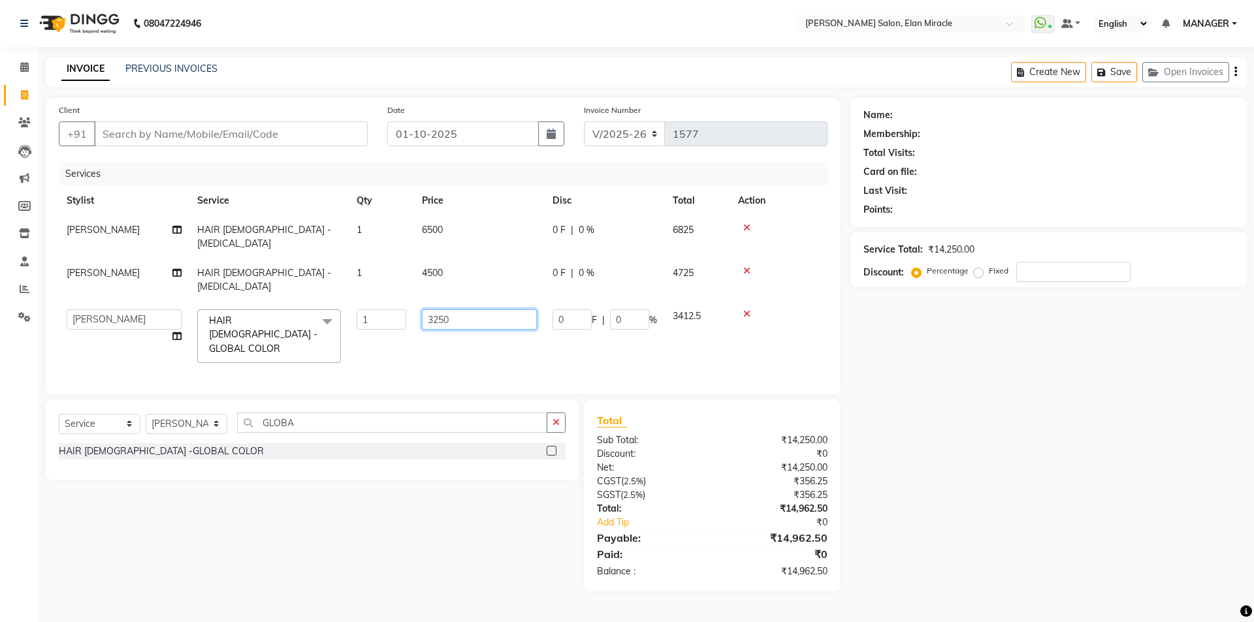
click at [501, 309] on input "3250" at bounding box center [479, 319] width 115 height 20
type input "3"
type input "3450"
drag, startPoint x: 1029, startPoint y: 494, endPoint x: 1010, endPoint y: 503, distance: 20.7
click at [1030, 494] on div "Name: Membership: Total Visits: Card on file: Last Visit: Points: Service Total…" at bounding box center [1053, 345] width 407 height 494
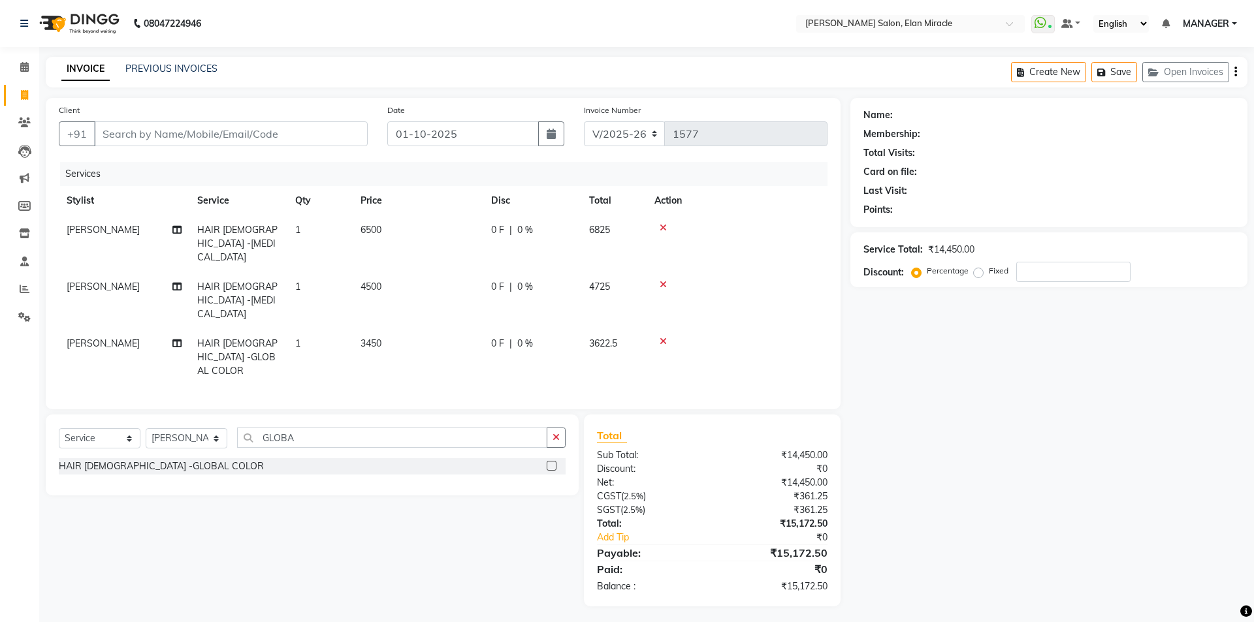
click at [402, 329] on td "3450" at bounding box center [418, 357] width 131 height 57
select select "89644"
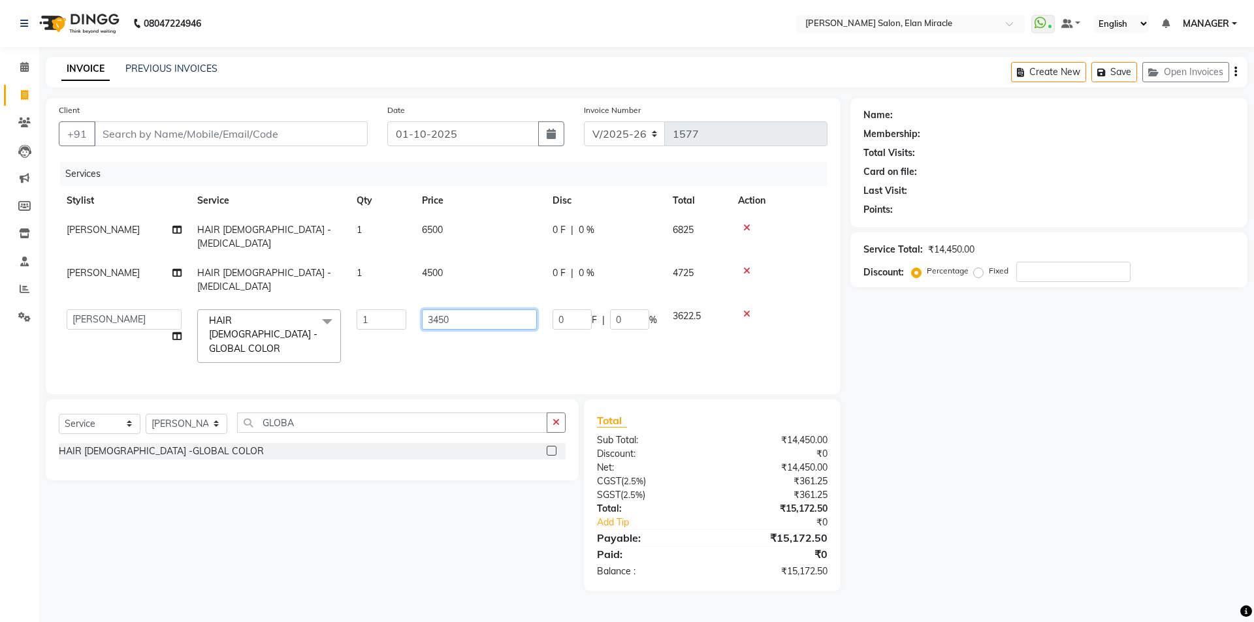
click at [486, 309] on input "3450" at bounding box center [479, 319] width 115 height 20
type input "3"
type input "3500"
click at [1193, 493] on div "Name: Membership: Total Visits: Card on file: Last Visit: Points: Service Total…" at bounding box center [1053, 345] width 407 height 494
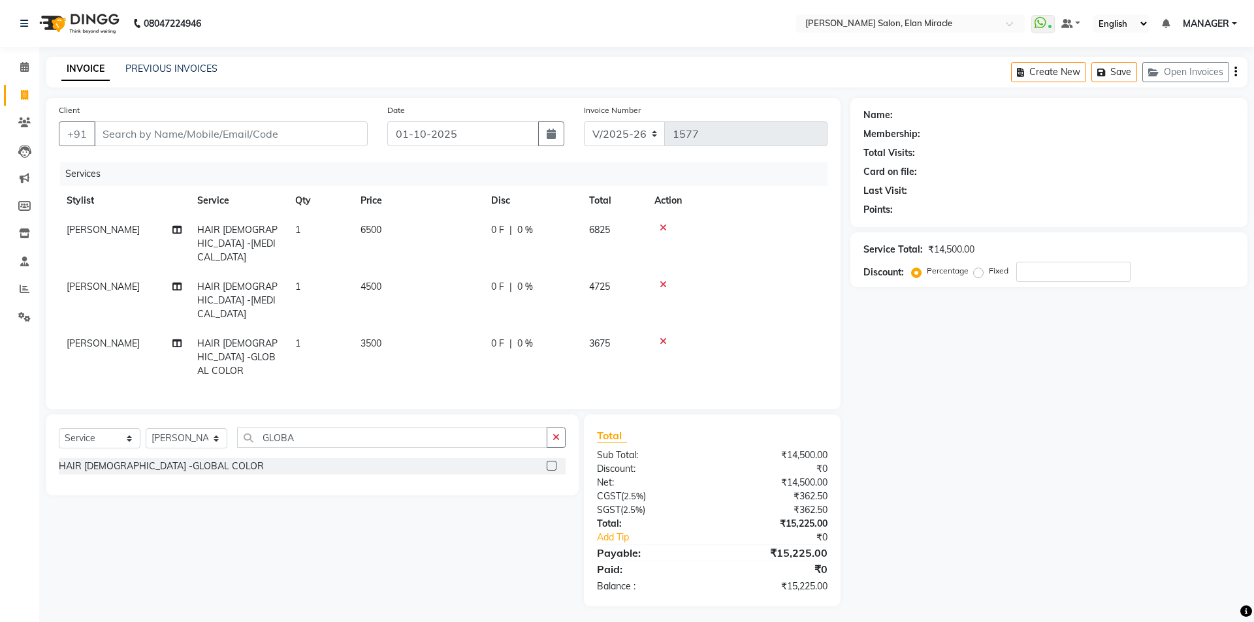
drag, startPoint x: 872, startPoint y: 415, endPoint x: 808, endPoint y: 398, distance: 66.4
click at [874, 411] on div "Name: Membership: Total Visits: Card on file: Last Visit: Points: Service Total…" at bounding box center [1053, 352] width 407 height 509
click at [533, 337] on div "0 F | 0 %" at bounding box center [532, 344] width 82 height 14
select select "89644"
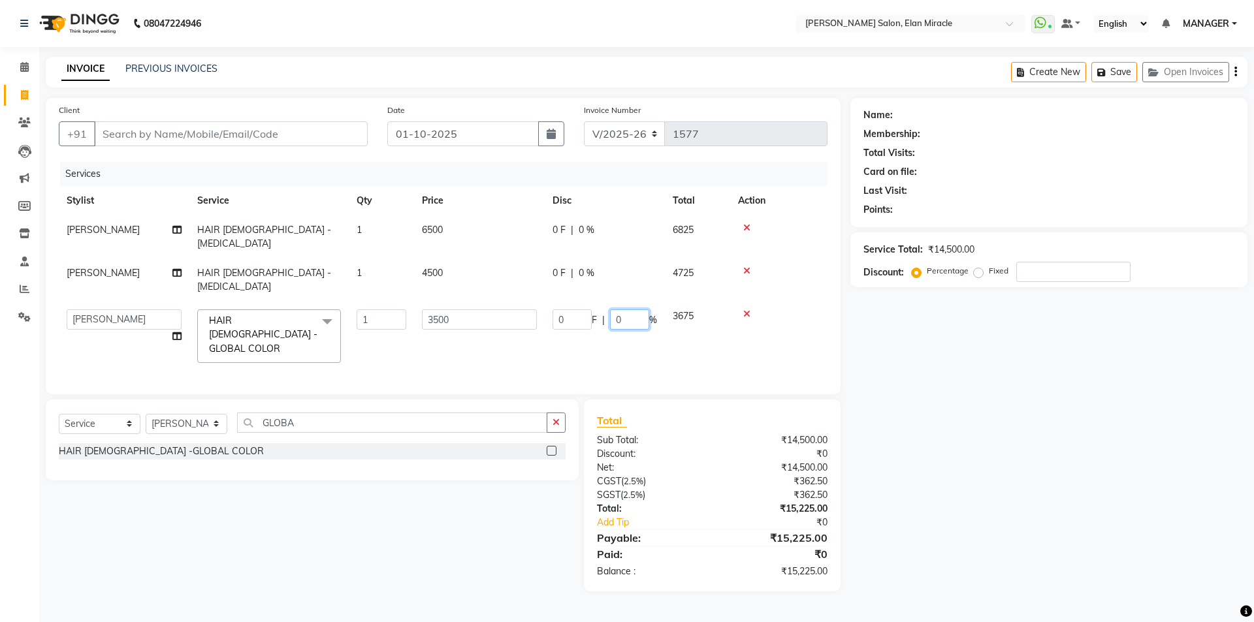
click at [640, 309] on input "0" at bounding box center [629, 319] width 39 height 20
type input "10"
click at [942, 373] on div "Name: Membership: Total Visits: Card on file: Last Visit: Points: Service Total…" at bounding box center [1053, 345] width 407 height 494
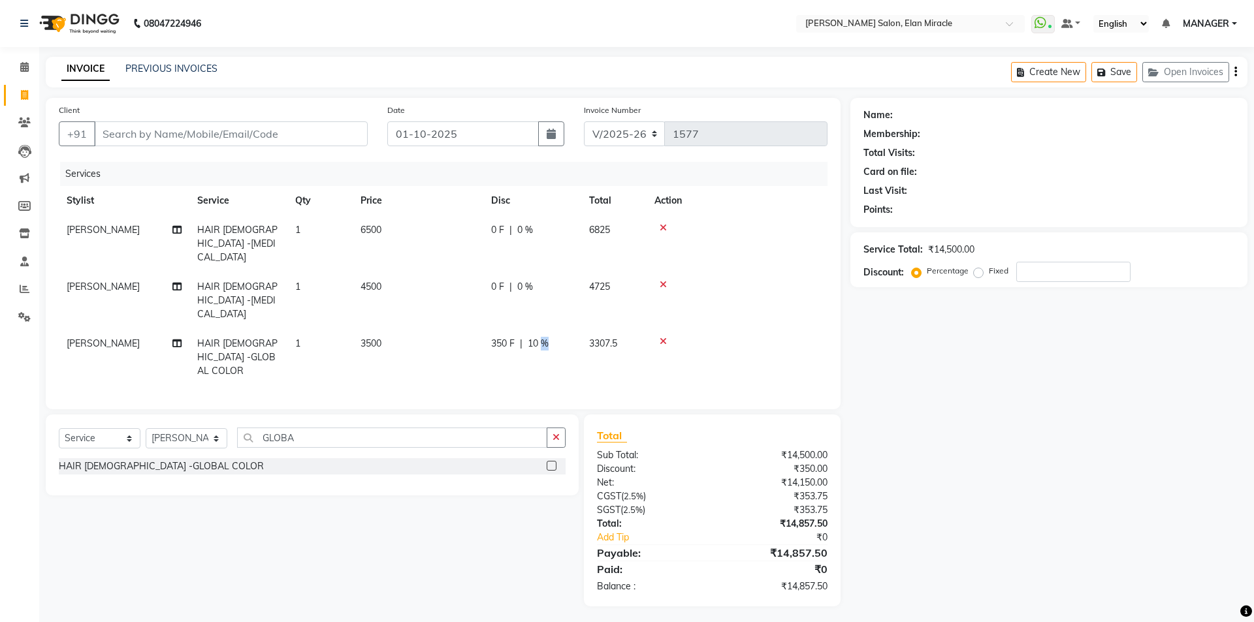
click at [545, 329] on td "350 F | 10 %" at bounding box center [532, 357] width 98 height 57
select select "89644"
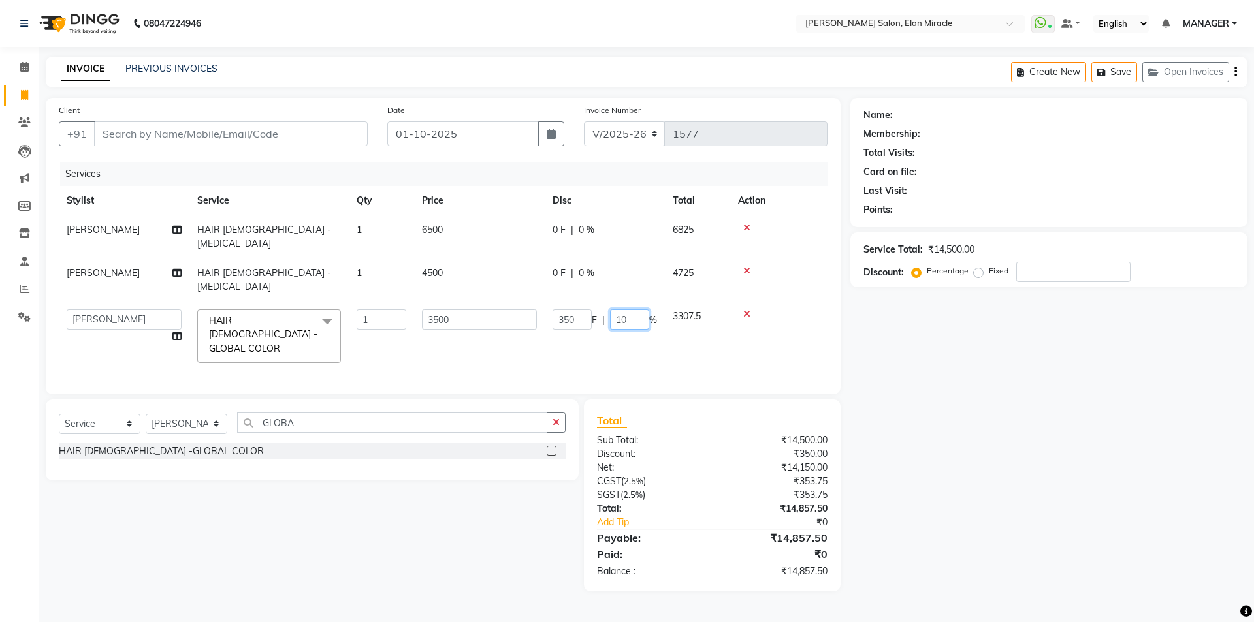
click at [639, 309] on input "10" at bounding box center [629, 319] width 39 height 20
type input "11"
click at [1100, 430] on div "Name: Membership: Total Visits: Card on file: Last Visit: Points: Service Total…" at bounding box center [1053, 345] width 407 height 494
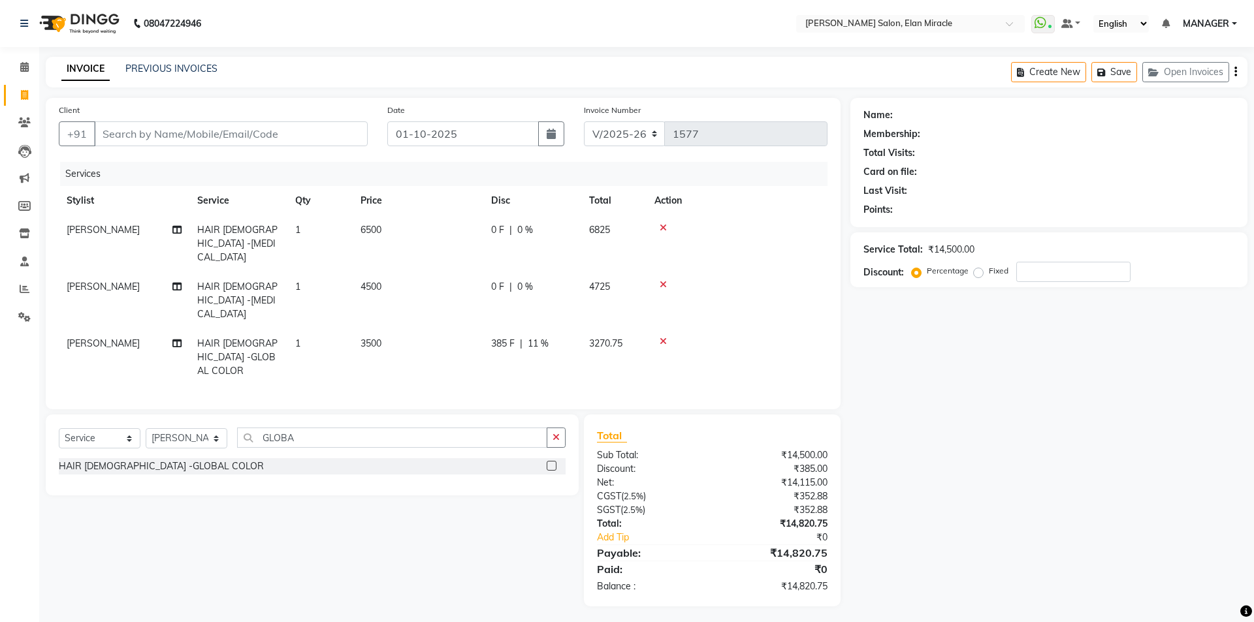
click at [558, 337] on div "385 F | 11 %" at bounding box center [532, 344] width 82 height 14
select select "89644"
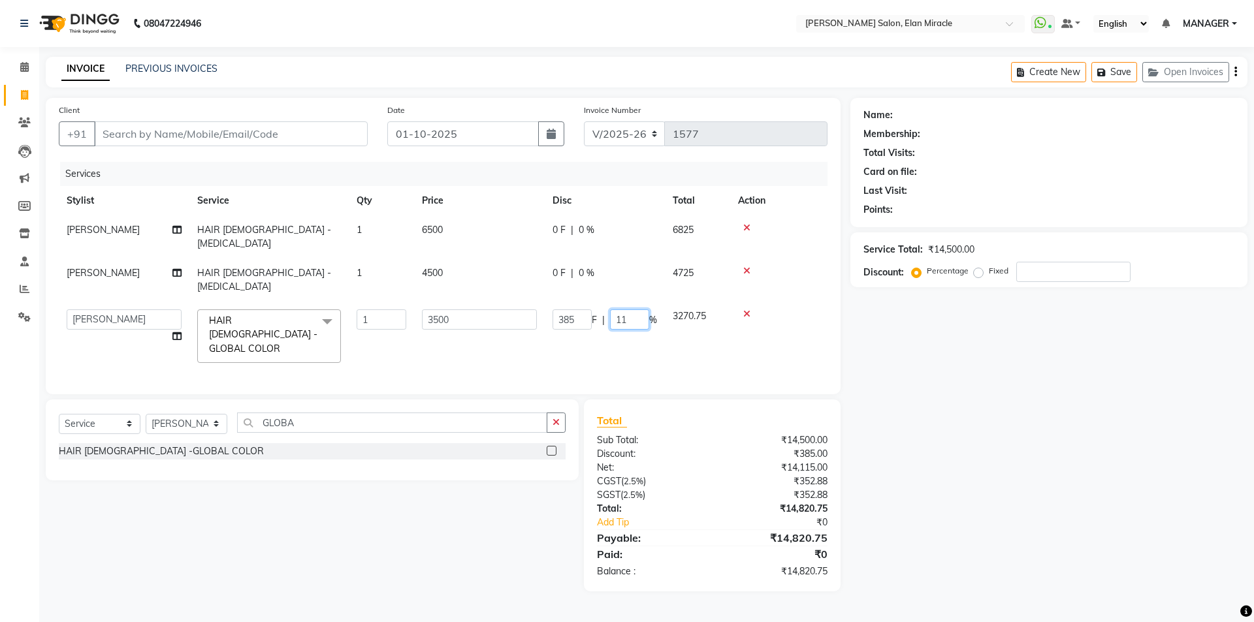
click at [640, 309] on input "11" at bounding box center [629, 319] width 39 height 20
type input "10.7"
click at [983, 439] on div "Name: Membership: Total Visits: Card on file: Last Visit: Points: Service Total…" at bounding box center [1053, 345] width 407 height 494
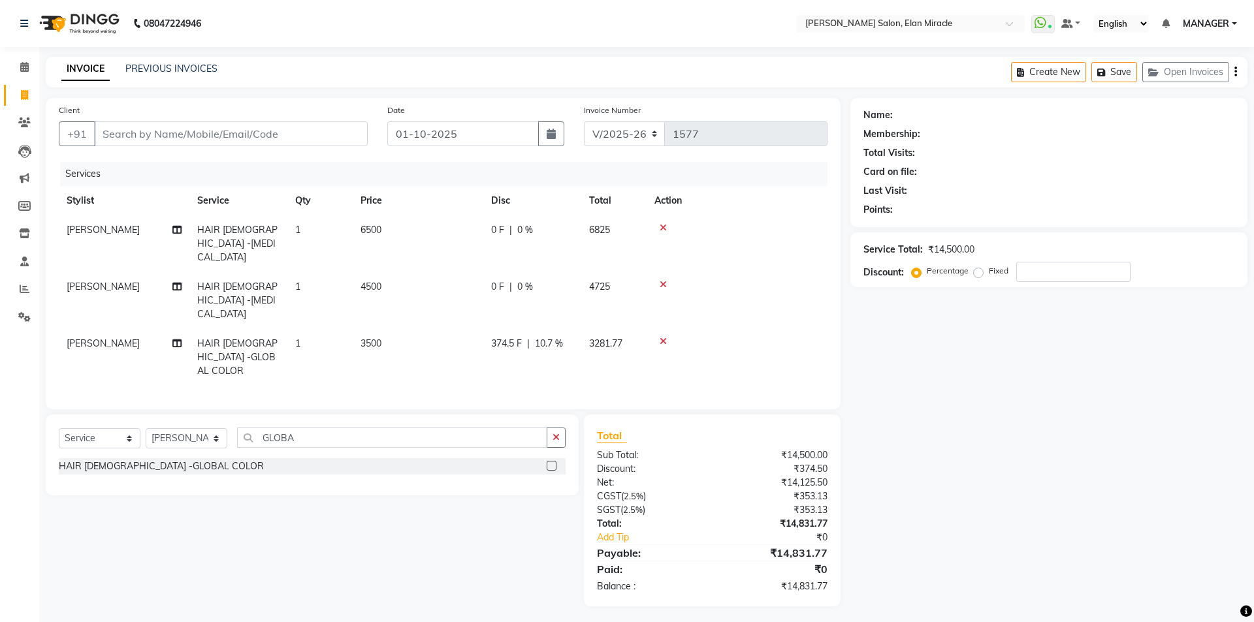
click at [560, 337] on span "10.7 %" at bounding box center [549, 344] width 28 height 14
select select "89644"
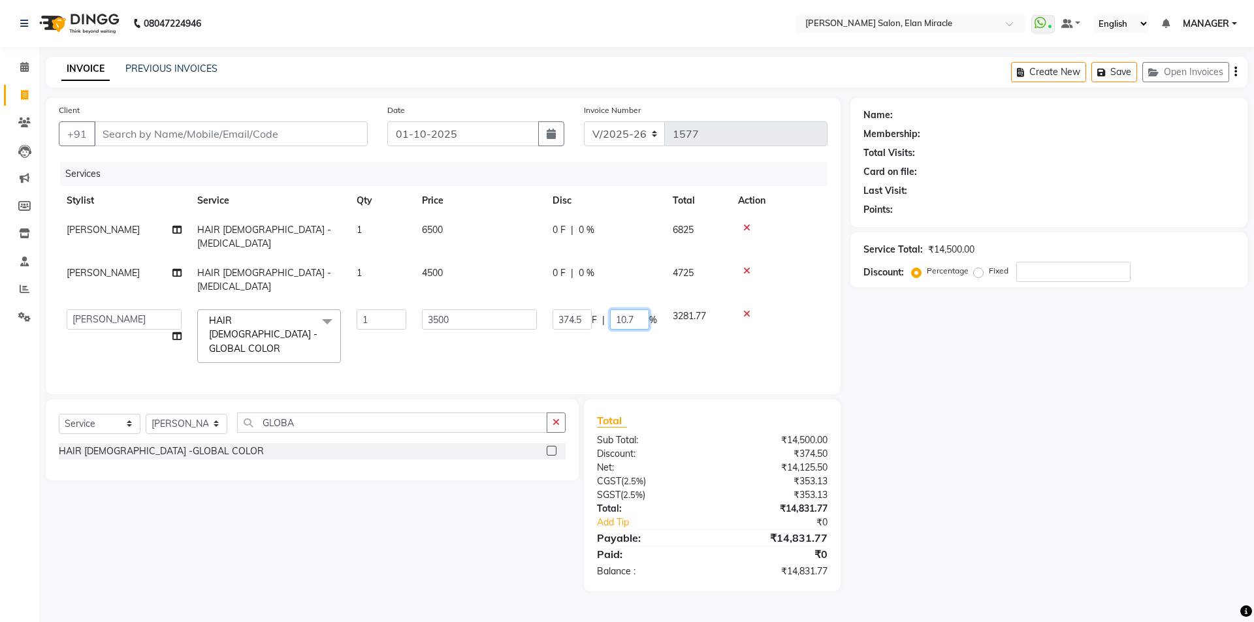
click at [642, 309] on input "10.7" at bounding box center [629, 319] width 39 height 20
type input "10.6"
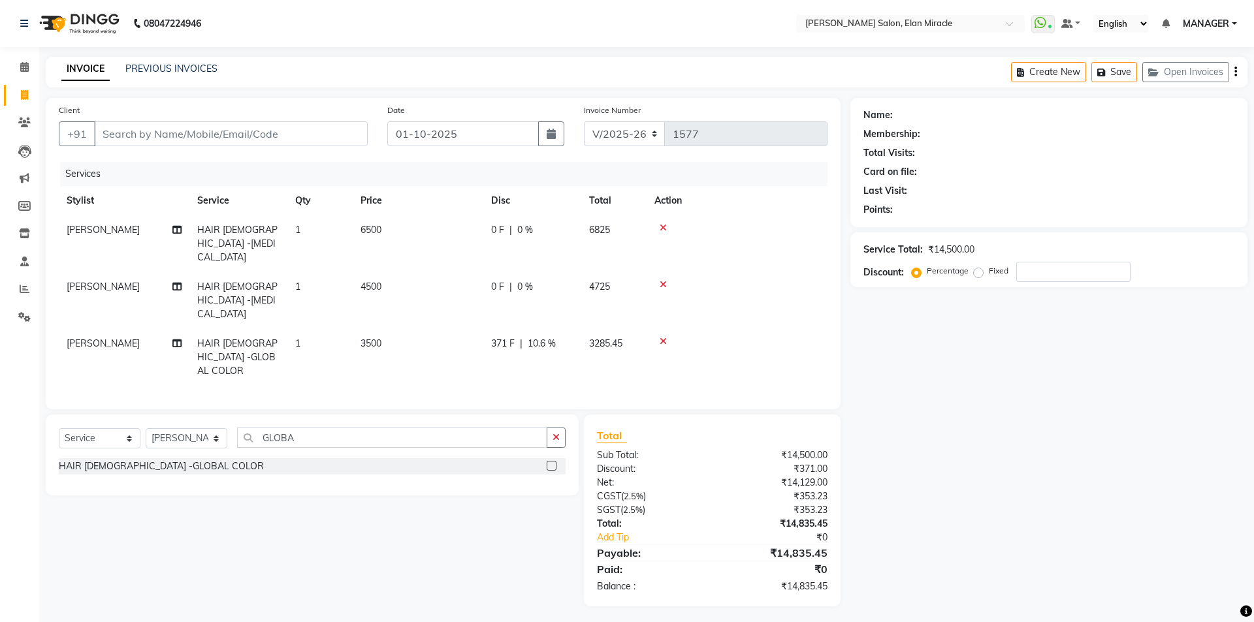
click at [961, 424] on div "Name: Membership: Total Visits: Card on file: Last Visit: Points: Service Total…" at bounding box center [1053, 352] width 407 height 509
click at [547, 337] on span "10.6 %" at bounding box center [542, 344] width 28 height 14
select select "89644"
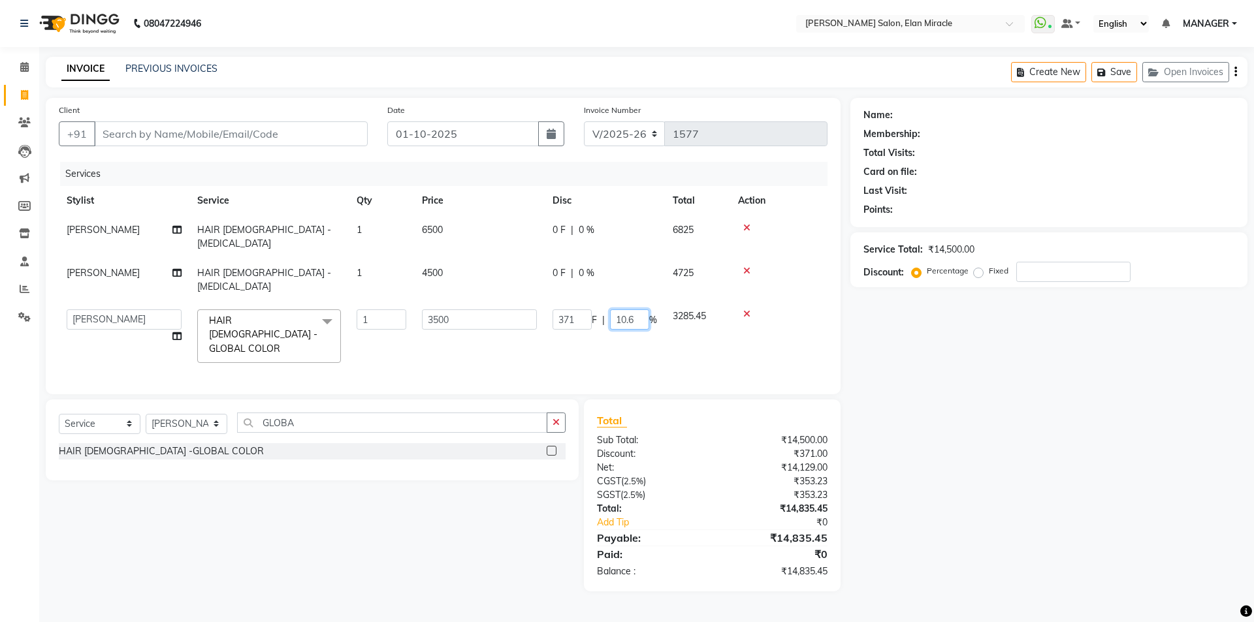
click at [637, 309] on input "10.6" at bounding box center [629, 319] width 39 height 20
type input "10.8"
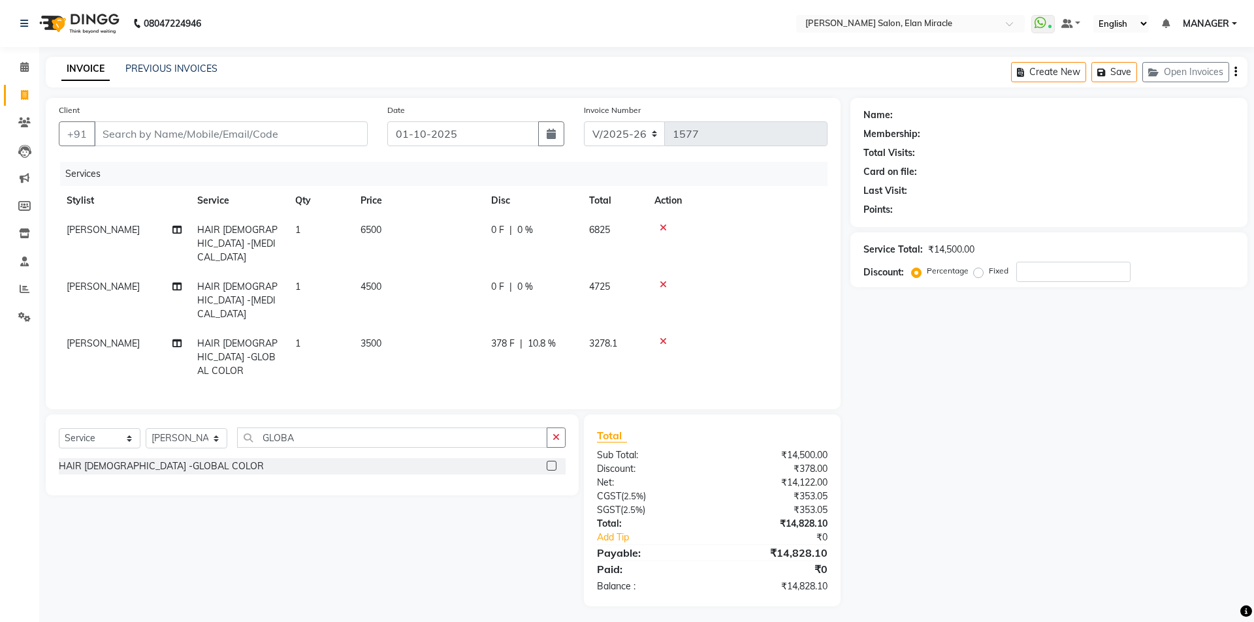
click at [1001, 447] on div "Name: Membership: Total Visits: Card on file: Last Visit: Points: Service Total…" at bounding box center [1053, 352] width 407 height 509
click at [564, 337] on div "378 F | 10.8 %" at bounding box center [532, 344] width 82 height 14
select select "89644"
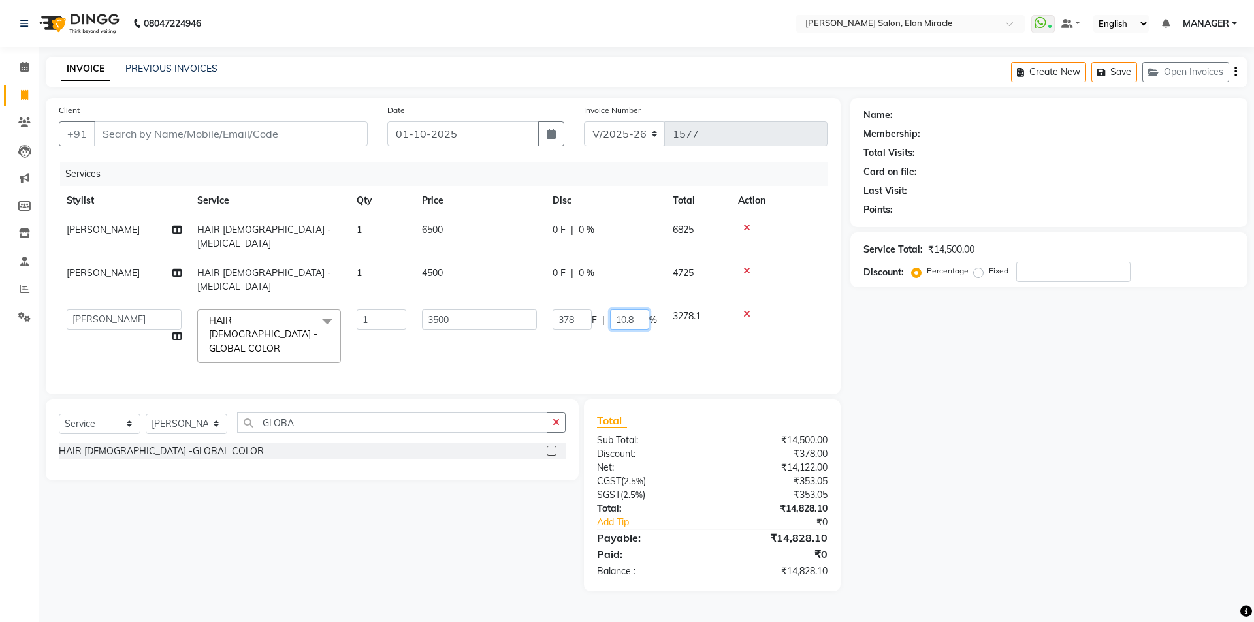
click at [635, 309] on input "10.8" at bounding box center [629, 319] width 39 height 20
type input "10.9"
click at [1073, 488] on div "Name: Membership: Total Visits: Card on file: Last Visit: Points: Service Total…" at bounding box center [1053, 345] width 407 height 494
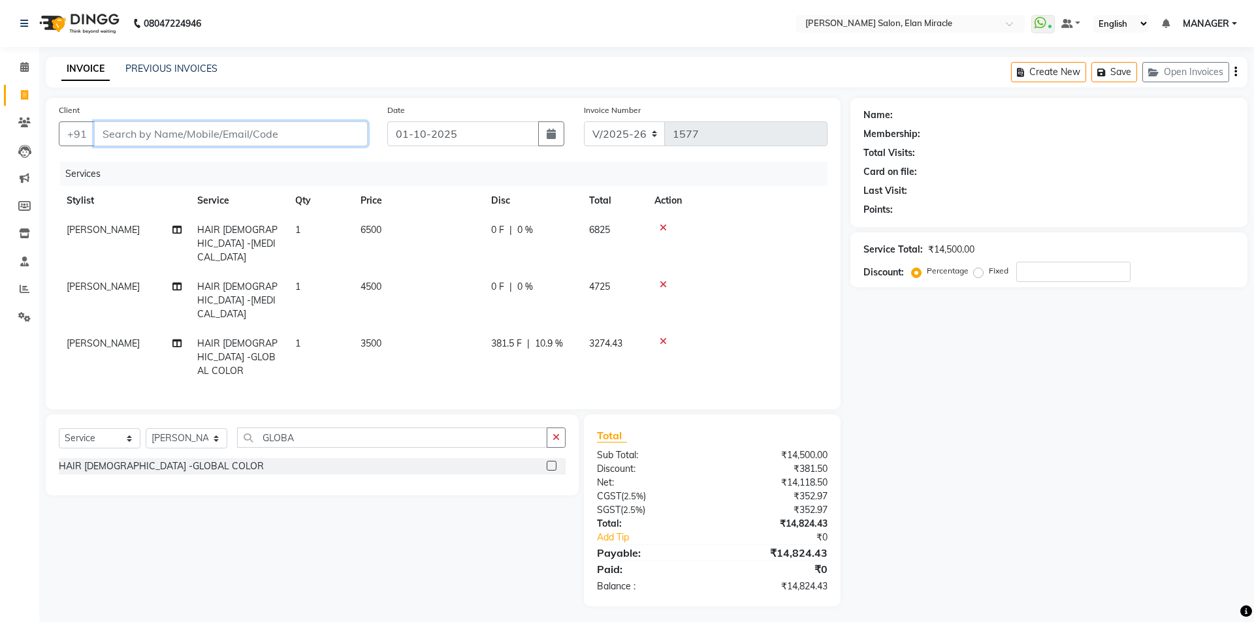
click at [323, 123] on input "Client" at bounding box center [231, 133] width 274 height 25
type input "9"
type input "0"
type input "9811649579"
click at [343, 143] on button "Add Client" at bounding box center [333, 133] width 67 height 25
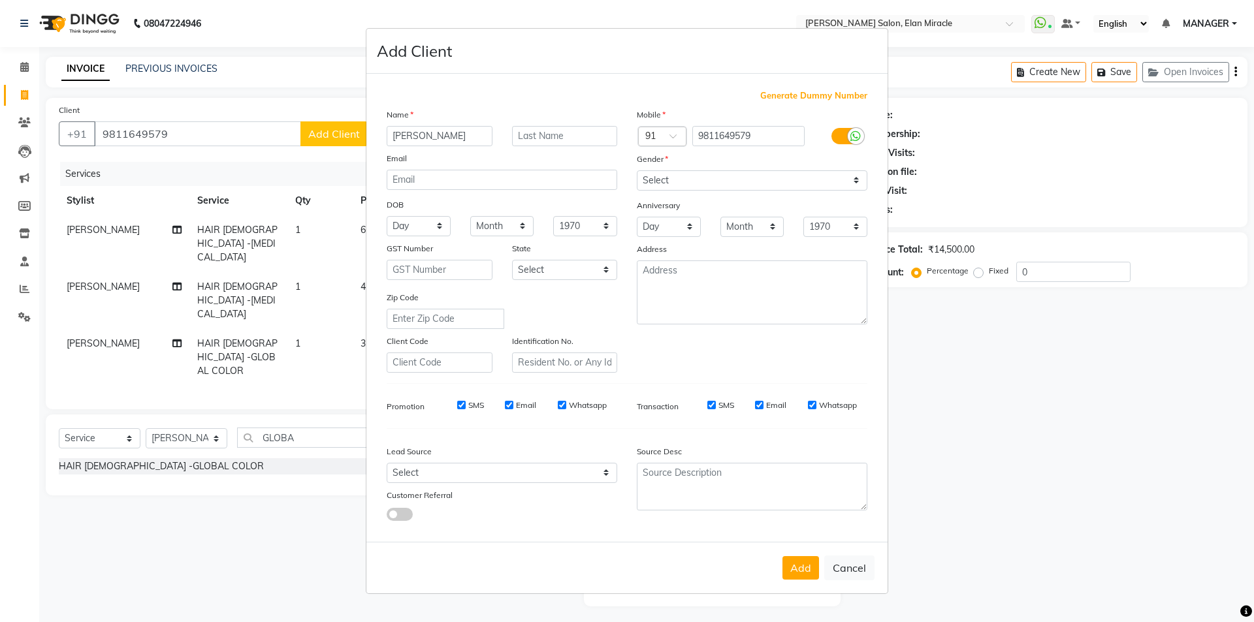
type input "[PERSON_NAME]"
type input "MALIKA"
click at [701, 190] on select "Select [DEMOGRAPHIC_DATA] [DEMOGRAPHIC_DATA] Other Prefer Not To Say" at bounding box center [752, 180] width 230 height 20
click at [637, 170] on select "Select [DEMOGRAPHIC_DATA] [DEMOGRAPHIC_DATA] Other Prefer Not To Say" at bounding box center [752, 180] width 230 height 20
click at [712, 185] on select "Select [DEMOGRAPHIC_DATA] [DEMOGRAPHIC_DATA] Other Prefer Not To Say" at bounding box center [752, 180] width 230 height 20
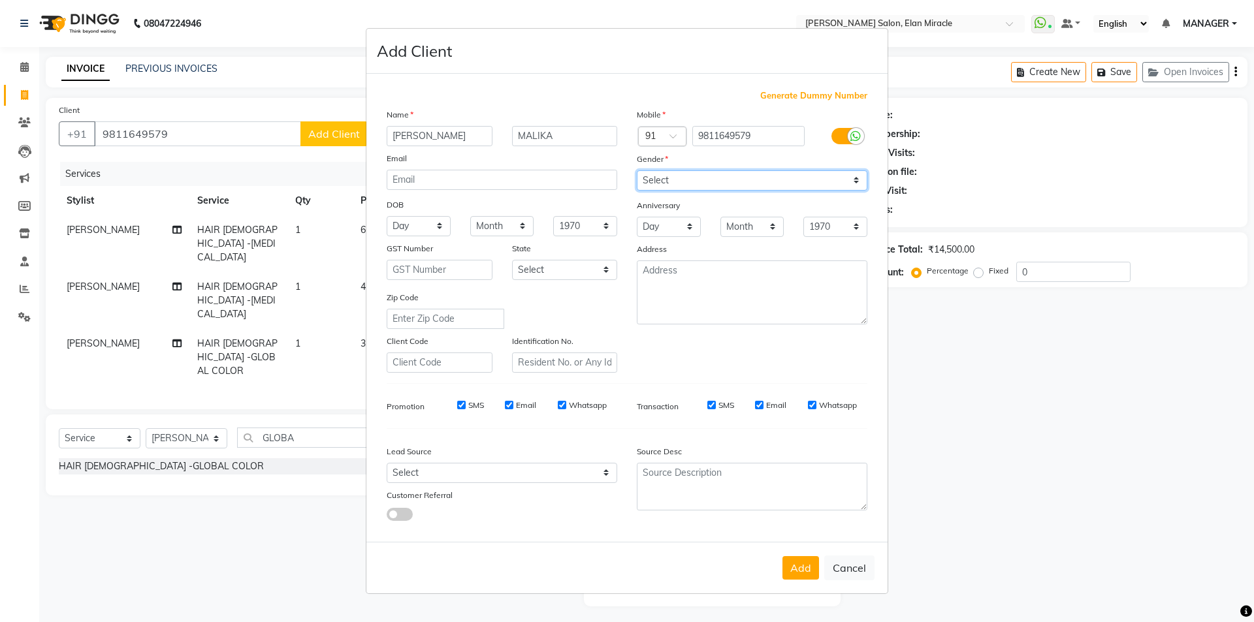
select select "[DEMOGRAPHIC_DATA]"
click at [637, 170] on select "Select [DEMOGRAPHIC_DATA] [DEMOGRAPHIC_DATA] Other Prefer Not To Say" at bounding box center [752, 180] width 230 height 20
click at [793, 565] on button "Add" at bounding box center [800, 568] width 37 height 24
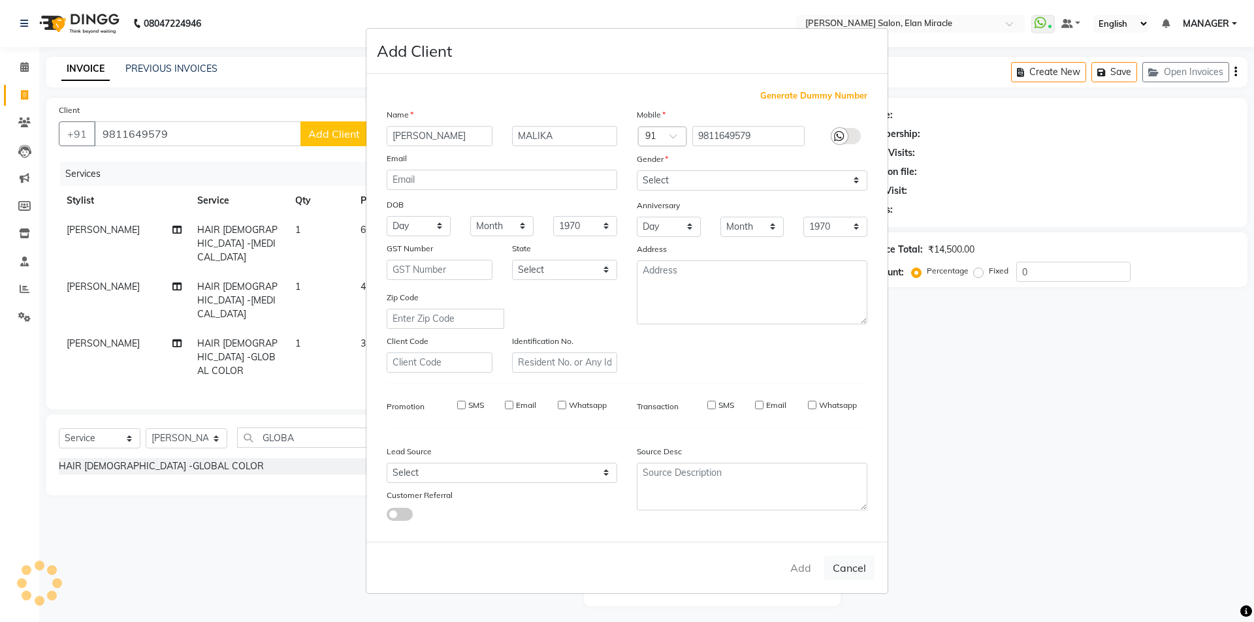
select select
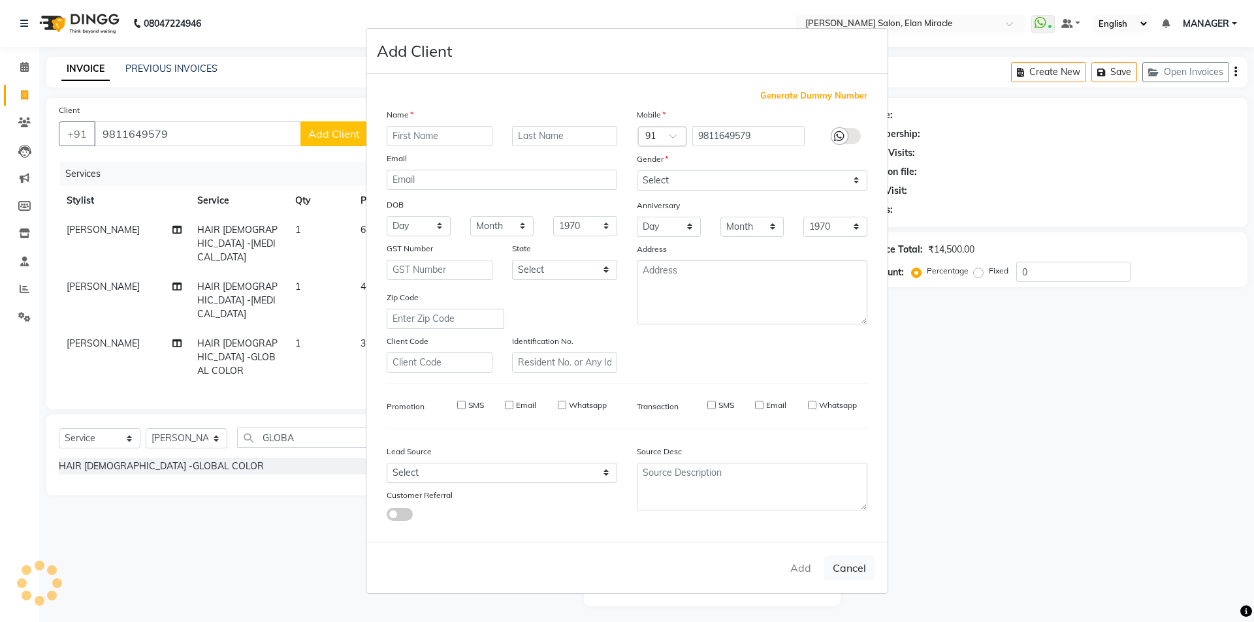
select select
checkbox input "false"
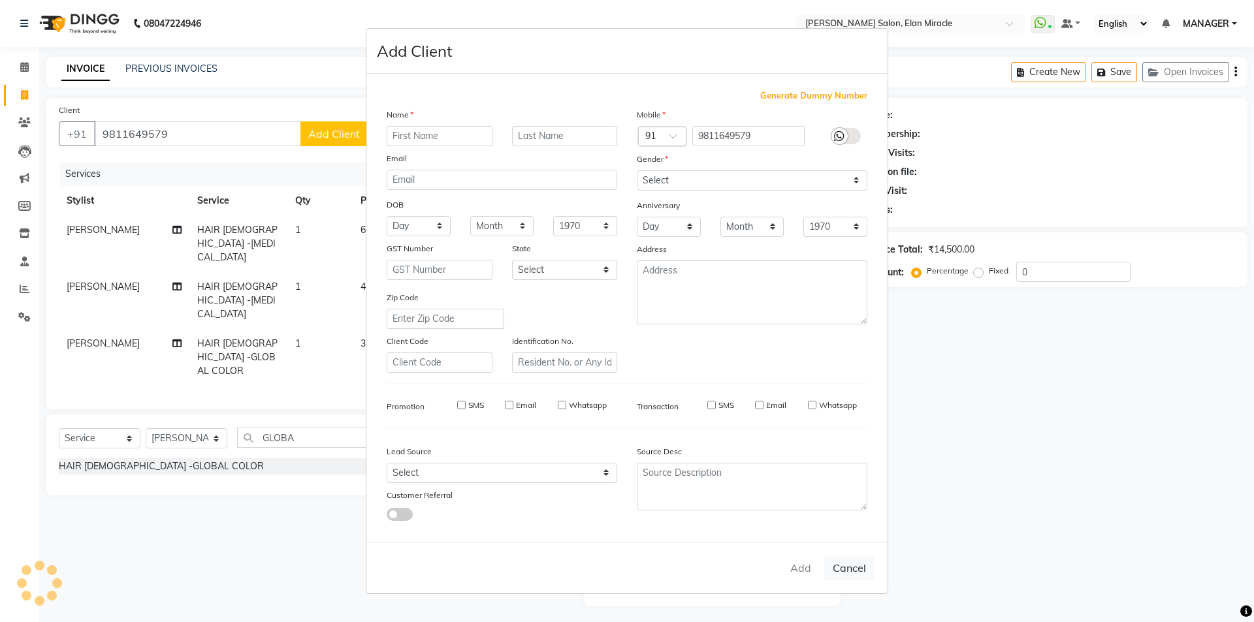
checkbox input "false"
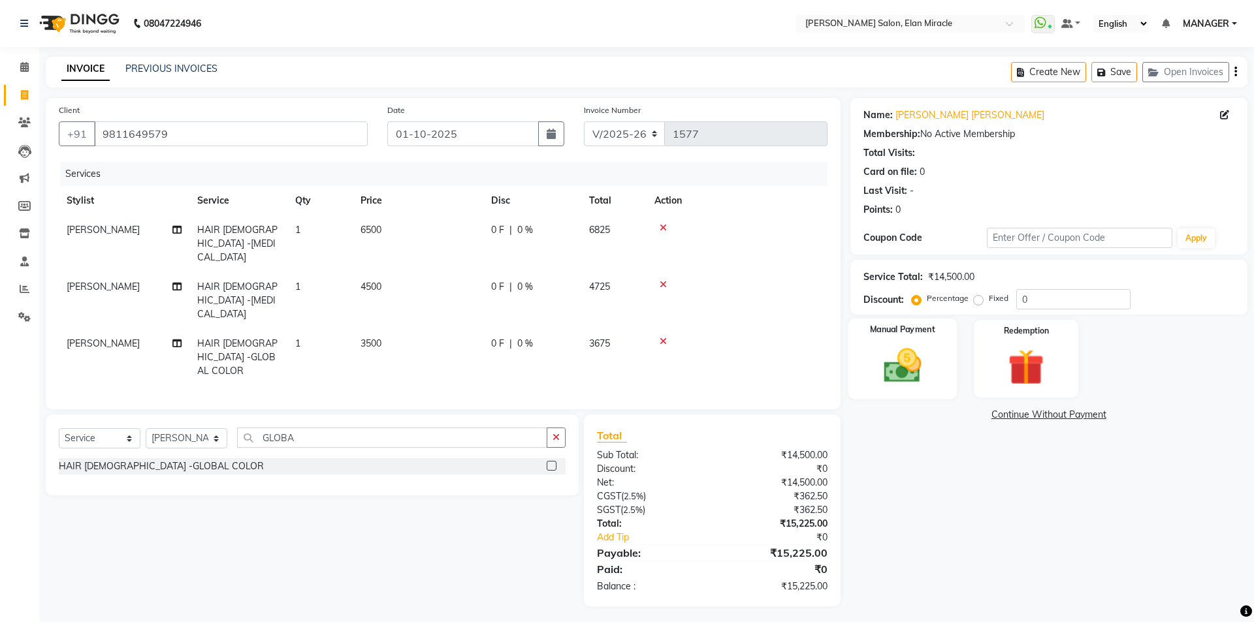
click at [932, 380] on div "Manual Payment" at bounding box center [901, 359] width 108 height 80
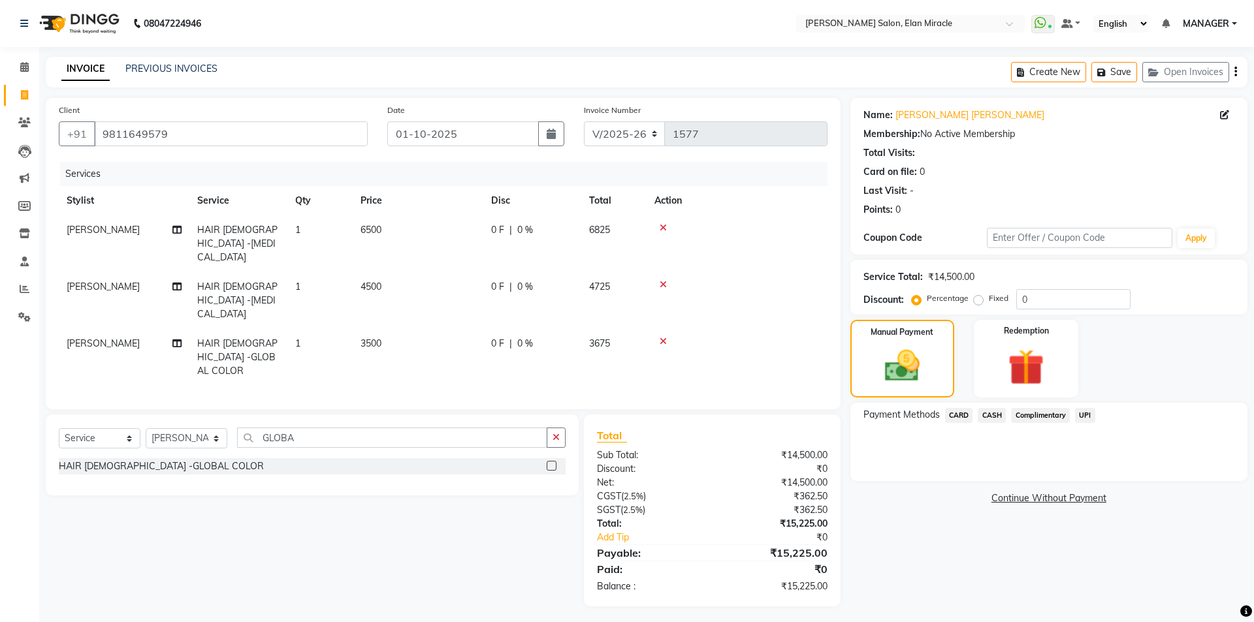
click at [998, 420] on span "CASH" at bounding box center [991, 415] width 28 height 15
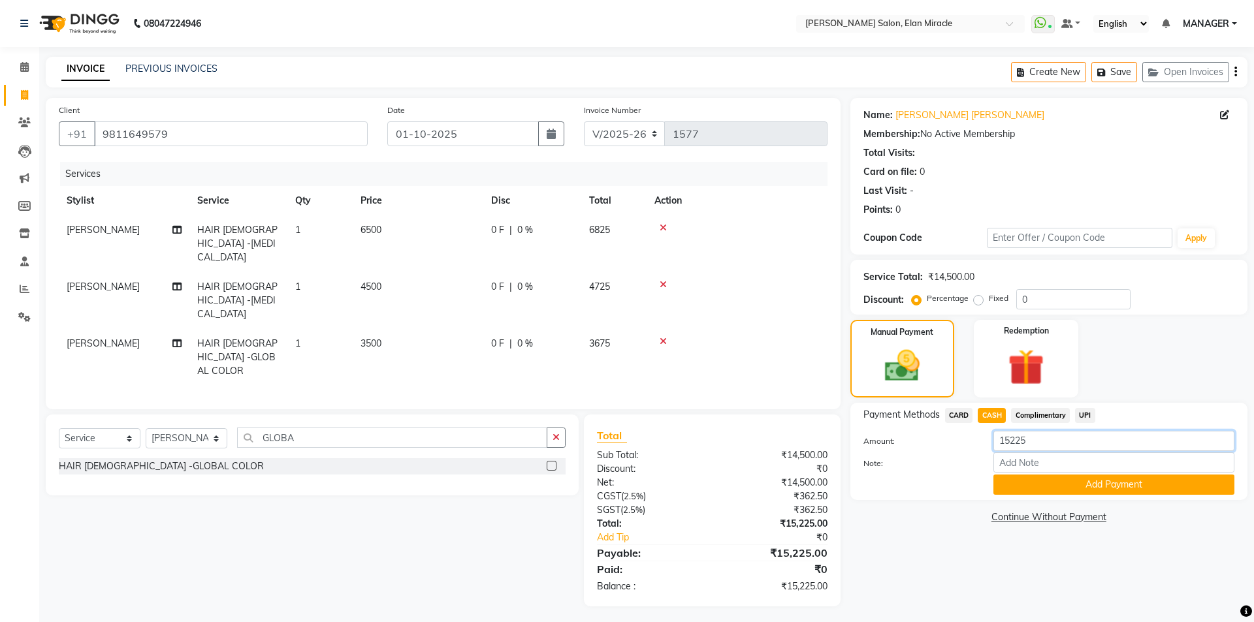
click at [1064, 439] on input "15225" at bounding box center [1113, 441] width 241 height 20
type input "1"
click at [543, 337] on div "0 F | 0 %" at bounding box center [532, 344] width 82 height 14
select select "89644"
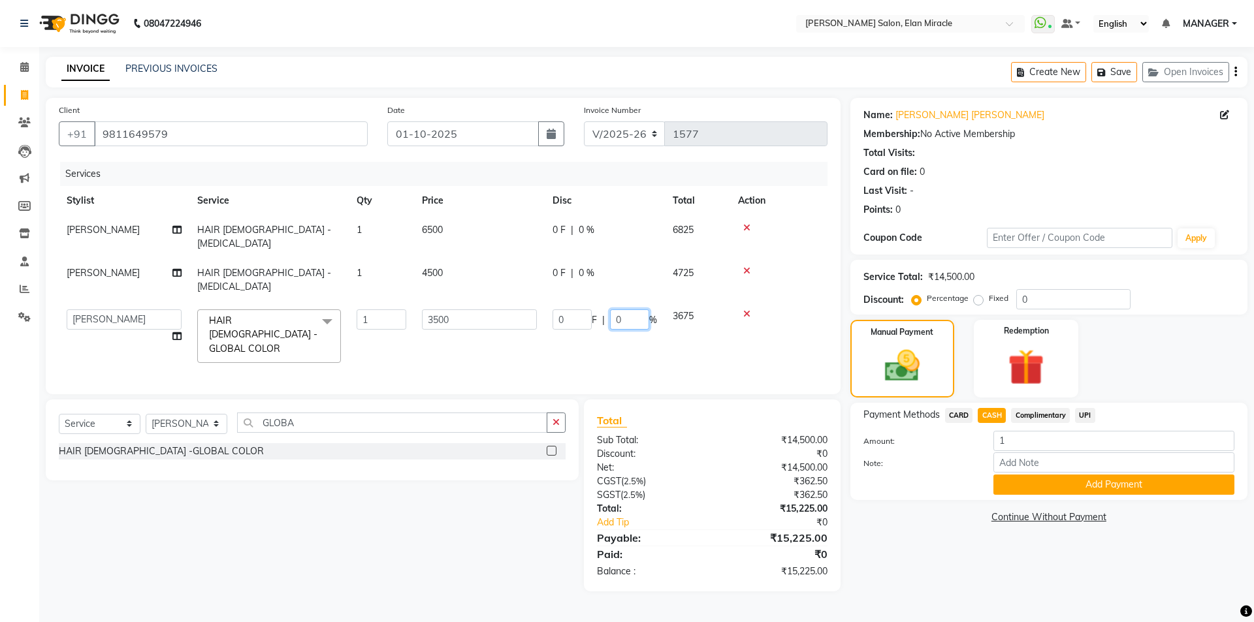
click at [623, 309] on input "0" at bounding box center [629, 319] width 39 height 20
type input "10.9"
click at [938, 541] on div "Name: [PERSON_NAME] [PERSON_NAME] Membership: No Active Membership Total Visits…" at bounding box center [1053, 345] width 407 height 494
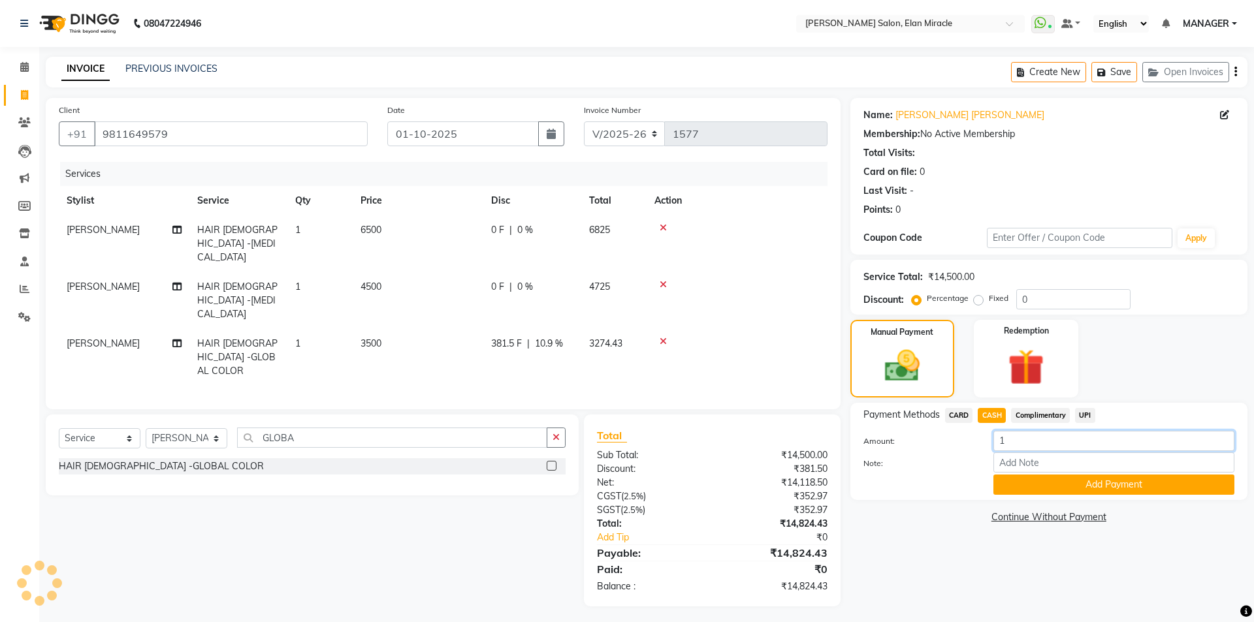
click at [1041, 434] on input "1" at bounding box center [1113, 441] width 241 height 20
type input "10000"
click at [1067, 489] on button "Add Payment" at bounding box center [1113, 485] width 241 height 20
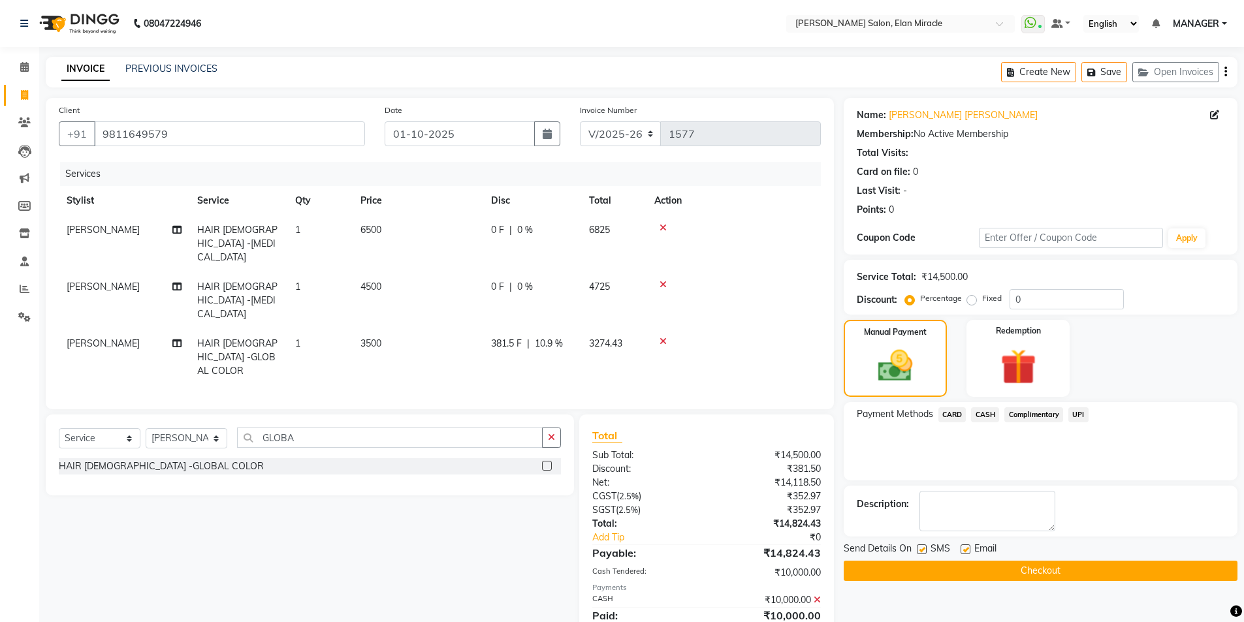
click at [1012, 561] on button "Checkout" at bounding box center [1041, 571] width 394 height 20
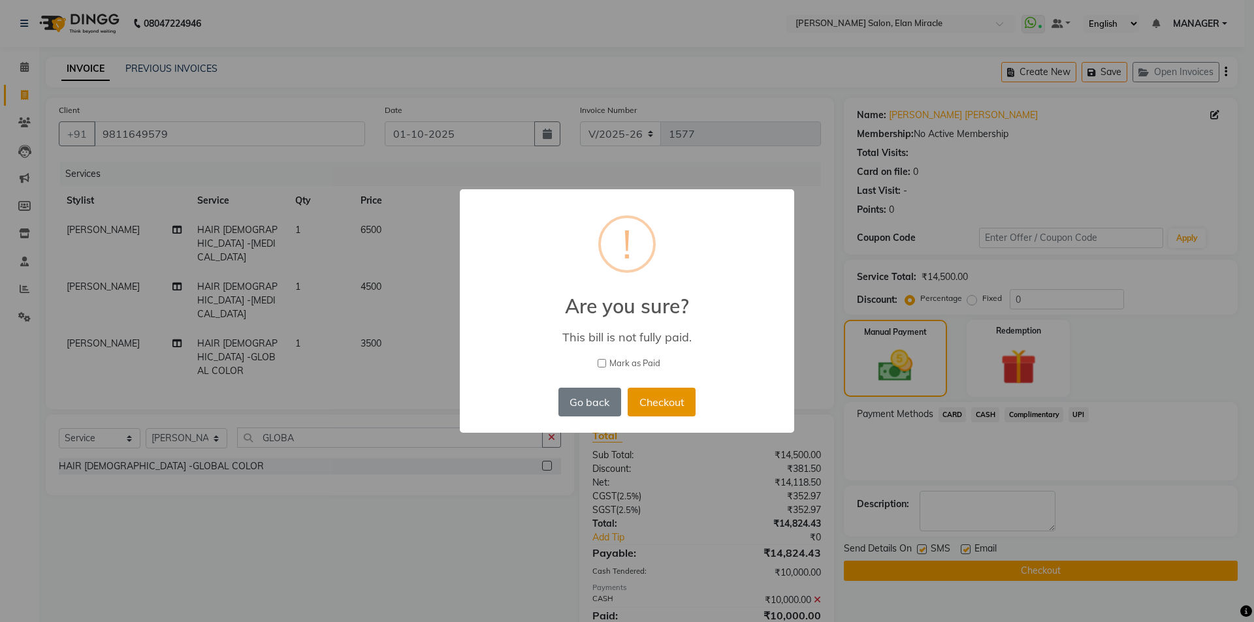
click at [644, 398] on button "Checkout" at bounding box center [661, 402] width 68 height 29
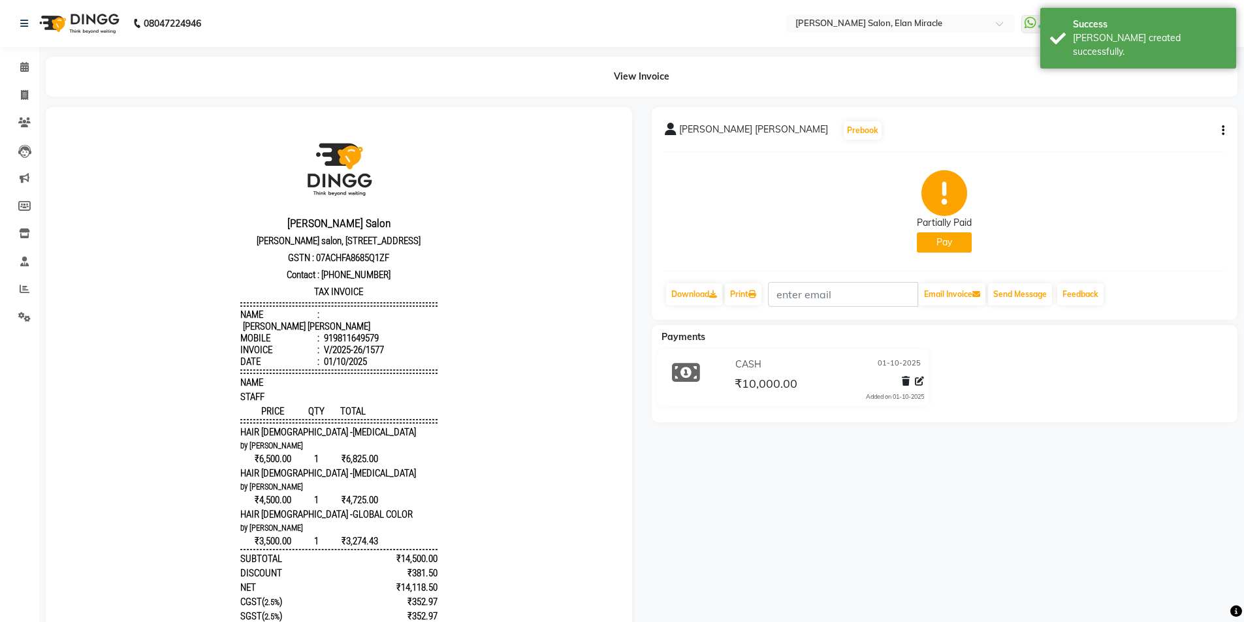
click at [954, 248] on button "Pay" at bounding box center [944, 242] width 55 height 20
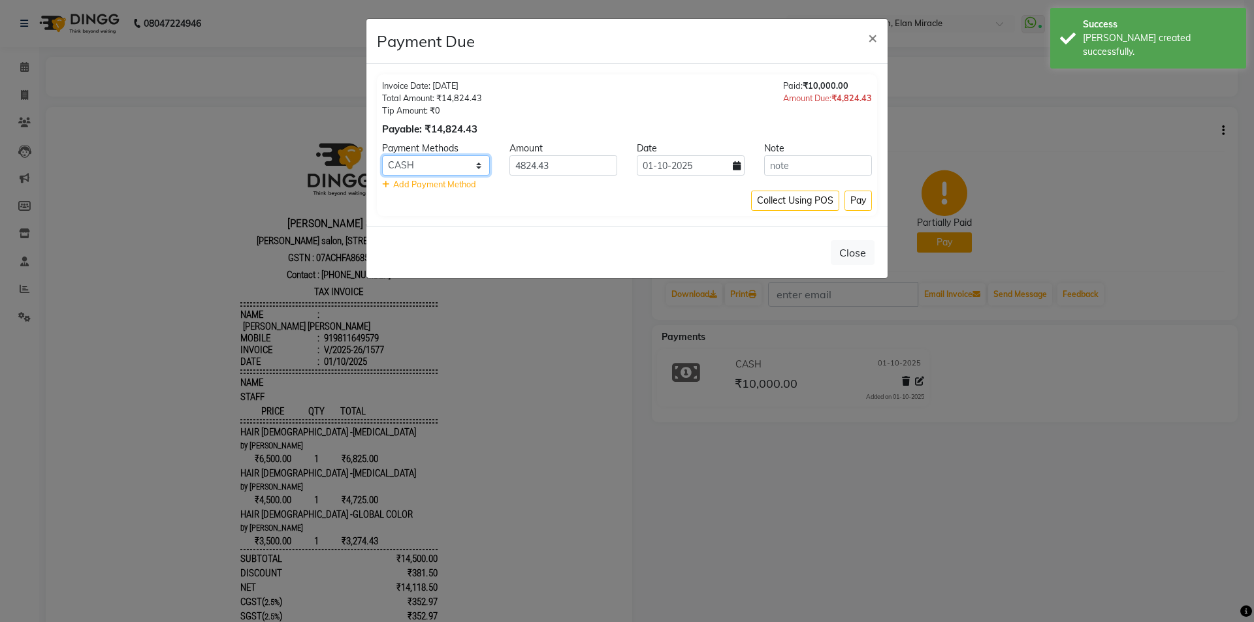
click at [430, 162] on select "CARD CASH Complimentary UPI" at bounding box center [436, 165] width 108 height 20
select select "8"
click at [382, 155] on select "CARD CASH Complimentary UPI" at bounding box center [436, 165] width 108 height 20
click at [856, 202] on button "Pay" at bounding box center [857, 201] width 27 height 20
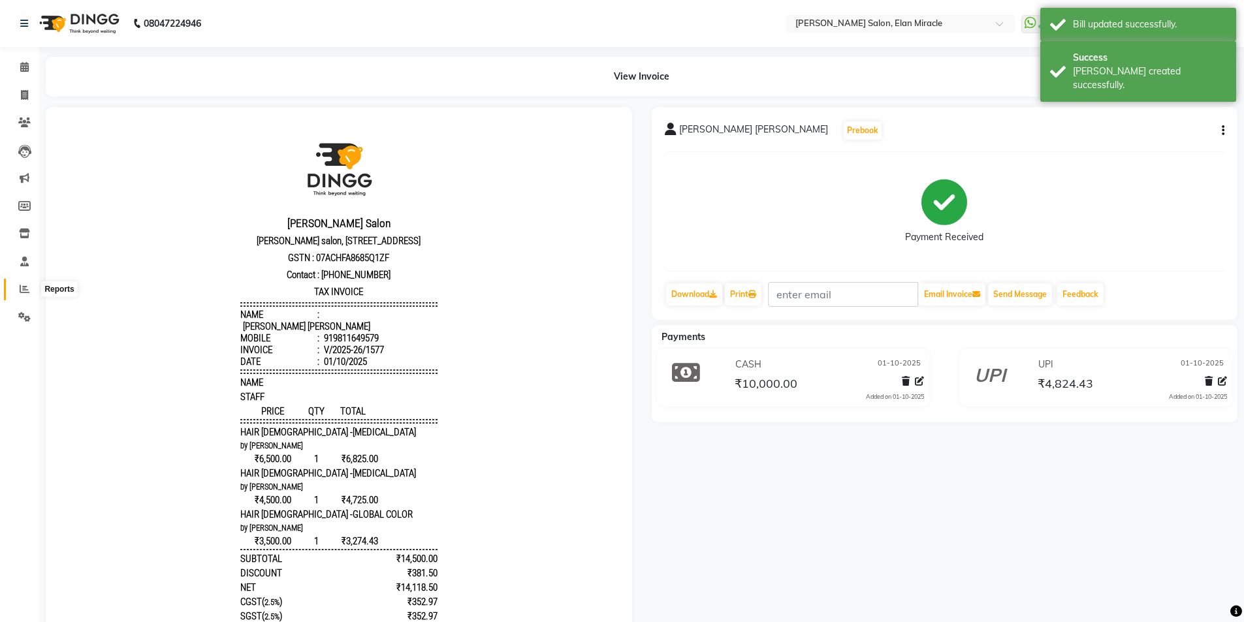
click at [20, 290] on icon at bounding box center [25, 289] width 10 height 10
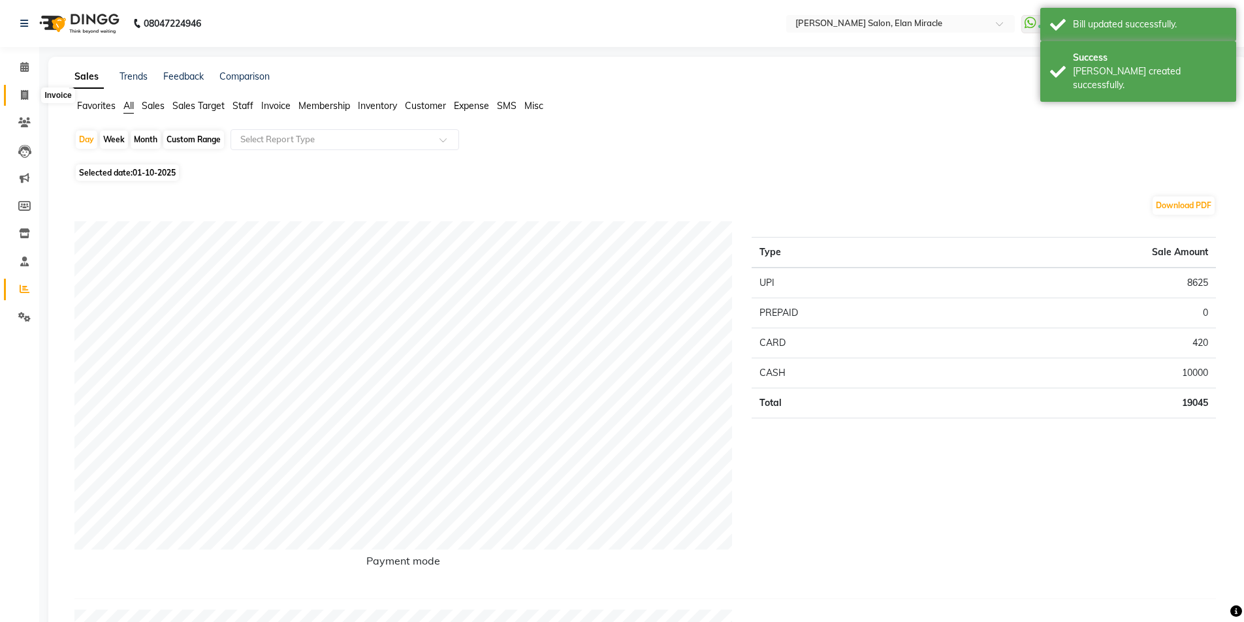
click at [22, 96] on icon at bounding box center [24, 95] width 7 height 10
select select "service"
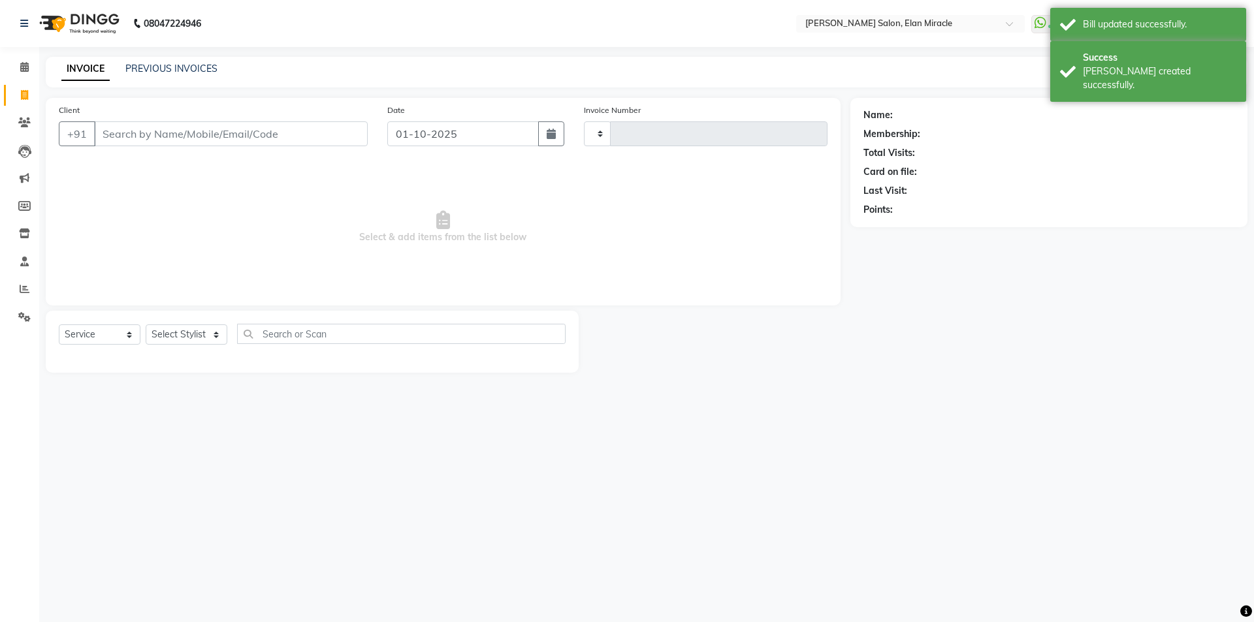
type input "1578"
select select "7738"
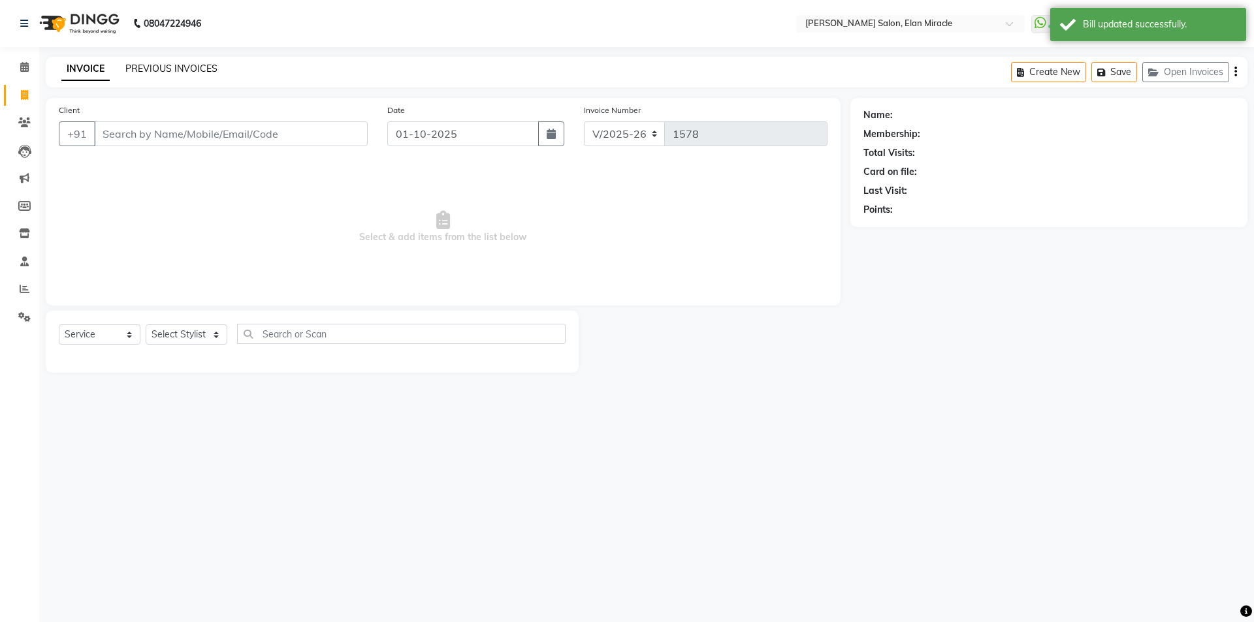
click at [200, 66] on link "PREVIOUS INVOICES" at bounding box center [171, 69] width 92 height 12
